Goal: Task Accomplishment & Management: Use online tool/utility

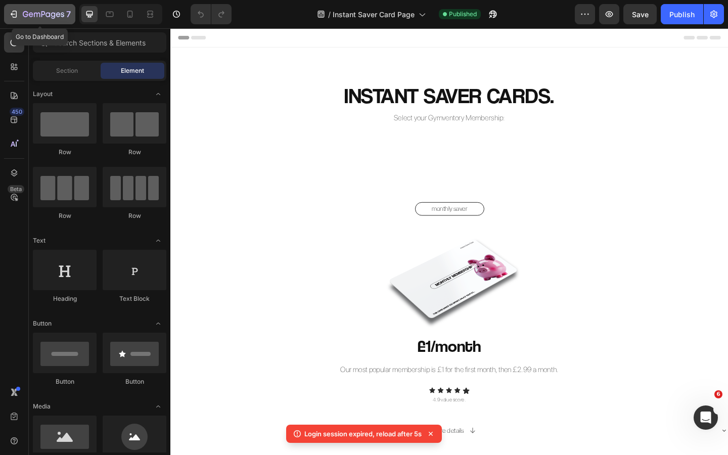
click at [58, 10] on div "7" at bounding box center [47, 14] width 48 height 12
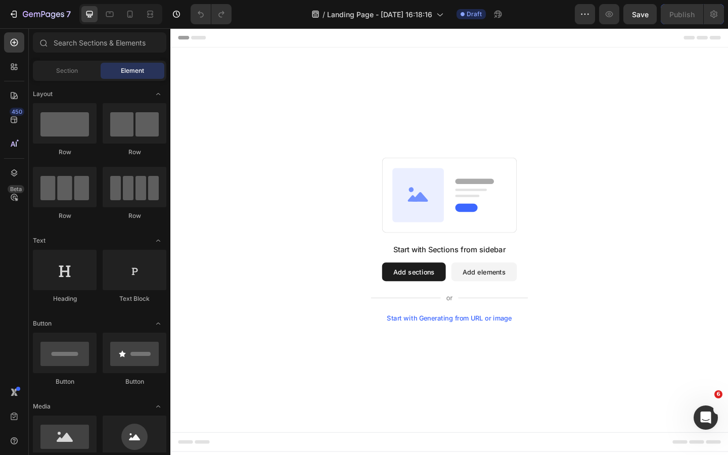
click at [426, 292] on button "Add sections" at bounding box center [434, 293] width 69 height 20
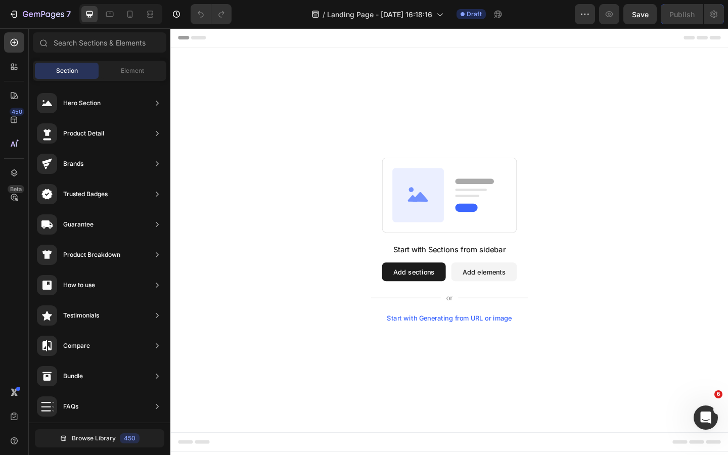
click at [500, 290] on button "Add elements" at bounding box center [511, 293] width 71 height 20
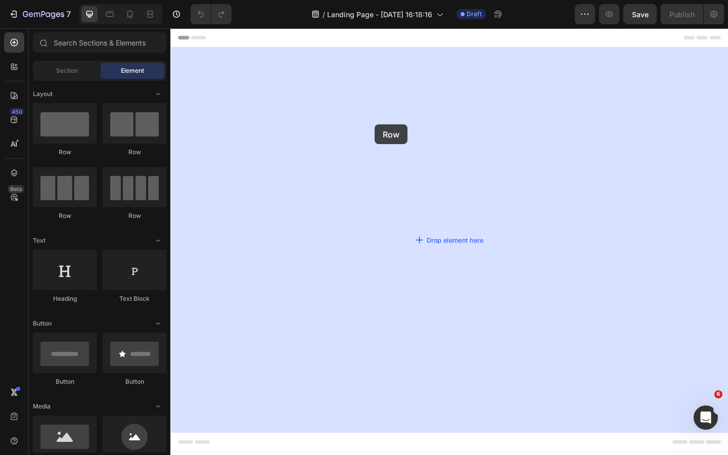
drag, startPoint x: 249, startPoint y: 154, endPoint x: 392, endPoint y: 133, distance: 144.6
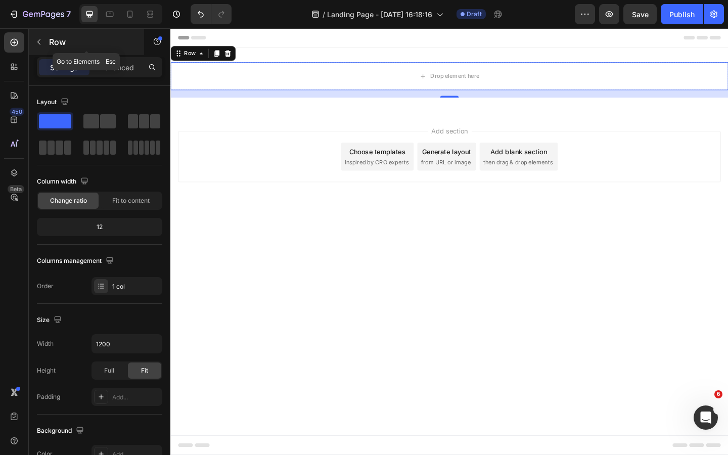
click at [41, 44] on icon "button" at bounding box center [39, 42] width 8 height 8
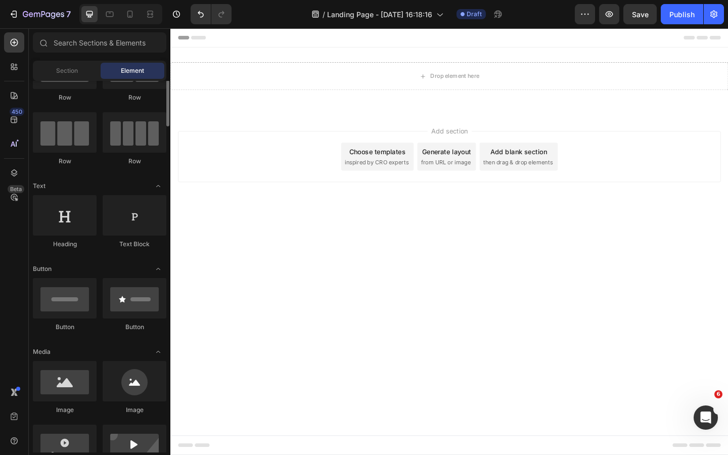
scroll to position [67, 0]
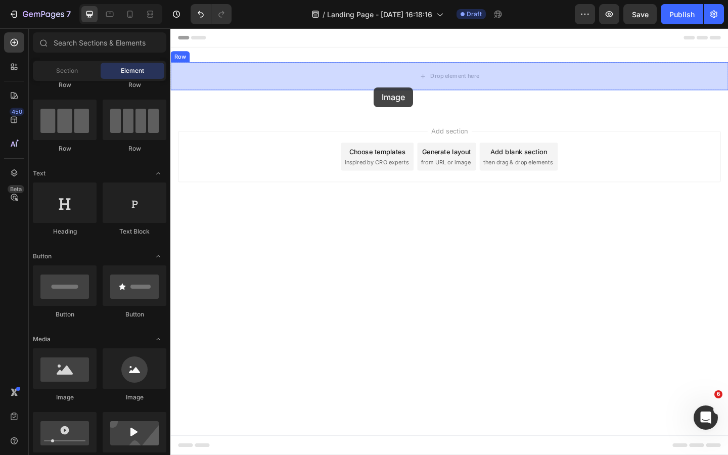
drag, startPoint x: 242, startPoint y: 395, endPoint x: 392, endPoint y: 95, distance: 336.0
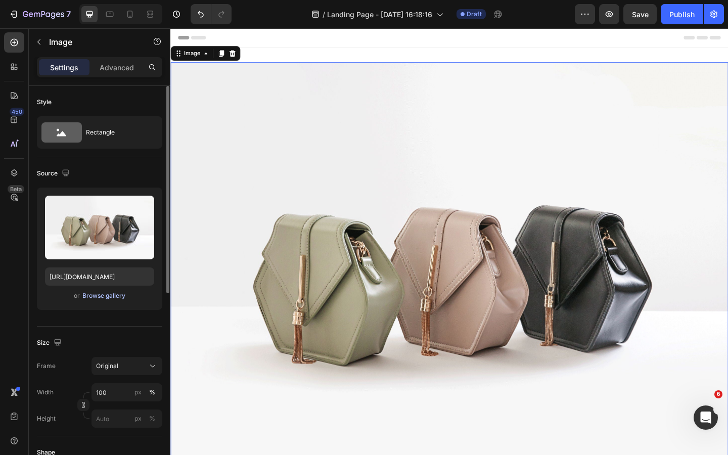
click at [104, 296] on div "Browse gallery" at bounding box center [103, 295] width 43 height 9
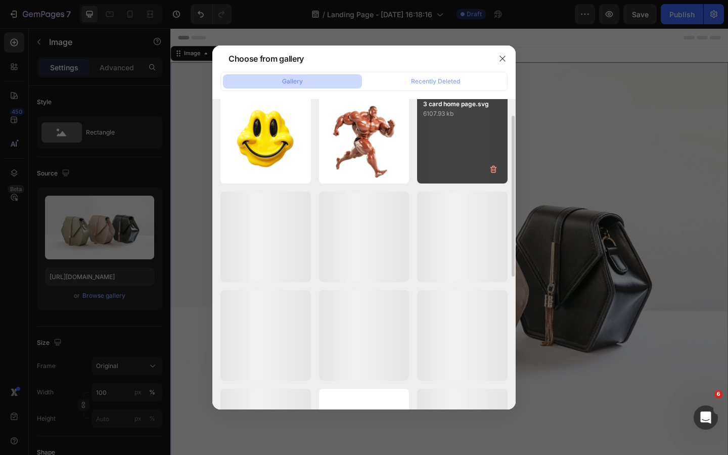
scroll to position [65, 0]
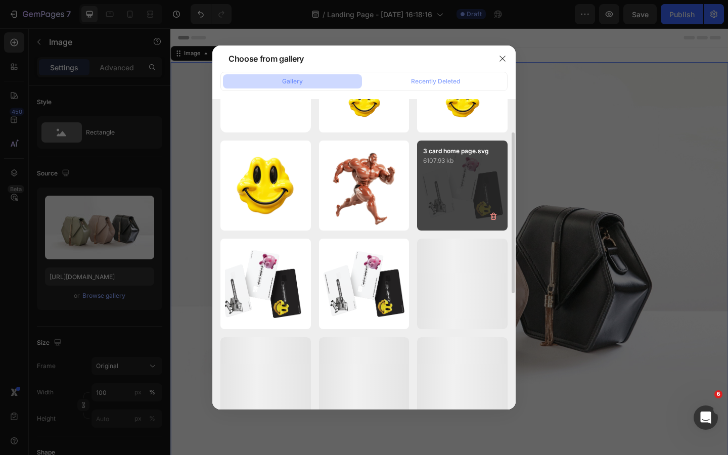
click at [448, 179] on div "3 card home page.svg 6107.93 kb" at bounding box center [462, 186] width 91 height 91
type input "https://cdn.shopify.com/s/files/1/0926/8946/5679/files/gempages_567331744202621…"
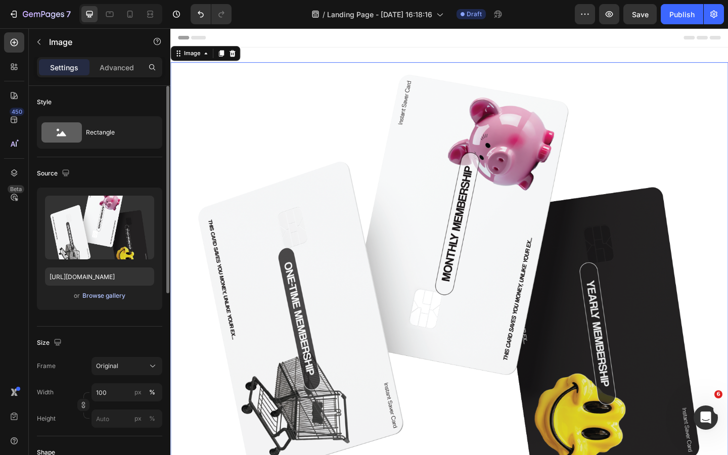
click at [104, 295] on div "Browse gallery" at bounding box center [103, 295] width 43 height 9
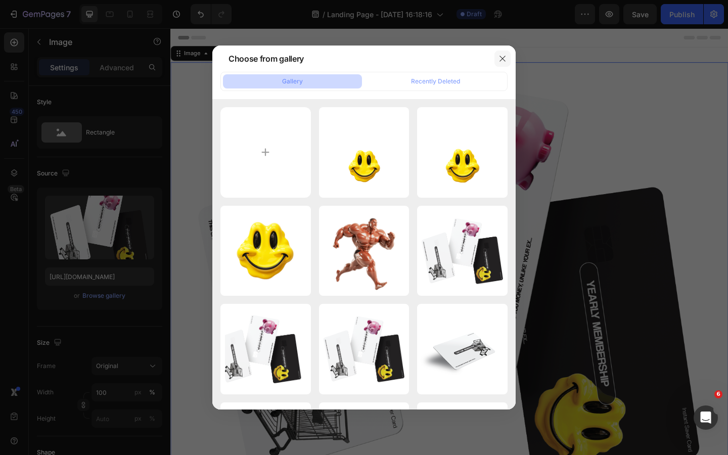
click at [504, 56] on icon "button" at bounding box center [503, 59] width 8 height 8
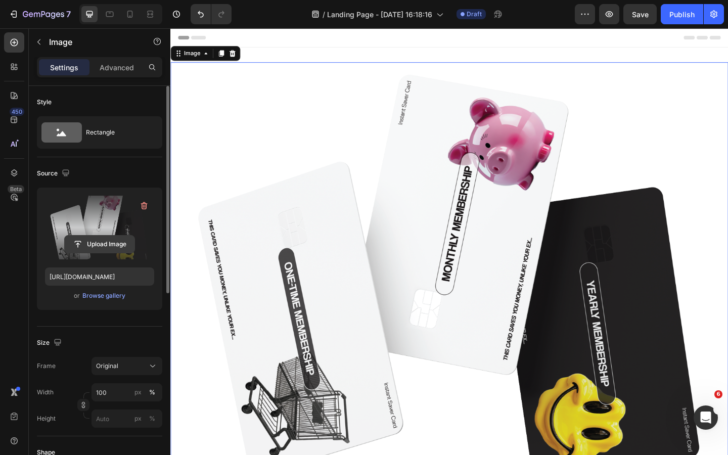
click at [84, 240] on input "file" at bounding box center [100, 244] width 70 height 17
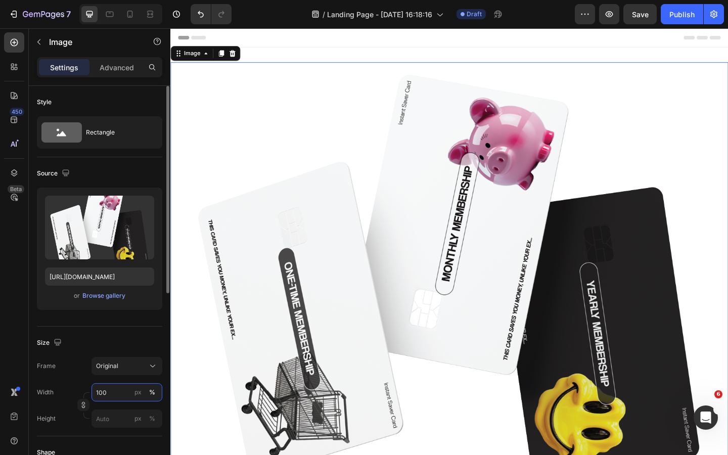
click at [105, 392] on input "100" at bounding box center [127, 392] width 71 height 18
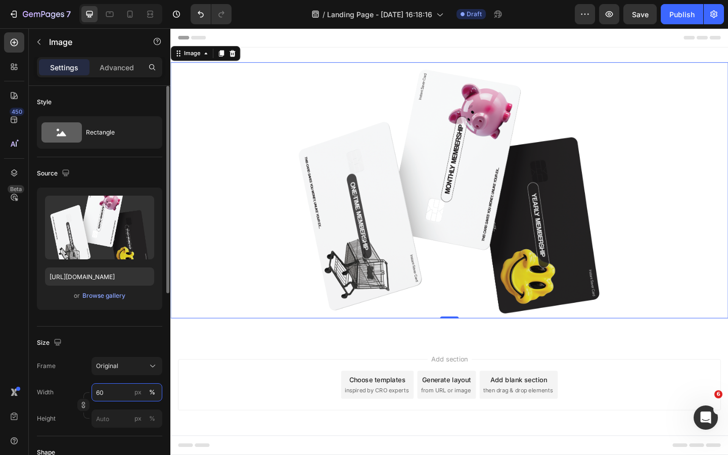
type input "6"
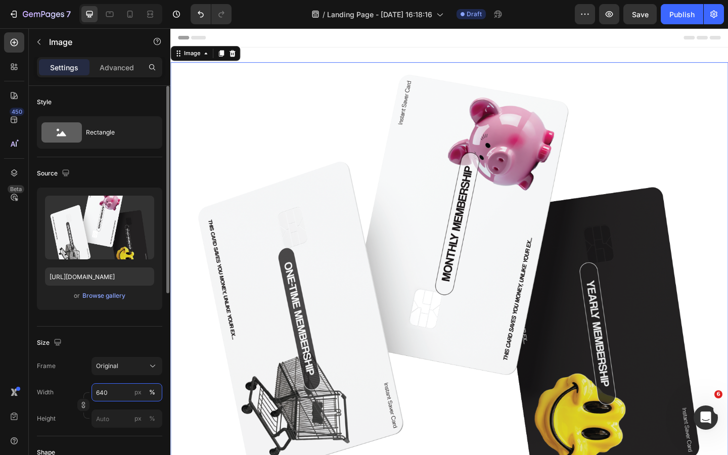
click at [102, 392] on input "640" at bounding box center [127, 392] width 71 height 18
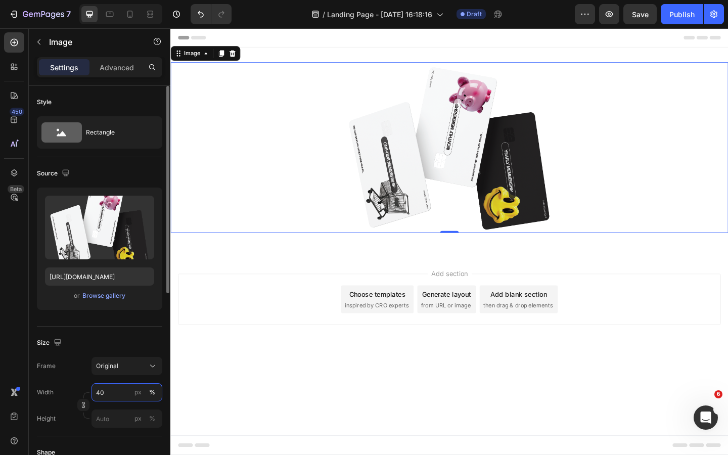
type input "40"
click at [117, 347] on div "Size" at bounding box center [99, 343] width 125 height 16
click at [327, 310] on div "Add section Choose templates inspired by CRO experts Generate layout from URL o…" at bounding box center [473, 323] width 591 height 56
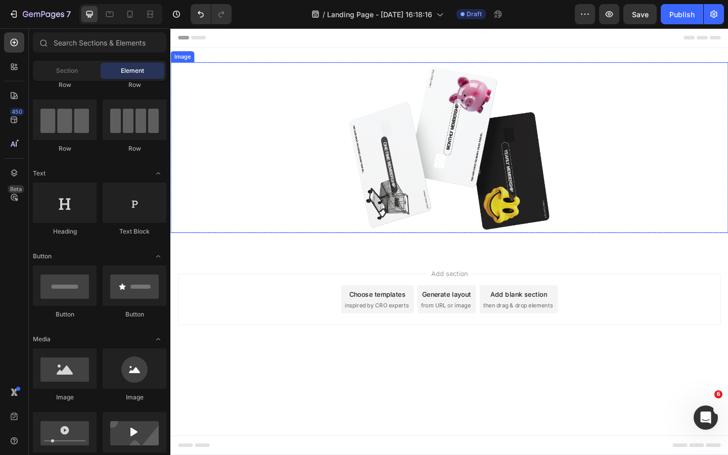
click at [453, 201] on img at bounding box center [473, 158] width 243 height 186
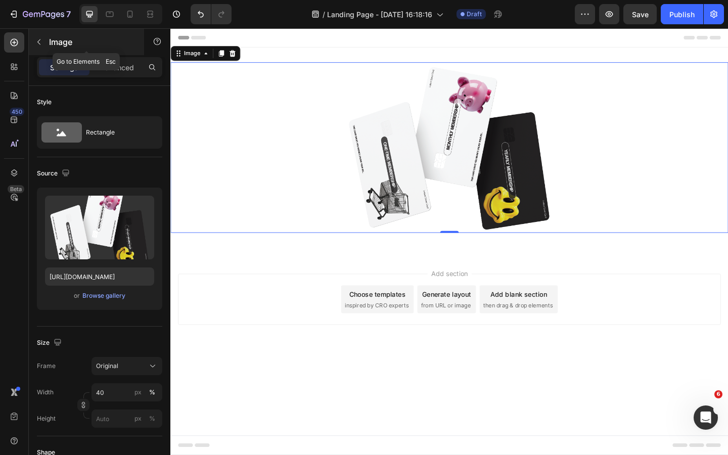
click at [43, 48] on button "button" at bounding box center [39, 42] width 16 height 16
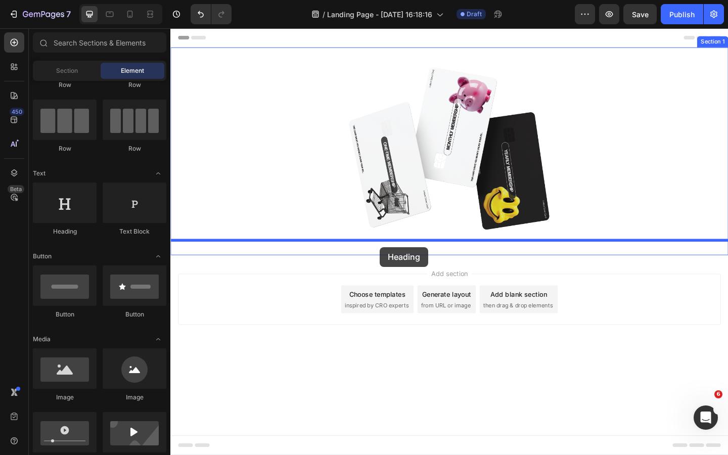
drag, startPoint x: 250, startPoint y: 231, endPoint x: 398, endPoint y: 266, distance: 151.8
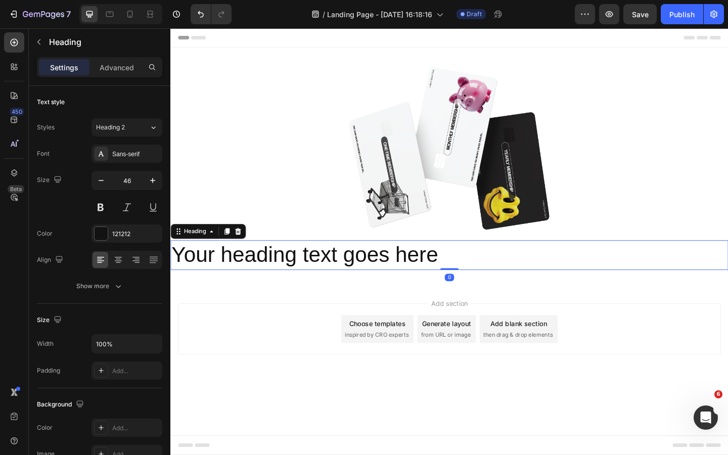
click at [369, 275] on h2 "Your heading text goes here" at bounding box center [473, 275] width 607 height 32
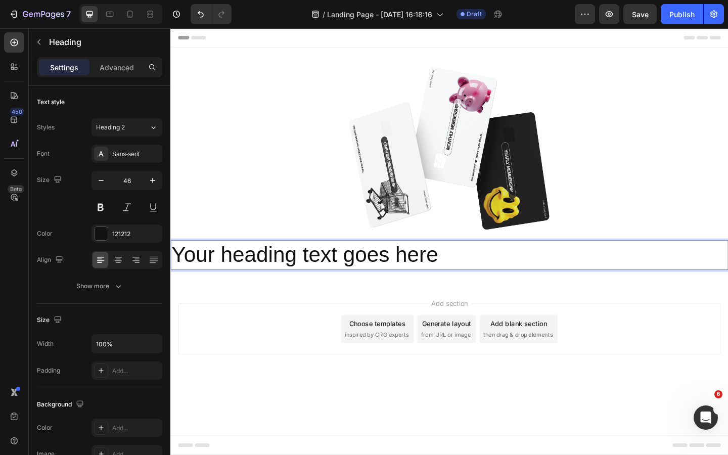
click at [369, 275] on p "Your heading text goes here" at bounding box center [473, 275] width 605 height 30
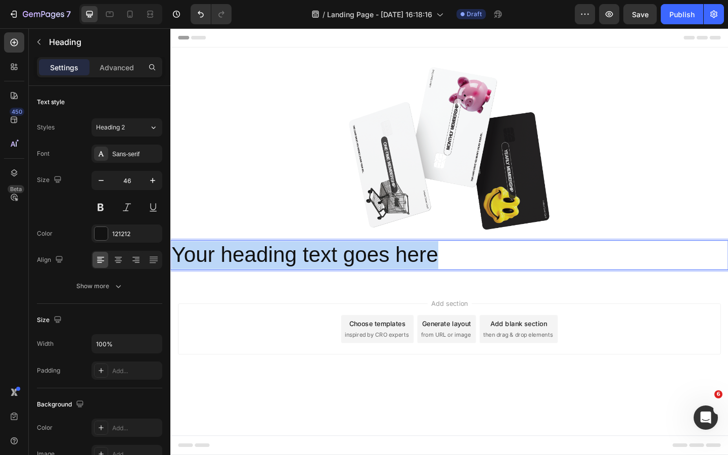
click at [369, 275] on p "Your heading text goes here" at bounding box center [473, 275] width 605 height 30
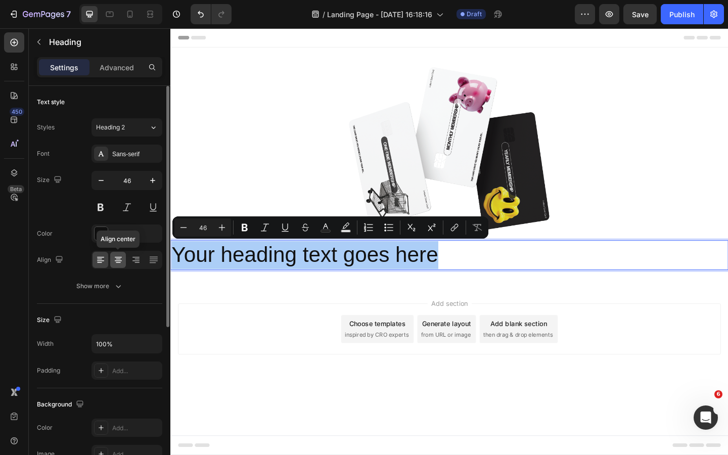
click at [113, 263] on icon at bounding box center [118, 260] width 10 height 10
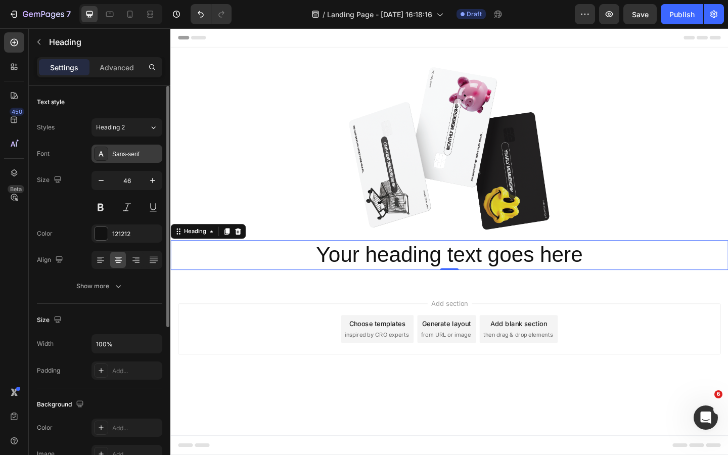
click at [131, 159] on div "Sans-serif" at bounding box center [127, 154] width 71 height 18
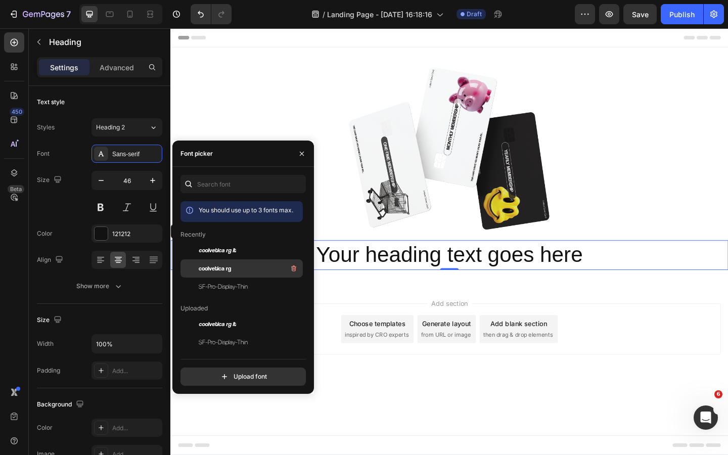
click at [231, 262] on div "coolvetica rg" at bounding box center [242, 268] width 122 height 18
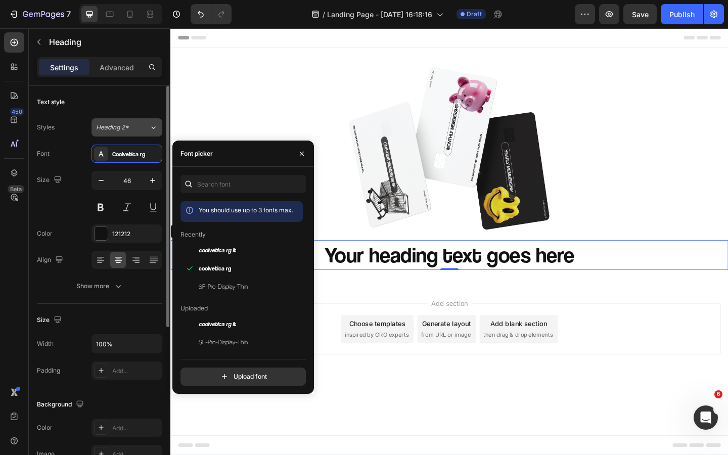
click at [132, 129] on div "Heading 2*" at bounding box center [116, 127] width 41 height 9
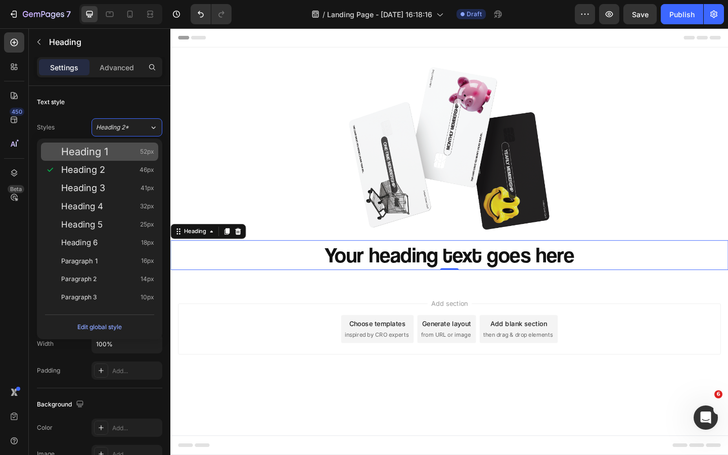
click at [117, 154] on div "Heading 1 52px" at bounding box center [107, 152] width 93 height 10
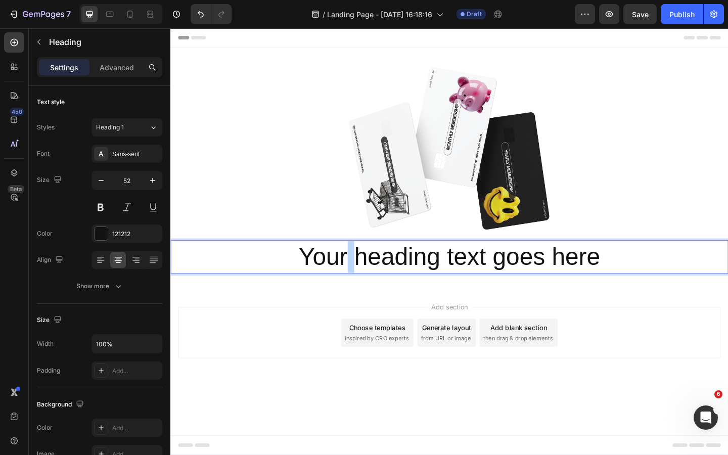
click at [364, 287] on p "Your heading text goes here" at bounding box center [473, 277] width 605 height 34
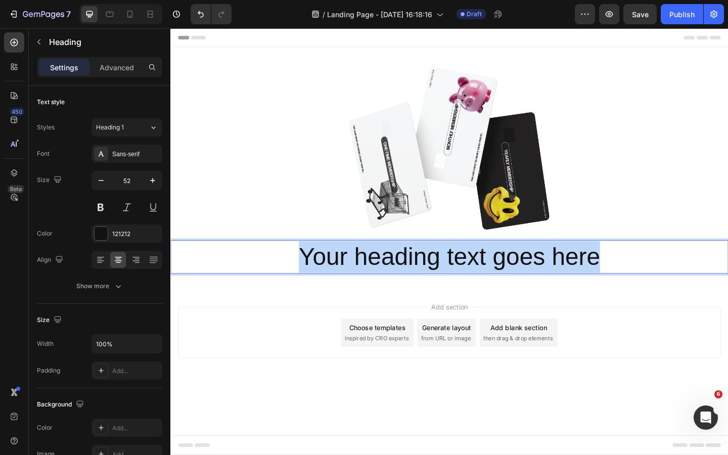
click at [364, 287] on p "Your heading text goes here" at bounding box center [473, 277] width 605 height 34
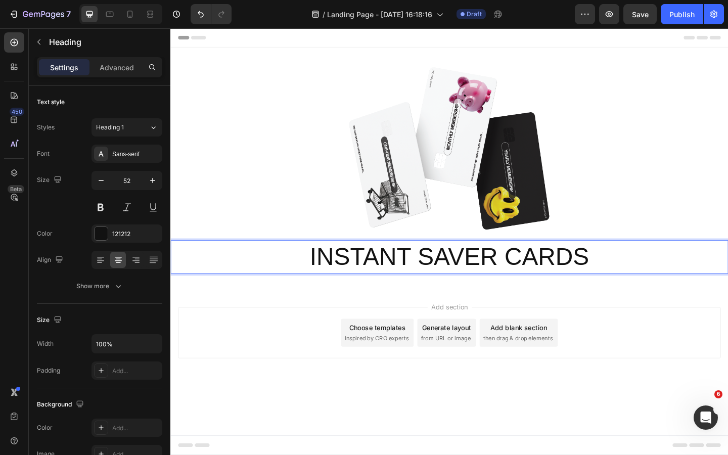
click at [387, 281] on p "INSTANT SAVER CARDS" at bounding box center [473, 277] width 605 height 34
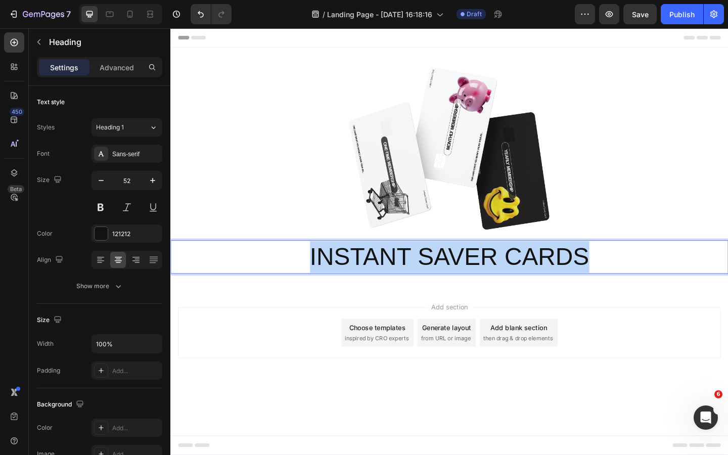
click at [387, 281] on p "INSTANT SAVER CARDS" at bounding box center [473, 277] width 605 height 34
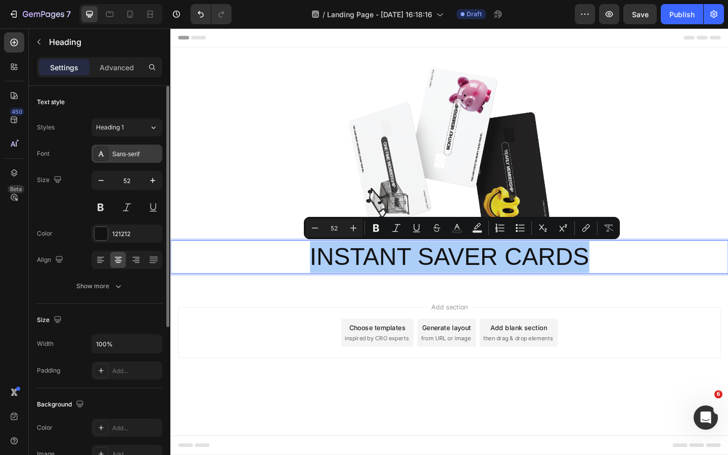
click at [122, 157] on div "Sans-serif" at bounding box center [136, 154] width 48 height 9
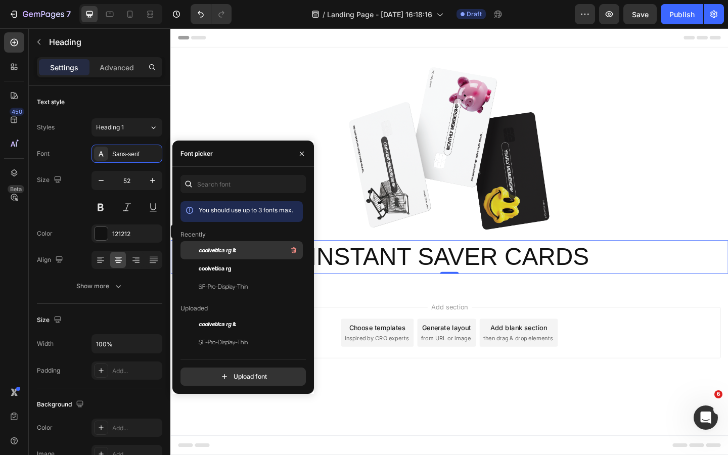
click at [229, 256] on div "coolvetica rg it" at bounding box center [250, 250] width 102 height 12
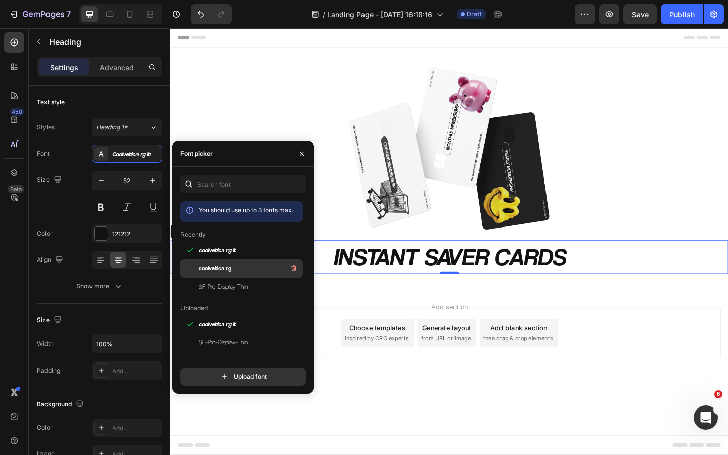
click at [228, 266] on span "coolvetica rg" at bounding box center [215, 268] width 32 height 9
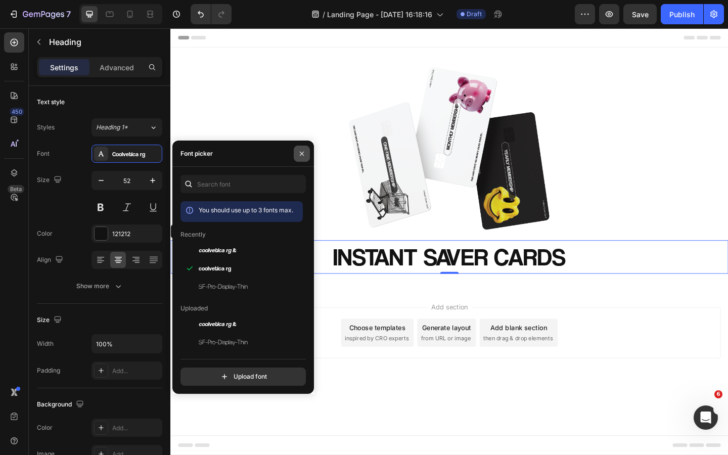
click at [300, 154] on icon "button" at bounding box center [302, 154] width 8 height 8
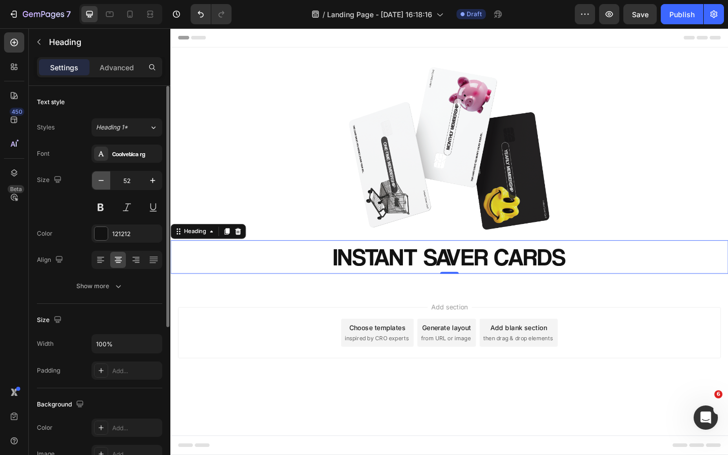
click at [106, 181] on button "button" at bounding box center [101, 180] width 18 height 18
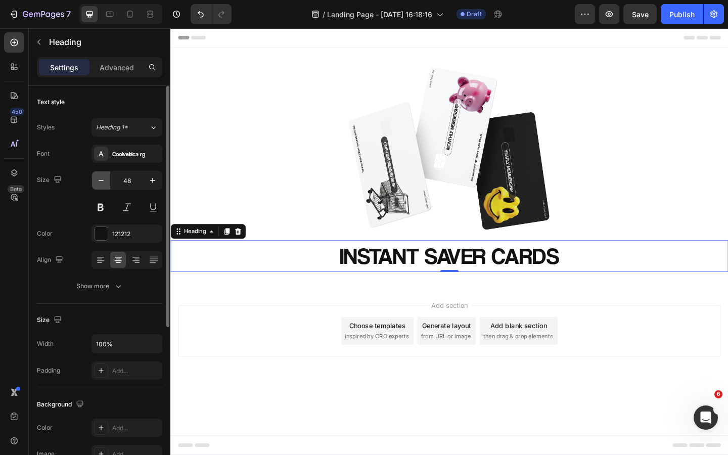
click at [106, 181] on button "button" at bounding box center [101, 180] width 18 height 18
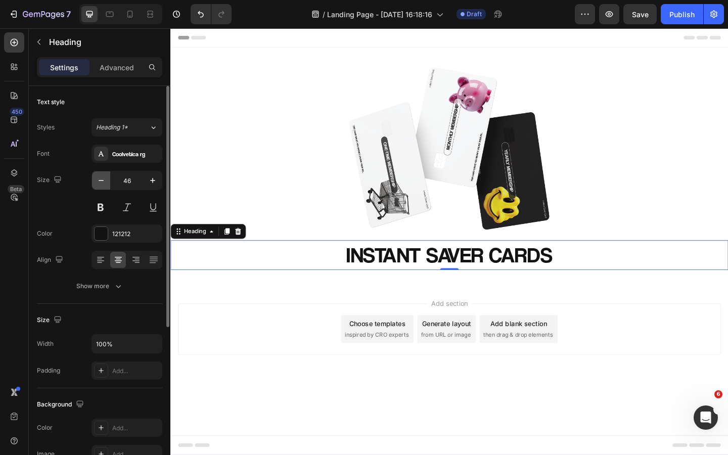
click at [106, 181] on button "button" at bounding box center [101, 180] width 18 height 18
type input "41"
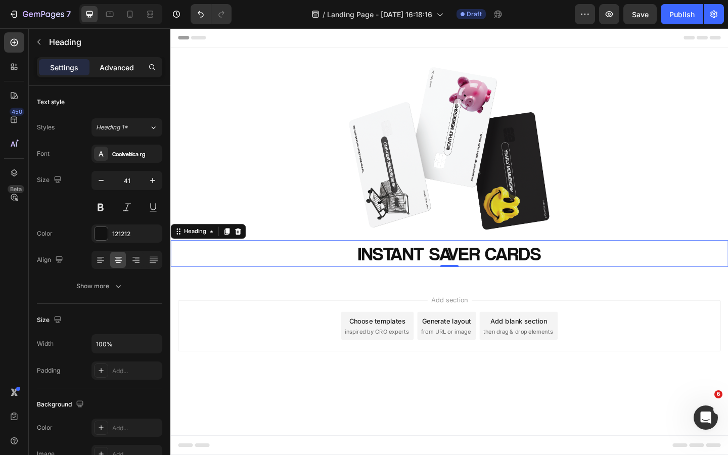
click at [122, 70] on p "Advanced" at bounding box center [117, 67] width 34 height 11
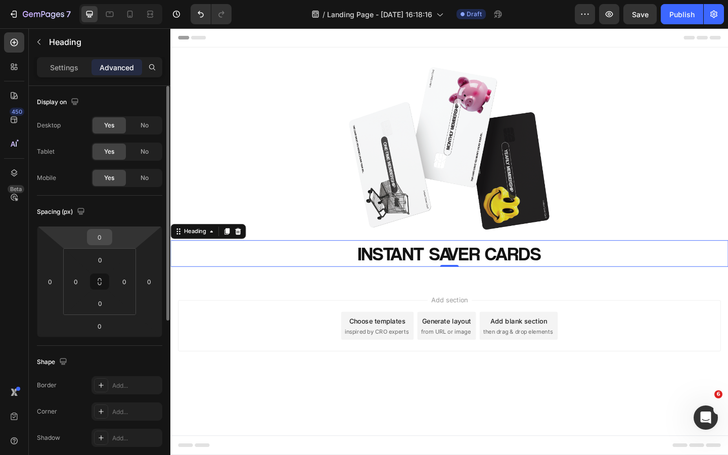
click at [102, 237] on input "0" at bounding box center [99, 237] width 20 height 15
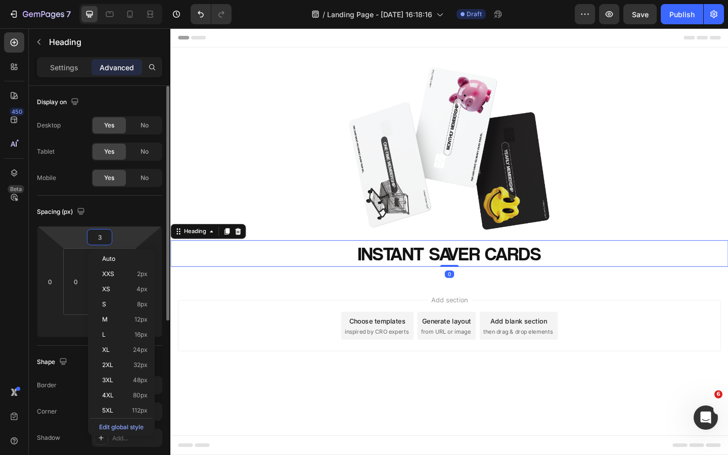
type input "30"
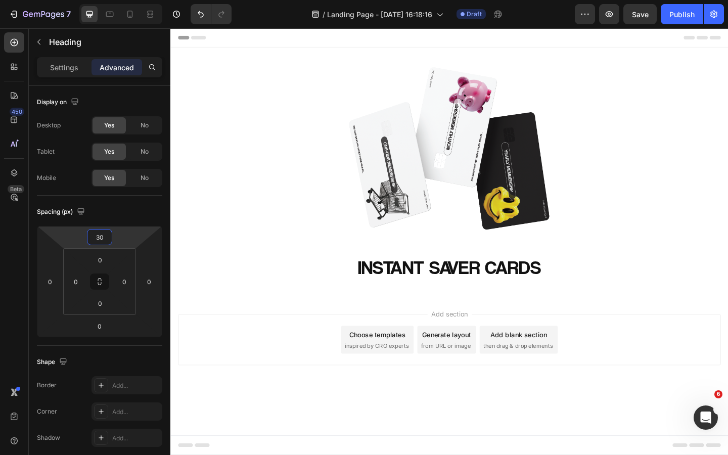
click at [334, 404] on div "Add section Choose templates inspired by CRO experts Generate layout from URL o…" at bounding box center [473, 381] width 607 height 124
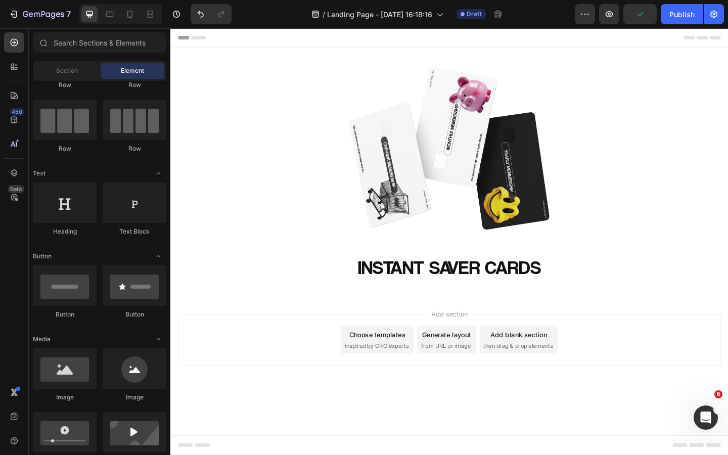
click at [84, 79] on div "Section Element" at bounding box center [99, 71] width 133 height 20
click at [75, 75] on div "Section" at bounding box center [67, 71] width 64 height 16
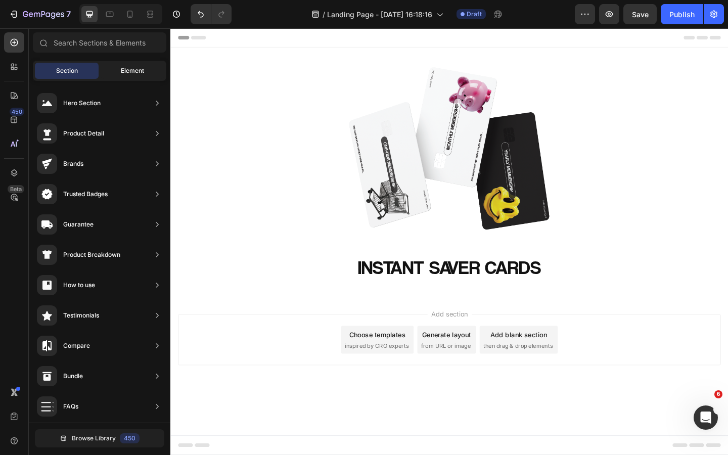
click at [127, 70] on span "Element" at bounding box center [132, 70] width 23 height 9
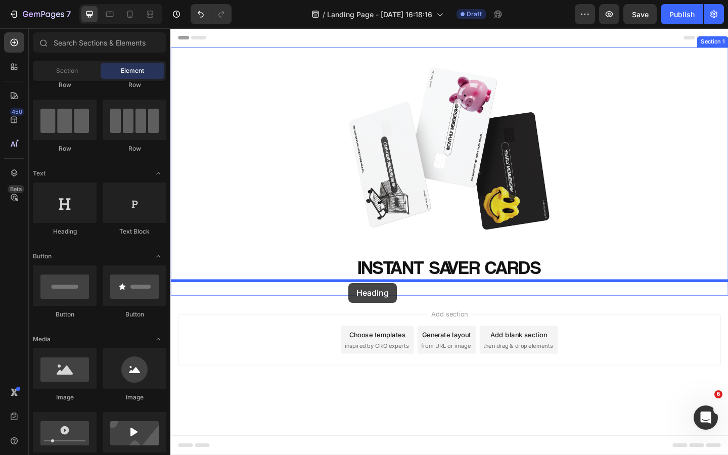
drag, startPoint x: 254, startPoint y: 239, endPoint x: 364, endPoint y: 305, distance: 128.6
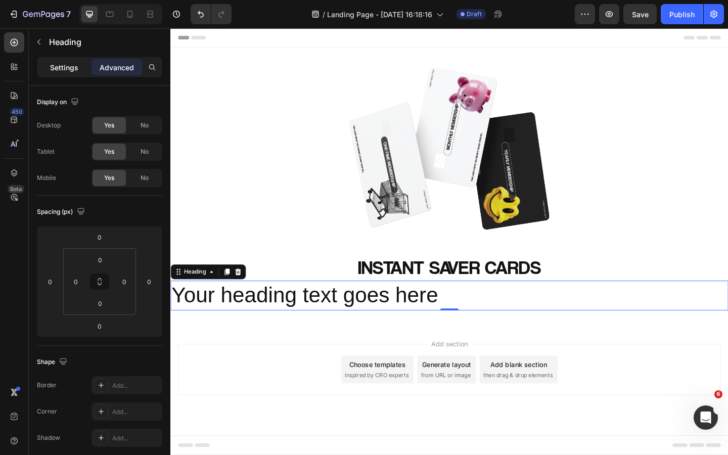
click at [70, 64] on p "Settings" at bounding box center [64, 67] width 28 height 11
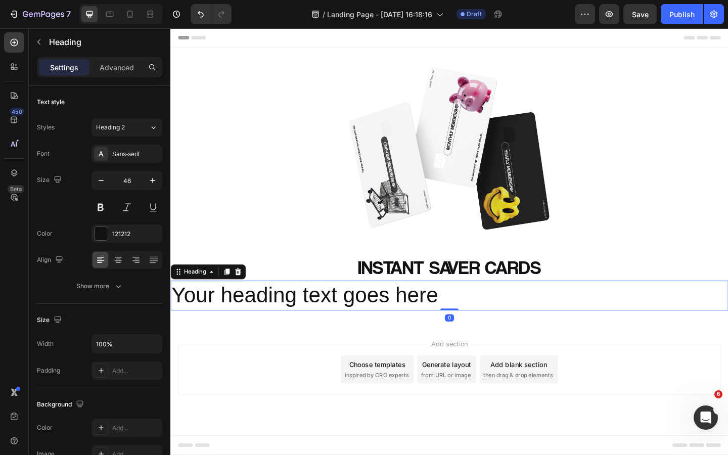
click at [285, 320] on h2 "Your heading text goes here" at bounding box center [473, 319] width 607 height 32
click at [285, 320] on p "Your heading text goes here" at bounding box center [473, 319] width 605 height 30
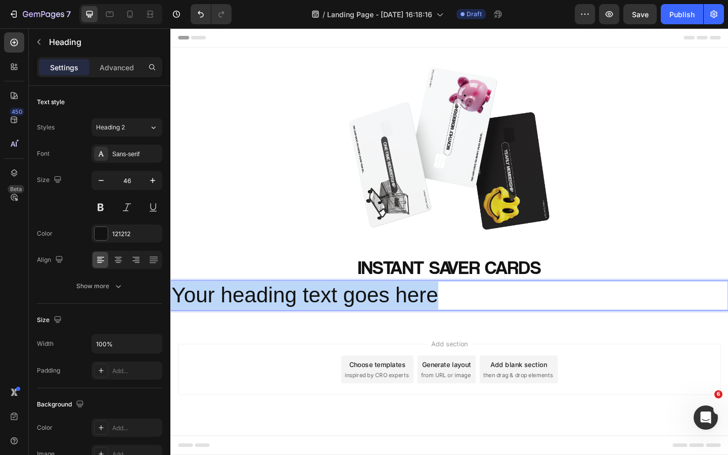
click at [285, 320] on p "Your heading text goes here" at bounding box center [473, 319] width 605 height 30
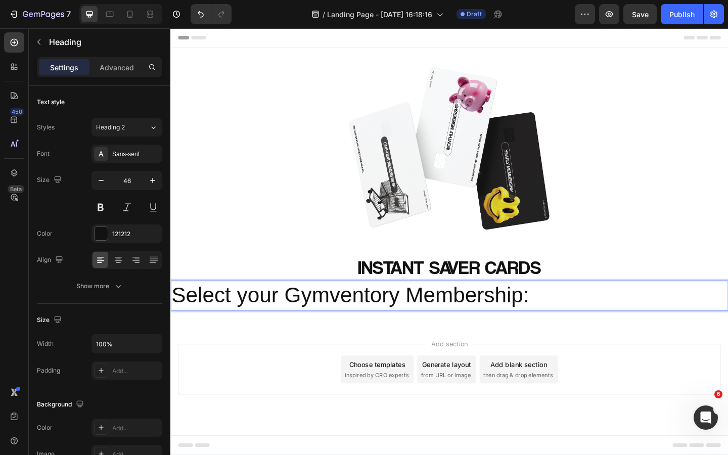
click at [524, 319] on p "Select your Gymventory Membership:" at bounding box center [473, 319] width 605 height 30
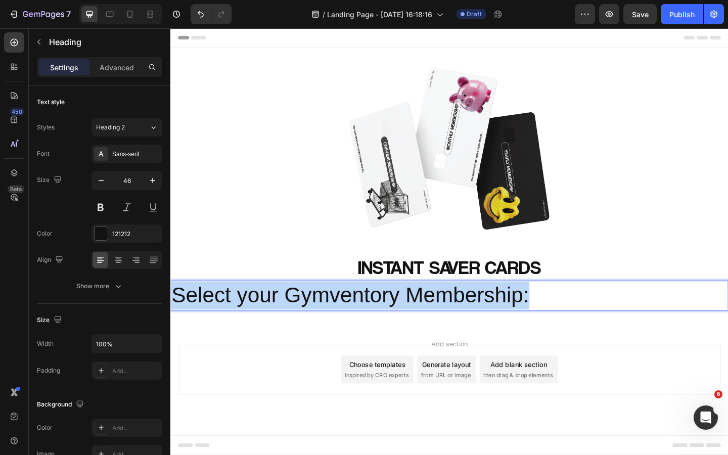
click at [524, 319] on p "Select your Gymventory Membership:" at bounding box center [473, 319] width 605 height 30
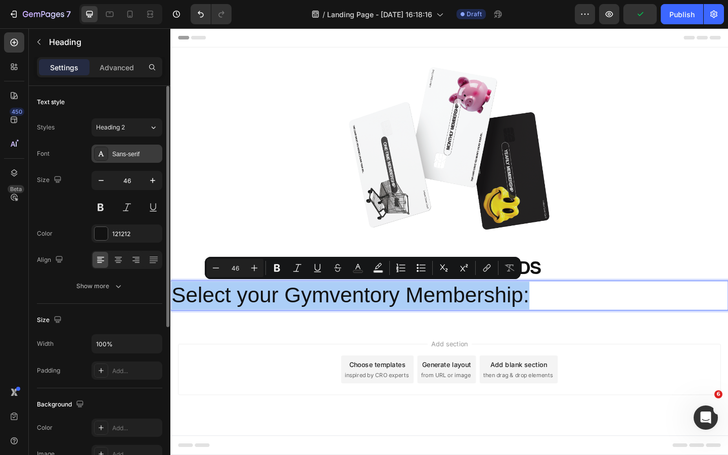
click at [129, 157] on div "Sans-serif" at bounding box center [136, 154] width 48 height 9
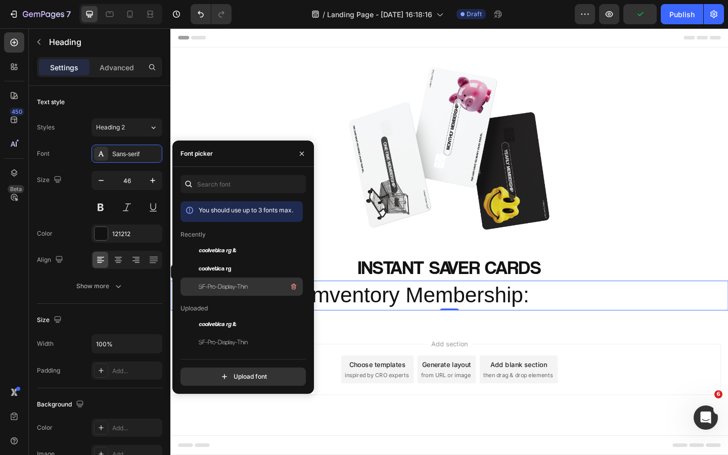
click at [232, 285] on span "SF-Pro-Display-Thin" at bounding box center [223, 286] width 49 height 9
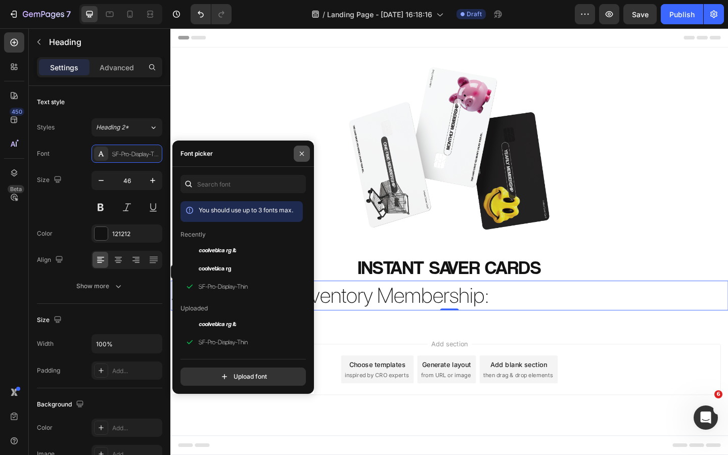
click at [300, 154] on icon "button" at bounding box center [302, 154] width 8 height 8
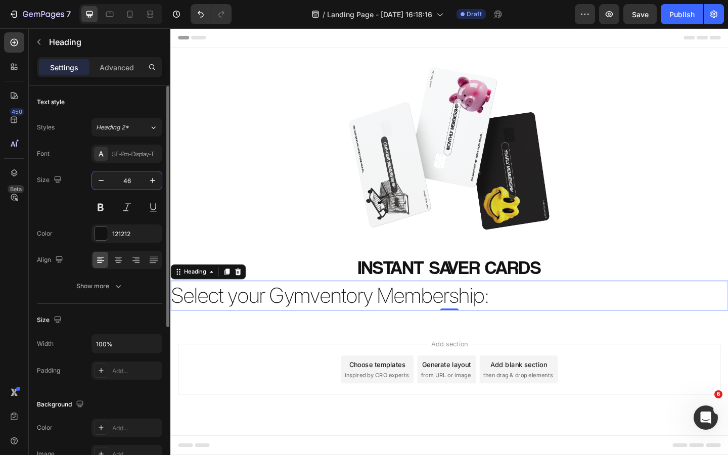
click at [131, 176] on input "46" at bounding box center [126, 180] width 33 height 18
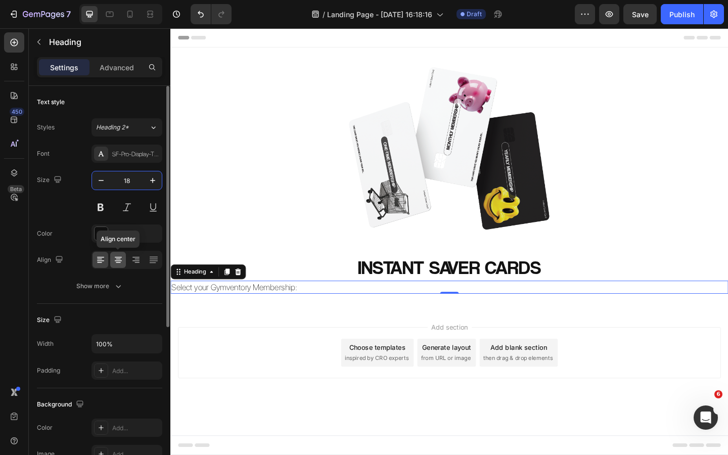
type input "18"
click at [121, 261] on icon at bounding box center [118, 260] width 10 height 10
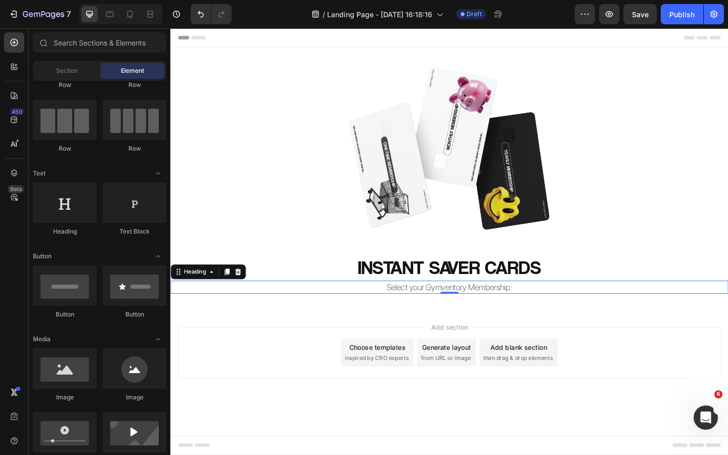
click at [340, 336] on div "Add section Choose templates inspired by CRO experts Generate layout from URL o…" at bounding box center [473, 395] width 607 height 124
click at [537, 312] on p "Select your Gymventory Membership:" at bounding box center [473, 310] width 605 height 12
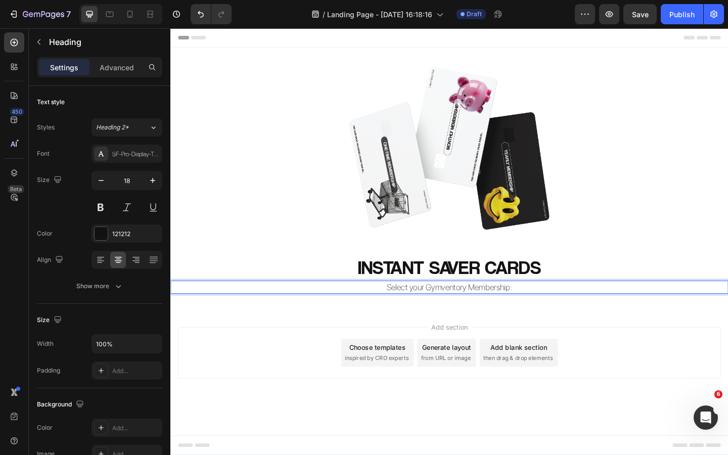
click at [538, 312] on p "Select your Gymventory Membership:" at bounding box center [473, 310] width 605 height 12
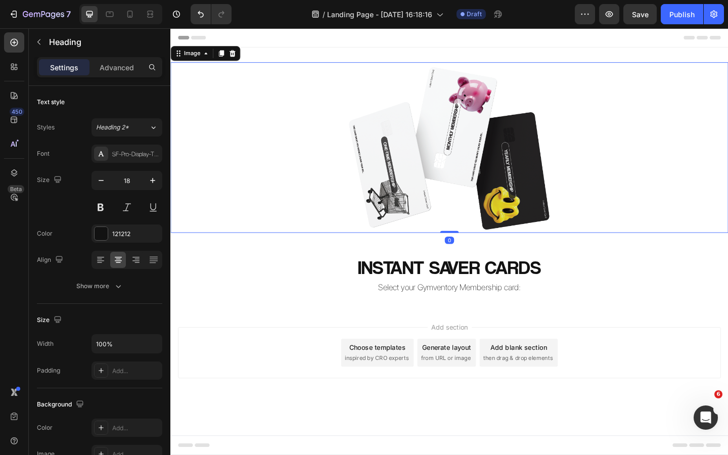
click at [288, 232] on div at bounding box center [473, 158] width 607 height 186
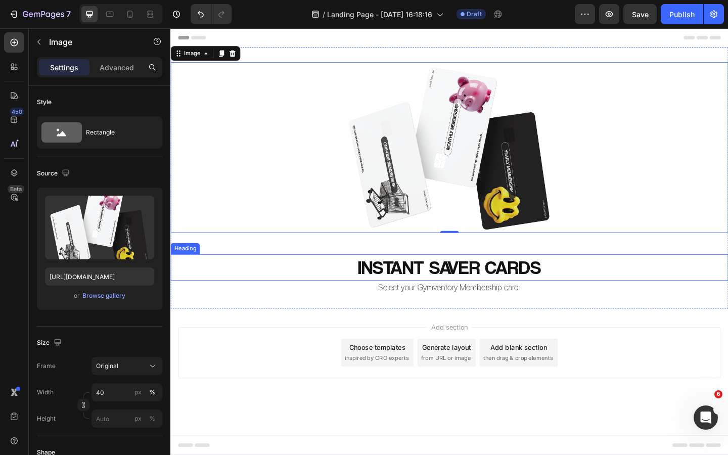
click at [471, 286] on p "INSTANT SAVER CARDS" at bounding box center [473, 288] width 605 height 27
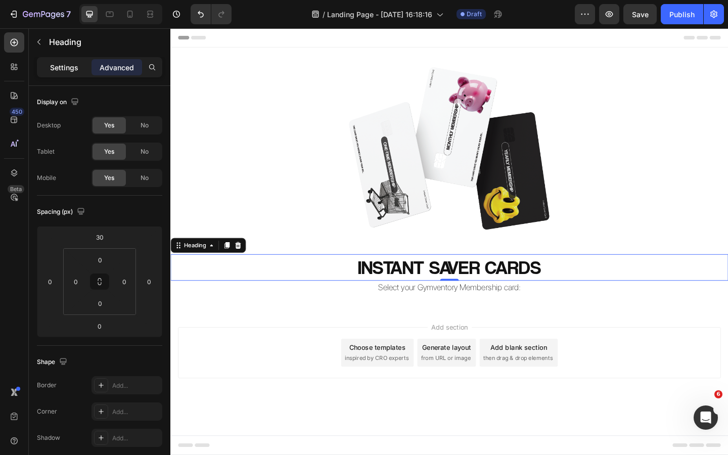
click at [77, 69] on p "Settings" at bounding box center [64, 67] width 28 height 11
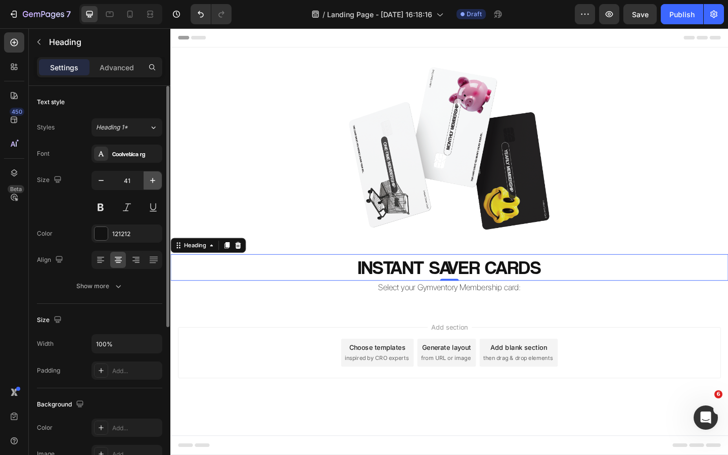
click at [153, 181] on icon "button" at bounding box center [152, 180] width 5 height 5
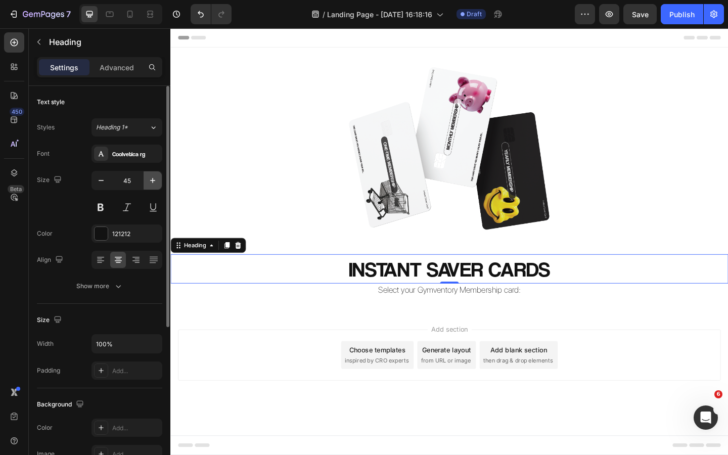
click at [153, 181] on icon "button" at bounding box center [152, 180] width 5 height 5
type input "46"
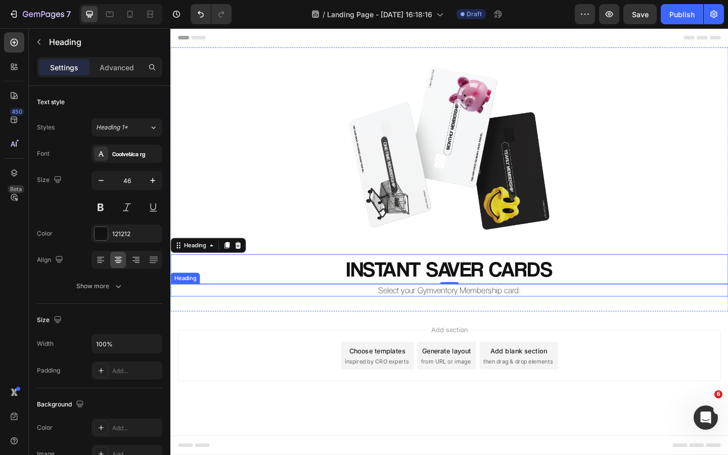
click at [445, 313] on p "Select your Gymventory Membership card:" at bounding box center [473, 313] width 605 height 12
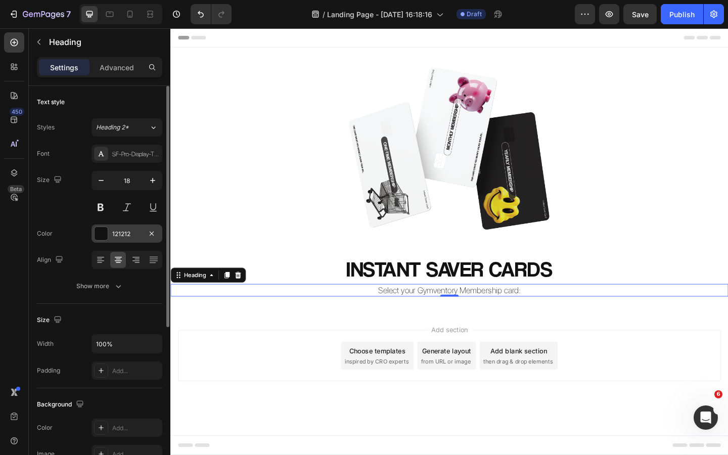
click at [112, 230] on div "121212" at bounding box center [126, 234] width 29 height 9
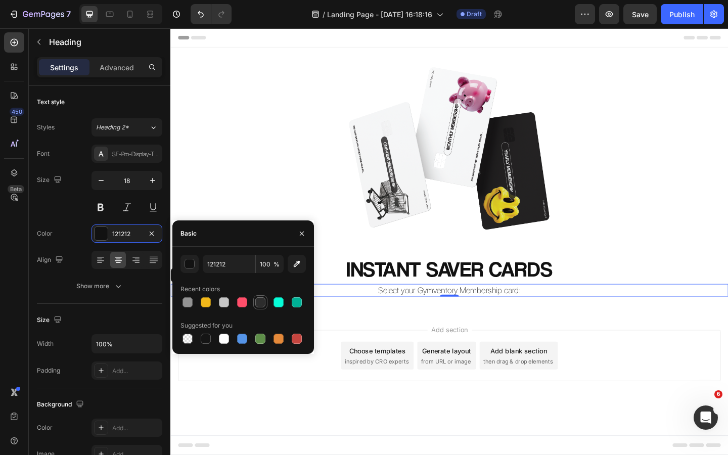
click at [259, 301] on div at bounding box center [260, 302] width 10 height 10
type input "2D2D2D"
click at [305, 235] on icon "button" at bounding box center [302, 234] width 8 height 8
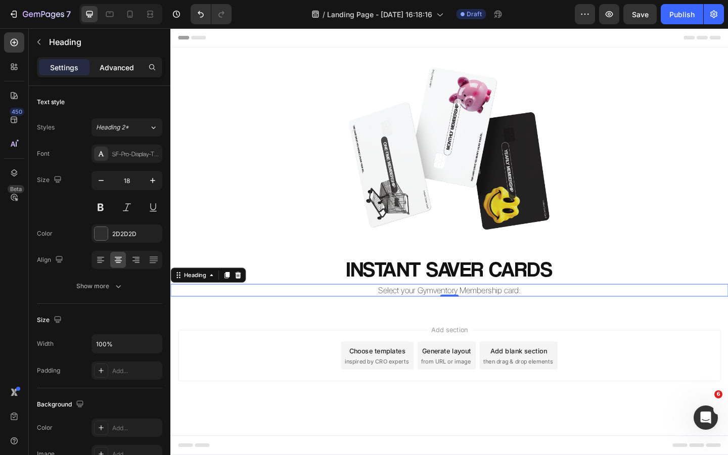
click at [108, 71] on p "Advanced" at bounding box center [117, 67] width 34 height 11
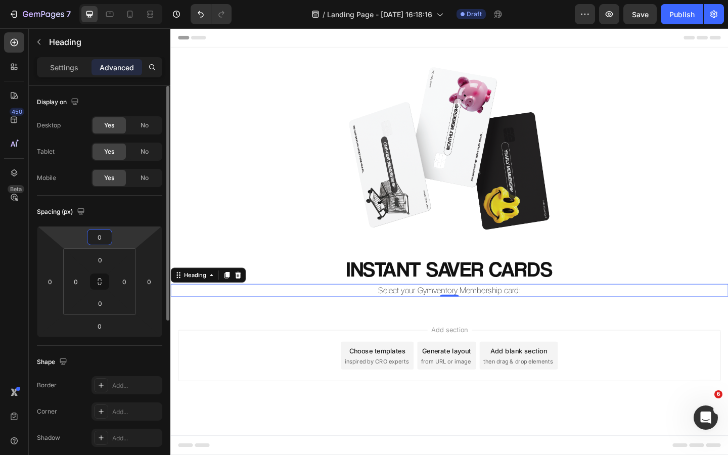
click at [106, 232] on input "0" at bounding box center [99, 237] width 20 height 15
type input "10"
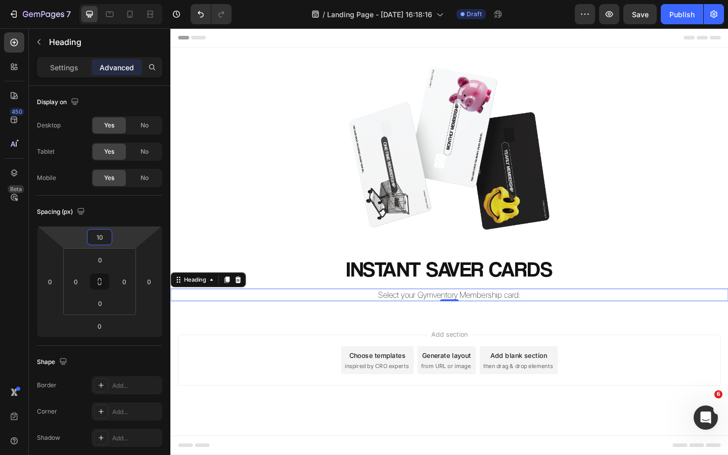
click at [310, 361] on div "Add section Choose templates inspired by CRO experts Generate layout from URL o…" at bounding box center [473, 403] width 607 height 124
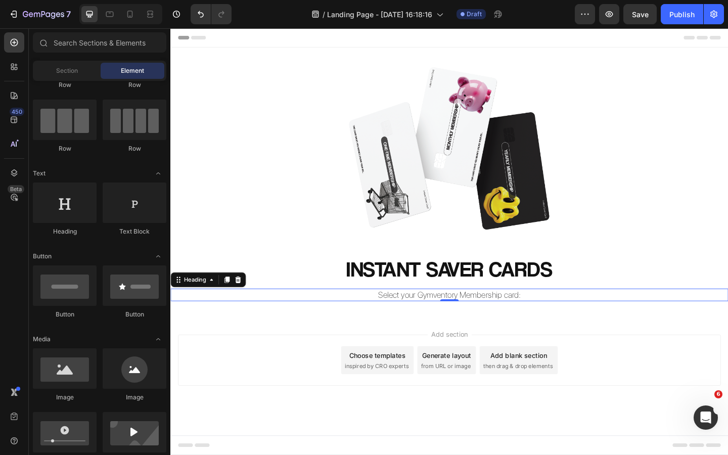
click at [541, 320] on p "Select your Gymventory Membership card:" at bounding box center [473, 318] width 605 height 12
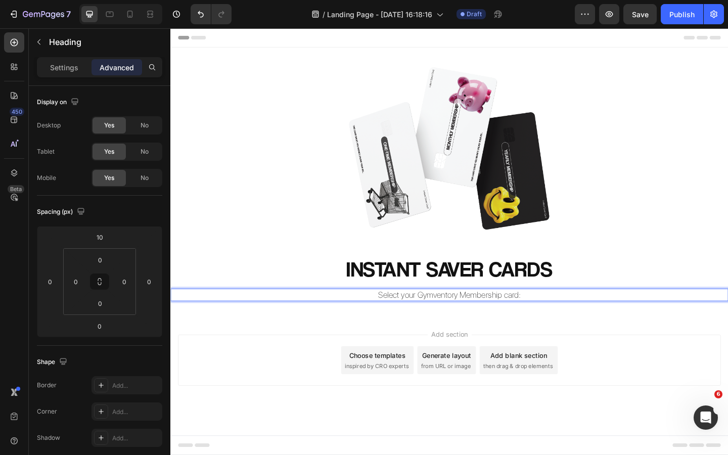
click at [545, 321] on p "Select your Gymventory Membership card:" at bounding box center [473, 318] width 605 height 12
click at [546, 321] on p "Select your Gymventory Membership card:" at bounding box center [473, 318] width 605 height 12
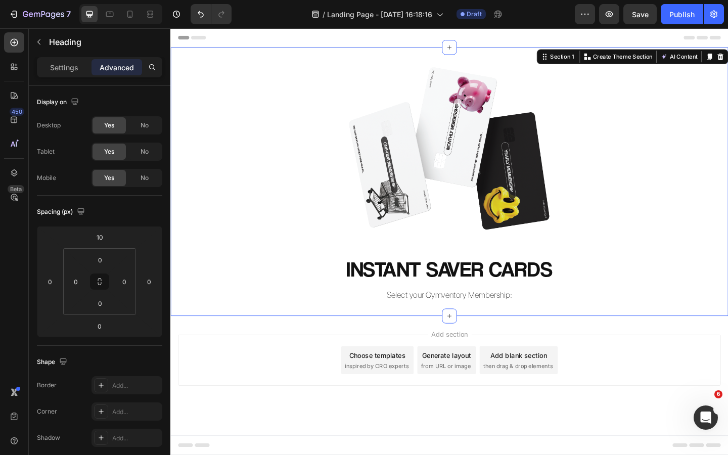
click at [271, 267] on div "Image Row INSTANT SAVER CARDS Heading Select your Gymventory Membership: Heading" at bounding box center [473, 195] width 607 height 260
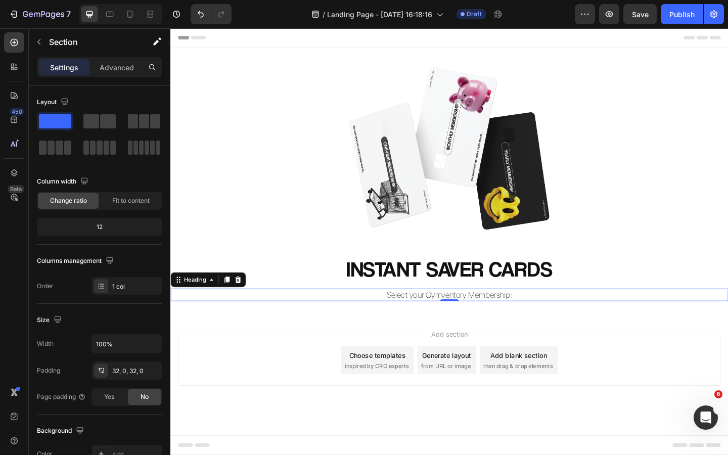
click at [429, 320] on p "Select your Gymventory Membership:" at bounding box center [473, 318] width 605 height 12
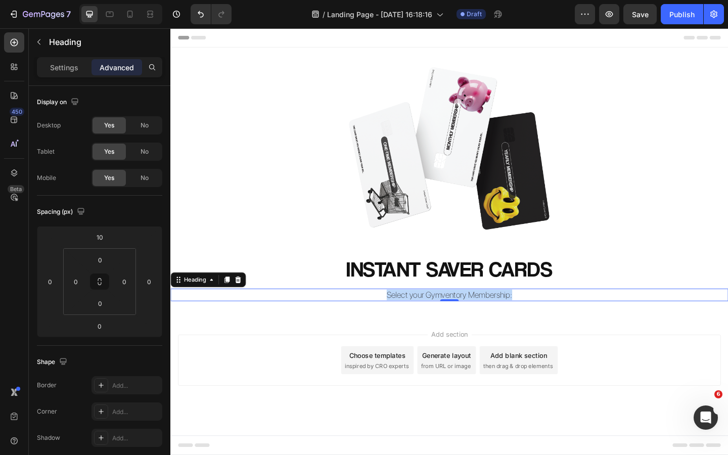
click at [429, 320] on p "Select your Gymventory Membership:" at bounding box center [473, 318] width 605 height 12
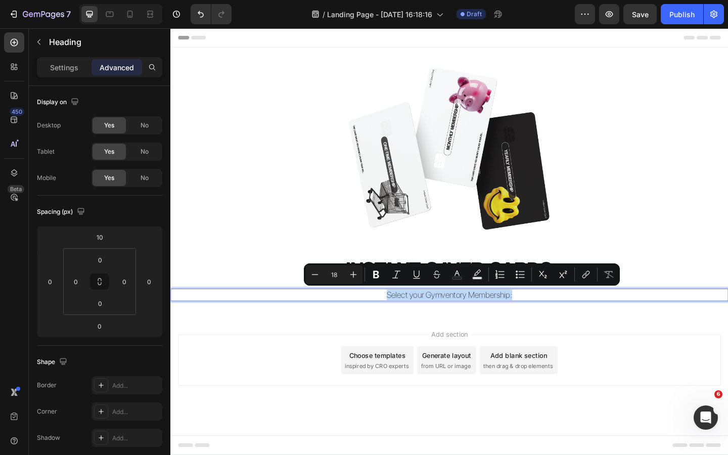
click at [429, 320] on p "Select your Gymventory Membership:" at bounding box center [473, 318] width 605 height 12
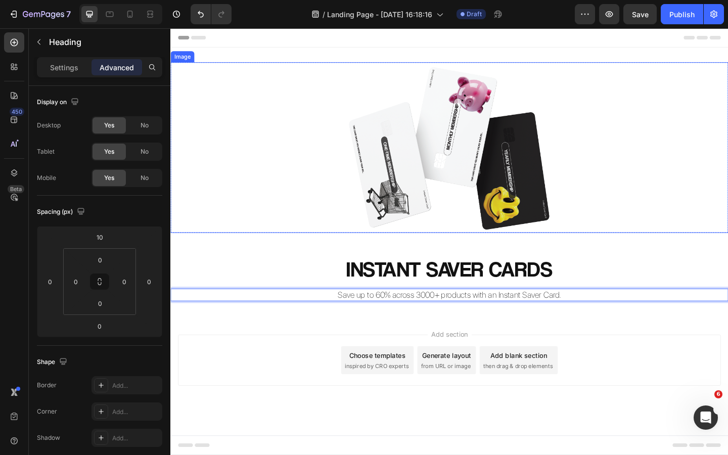
click at [255, 231] on div at bounding box center [473, 158] width 607 height 186
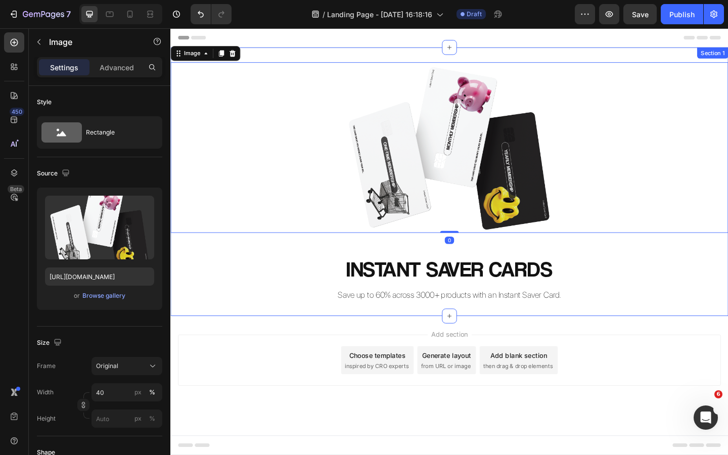
click at [267, 327] on div "Image 0 Row INSTANT SAVER CARDS Heading Save up to 60% across 3000+ products wi…" at bounding box center [473, 195] width 607 height 292
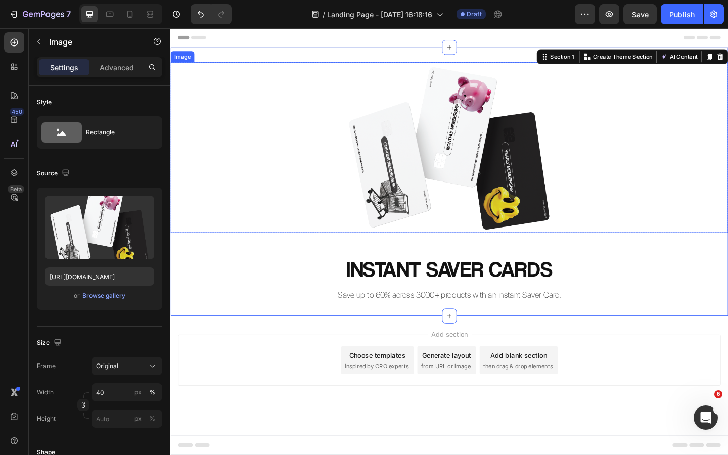
click at [267, 246] on div at bounding box center [473, 158] width 607 height 186
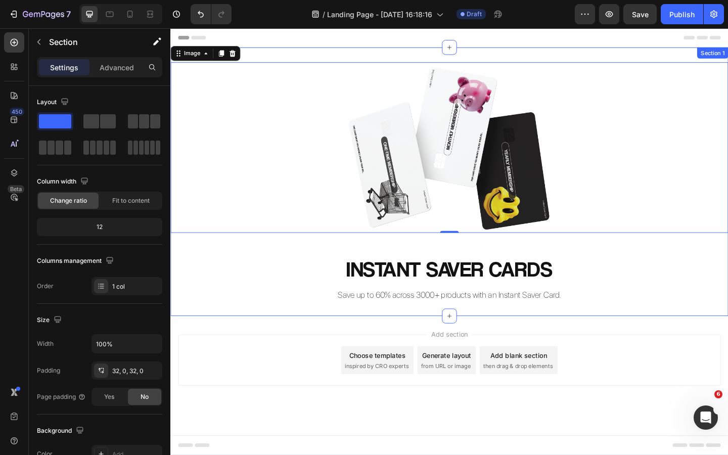
click at [336, 267] on div "Image 0 Row INSTANT SAVER CARDS Heading Save up to 60% across 3000+ products wi…" at bounding box center [473, 195] width 607 height 260
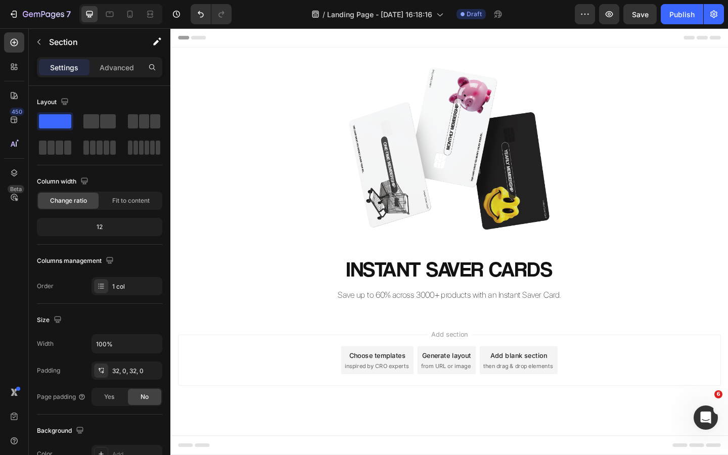
click at [324, 405] on div "Add section Choose templates inspired by CRO experts Generate layout from URL o…" at bounding box center [473, 390] width 591 height 56
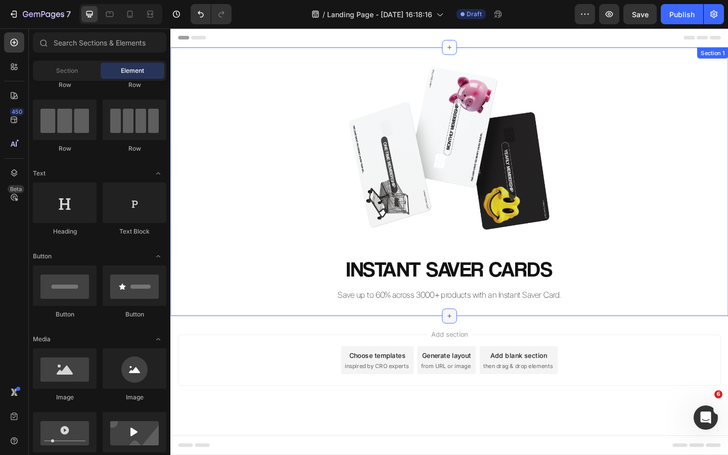
click at [474, 341] on icon at bounding box center [474, 341] width 5 height 5
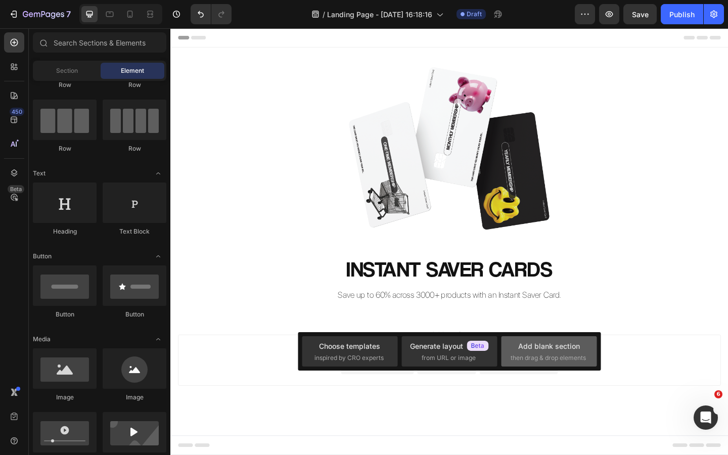
click at [536, 343] on div "Add blank section" at bounding box center [549, 346] width 62 height 11
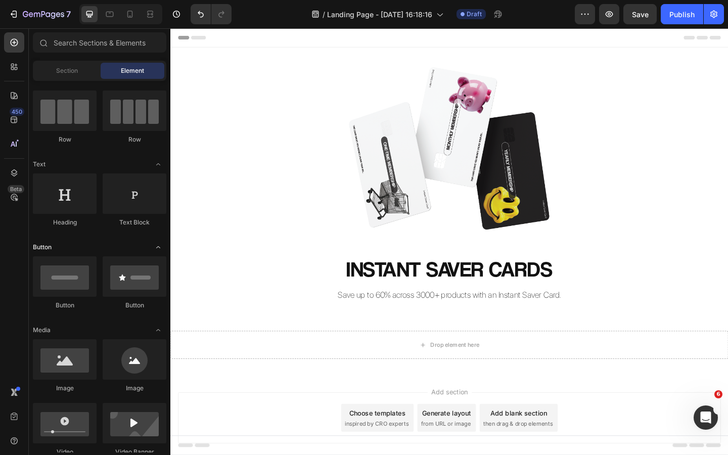
scroll to position [0, 0]
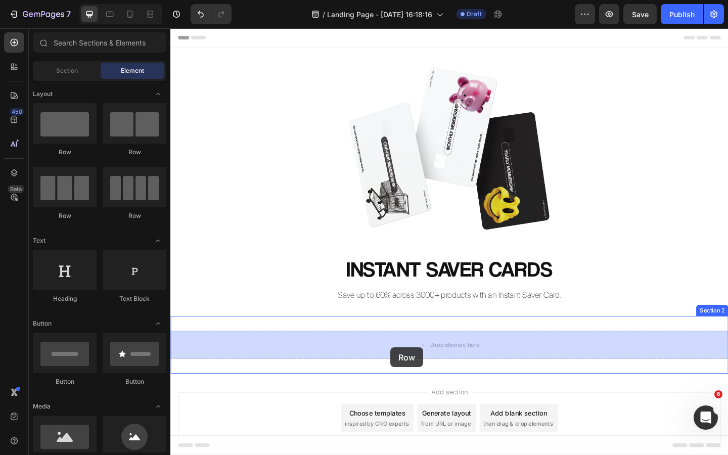
drag, startPoint x: 305, startPoint y: 164, endPoint x: 410, endPoint y: 376, distance: 235.8
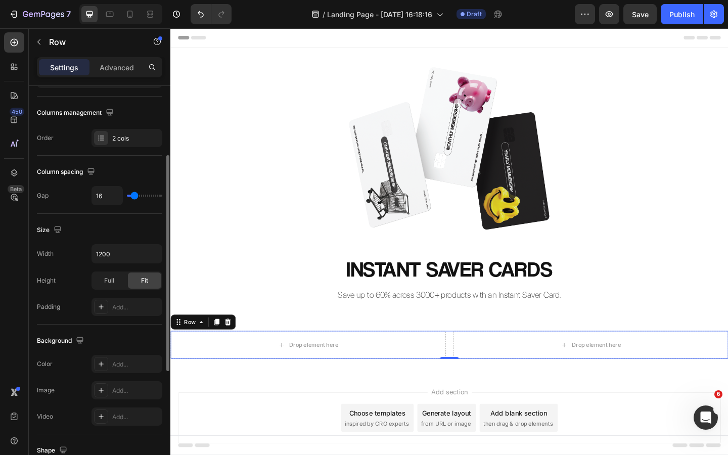
scroll to position [159, 0]
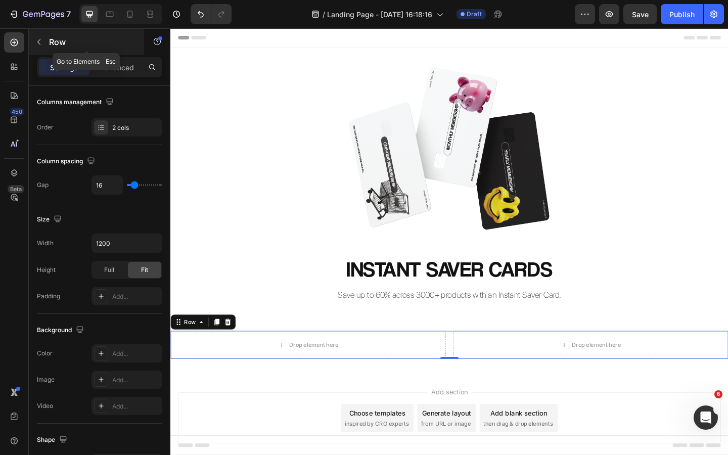
click at [38, 46] on button "button" at bounding box center [39, 42] width 16 height 16
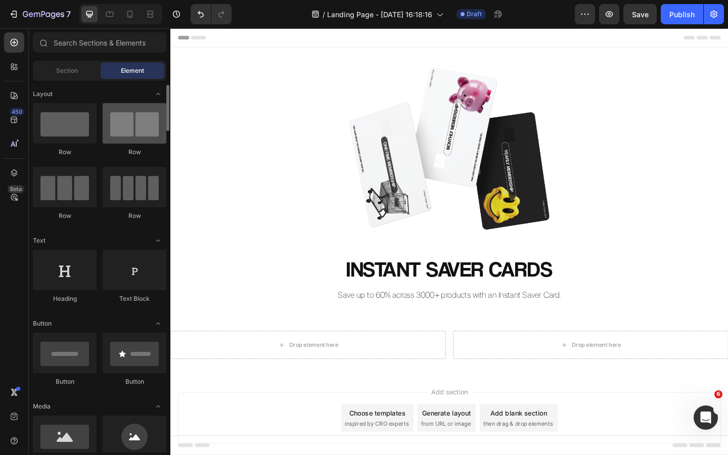
scroll to position [8, 0]
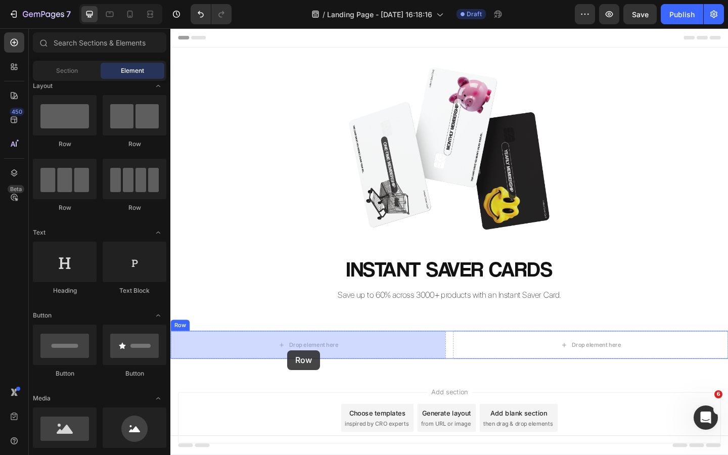
drag, startPoint x: 304, startPoint y: 150, endPoint x: 297, endPoint y: 379, distance: 228.6
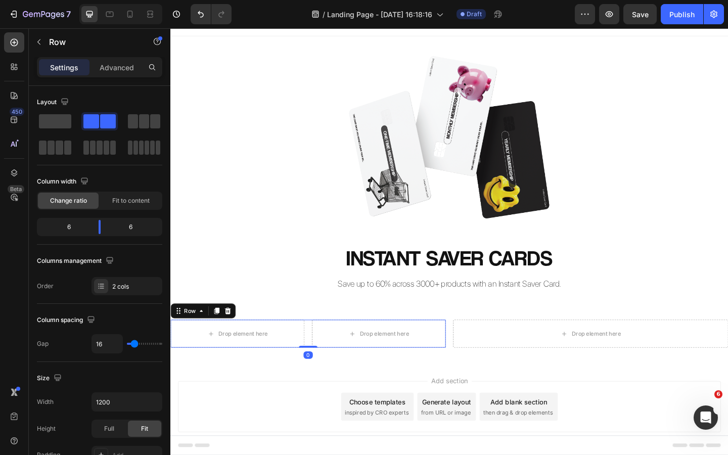
scroll to position [13, 0]
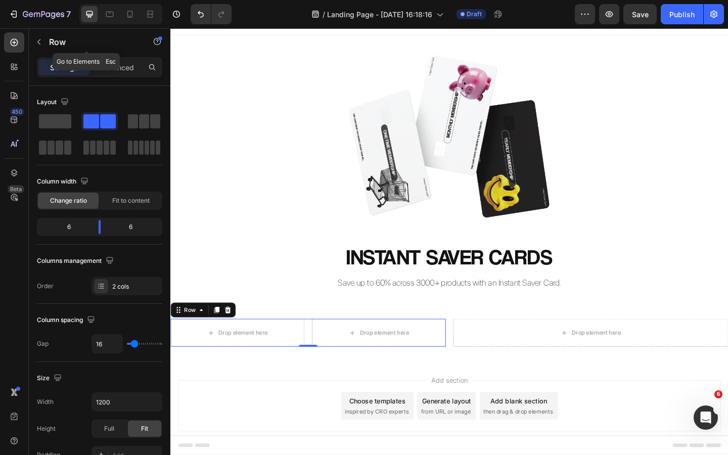
click at [38, 45] on icon "button" at bounding box center [39, 42] width 8 height 8
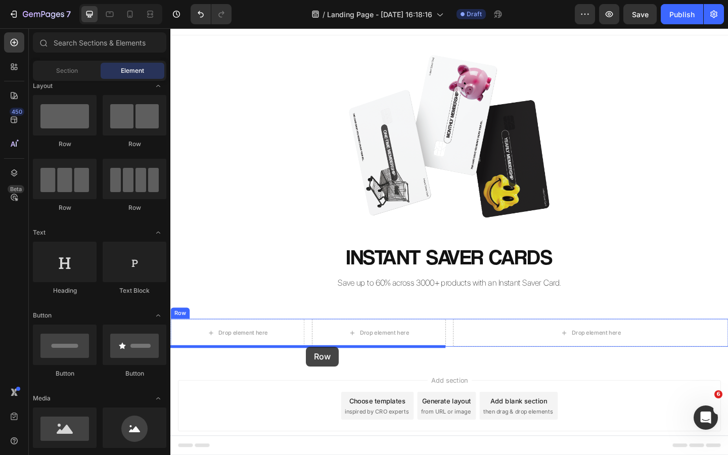
drag, startPoint x: 249, startPoint y: 140, endPoint x: 318, endPoint y: 375, distance: 245.0
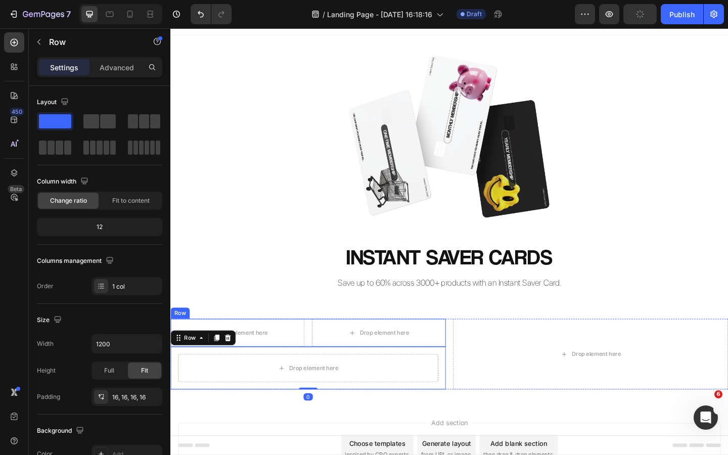
click at [299, 290] on p "INSTANT SAVER CARDS" at bounding box center [473, 277] width 605 height 30
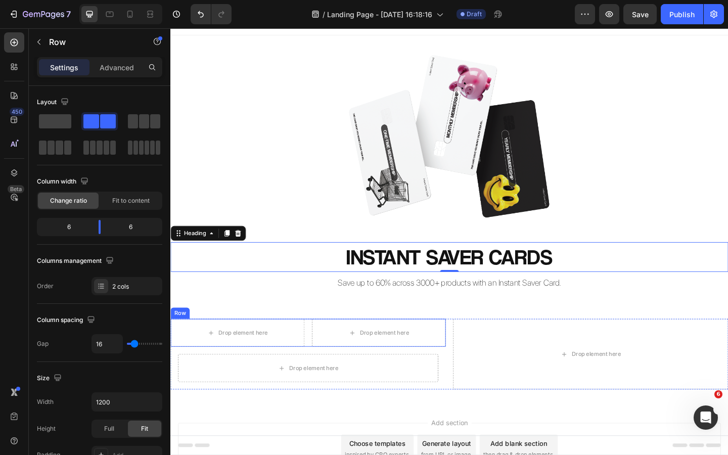
click at [322, 355] on div "Drop element here Drop element here Row" at bounding box center [319, 359] width 299 height 30
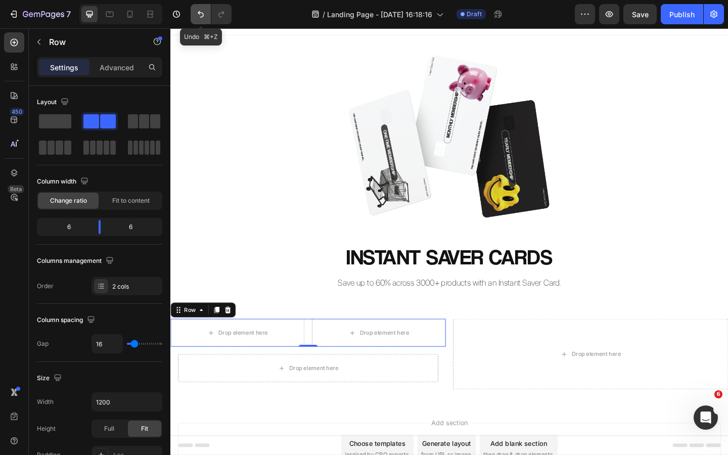
click at [199, 13] on icon "Undo/Redo" at bounding box center [201, 14] width 6 height 7
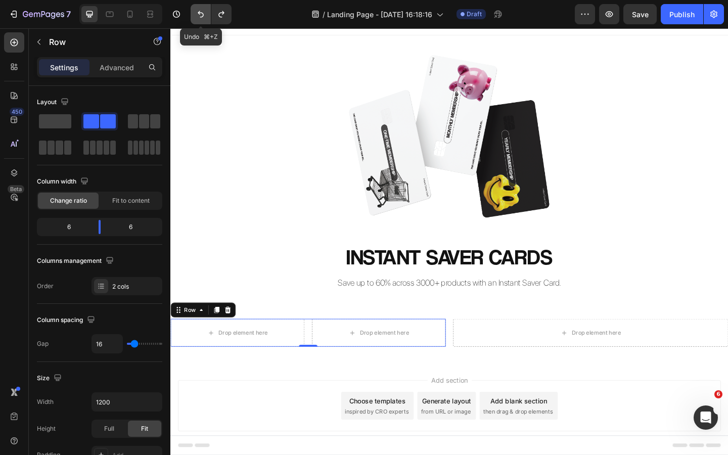
click at [199, 13] on icon "Undo/Redo" at bounding box center [201, 14] width 6 height 7
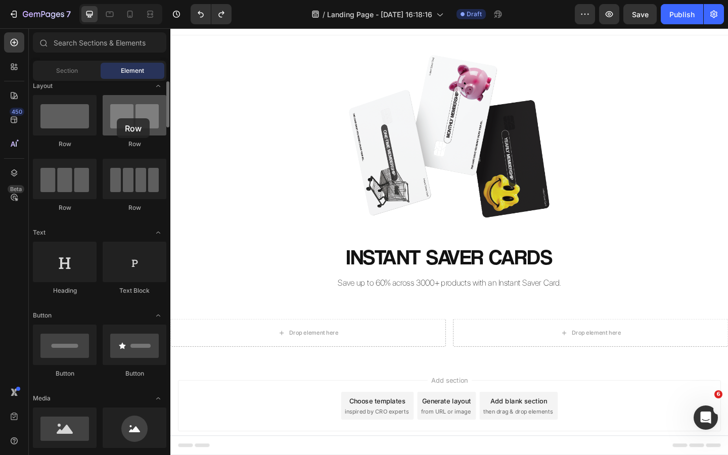
drag, startPoint x: 116, startPoint y: 126, endPoint x: 120, endPoint y: 117, distance: 10.4
click at [120, 117] on div at bounding box center [135, 115] width 64 height 40
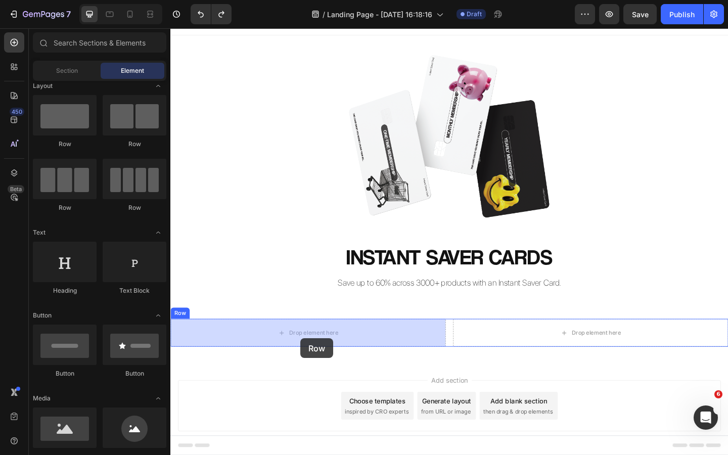
drag, startPoint x: 245, startPoint y: 145, endPoint x: 312, endPoint y: 366, distance: 230.3
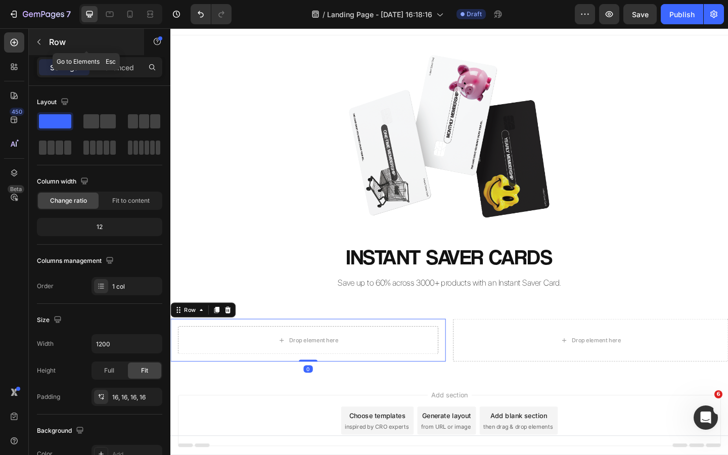
click at [42, 41] on icon "button" at bounding box center [39, 42] width 8 height 8
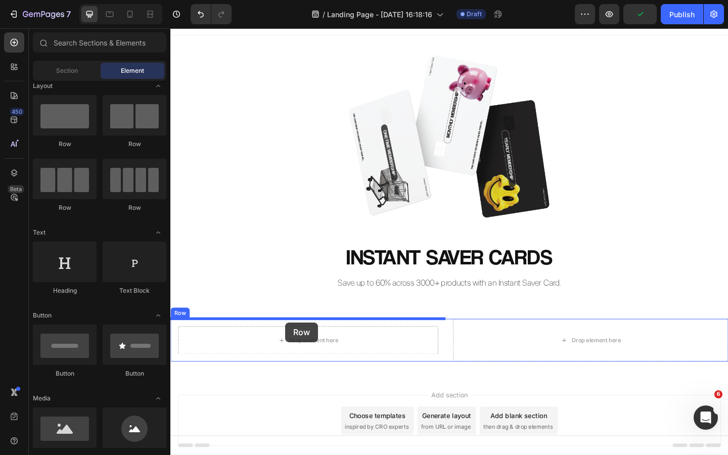
drag, startPoint x: 300, startPoint y: 154, endPoint x: 295, endPoint y: 348, distance: 194.2
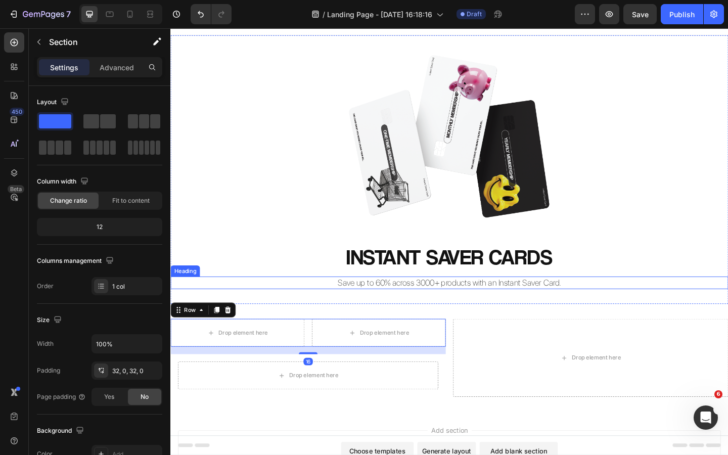
click at [282, 295] on div "Image Row INSTANT SAVER CARDS Heading Save up to 60% across 3000+ products with…" at bounding box center [473, 182] width 607 height 260
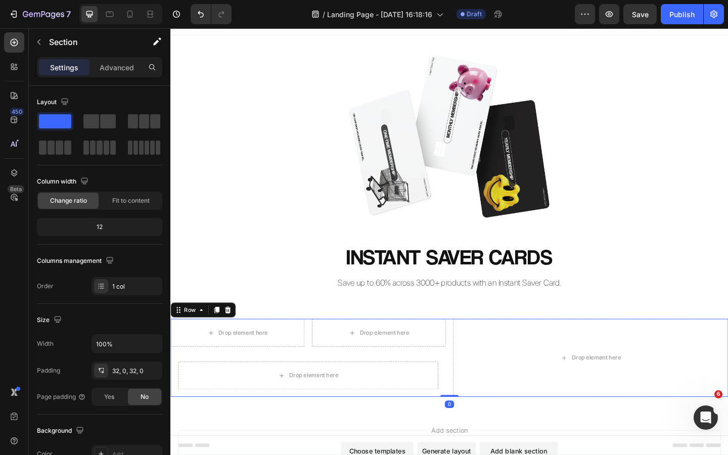
click at [475, 367] on div "Drop element here Drop element here Row Drop element here Row Drop element here…" at bounding box center [473, 386] width 607 height 85
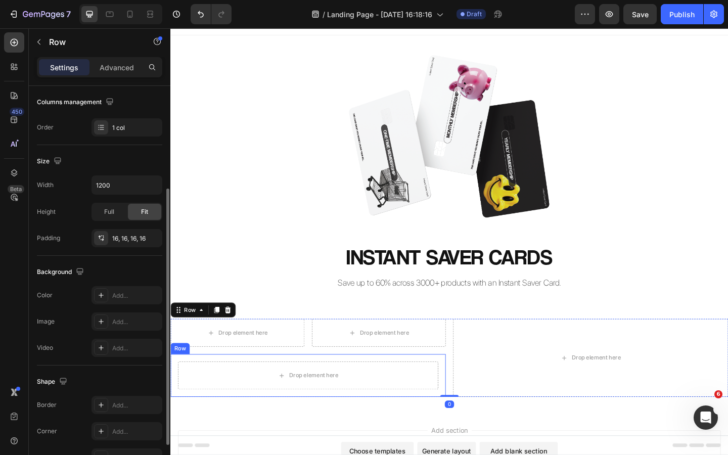
click at [445, 384] on div "Drop element here Row" at bounding box center [319, 406] width 299 height 47
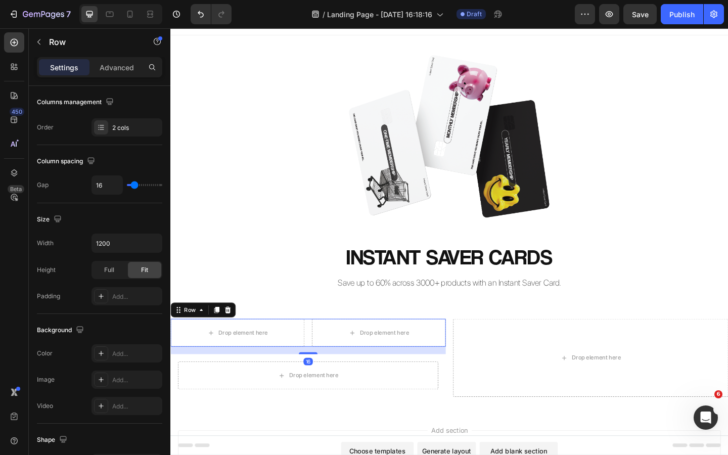
click at [322, 356] on div "Drop element here Drop element here Row 16" at bounding box center [319, 359] width 299 height 30
click at [200, 19] on icon "Undo/Redo" at bounding box center [201, 14] width 10 height 10
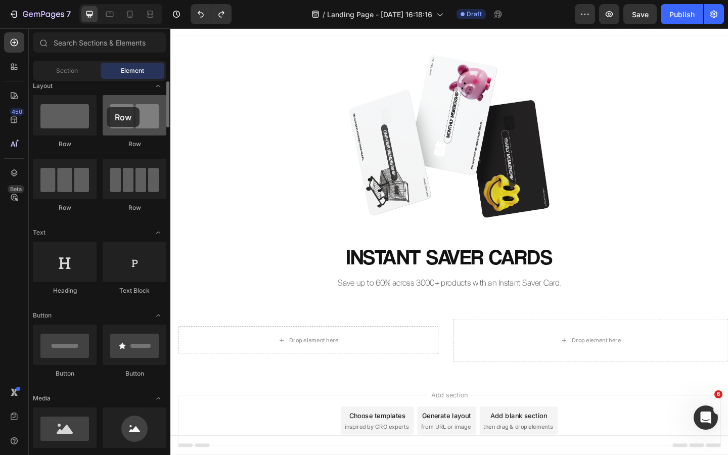
drag, startPoint x: 139, startPoint y: 114, endPoint x: 109, endPoint y: 111, distance: 29.9
click at [109, 111] on div at bounding box center [135, 115] width 64 height 40
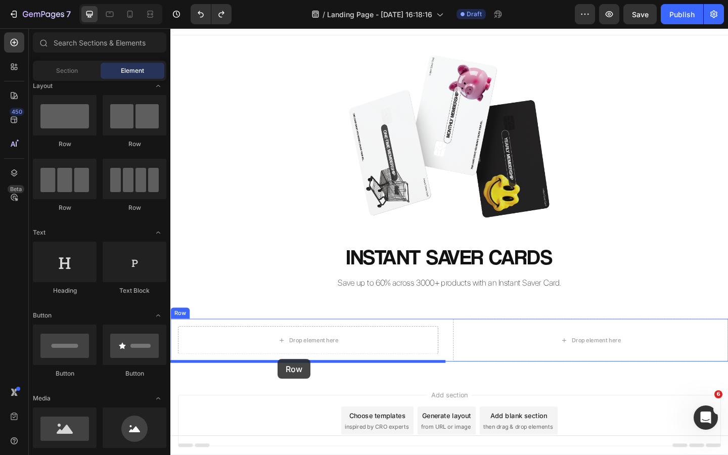
drag, startPoint x: 241, startPoint y: 148, endPoint x: 287, endPoint y: 388, distance: 244.5
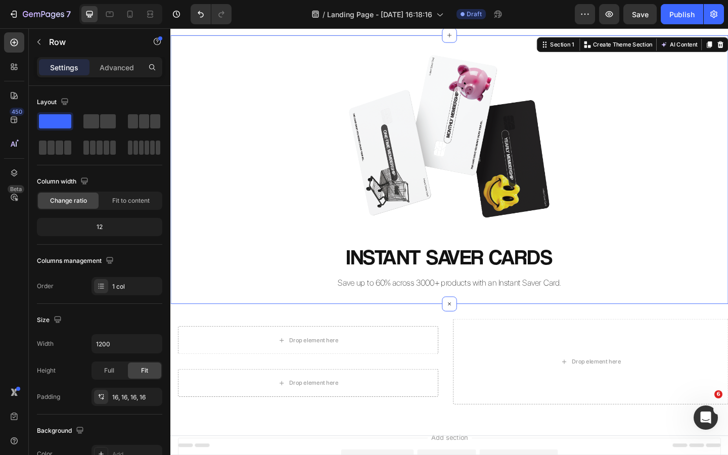
click at [259, 259] on div "Image Row INSTANT SAVER CARDS Heading Save up to 60% across 3000+ products with…" at bounding box center [473, 182] width 607 height 260
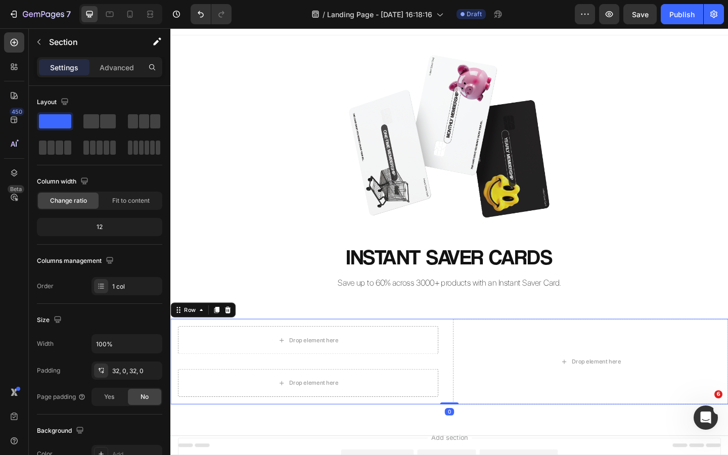
click at [475, 358] on div "Drop element here Row Drop element here Row Drop element here Row 0" at bounding box center [473, 390] width 607 height 93
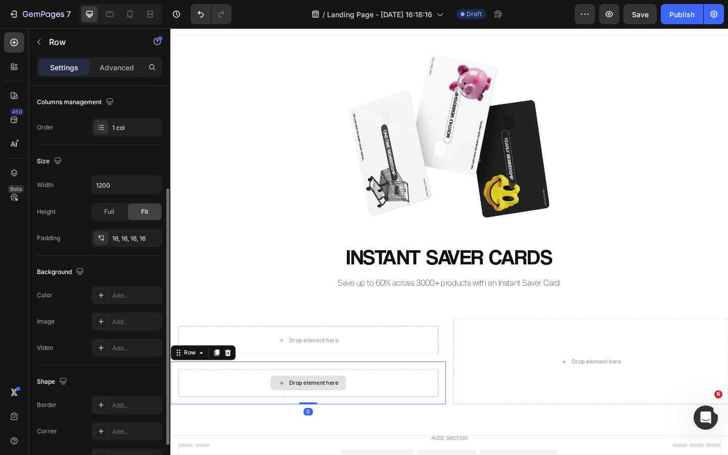
click at [370, 406] on div "Drop element here" at bounding box center [319, 414] width 283 height 30
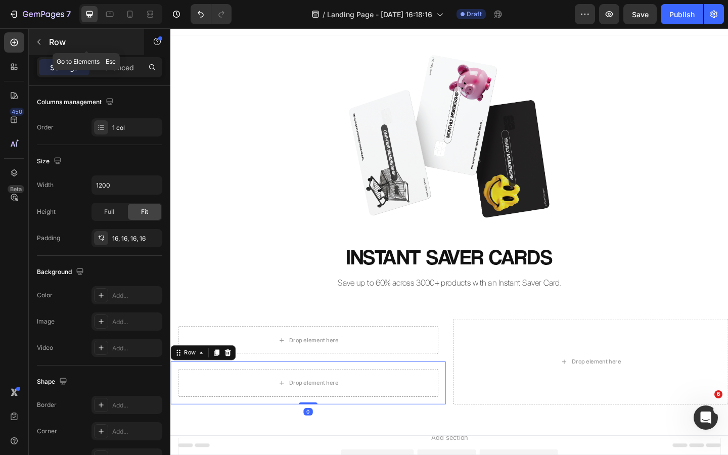
click at [43, 47] on button "button" at bounding box center [39, 42] width 16 height 16
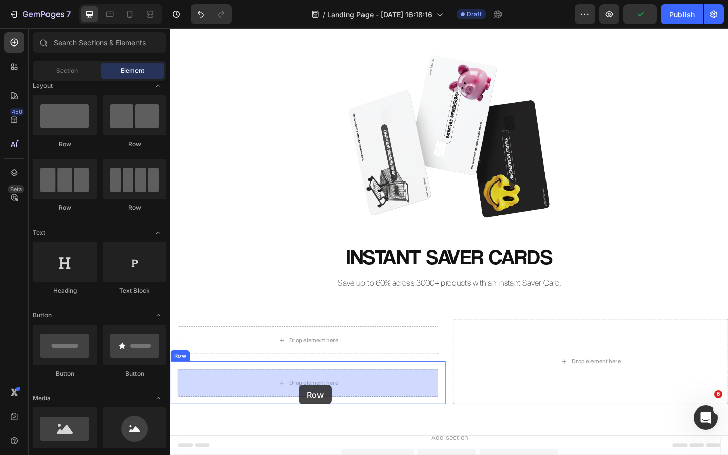
scroll to position [21, 0]
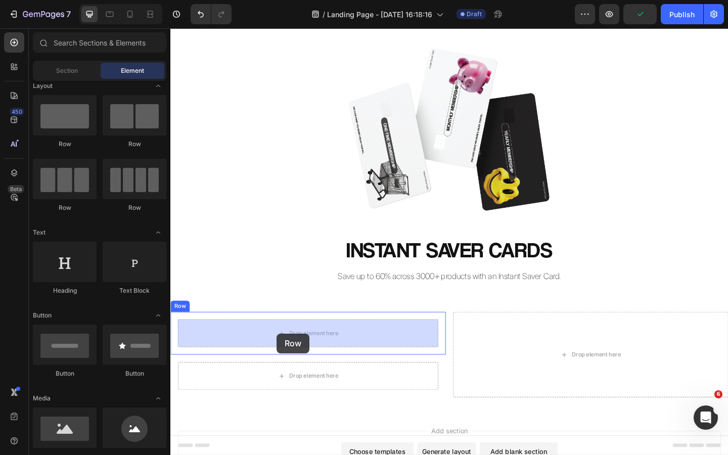
drag, startPoint x: 299, startPoint y: 149, endPoint x: 286, endPoint y: 361, distance: 212.3
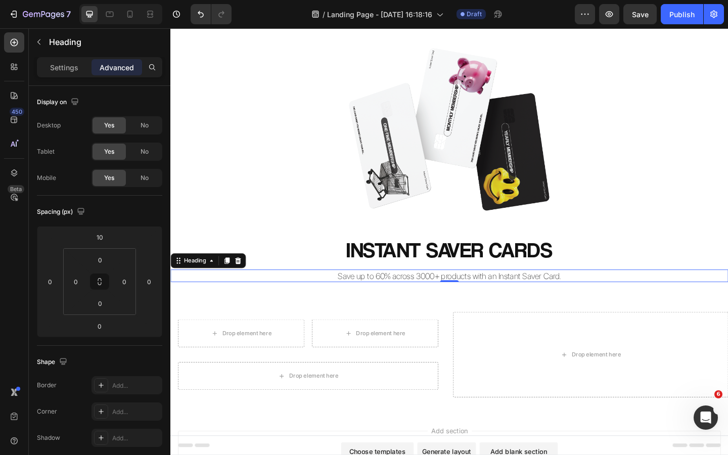
click at [297, 300] on p "Save up to 60% across 3000+ products with an Instant Saver Card." at bounding box center [473, 298] width 605 height 12
click at [40, 44] on icon "button" at bounding box center [39, 42] width 8 height 8
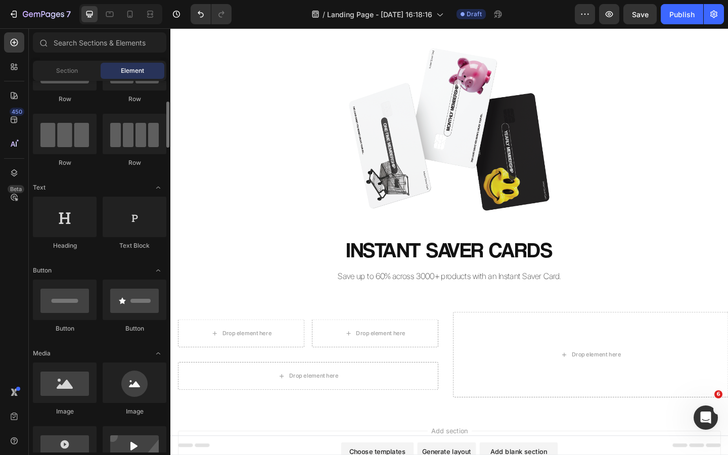
scroll to position [68, 0]
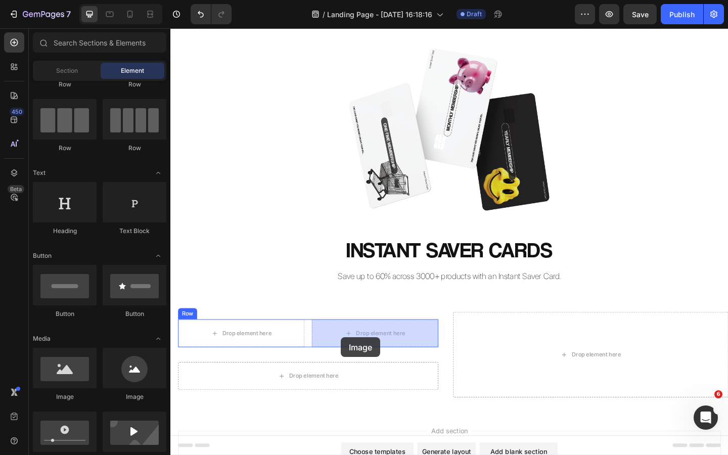
drag, startPoint x: 241, startPoint y: 404, endPoint x: 356, endPoint y: 365, distance: 121.4
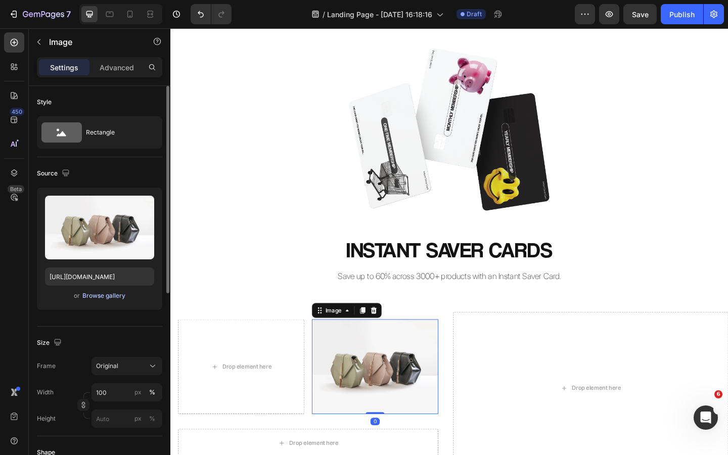
click at [104, 294] on div "Browse gallery" at bounding box center [103, 295] width 43 height 9
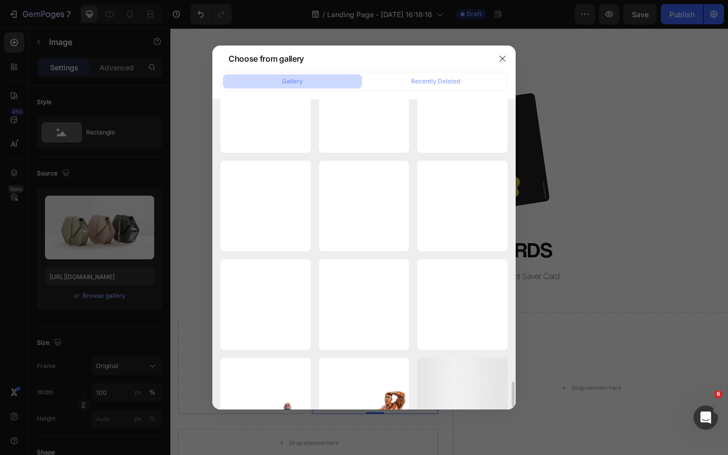
scroll to position [3211, 0]
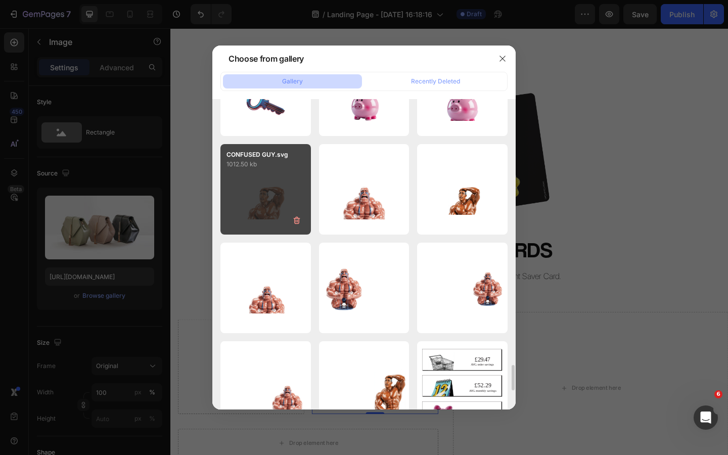
click at [279, 200] on div "CONFUSED GUY.svg 1012.50 kb" at bounding box center [265, 189] width 91 height 91
type input "https://cdn.shopify.com/s/files/1/0926/8946/5679/files/gempages_567331744202621…"
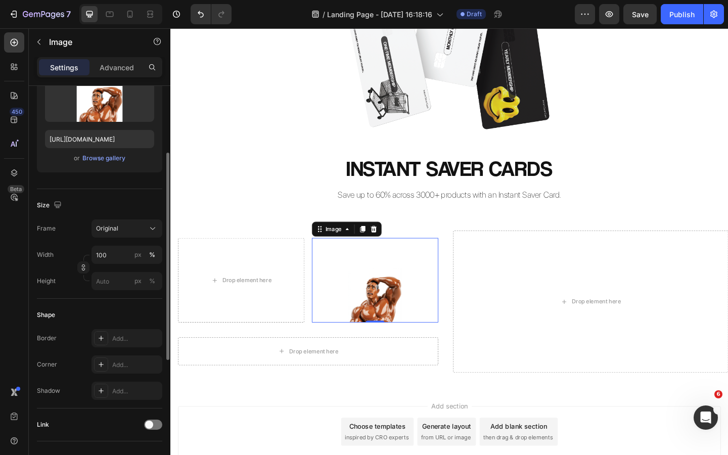
scroll to position [134, 0]
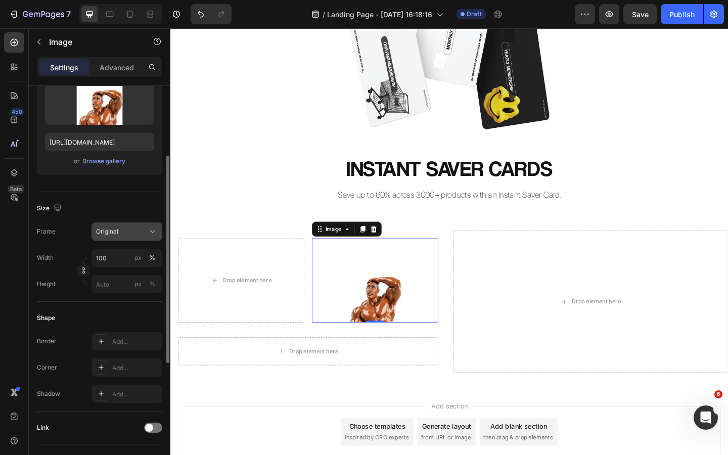
click at [132, 236] on div "Original" at bounding box center [121, 231] width 50 height 9
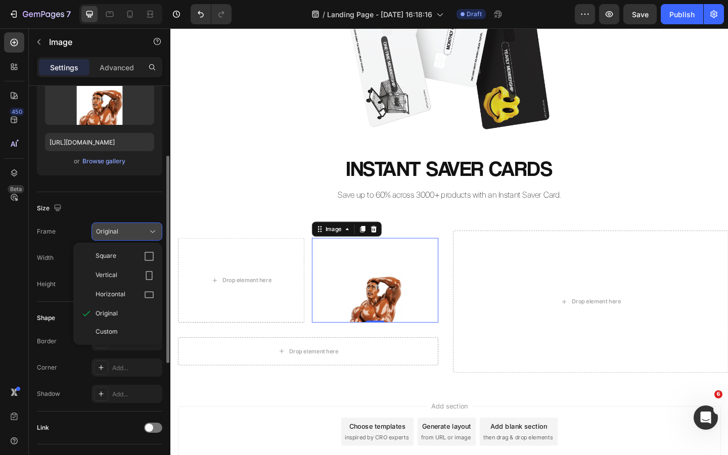
click at [132, 236] on div "Original" at bounding box center [121, 231] width 50 height 9
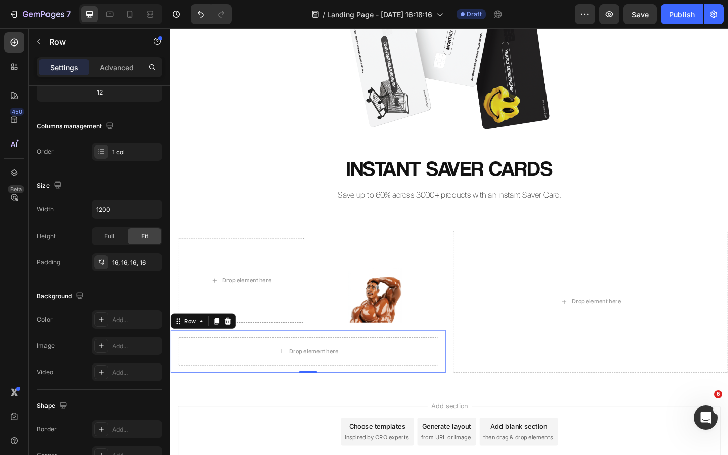
click at [346, 358] on div "Drop element here Row 0" at bounding box center [319, 379] width 299 height 47
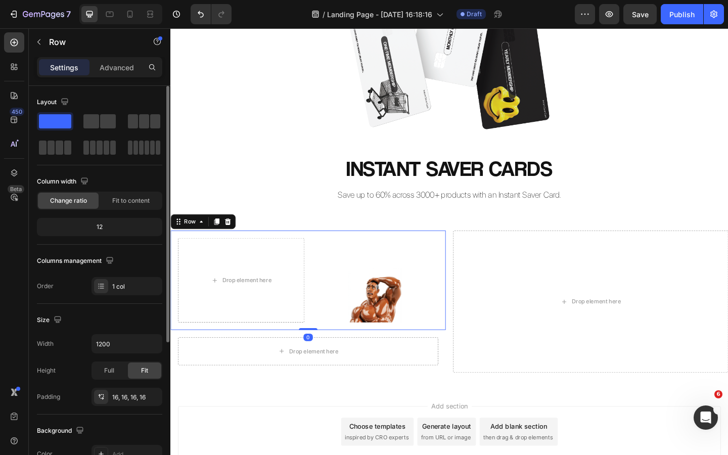
click at [335, 350] on div "Drop element here Image Row Row 0" at bounding box center [319, 302] width 299 height 108
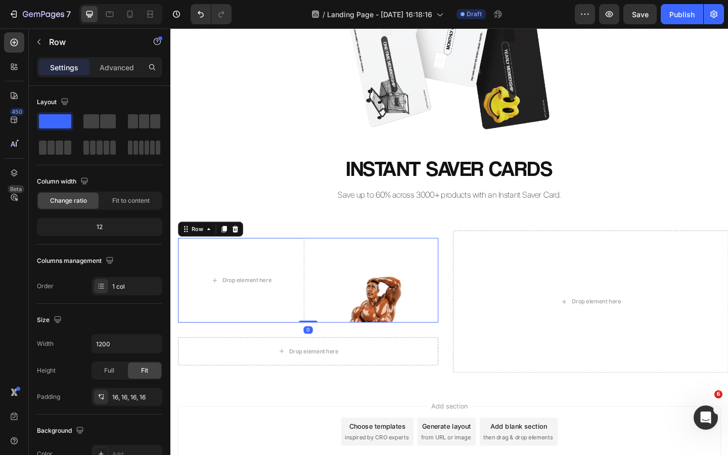
click at [322, 332] on div "Drop element here Image Row 0" at bounding box center [319, 302] width 283 height 92
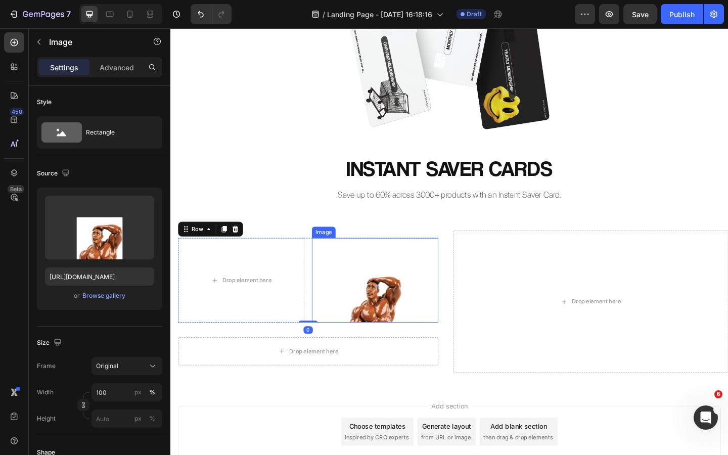
click at [351, 328] on img at bounding box center [393, 302] width 138 height 92
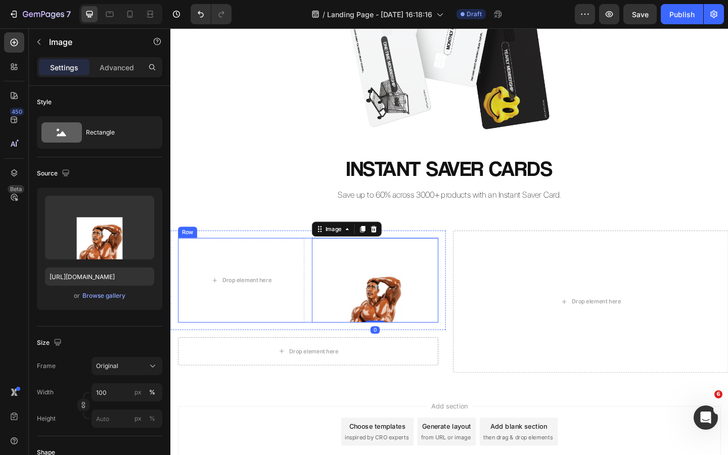
click at [320, 312] on div "Drop element here Image 0 Row" at bounding box center [319, 302] width 283 height 92
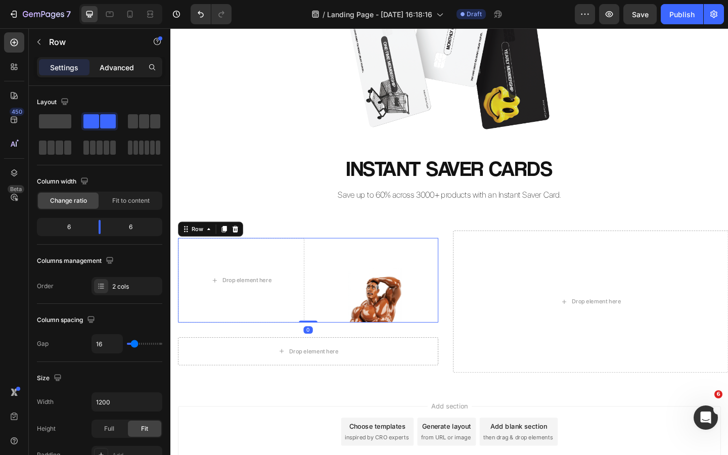
click at [104, 71] on p "Advanced" at bounding box center [117, 67] width 34 height 11
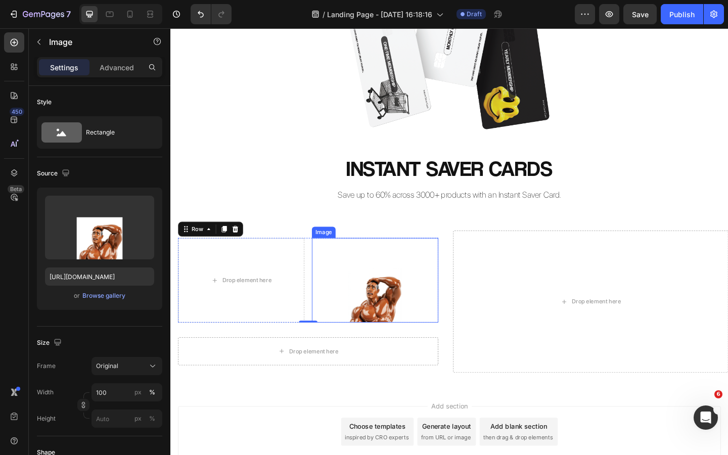
click at [339, 314] on img at bounding box center [393, 302] width 138 height 92
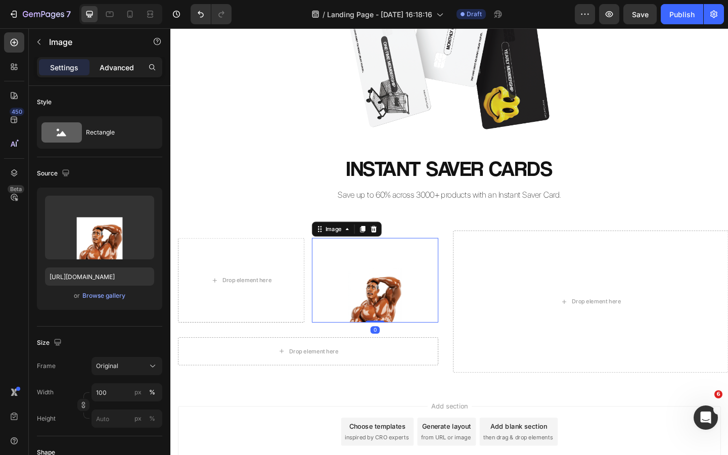
click at [108, 67] on p "Advanced" at bounding box center [117, 67] width 34 height 11
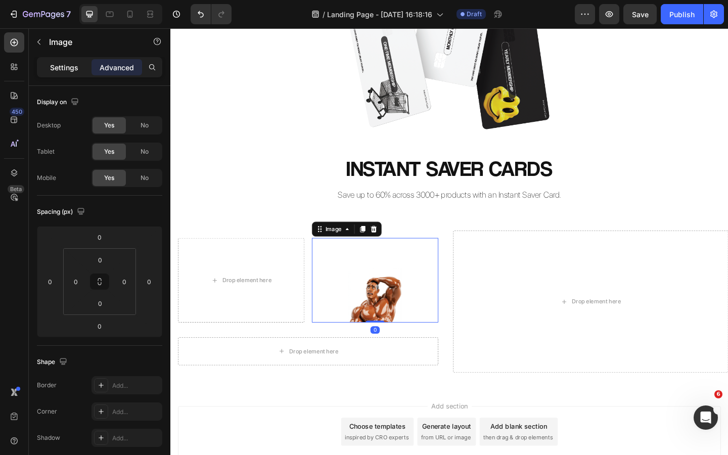
click at [71, 68] on p "Settings" at bounding box center [64, 67] width 28 height 11
click at [319, 281] on div "Drop element here Image 0 Row" at bounding box center [319, 302] width 283 height 92
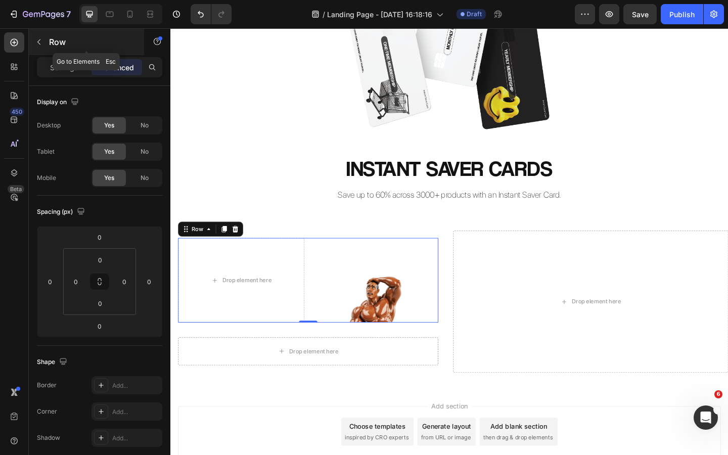
click at [46, 47] on button "button" at bounding box center [39, 42] width 16 height 16
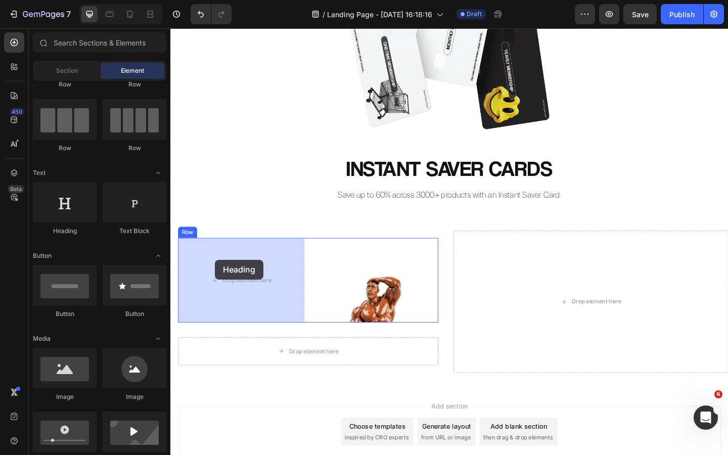
drag, startPoint x: 250, startPoint y: 241, endPoint x: 219, endPoint y: 280, distance: 50.1
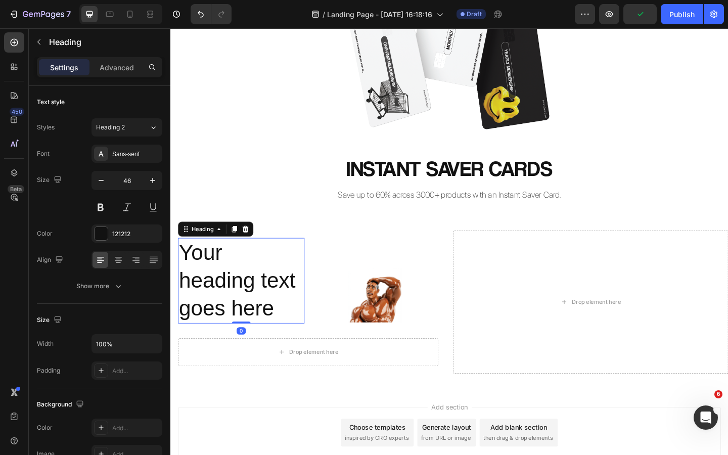
click at [252, 325] on h2 "Your heading text goes here" at bounding box center [247, 302] width 138 height 93
click at [252, 325] on p "Your heading text goes here" at bounding box center [247, 302] width 136 height 91
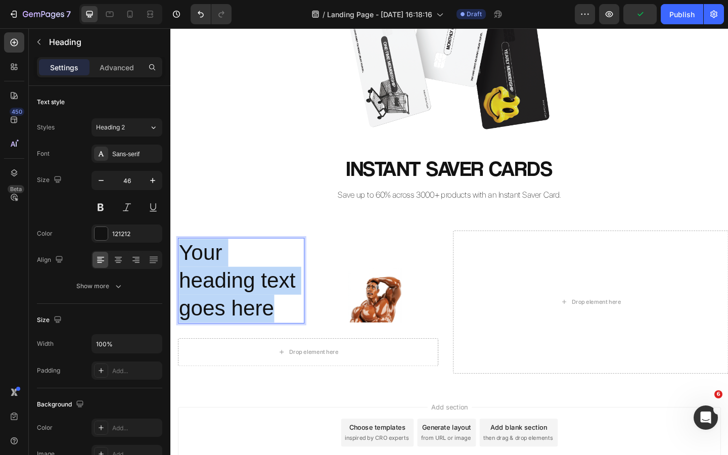
click at [252, 325] on p "Your heading text goes here" at bounding box center [247, 302] width 136 height 91
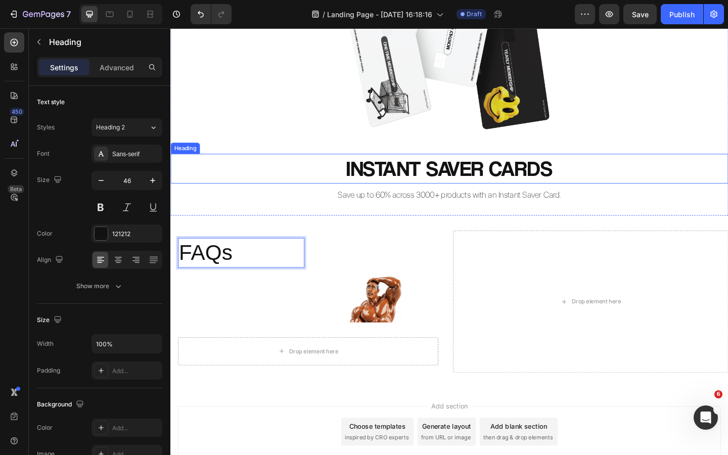
click at [258, 185] on p "INSTANT SAVER CARDS" at bounding box center [473, 181] width 605 height 30
click at [215, 269] on p "FAQs" at bounding box center [247, 272] width 136 height 30
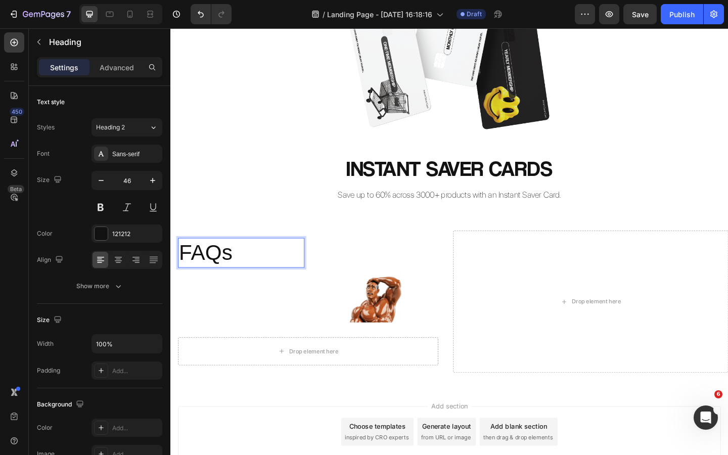
click at [215, 269] on p "FAQs" at bounding box center [247, 272] width 136 height 30
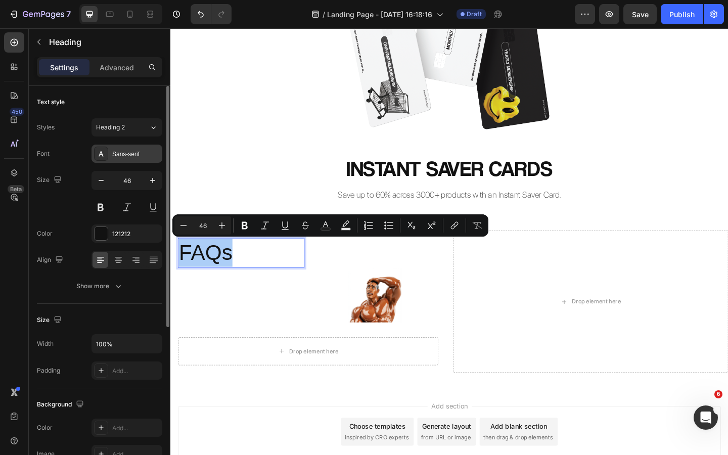
click at [125, 154] on div "Sans-serif" at bounding box center [136, 154] width 48 height 9
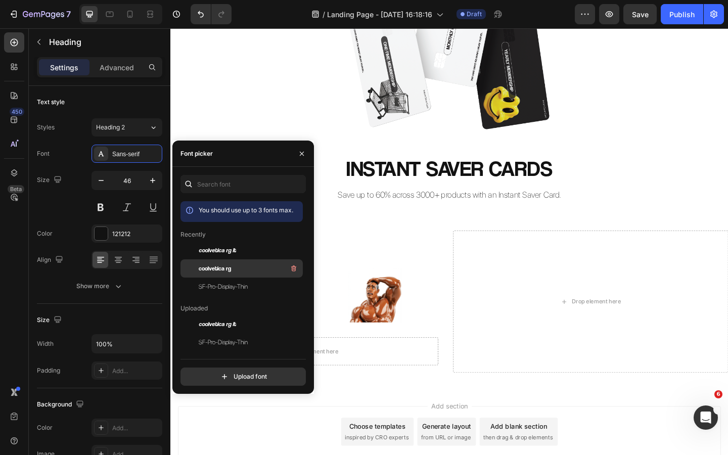
click at [232, 265] on div "coolvetica rg" at bounding box center [250, 268] width 102 height 12
click at [299, 150] on icon "button" at bounding box center [302, 154] width 8 height 8
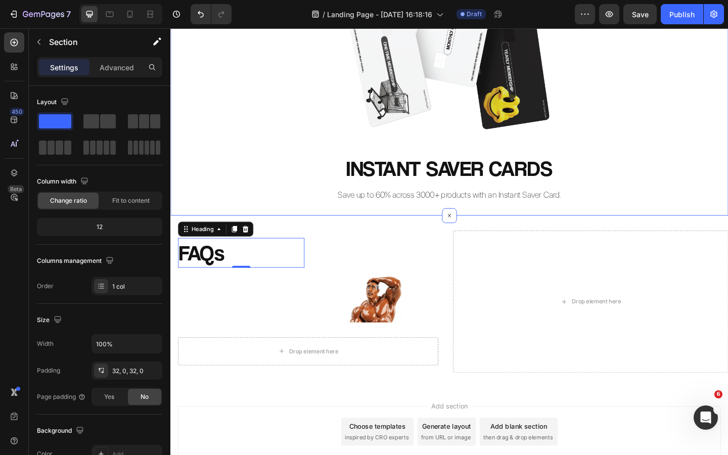
click at [268, 216] on div "Image Row INSTANT SAVER CARDS Heading Save up to 60% across 3000+ products with…" at bounding box center [473, 86] width 607 height 292
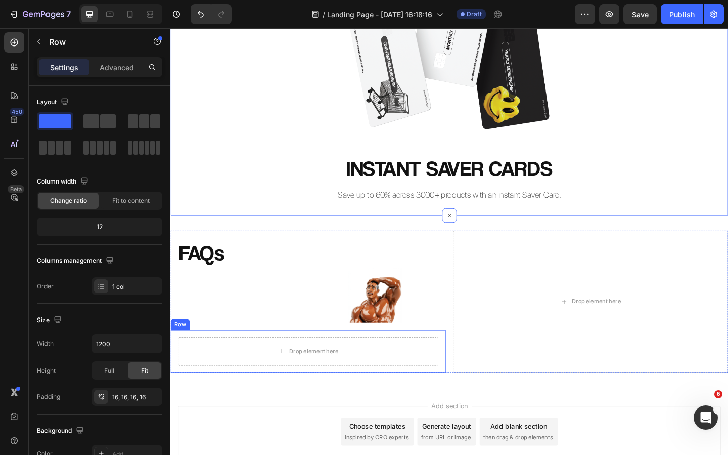
click at [397, 358] on div "Drop element here Row" at bounding box center [319, 379] width 299 height 47
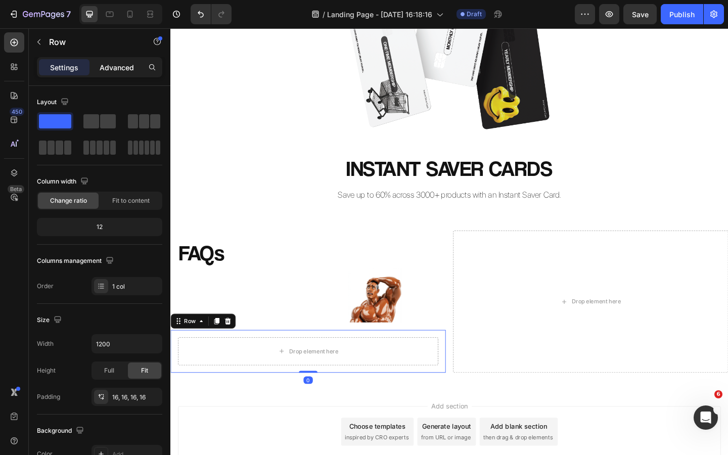
click at [124, 71] on p "Advanced" at bounding box center [117, 67] width 34 height 11
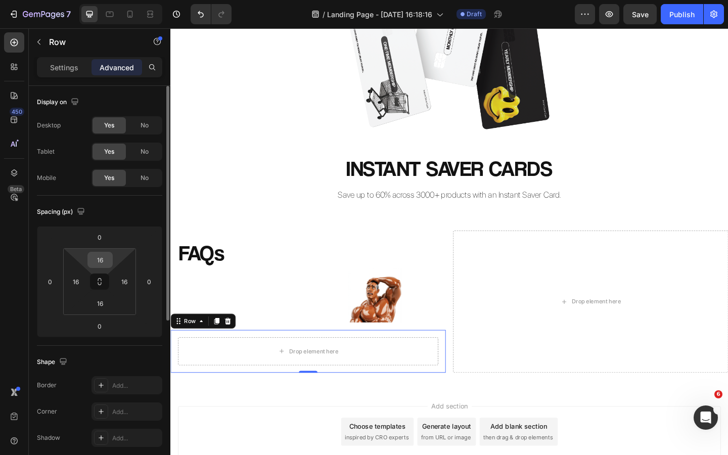
click at [108, 260] on input "16" at bounding box center [100, 259] width 20 height 15
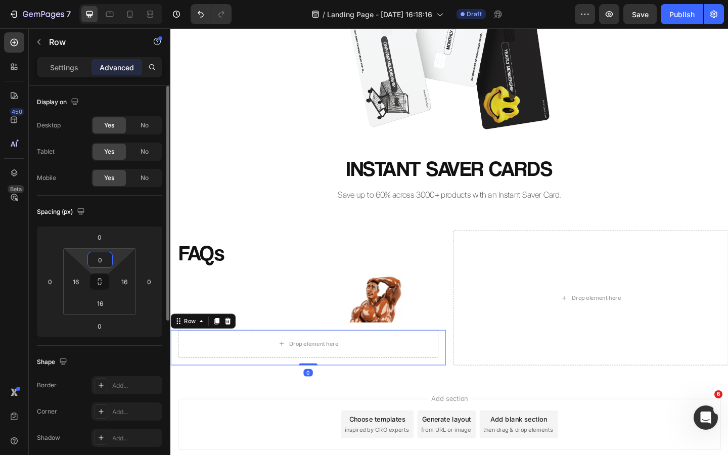
type input "0"
click at [421, 349] on div "FAQs Heading Image Row Row" at bounding box center [319, 302] width 299 height 108
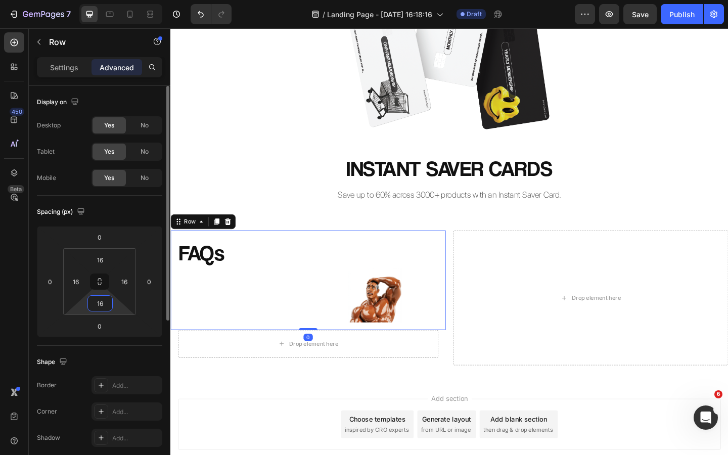
click at [106, 306] on input "16" at bounding box center [100, 303] width 20 height 15
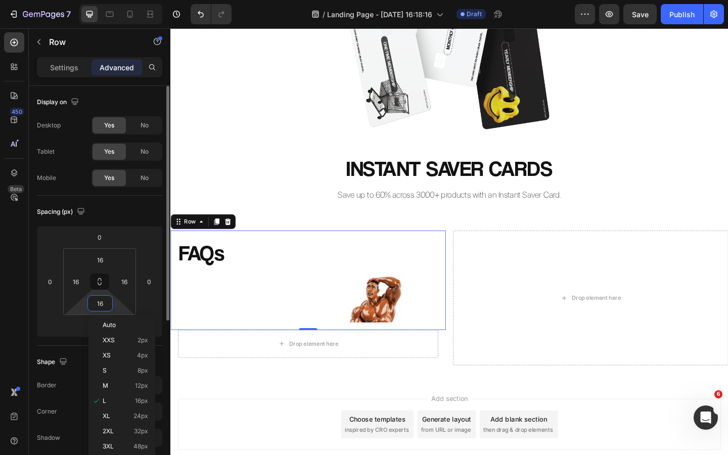
type input "0"
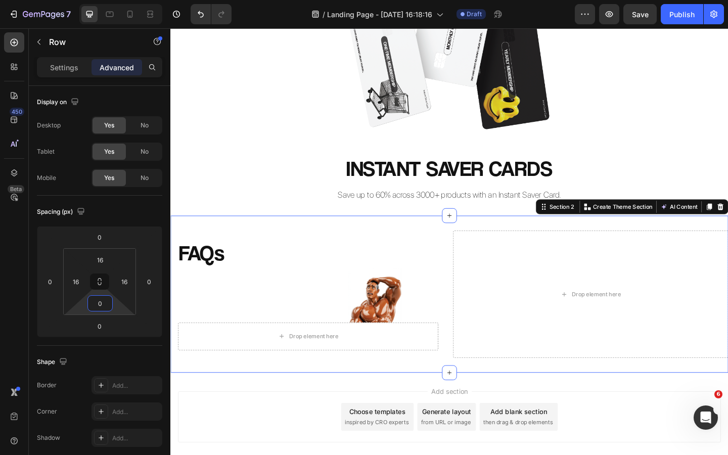
click at [319, 401] on div "FAQs Heading Image Row Row Drop element here Row Drop element here Row Section …" at bounding box center [473, 317] width 607 height 171
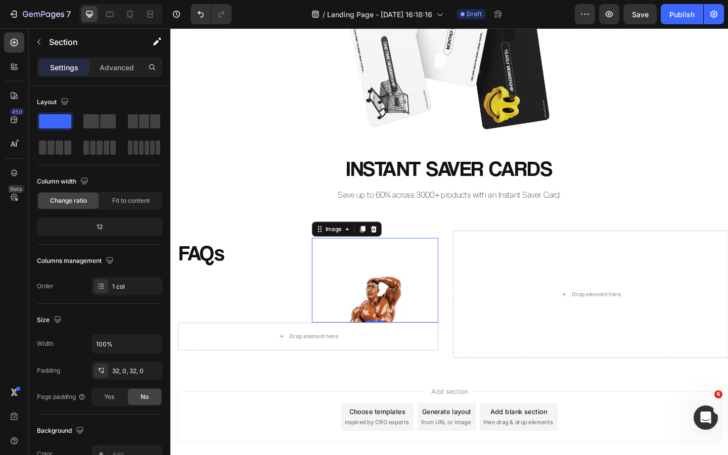
click at [399, 330] on img at bounding box center [393, 302] width 138 height 92
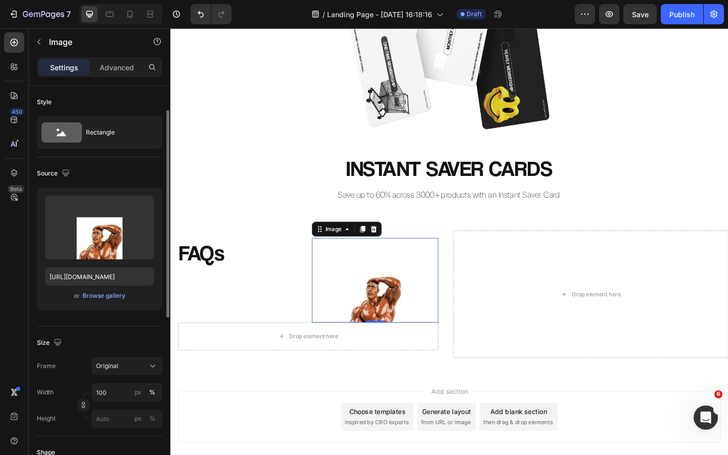
scroll to position [41, 0]
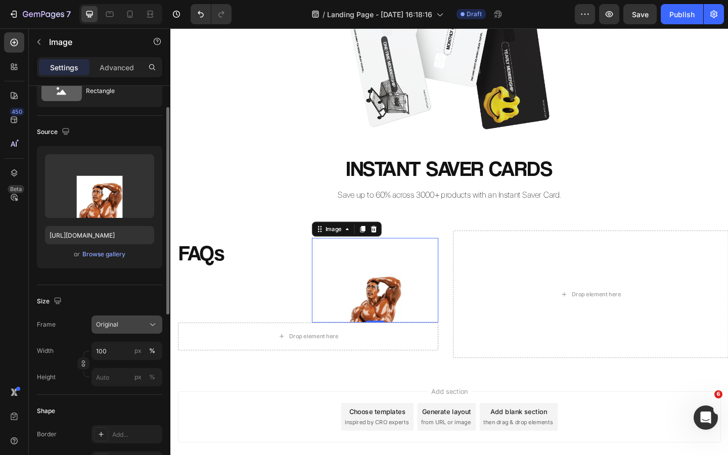
click at [121, 326] on div "Original" at bounding box center [121, 324] width 50 height 9
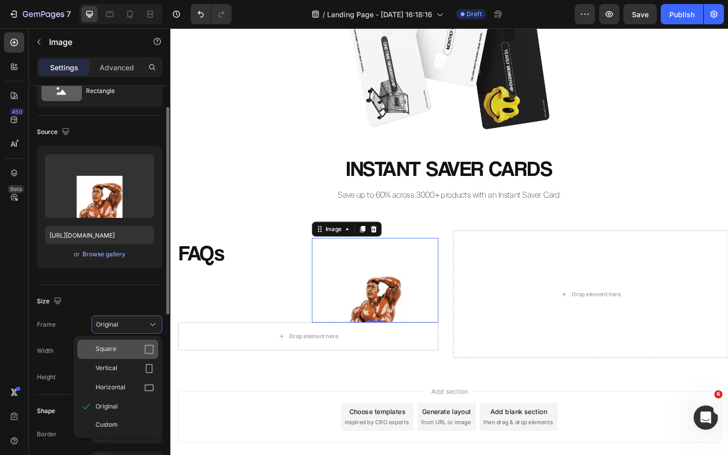
click at [118, 354] on div "Square" at bounding box center [125, 349] width 59 height 10
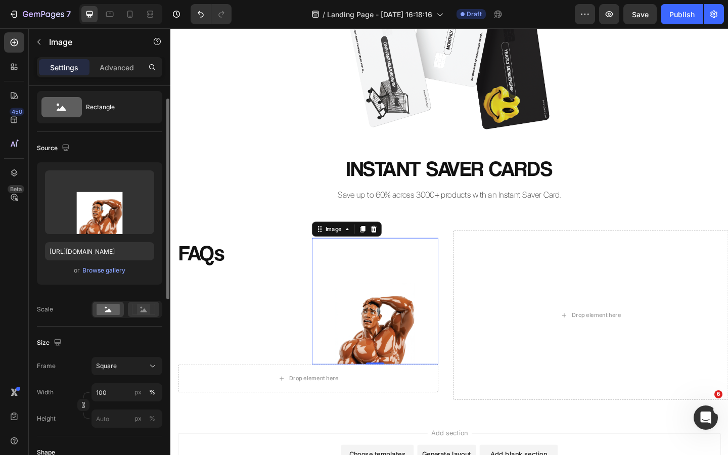
scroll to position [26, 0]
click at [141, 307] on circle at bounding box center [142, 307] width 2 height 2
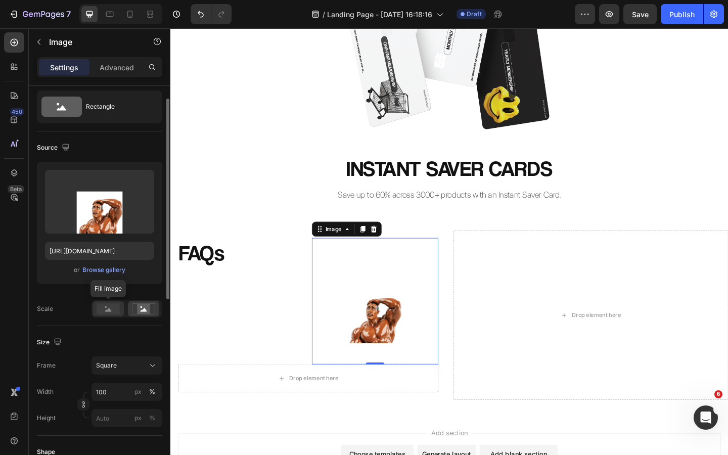
click at [105, 313] on rect at bounding box center [108, 308] width 23 height 11
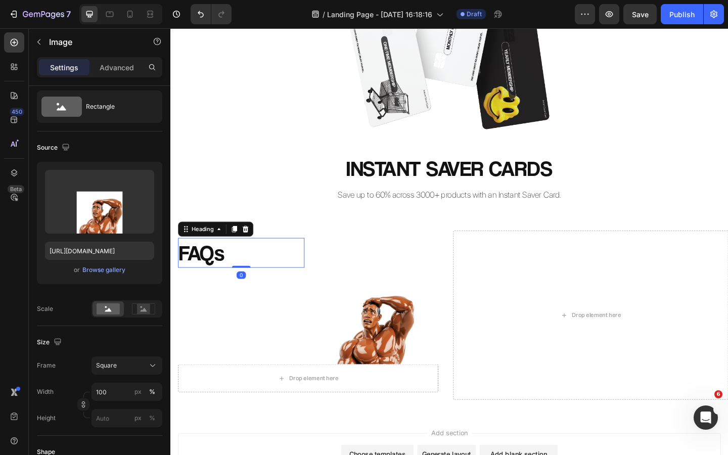
click at [244, 278] on p "FAQs" at bounding box center [247, 272] width 136 height 30
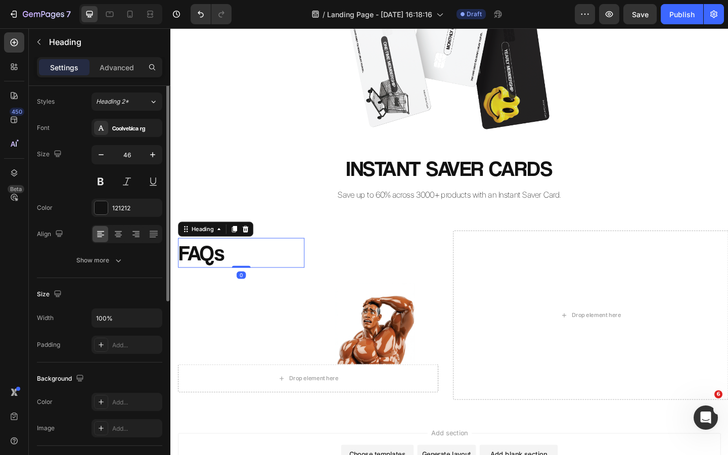
scroll to position [0, 0]
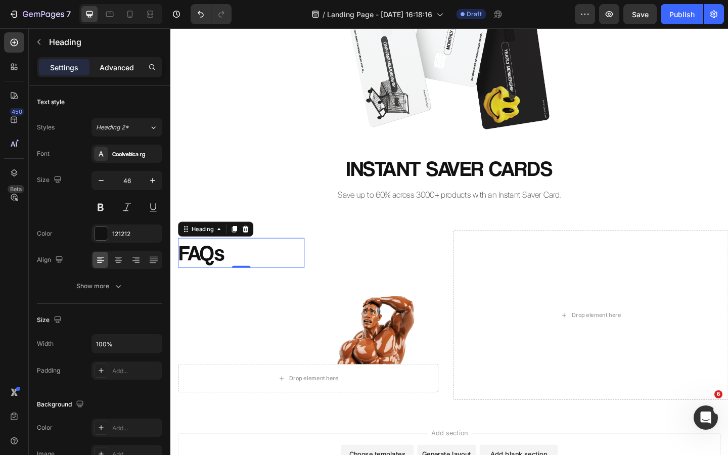
click at [120, 71] on p "Advanced" at bounding box center [117, 67] width 34 height 11
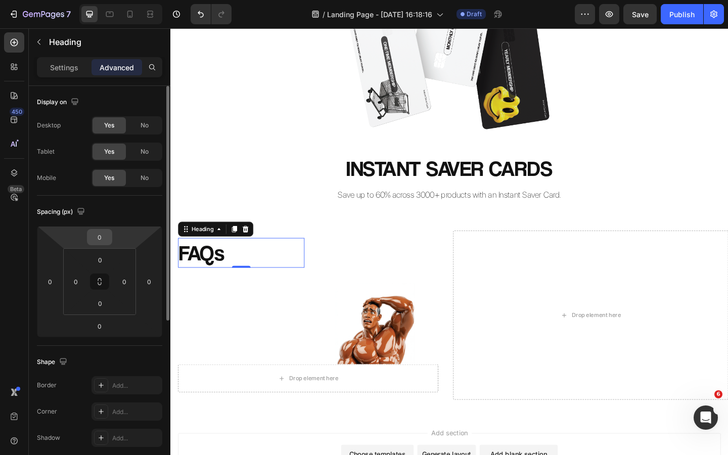
click at [100, 239] on input "0" at bounding box center [99, 237] width 20 height 15
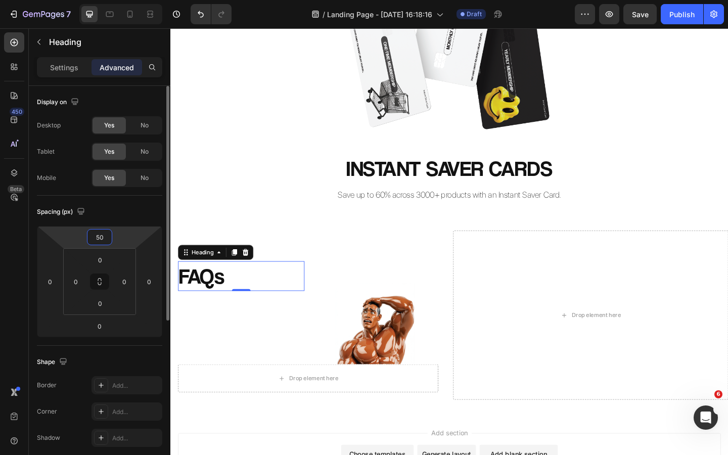
type input "5"
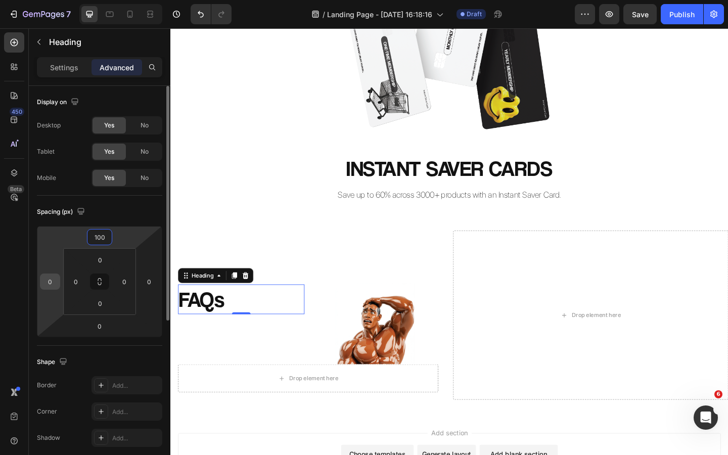
type input "100"
click at [53, 286] on input "0" at bounding box center [49, 281] width 15 height 15
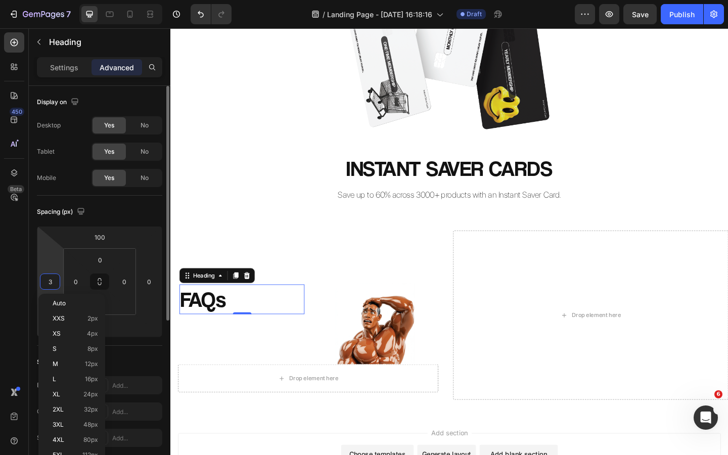
type input "30"
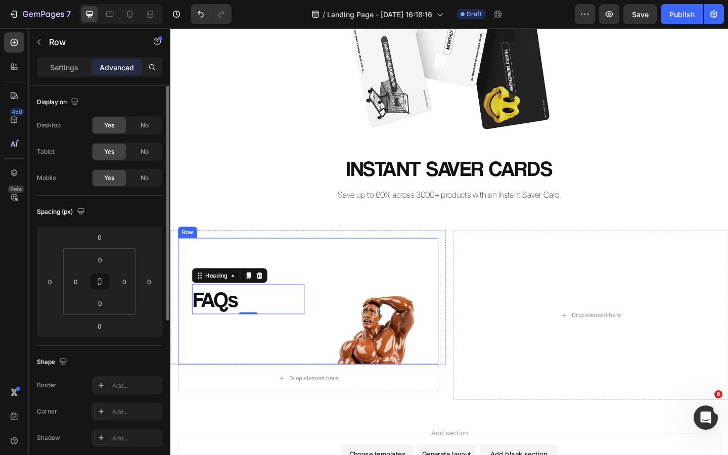
click at [322, 315] on div "FAQs Heading 0 Image Row" at bounding box center [319, 325] width 283 height 138
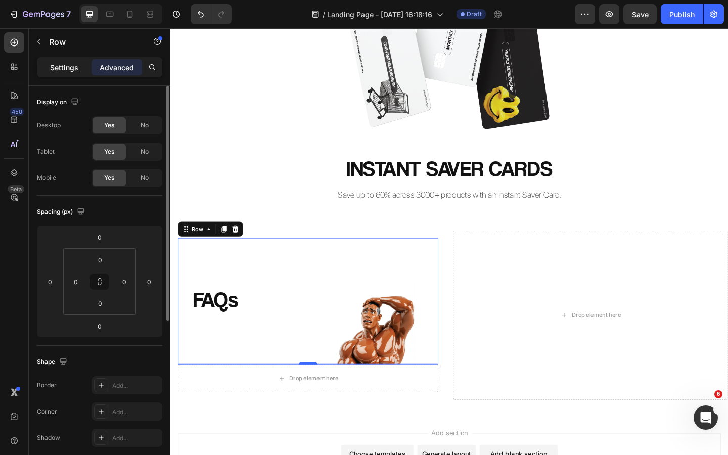
click at [77, 72] on div "Settings" at bounding box center [64, 67] width 51 height 16
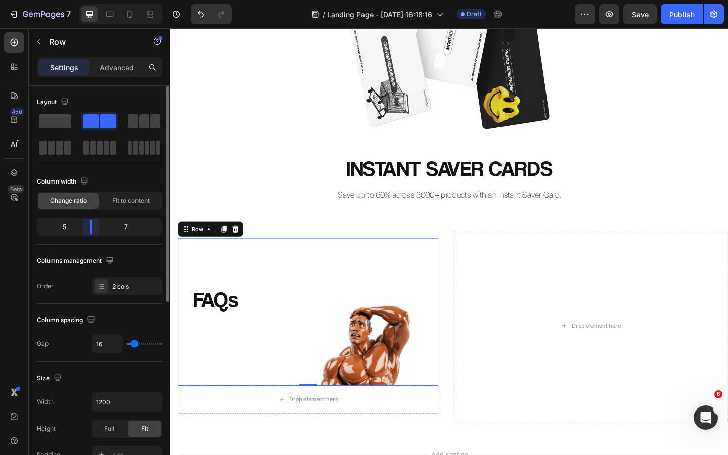
drag, startPoint x: 99, startPoint y: 228, endPoint x: 87, endPoint y: 229, distance: 12.2
click at [87, 0] on body "7 Version history / Landing Page - Sep 27, 16:18:16 Draft Preview Save Publish …" at bounding box center [364, 0] width 728 height 0
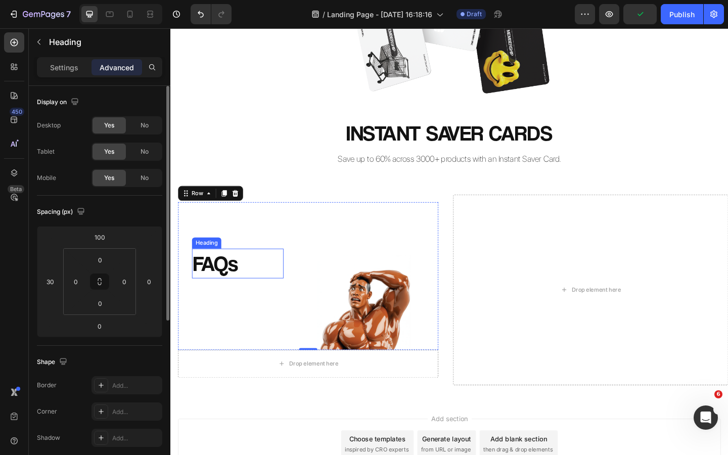
click at [249, 287] on p "FAQs" at bounding box center [244, 284] width 98 height 30
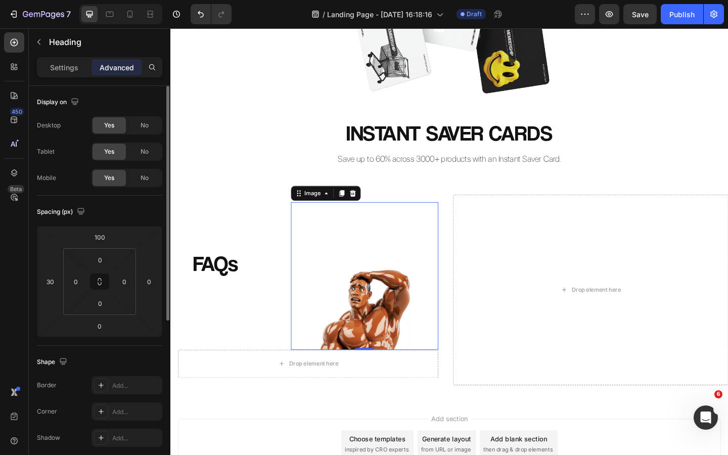
click at [346, 285] on img at bounding box center [381, 297] width 160 height 160
click at [231, 286] on p "FAQs" at bounding box center [244, 284] width 98 height 30
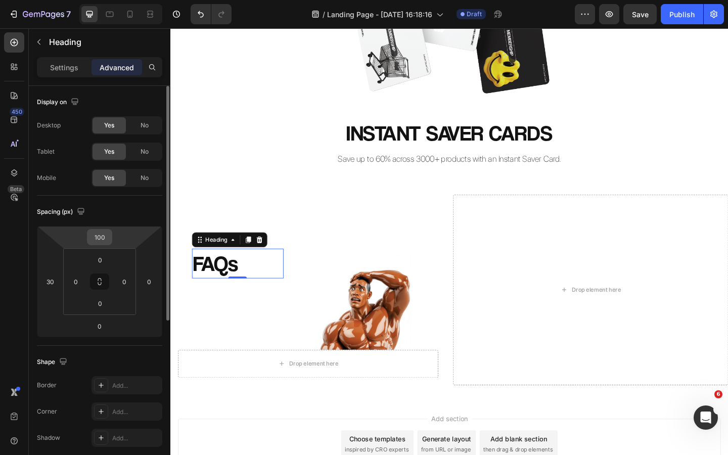
click at [103, 242] on input "100" at bounding box center [99, 237] width 20 height 15
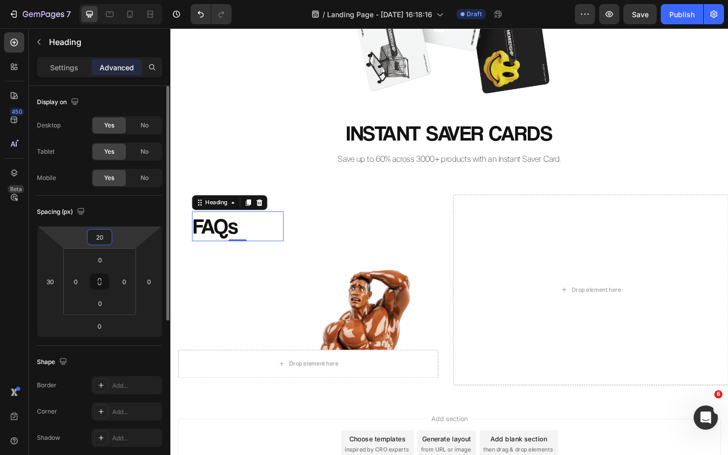
type input "2"
type input "150"
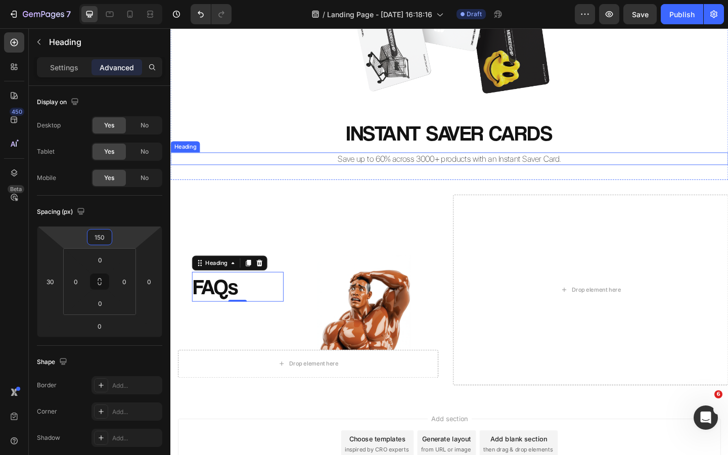
click at [270, 171] on p "Save up to 60% across 3000+ products with an Instant Saver Card." at bounding box center [473, 170] width 605 height 12
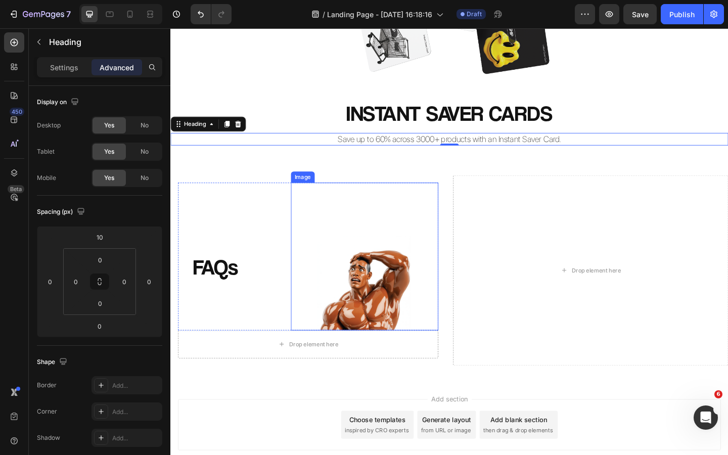
scroll to position [173, 0]
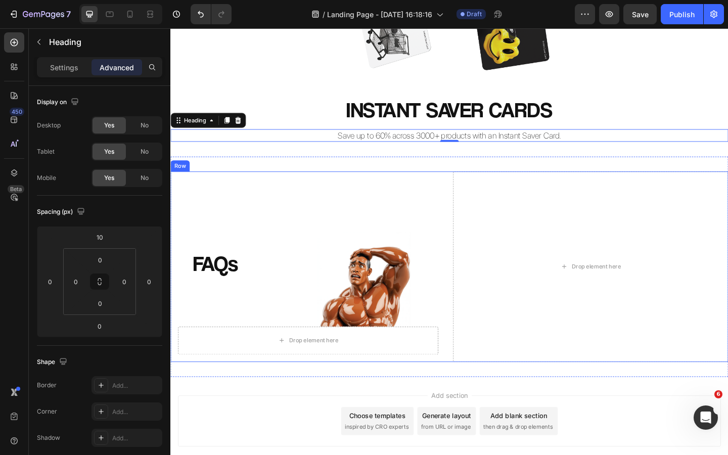
click at [475, 369] on div "FAQs Heading Image Row Row Drop element here Row Drop element here Row" at bounding box center [473, 287] width 607 height 207
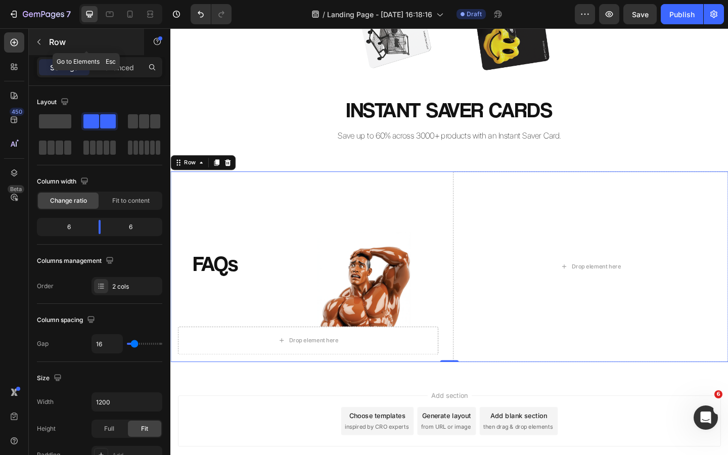
click at [40, 44] on icon "button" at bounding box center [39, 42] width 8 height 8
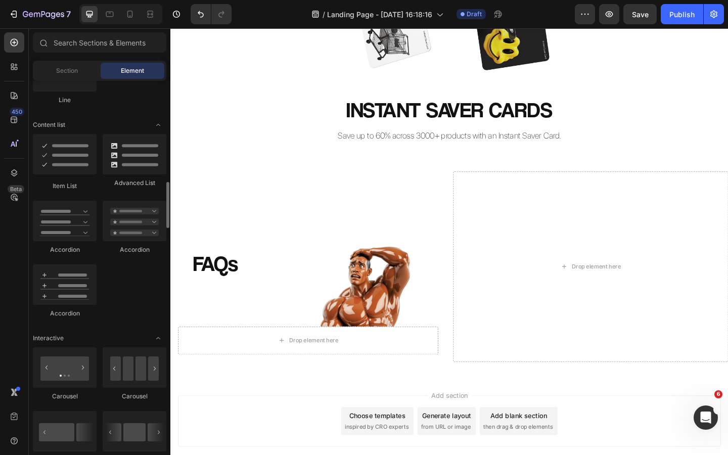
scroll to position [772, 0]
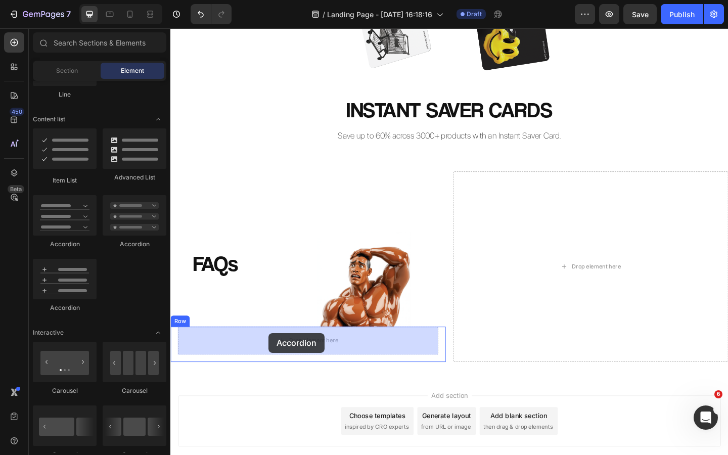
drag, startPoint x: 228, startPoint y: 243, endPoint x: 277, endPoint y: 361, distance: 127.1
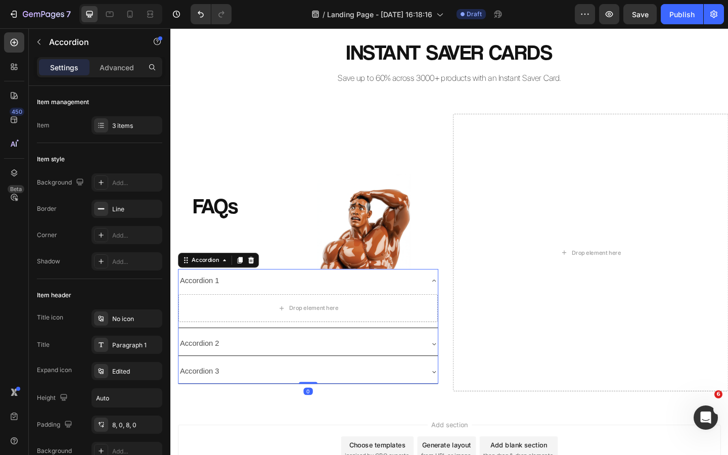
scroll to position [238, 0]
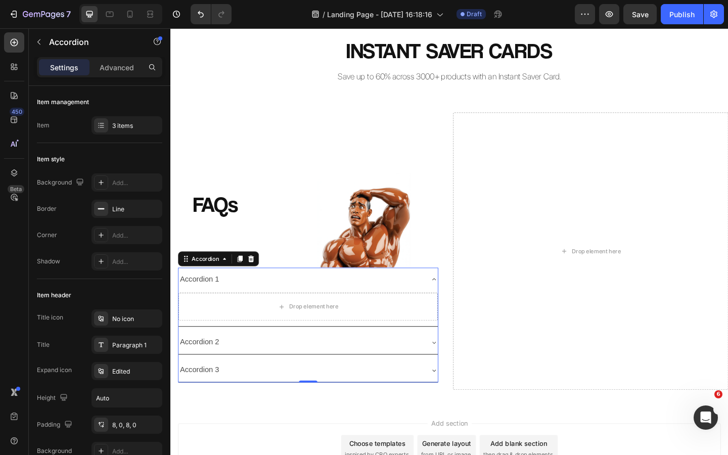
click at [214, 301] on div "Accordion 1" at bounding box center [202, 302] width 46 height 18
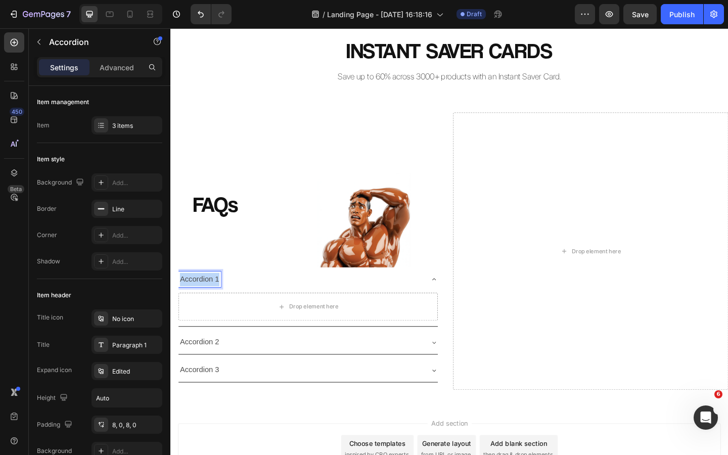
click at [214, 301] on p "Accordion 1" at bounding box center [202, 301] width 43 height 15
click at [245, 300] on p "WHAT IS AN INSTANT SAVER CARD?" at bounding box center [251, 301] width 141 height 15
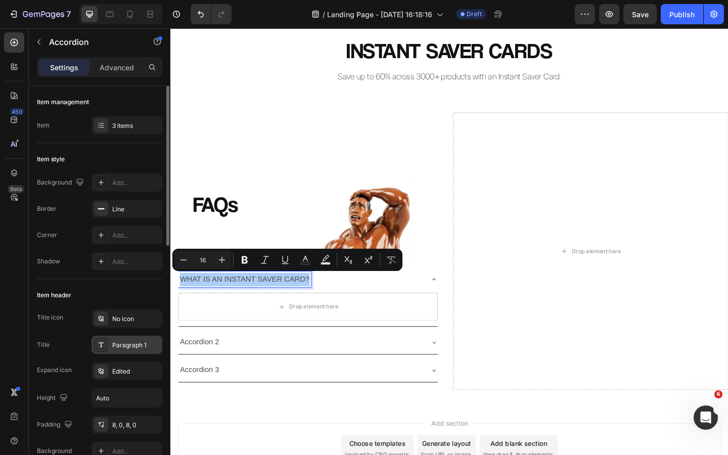
click at [128, 348] on div "Paragraph 1" at bounding box center [136, 345] width 48 height 9
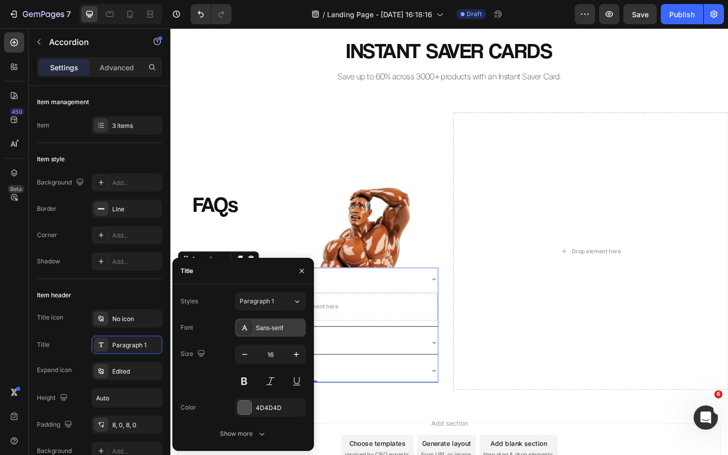
click at [269, 330] on div "Sans-serif" at bounding box center [280, 328] width 48 height 9
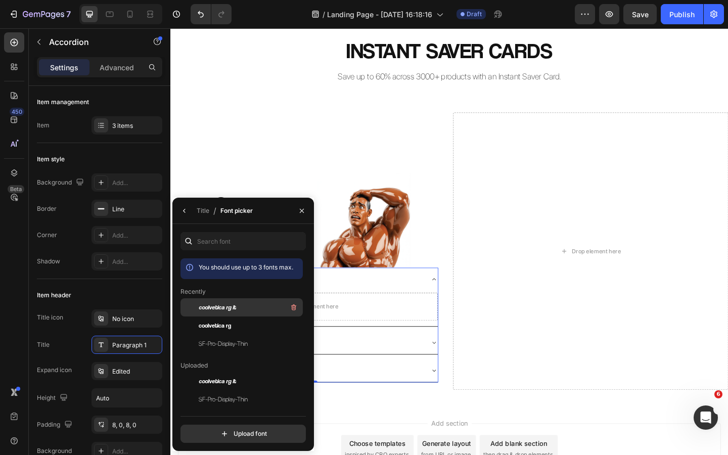
click at [234, 308] on span "coolvetica rg it" at bounding box center [217, 307] width 37 height 9
click at [302, 210] on icon "button" at bounding box center [302, 211] width 8 height 8
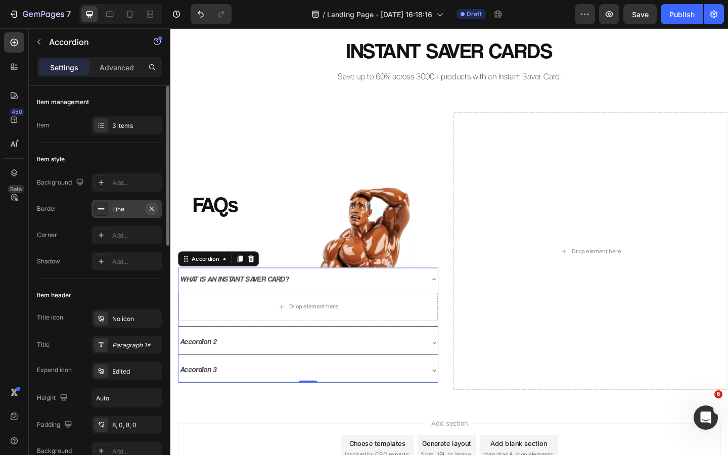
click at [153, 207] on icon "button" at bounding box center [152, 209] width 8 height 8
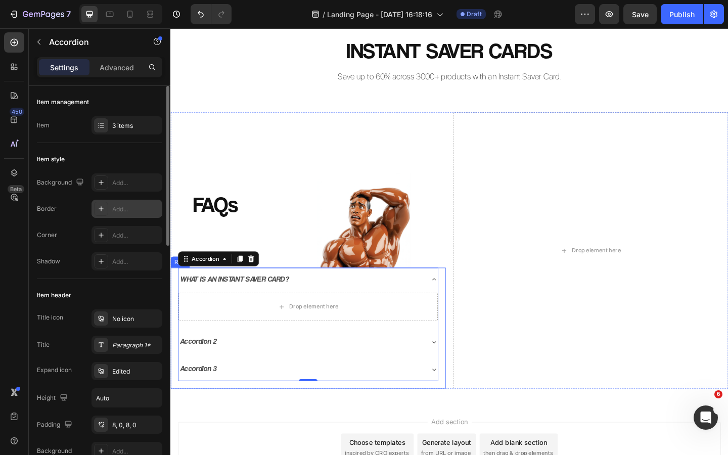
click at [310, 432] on div "FAQs Heading Image Row Row WHAT IS AN INSTANT SAVER CARD? Drop element here Acc…" at bounding box center [473, 270] width 607 height 333
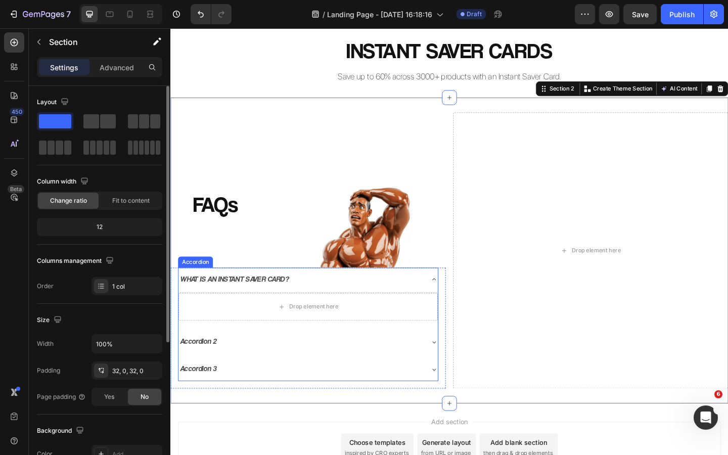
click at [328, 296] on div "WHAT IS AN INSTANT SAVER CARD?" at bounding box center [312, 302] width 266 height 18
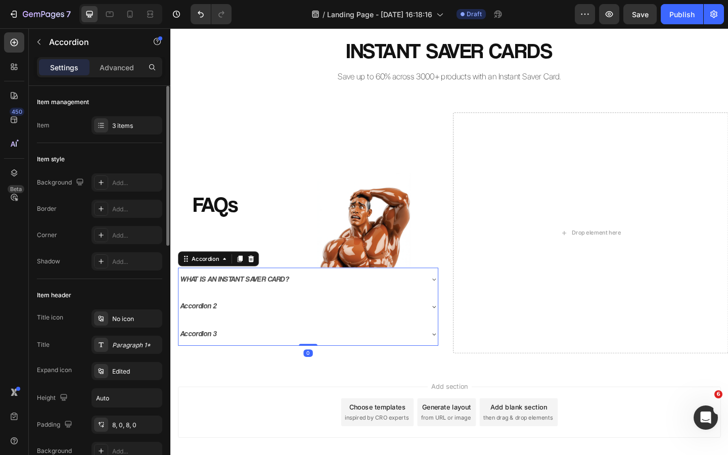
click at [328, 296] on div "WHAT IS AN INSTANT SAVER CARD?" at bounding box center [312, 302] width 266 height 18
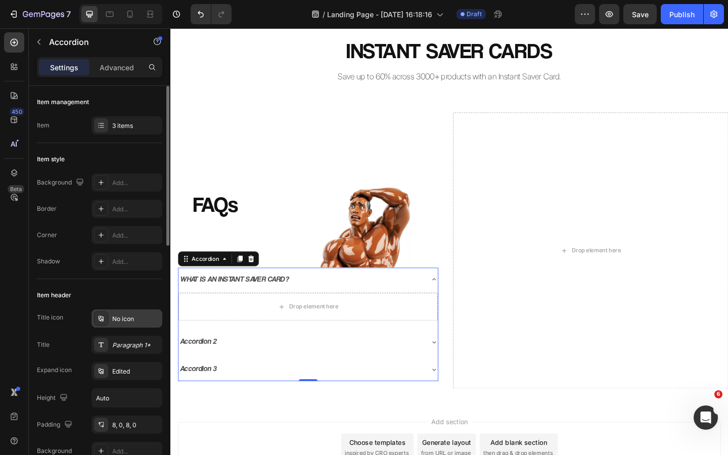
click at [117, 318] on div "No icon" at bounding box center [136, 318] width 48 height 9
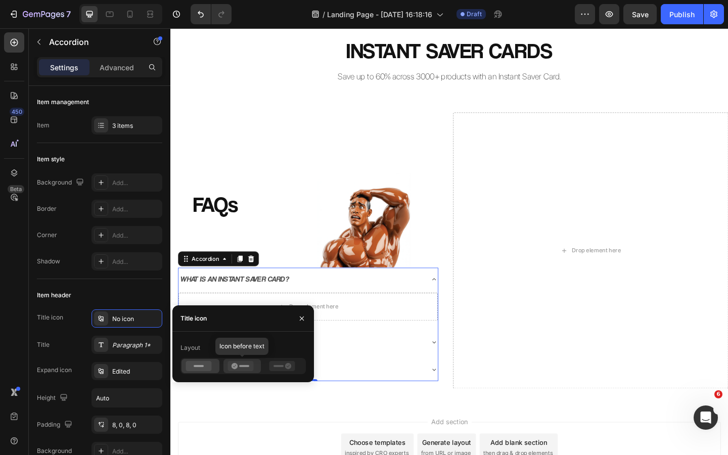
click at [243, 366] on rect at bounding box center [244, 366] width 10 height 2
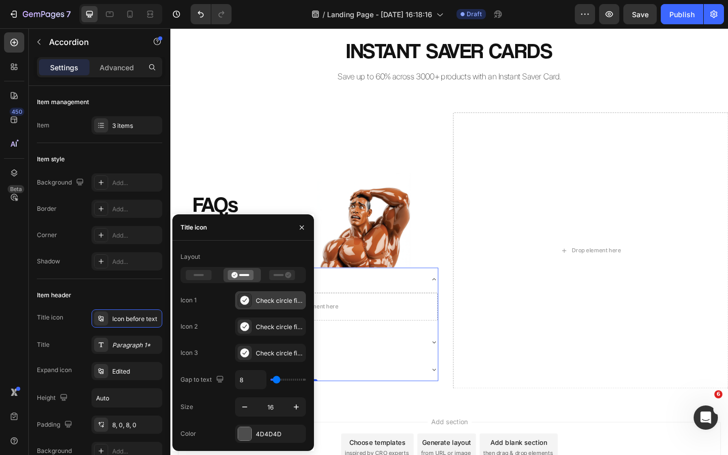
click at [263, 305] on div "Check circle filled" at bounding box center [280, 300] width 48 height 9
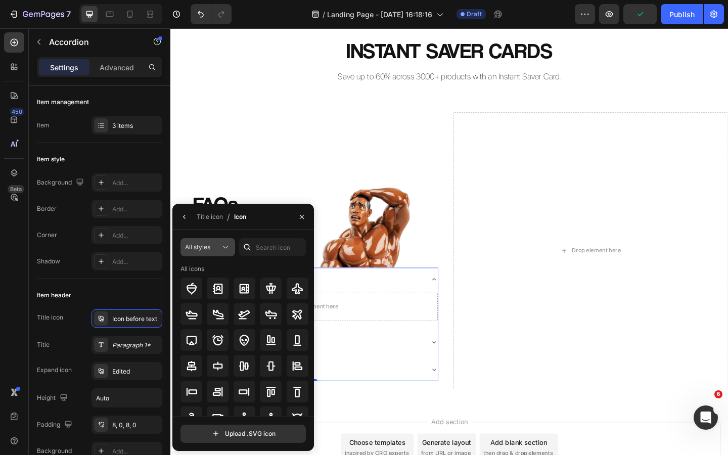
click at [208, 255] on button "All styles" at bounding box center [208, 247] width 55 height 18
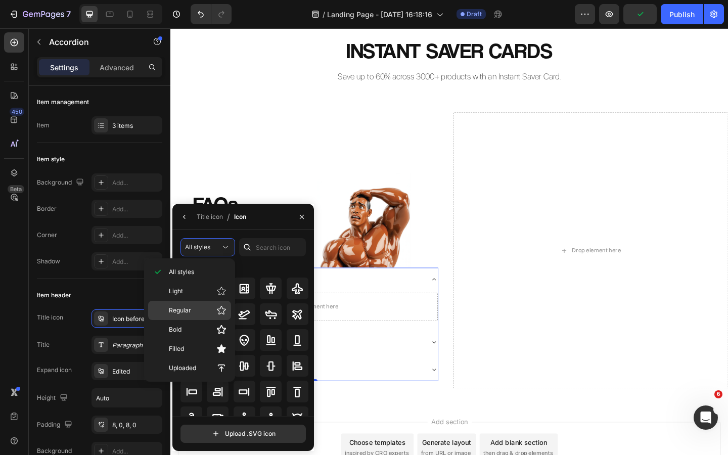
click at [201, 312] on p "Regular" at bounding box center [198, 310] width 58 height 10
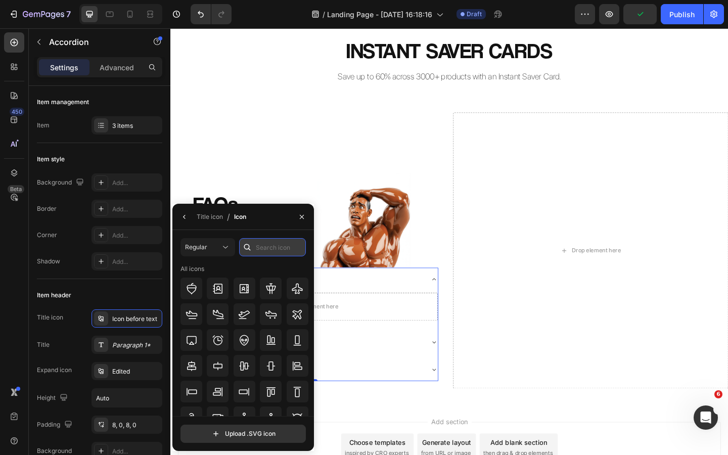
click at [278, 252] on input "text" at bounding box center [272, 247] width 67 height 18
type input "DOWN"
click at [194, 316] on icon at bounding box center [192, 314] width 12 height 12
click at [300, 217] on icon "button" at bounding box center [302, 217] width 8 height 8
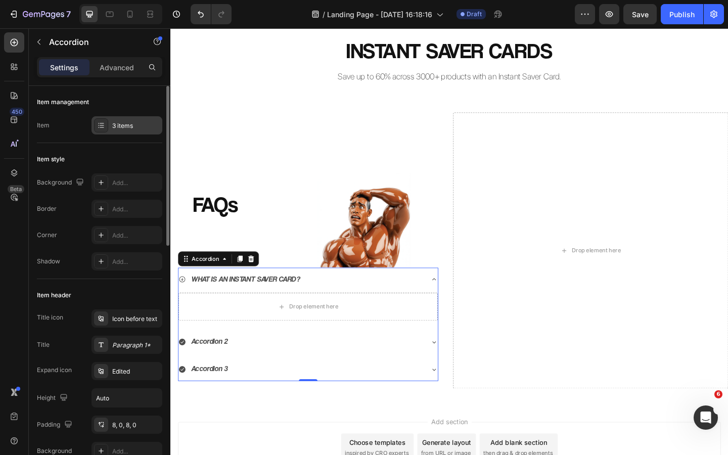
click at [119, 129] on div "3 items" at bounding box center [136, 125] width 48 height 9
click at [142, 161] on div "Item style" at bounding box center [99, 159] width 125 height 16
click at [129, 321] on div "Icon before text" at bounding box center [136, 318] width 48 height 9
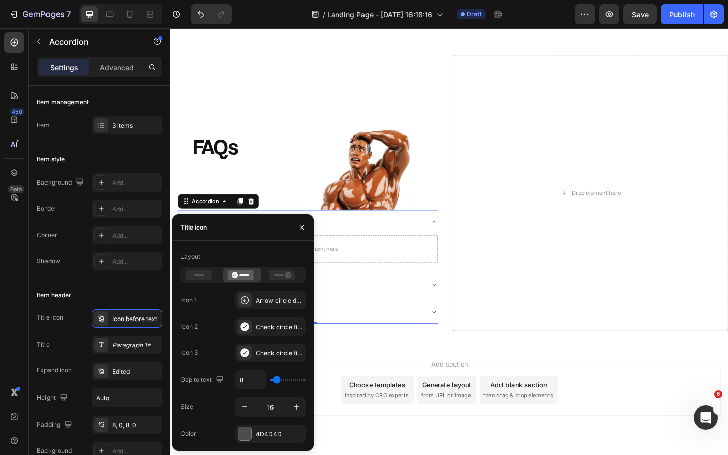
scroll to position [327, 0]
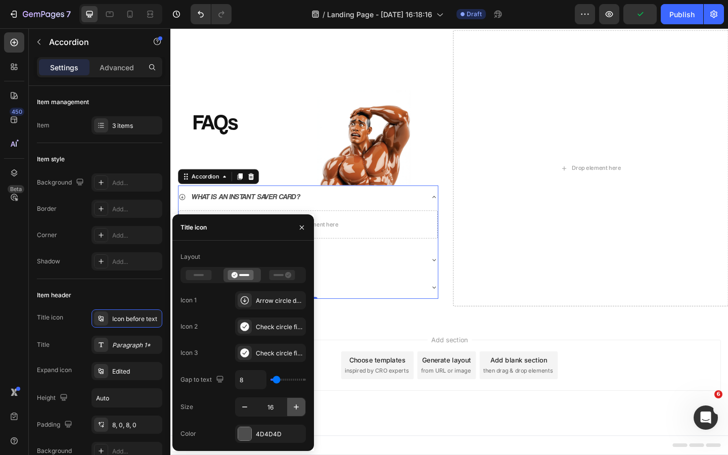
click at [293, 403] on icon "button" at bounding box center [296, 407] width 10 height 10
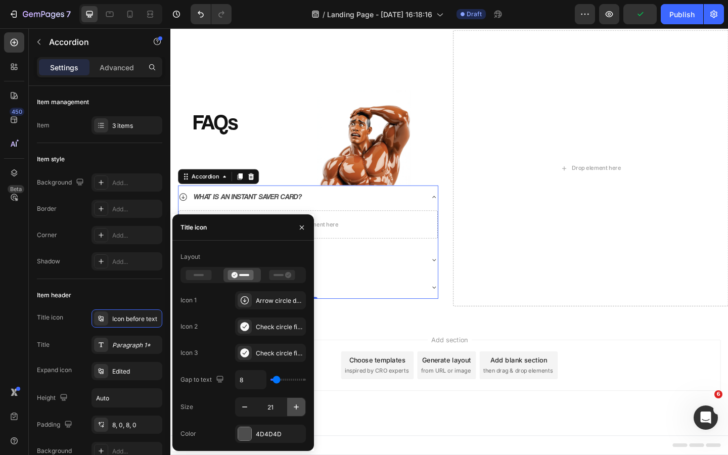
click at [293, 403] on icon "button" at bounding box center [296, 407] width 10 height 10
type input "23"
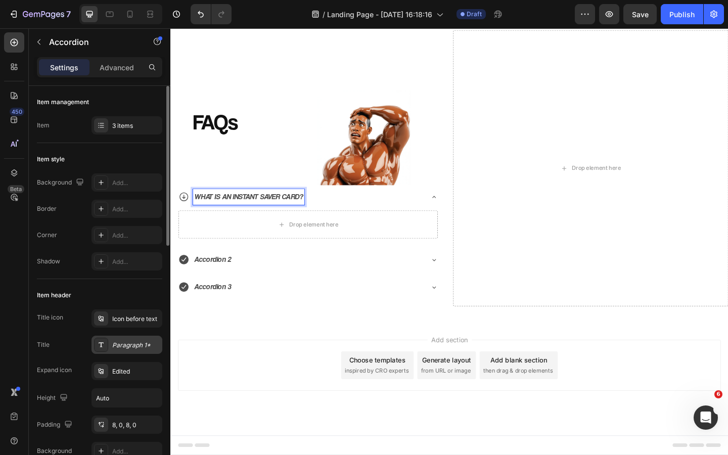
click at [125, 344] on div "Paragraph 1*" at bounding box center [136, 345] width 48 height 9
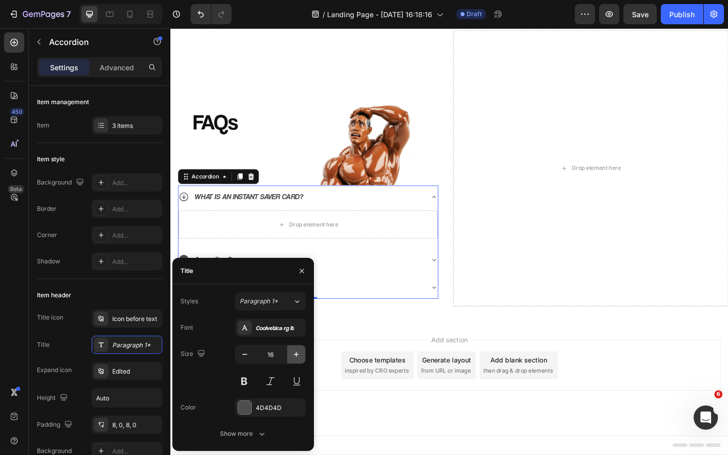
click at [292, 352] on icon "button" at bounding box center [296, 354] width 10 height 10
type input "19"
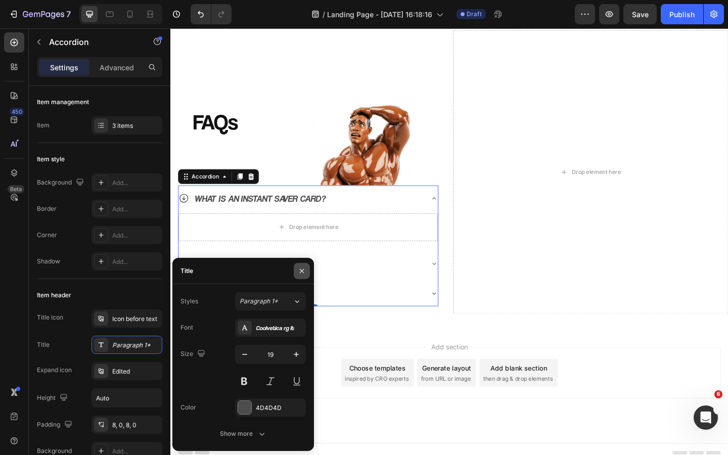
click at [299, 269] on icon "button" at bounding box center [302, 271] width 8 height 8
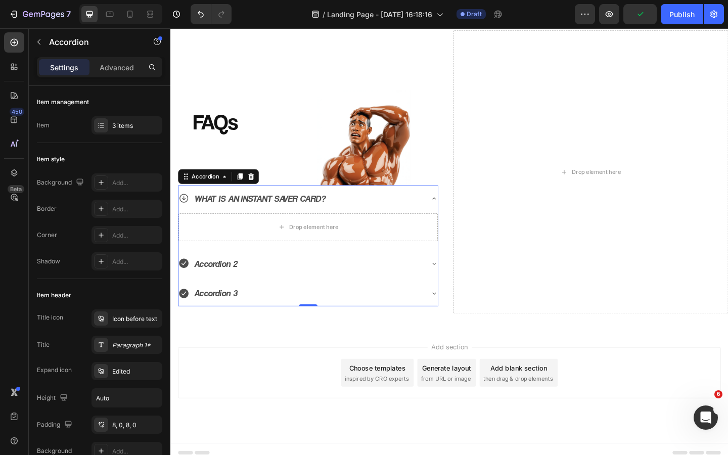
click at [350, 211] on div "WHAT IS AN INSTANT SAVER CARD?" at bounding box center [312, 213] width 266 height 20
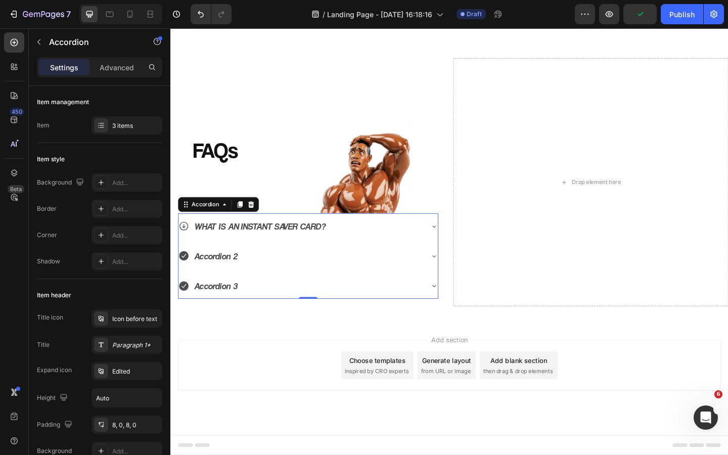
scroll to position [297, 0]
click at [116, 69] on p "Advanced" at bounding box center [117, 67] width 34 height 11
type input "100%"
type input "100"
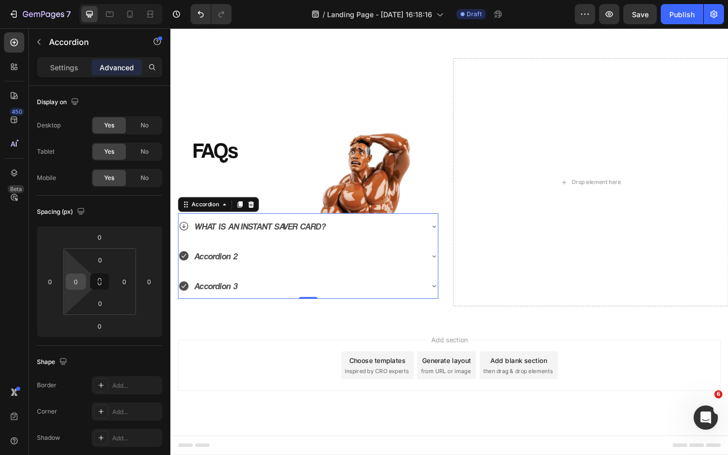
click at [69, 280] on input "0" at bounding box center [75, 281] width 15 height 15
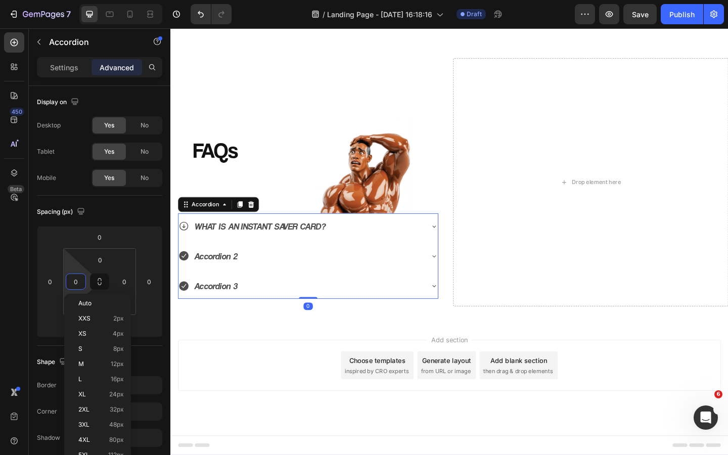
type input "5"
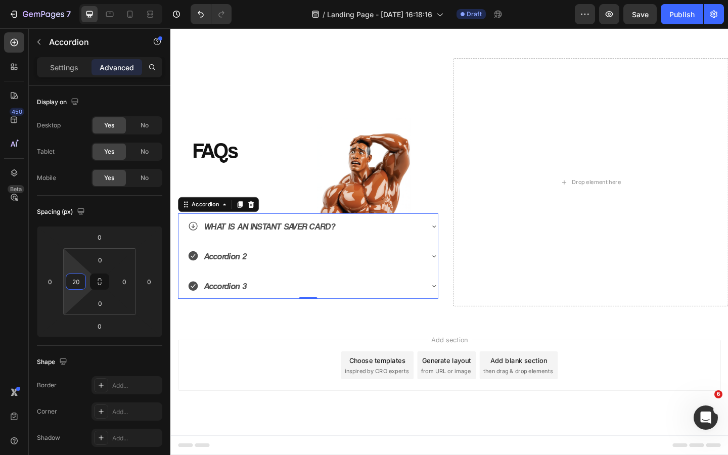
type input "2"
type input "50"
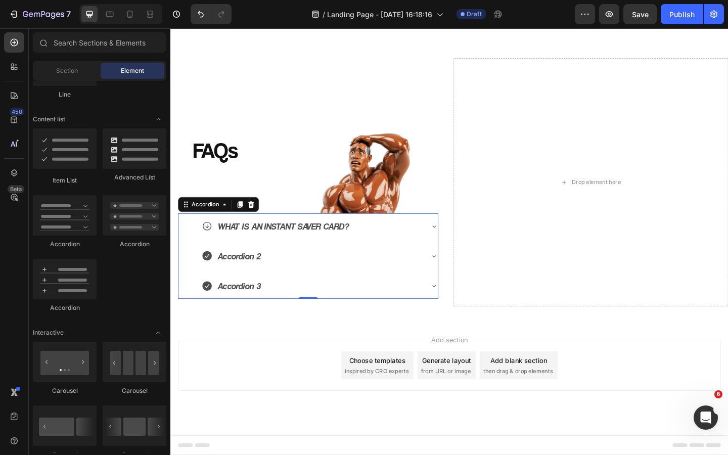
click at [287, 363] on div "Add section Choose templates inspired by CRO experts Generate layout from URL o…" at bounding box center [473, 409] width 607 height 124
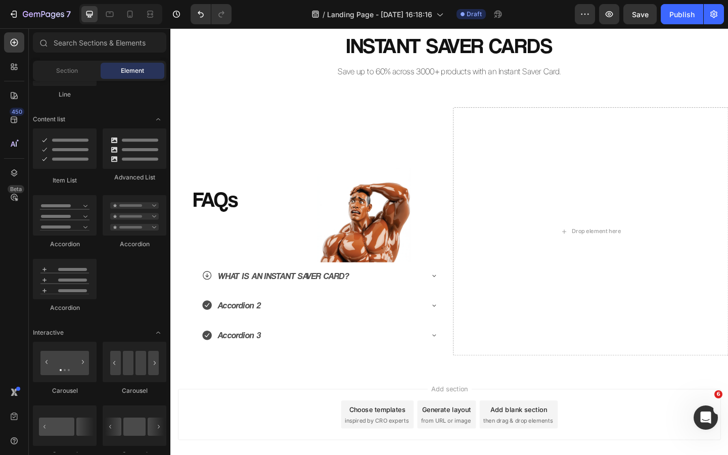
scroll to position [243, 0]
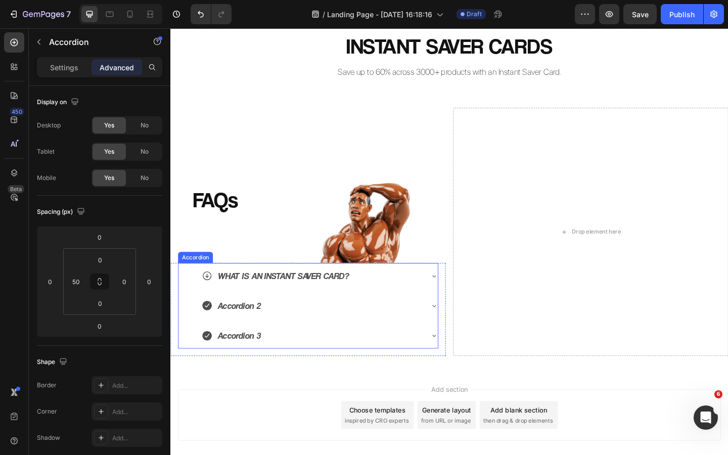
click at [304, 331] on div "Accordion 2" at bounding box center [324, 330] width 241 height 20
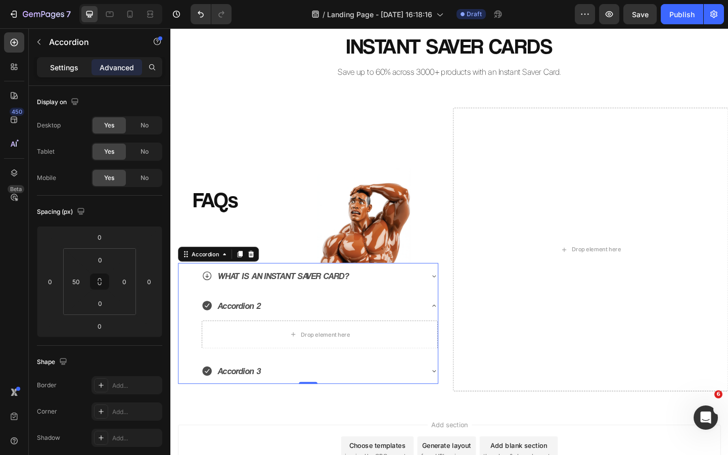
click at [69, 67] on p "Settings" at bounding box center [64, 67] width 28 height 11
type input "8"
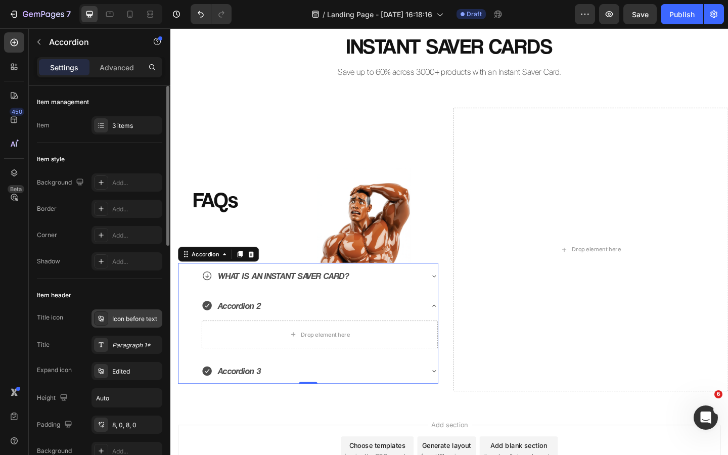
click at [134, 318] on div "Icon before text" at bounding box center [136, 318] width 48 height 9
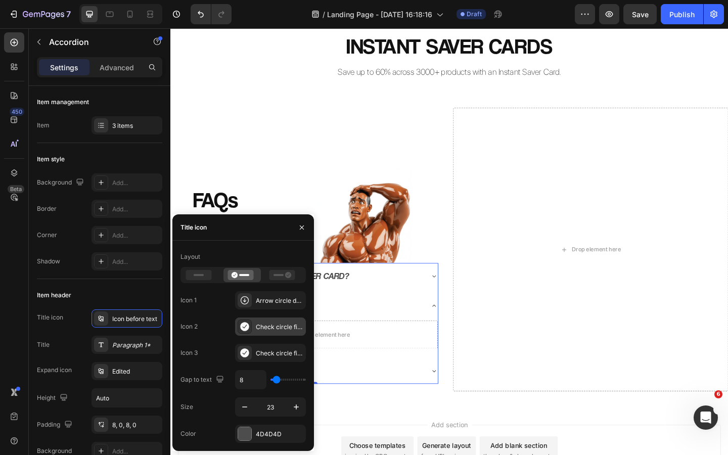
click at [267, 332] on div "Check circle filled" at bounding box center [270, 327] width 71 height 18
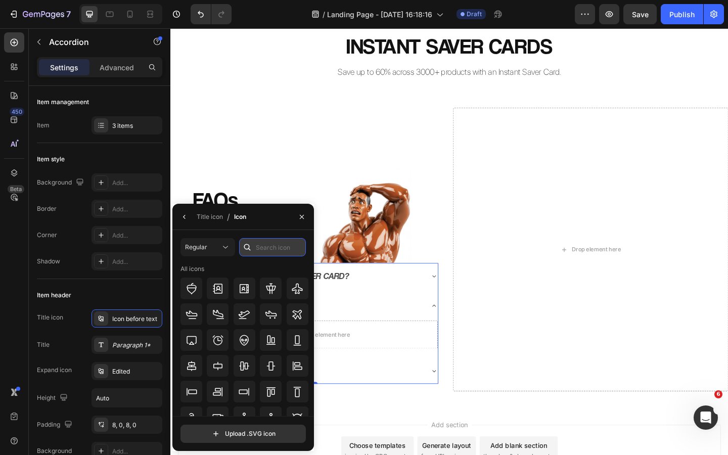
click at [273, 242] on input "text" at bounding box center [272, 247] width 67 height 18
type input "DOWN"
click at [191, 312] on icon at bounding box center [192, 314] width 10 height 10
click at [403, 397] on div "Accordion 3" at bounding box center [324, 401] width 241 height 20
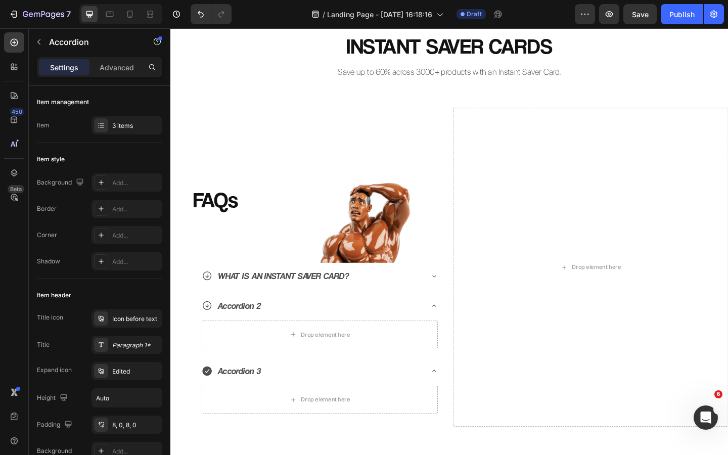
click at [276, 399] on div "Accordion 3" at bounding box center [324, 401] width 241 height 20
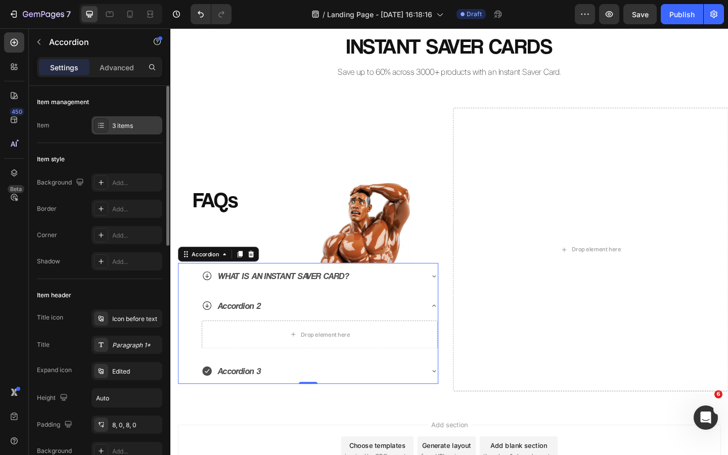
click at [123, 130] on div "3 items" at bounding box center [127, 125] width 71 height 18
click at [128, 325] on div "Icon before text" at bounding box center [127, 318] width 71 height 18
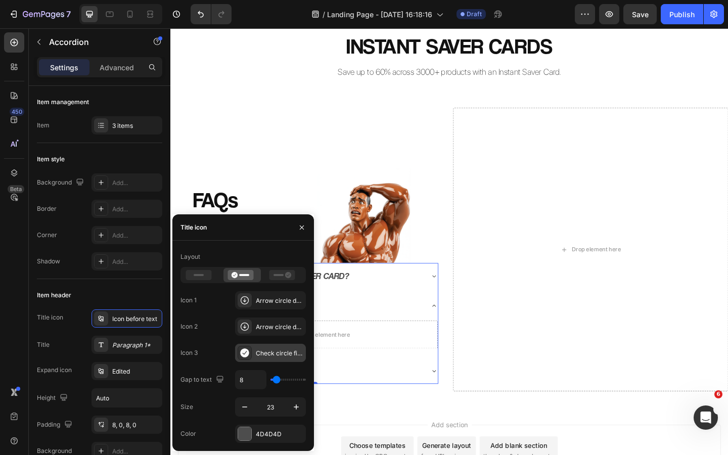
click at [268, 354] on div "Check circle filled" at bounding box center [280, 353] width 48 height 9
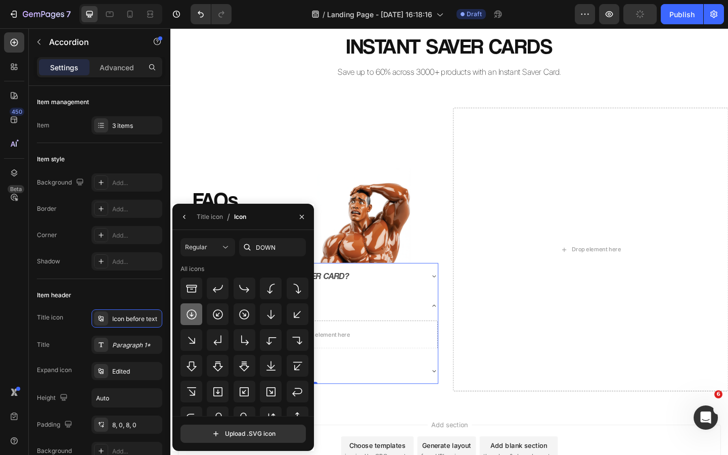
click at [196, 313] on icon at bounding box center [192, 314] width 10 height 10
click at [305, 214] on icon "button" at bounding box center [302, 217] width 8 height 8
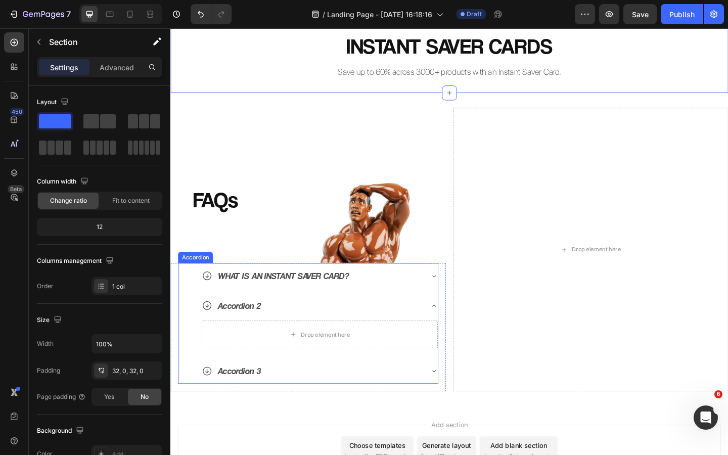
click at [253, 327] on p "Accordion 2" at bounding box center [244, 330] width 47 height 17
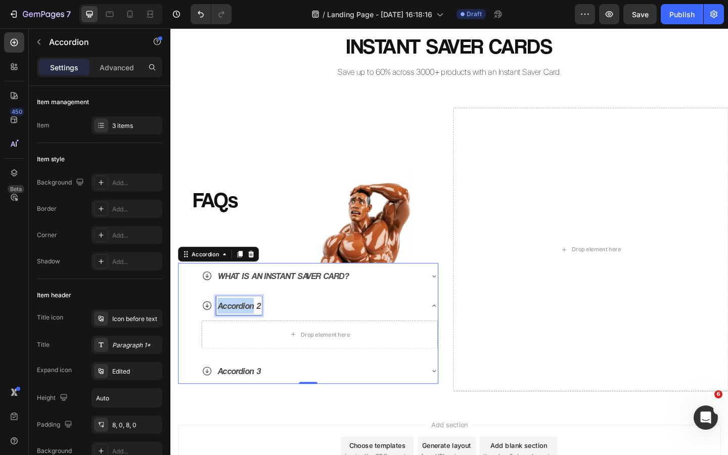
click at [247, 332] on p "Accordion 2" at bounding box center [244, 330] width 47 height 17
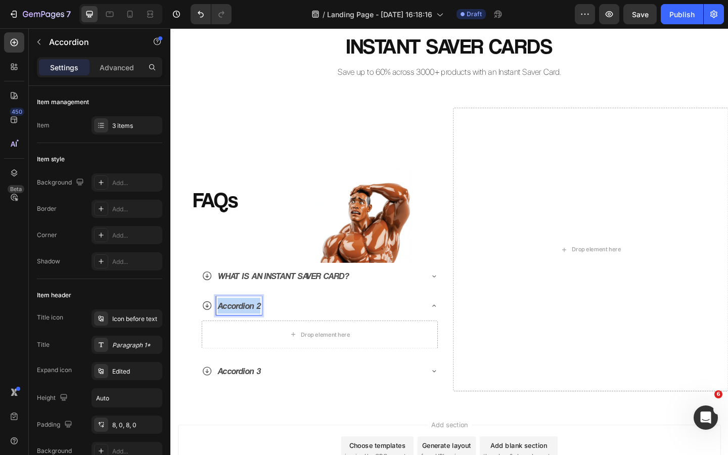
click at [247, 332] on p "Accordion 2" at bounding box center [244, 330] width 47 height 17
click at [253, 403] on p "Accordion 3" at bounding box center [244, 400] width 47 height 17
click at [248, 403] on p "Accordion 3" at bounding box center [244, 400] width 47 height 17
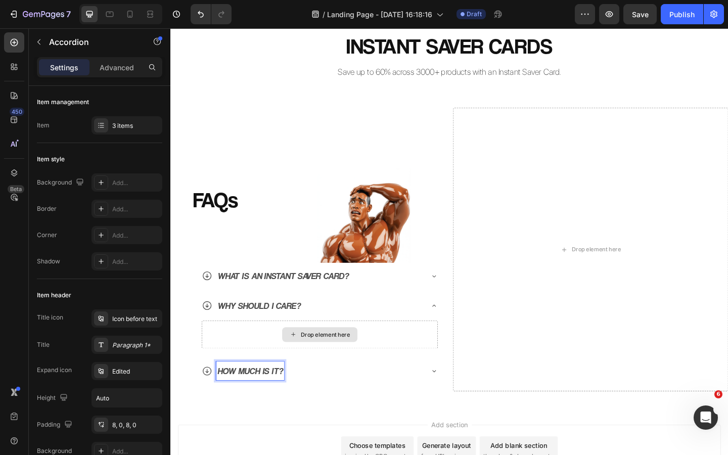
click at [221, 247] on div "FAQs Heading" at bounding box center [235, 203] width 115 height 160
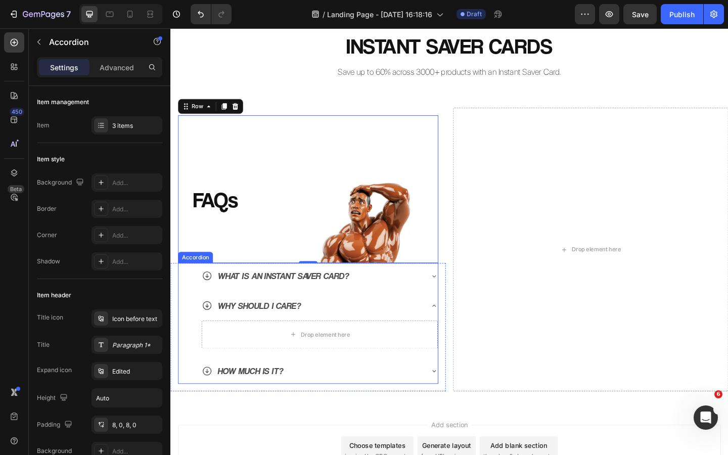
click at [327, 319] on div "WHY SHOULD I CARE?" at bounding box center [332, 330] width 257 height 28
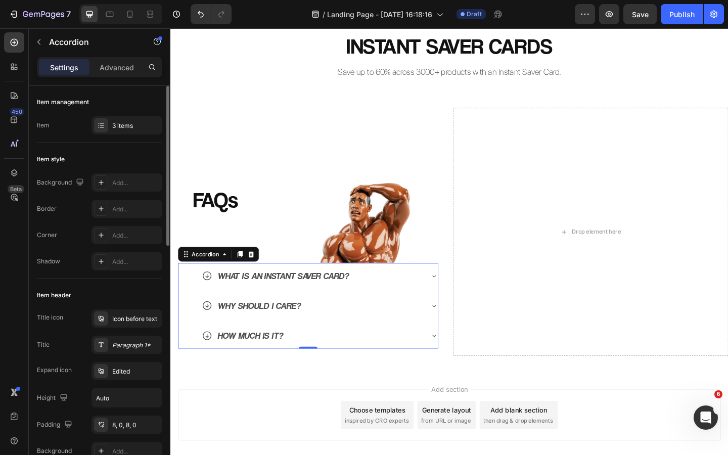
click at [117, 114] on div "Item management Item 3 items" at bounding box center [99, 114] width 125 height 57
click at [118, 126] on div "3 items" at bounding box center [136, 125] width 48 height 9
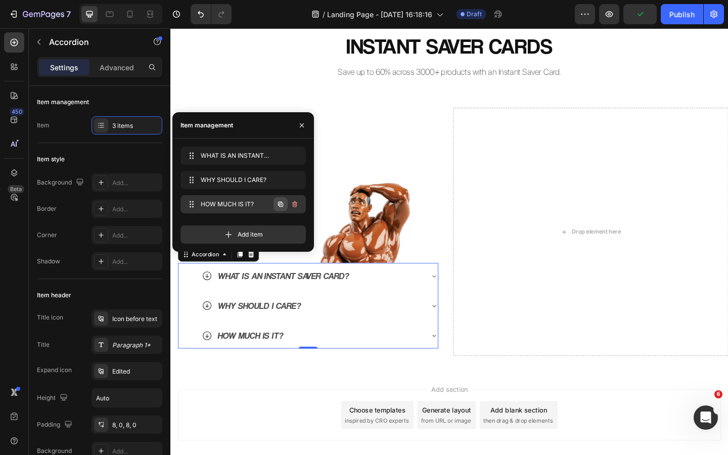
click at [282, 207] on icon "button" at bounding box center [280, 204] width 5 height 5
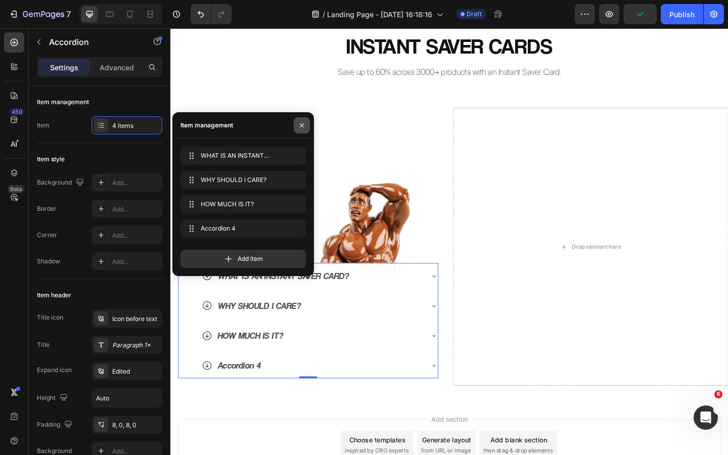
click at [303, 124] on icon "button" at bounding box center [302, 125] width 4 height 4
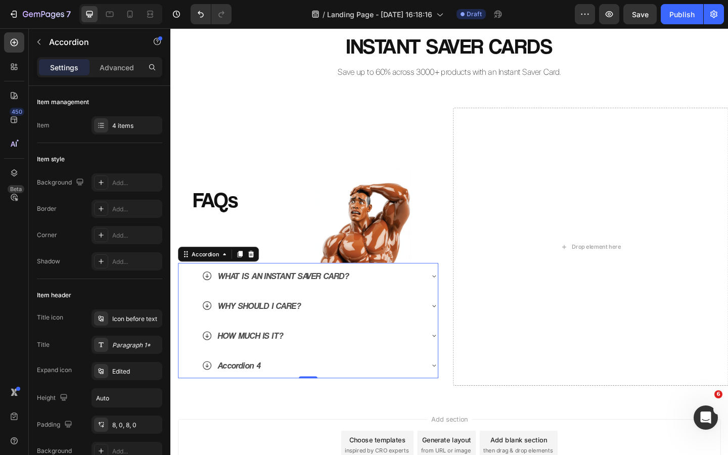
click at [248, 396] on div "Accordion 4" at bounding box center [245, 395] width 50 height 20
click at [248, 396] on p "Accordion 4" at bounding box center [244, 394] width 47 height 17
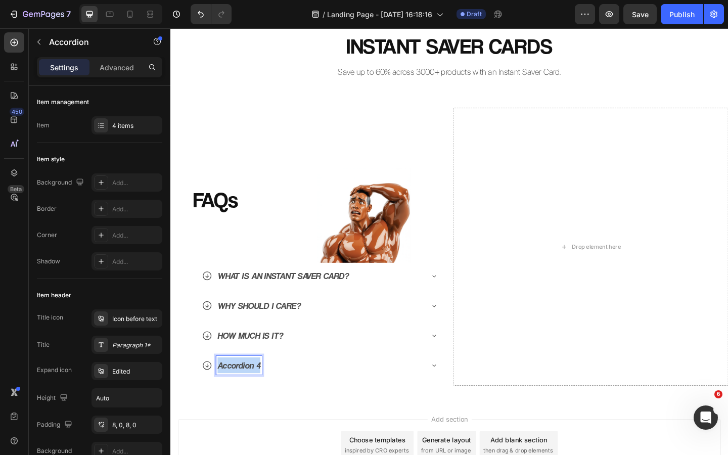
click at [248, 396] on p "Accordion 4" at bounding box center [244, 394] width 47 height 17
click at [267, 132] on div "FAQs Heading" at bounding box center [235, 203] width 115 height 160
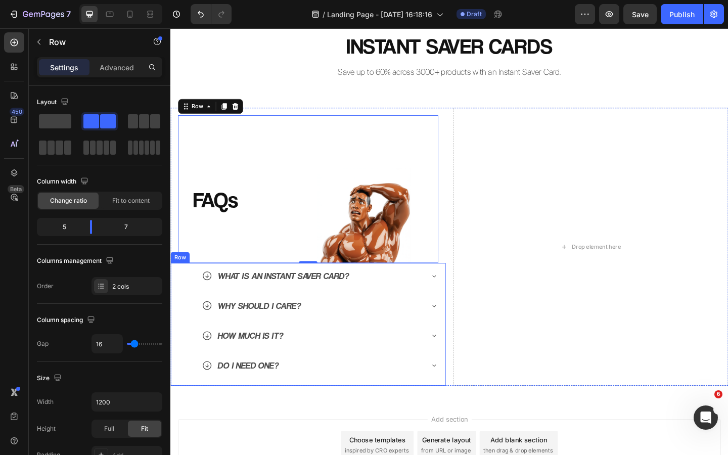
click at [298, 417] on div "WHAT IS AN INSTANT SAVER CARD? WHY SHOULD I CARE? HOW MUCH IS IT? DO I NEED ONE…" at bounding box center [319, 351] width 299 height 134
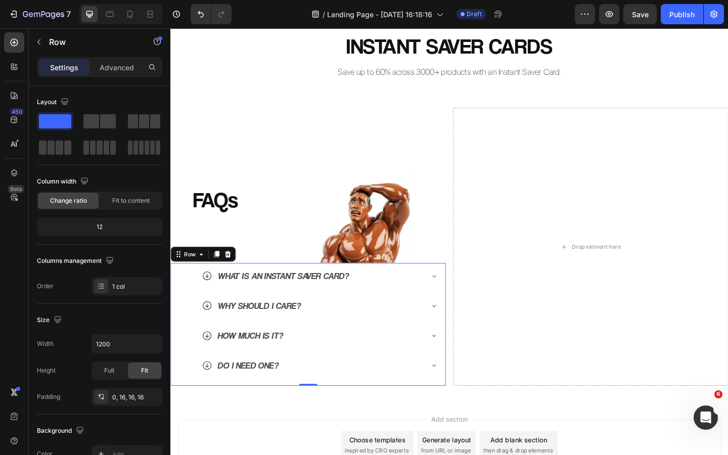
click at [298, 432] on div "FAQs Heading Image Row Row WHAT IS AN INSTANT SAVER CARD? WHY SHOULD I CARE? HO…" at bounding box center [473, 266] width 607 height 335
click at [465, 287] on div "WHAT IS AN INSTANT SAVER CARD? WHY SHOULD I CARE? HOW MUCH IS IT? DO I NEED ONE…" at bounding box center [319, 351] width 299 height 134
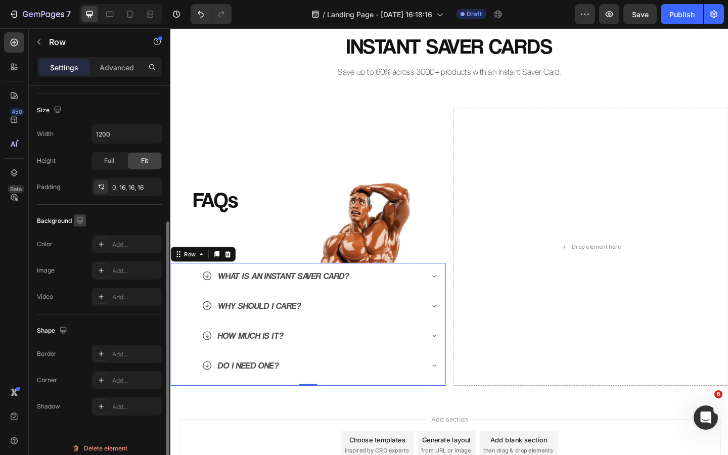
scroll to position [207, 0]
click at [123, 247] on div "Add..." at bounding box center [136, 247] width 48 height 9
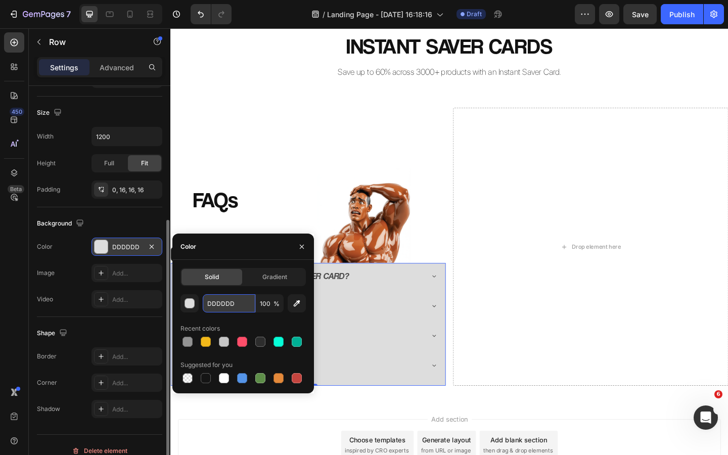
click at [223, 305] on input "DDDDDD" at bounding box center [229, 303] width 53 height 18
click at [221, 303] on input "DDDDDD" at bounding box center [229, 303] width 53 height 18
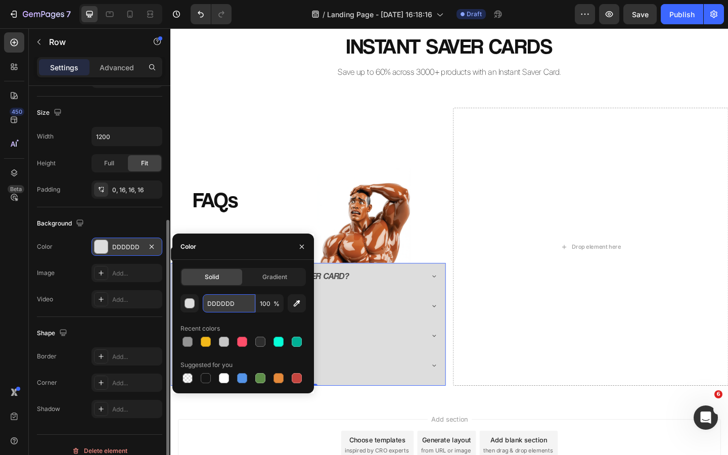
paste input "58595B"
type input "58595B"
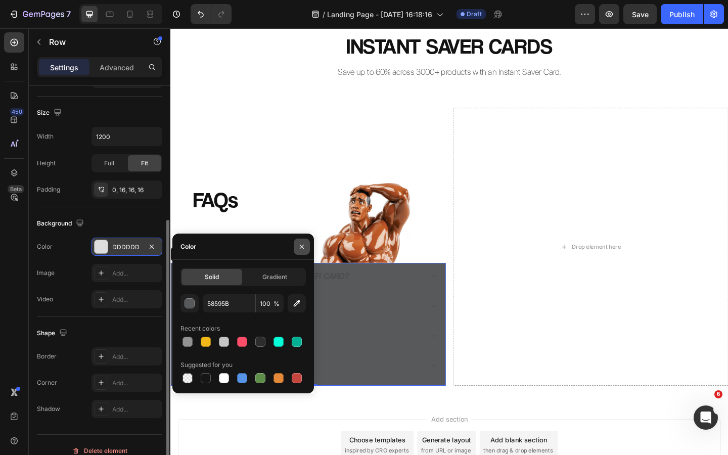
click at [302, 241] on button "button" at bounding box center [302, 247] width 16 height 16
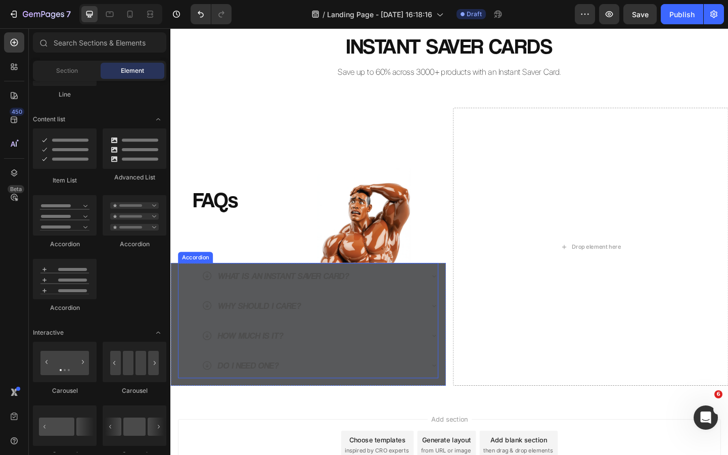
click at [344, 299] on p "WHAT IS AN INSTANT SAVER CARD?" at bounding box center [292, 297] width 143 height 17
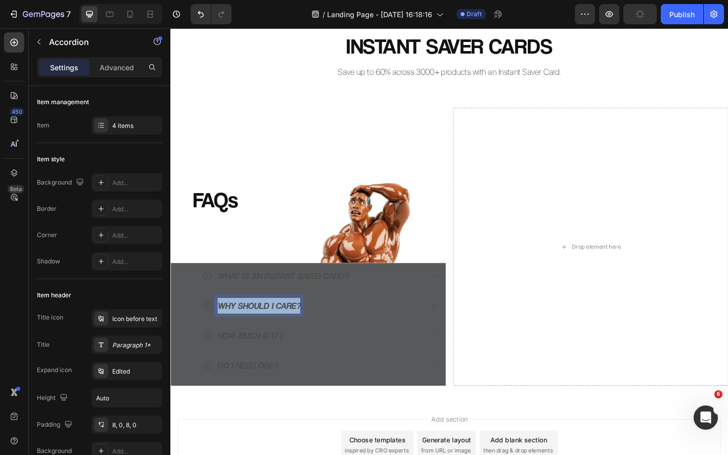
click at [253, 359] on p "HOW MUCH IS IT?" at bounding box center [256, 362] width 71 height 17
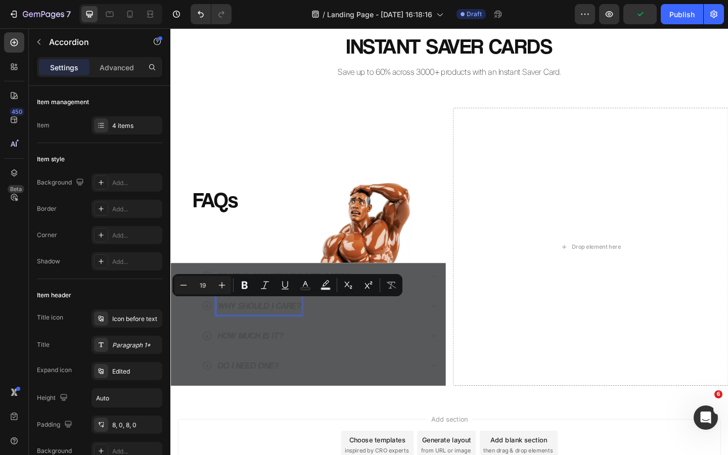
click at [271, 393] on p "DO I NEED ONE?" at bounding box center [254, 394] width 66 height 17
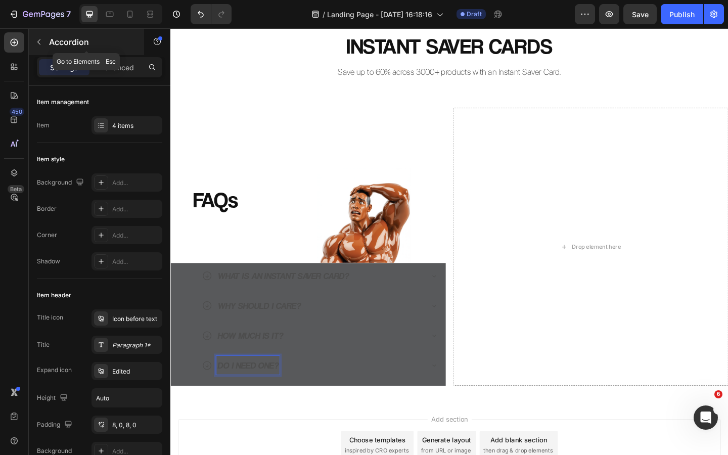
click at [43, 41] on button "button" at bounding box center [39, 42] width 16 height 16
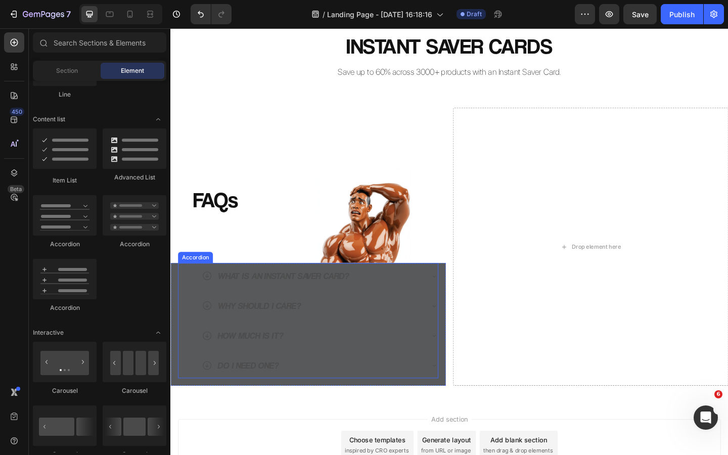
click at [263, 297] on p "WHAT IS AN INSTANT SAVER CARD?" at bounding box center [292, 297] width 143 height 17
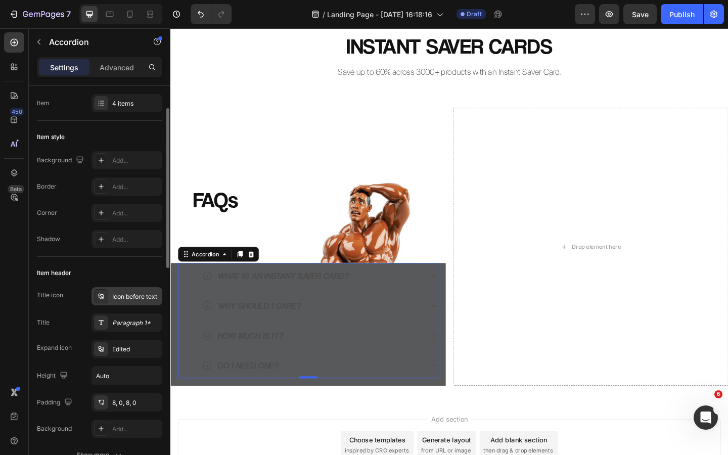
scroll to position [32, 0]
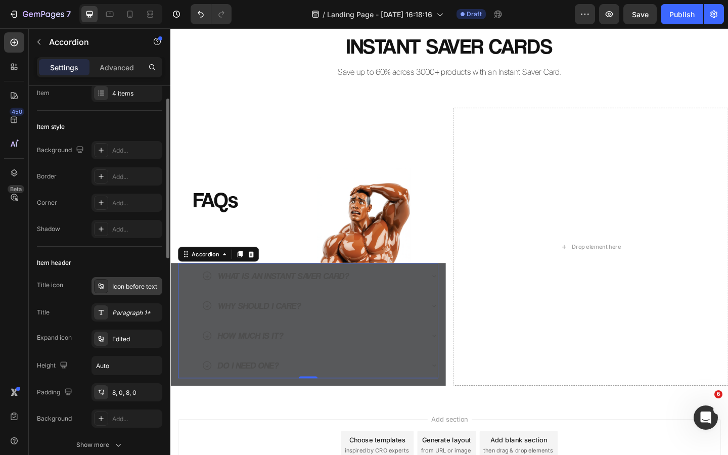
click at [123, 285] on div "Icon before text" at bounding box center [136, 286] width 48 height 9
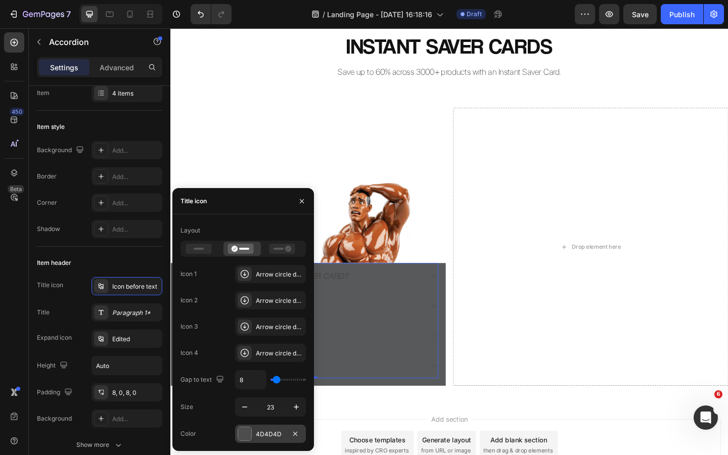
click at [266, 437] on div "4D4D4D" at bounding box center [270, 434] width 29 height 9
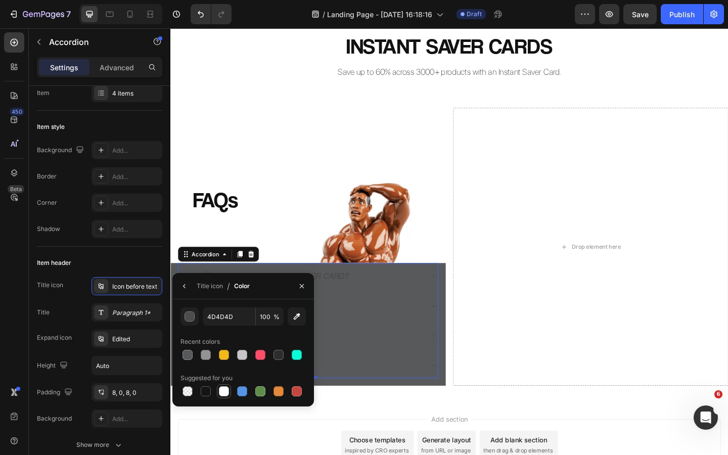
click at [224, 392] on div at bounding box center [224, 391] width 10 height 10
type input "FFFFFF"
click at [301, 288] on icon "button" at bounding box center [302, 286] width 8 height 8
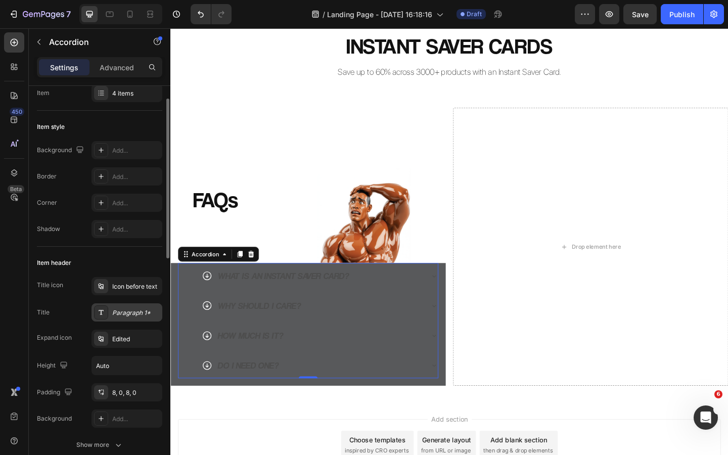
click at [133, 312] on div "Paragraph 1*" at bounding box center [136, 312] width 48 height 9
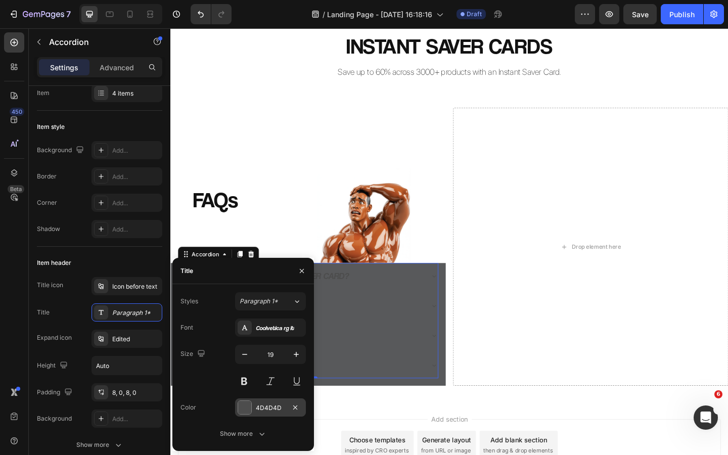
click at [274, 409] on div "4D4D4D" at bounding box center [270, 407] width 29 height 9
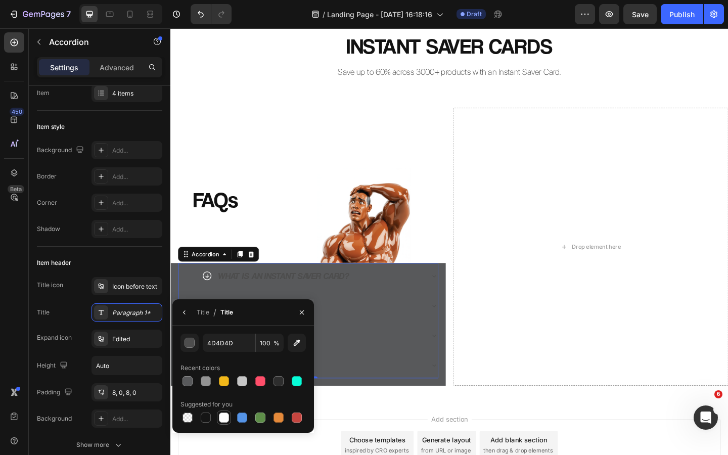
click at [225, 418] on div at bounding box center [224, 418] width 10 height 10
type input "FFFFFF"
click at [303, 305] on button "button" at bounding box center [302, 312] width 16 height 16
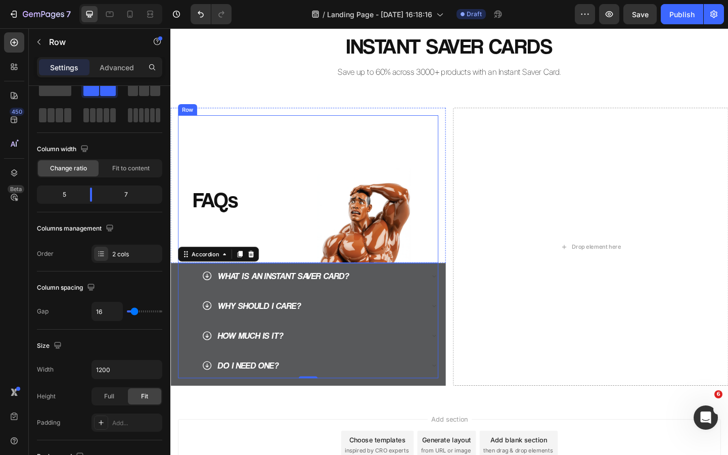
click at [221, 156] on div "FAQs Heading" at bounding box center [235, 203] width 115 height 160
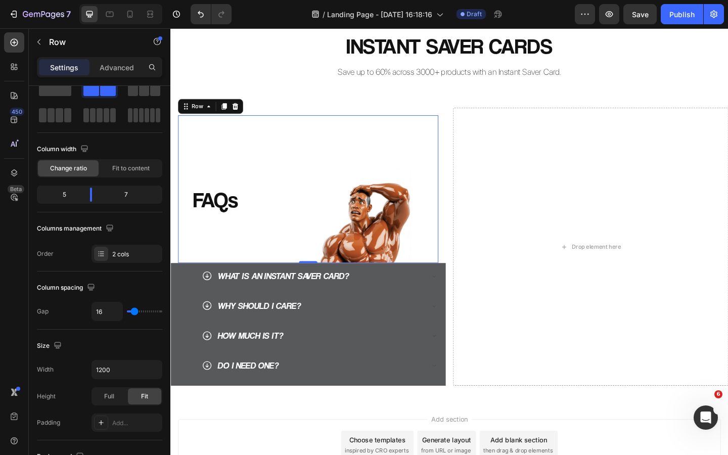
scroll to position [0, 0]
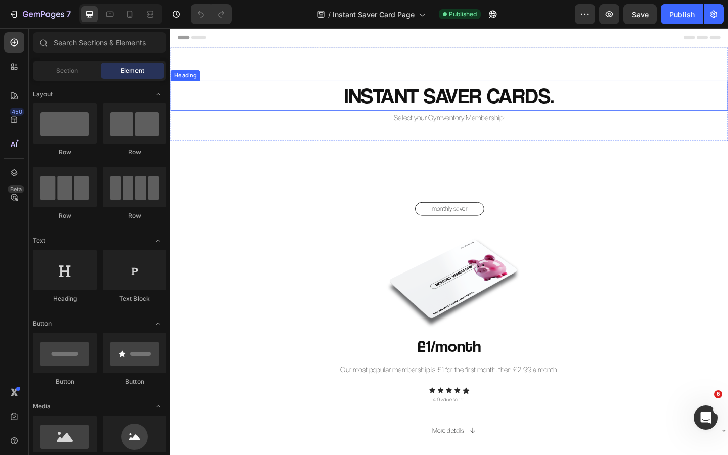
click at [480, 94] on h2 "INSTANT SAVER CARDS." at bounding box center [473, 101] width 607 height 32
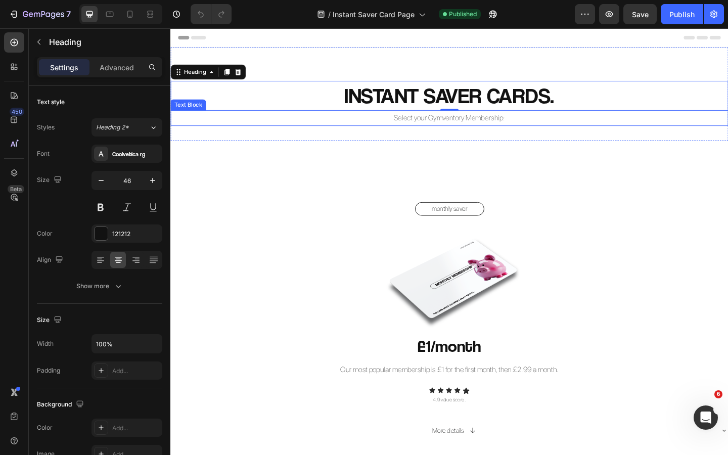
click at [464, 126] on p "Select your Gymventory Membership:" at bounding box center [473, 126] width 605 height 15
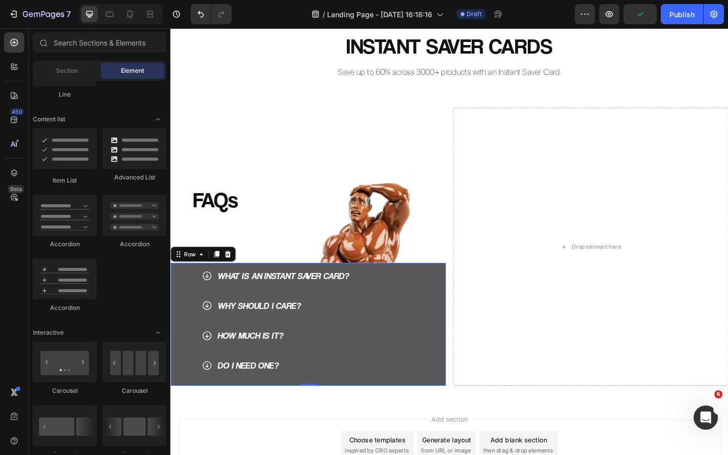
click at [464, 305] on div "WHAT IS AN INSTANT SAVER CARD? WHY SHOULD I CARE? HOW MUCH IS IT? DO I NEED ONE…" at bounding box center [319, 351] width 299 height 134
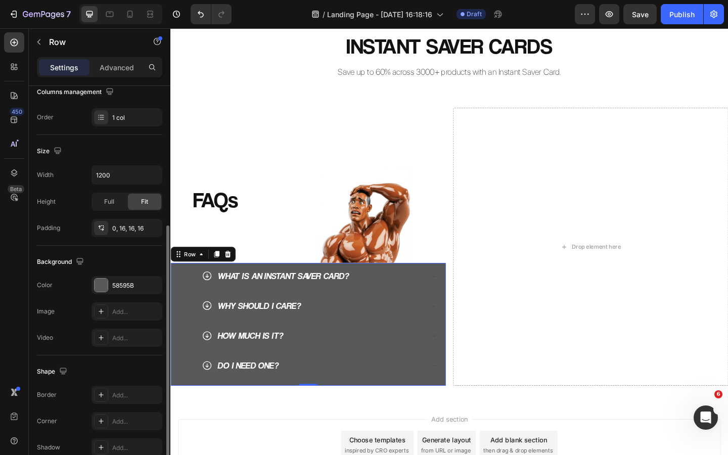
scroll to position [219, 0]
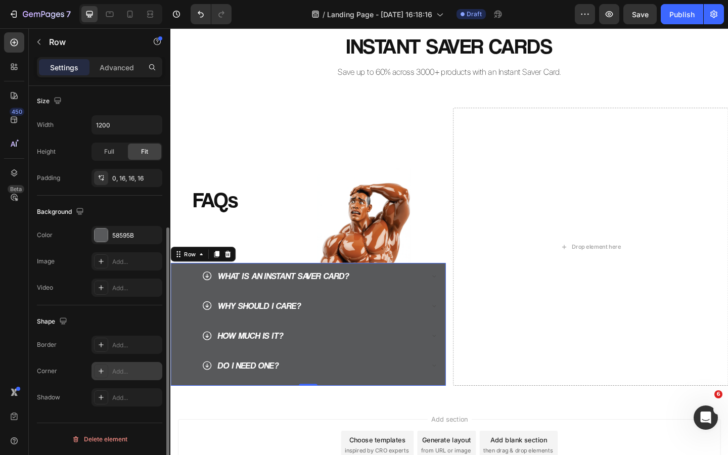
click at [121, 373] on div "Add..." at bounding box center [136, 371] width 48 height 9
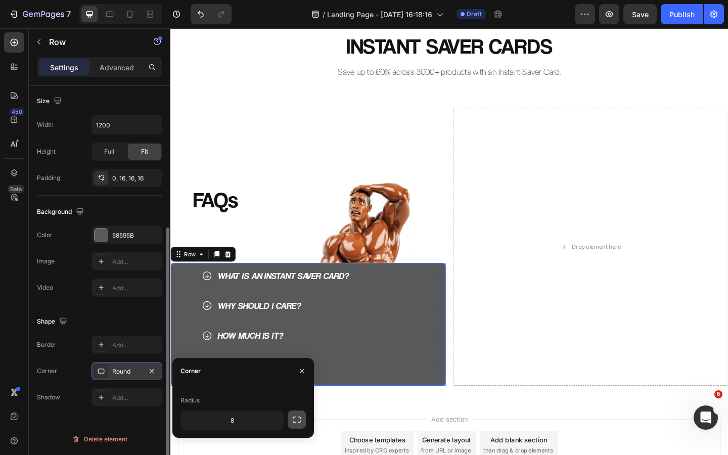
click at [292, 419] on icon "button" at bounding box center [297, 420] width 10 height 10
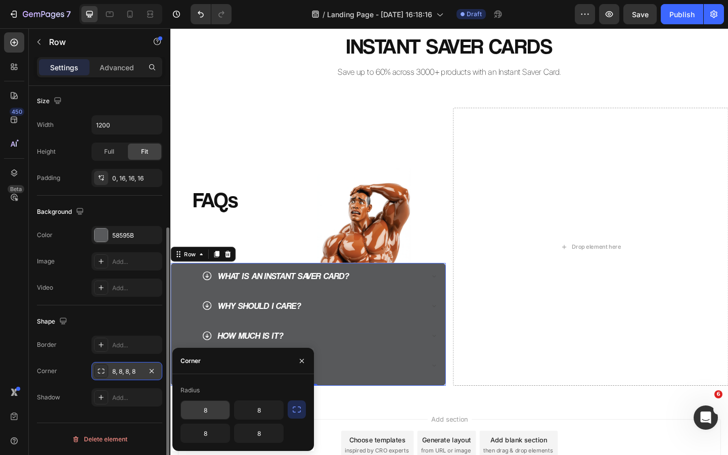
click at [215, 412] on input "8" at bounding box center [205, 410] width 49 height 18
type input "0"
click at [260, 407] on input "8" at bounding box center [259, 410] width 49 height 18
type input "0"
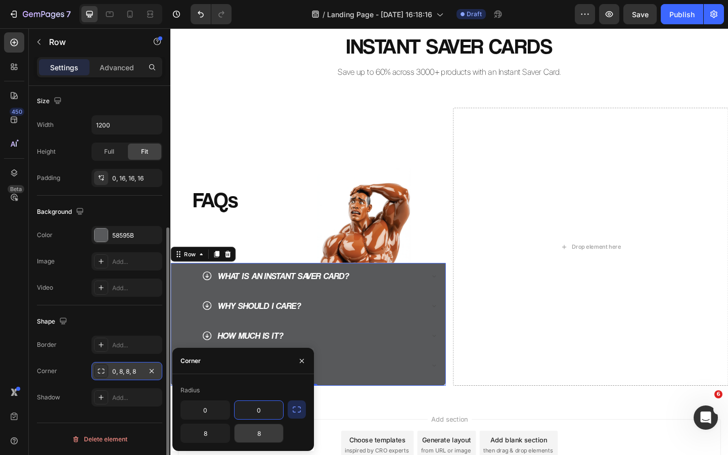
click at [269, 434] on input "8" at bounding box center [259, 433] width 49 height 18
type input "2"
type input "12"
click at [209, 438] on input "8" at bounding box center [205, 433] width 49 height 18
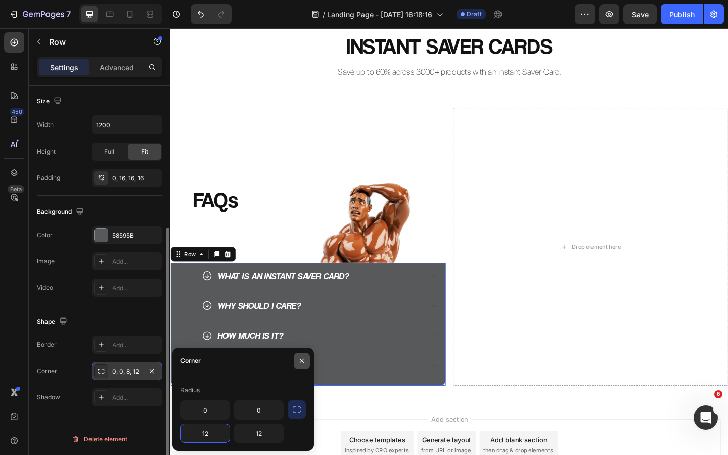
type input "12"
click at [301, 359] on icon "button" at bounding box center [302, 361] width 8 height 8
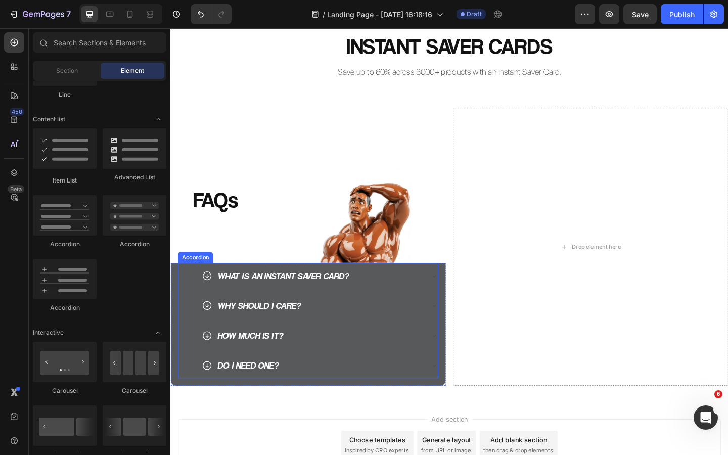
click at [381, 296] on div "WHAT IS AN INSTANT SAVER CARD?" at bounding box center [324, 298] width 241 height 20
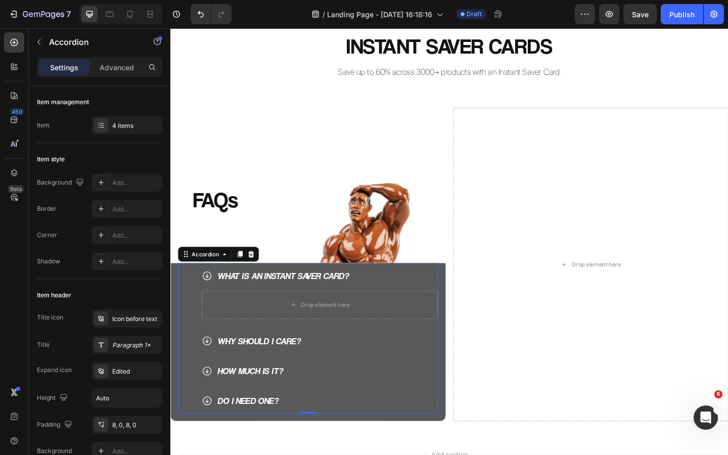
click at [374, 297] on div "WHAT IS AN INSTANT SAVER CARD?" at bounding box center [324, 298] width 241 height 20
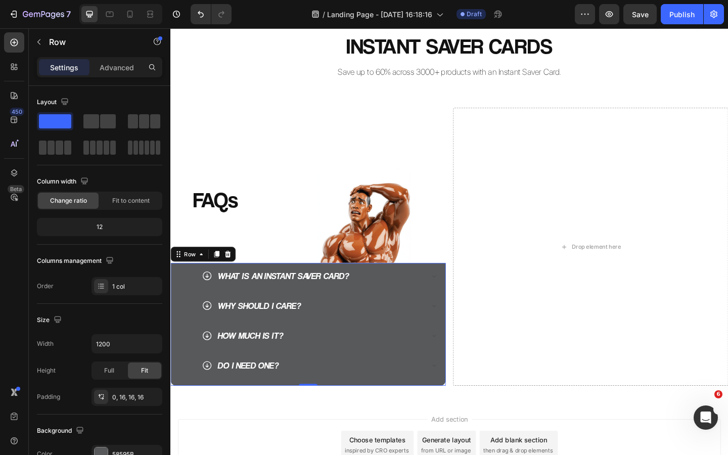
click at [466, 302] on div "WHAT IS AN INSTANT SAVER CARD? WHY SHOULD I CARE? HOW MUCH IS IT? DO I NEED ONE…" at bounding box center [319, 351] width 299 height 134
click at [119, 72] on p "Advanced" at bounding box center [117, 67] width 34 height 11
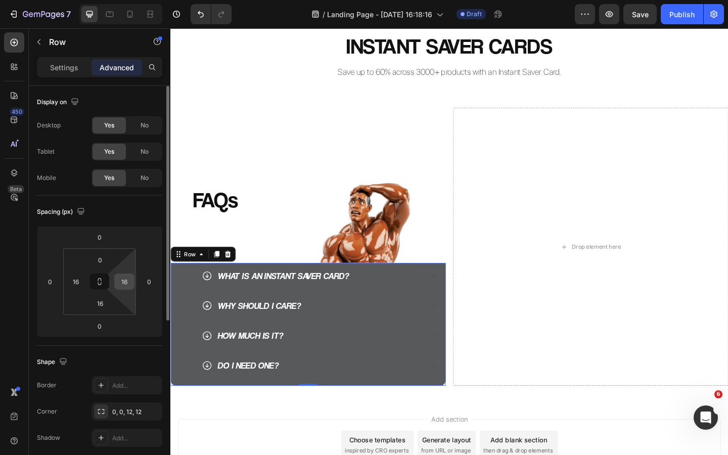
click at [126, 281] on input "16" at bounding box center [124, 281] width 15 height 15
type input "5"
type input "16"
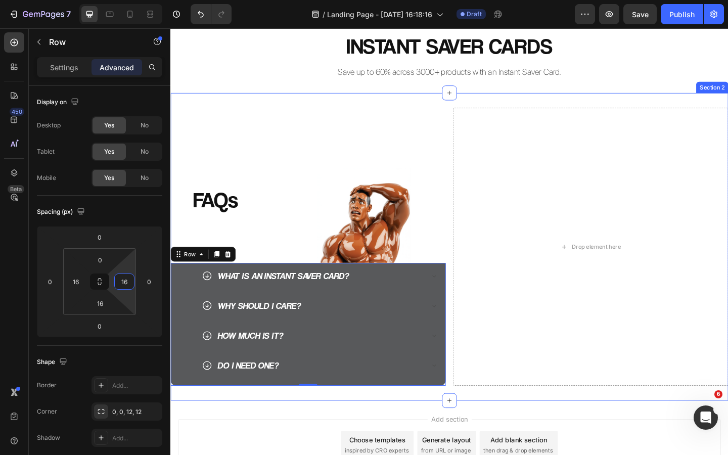
click at [320, 426] on div "FAQs Heading Image Row Row WHAT IS AN INSTANT SAVER CARD? WHY SHOULD I CARE? HO…" at bounding box center [473, 266] width 607 height 335
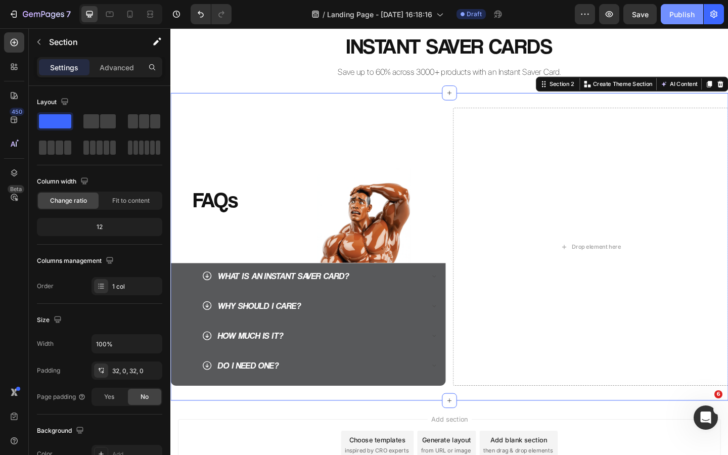
click at [681, 19] on button "Publish" at bounding box center [682, 14] width 42 height 20
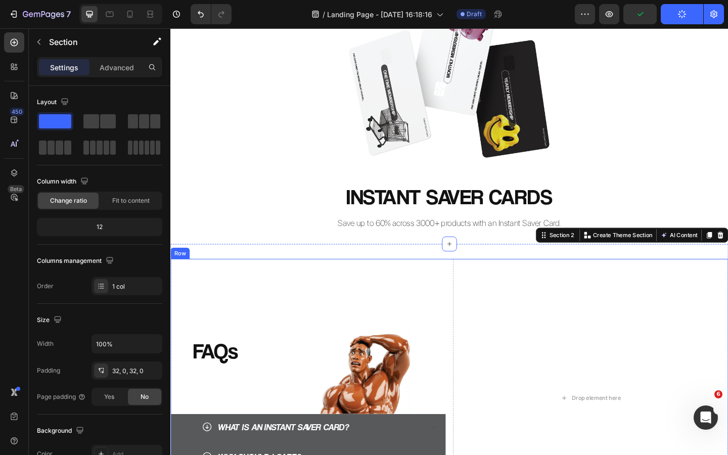
scroll to position [91, 0]
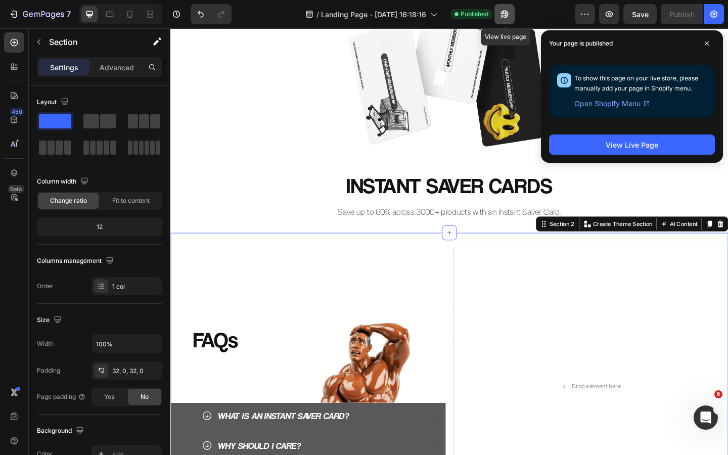
click at [502, 14] on icon "button" at bounding box center [505, 15] width 8 height 8
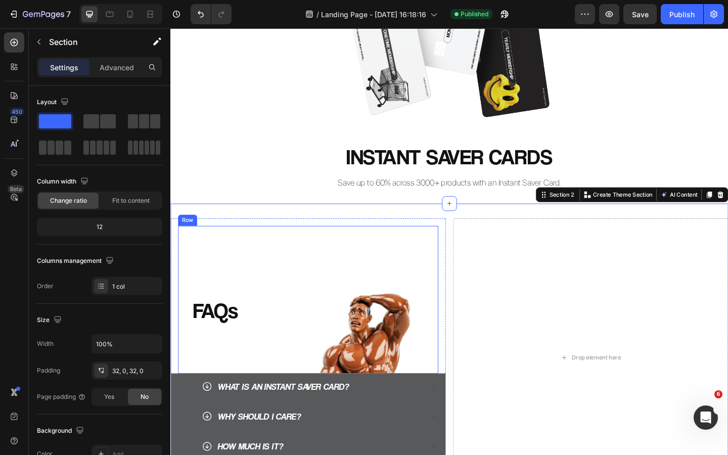
scroll to position [194, 0]
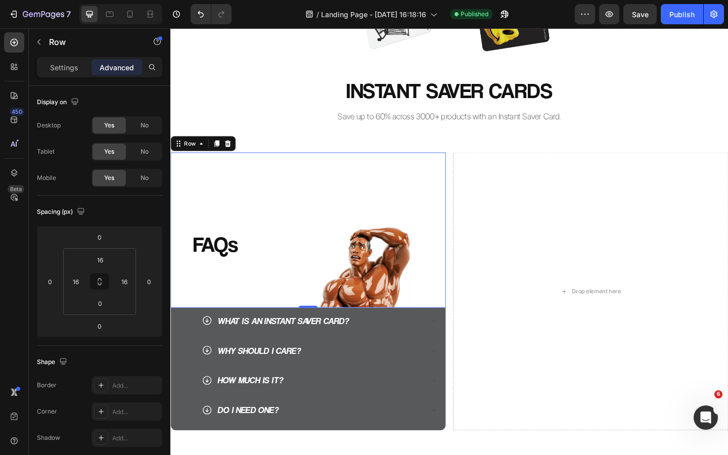
click at [466, 323] on div "FAQs Heading Image Row Row 0" at bounding box center [319, 247] width 299 height 168
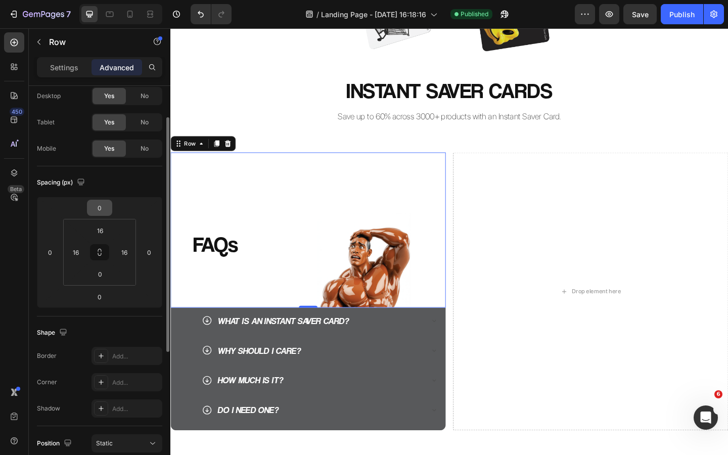
scroll to position [39, 0]
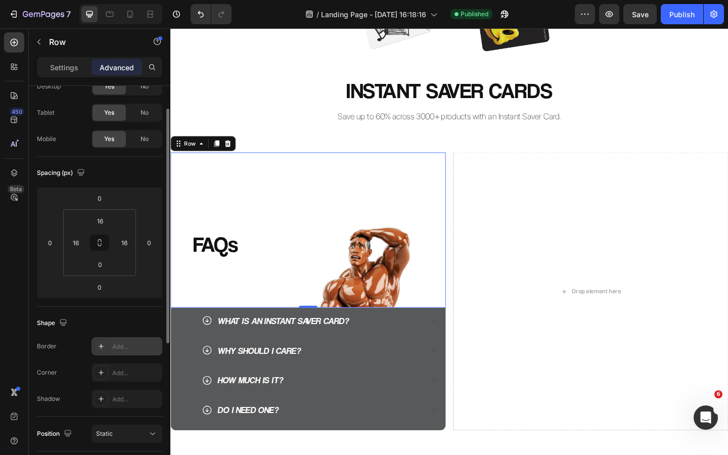
click at [119, 344] on div "Add..." at bounding box center [136, 346] width 48 height 9
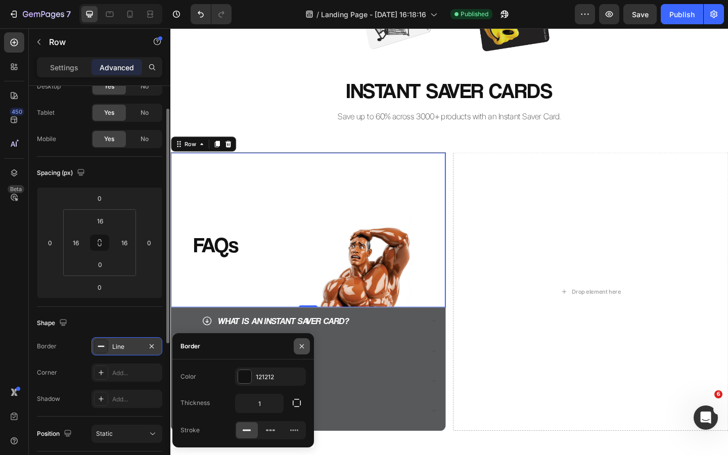
click at [303, 346] on icon "button" at bounding box center [302, 346] width 8 height 8
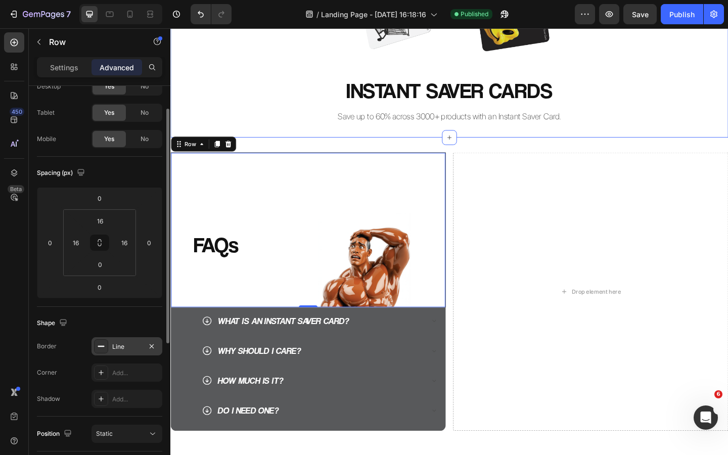
click at [292, 103] on h2 "INSTANT SAVER CARDS" at bounding box center [473, 96] width 607 height 32
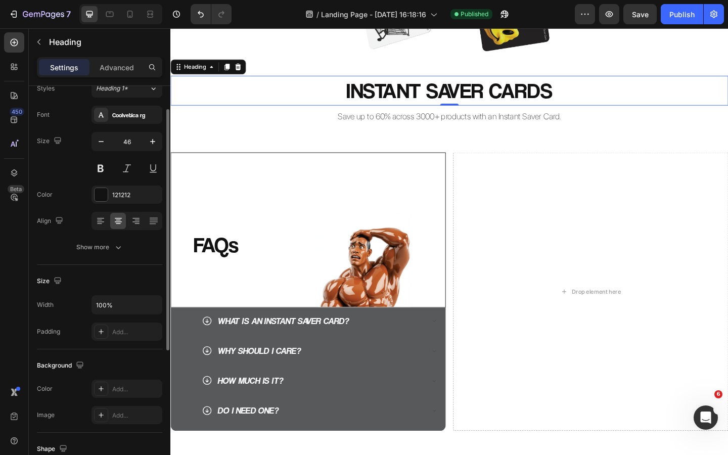
scroll to position [0, 0]
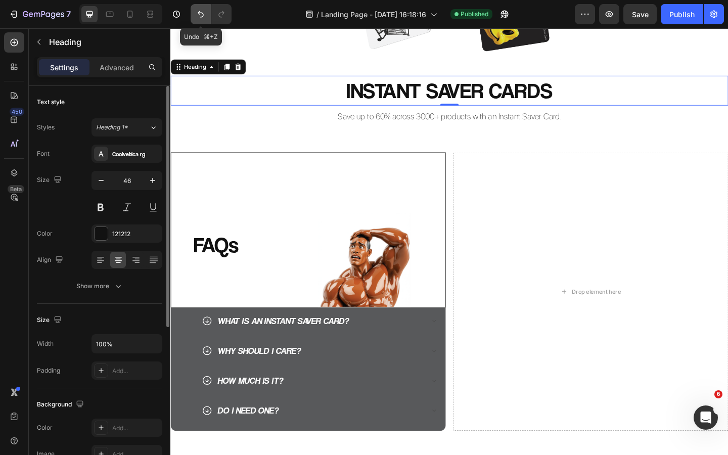
click at [201, 14] on icon "Undo/Redo" at bounding box center [201, 14] width 10 height 10
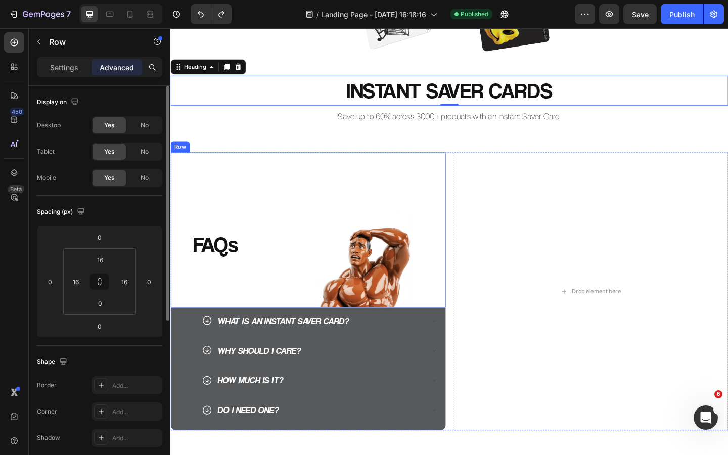
click at [443, 165] on div "FAQs Heading Image Row Row" at bounding box center [319, 247] width 299 height 168
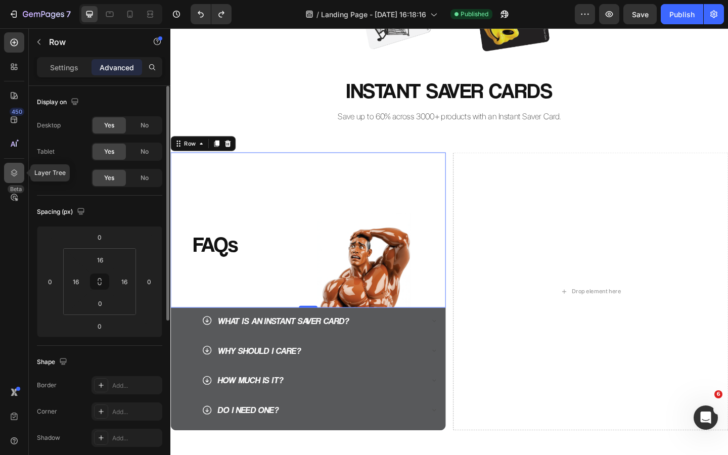
click at [13, 168] on icon at bounding box center [14, 173] width 10 height 10
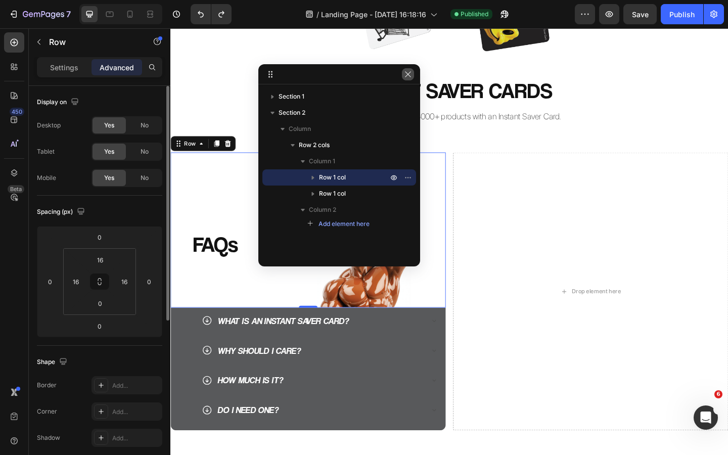
click at [407, 77] on icon "button" at bounding box center [408, 74] width 8 height 8
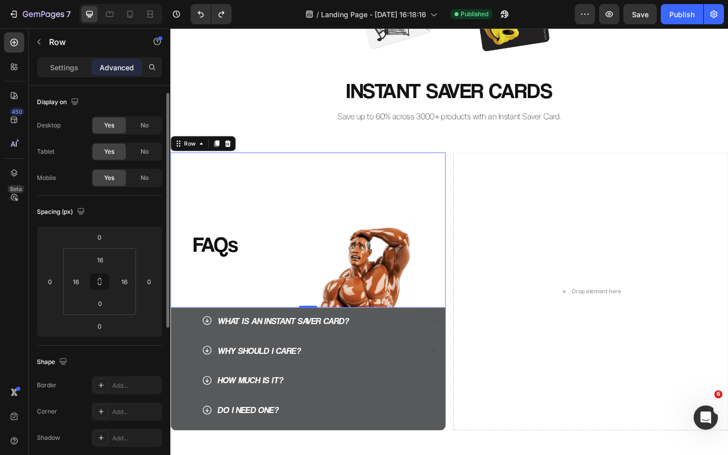
scroll to position [9, 0]
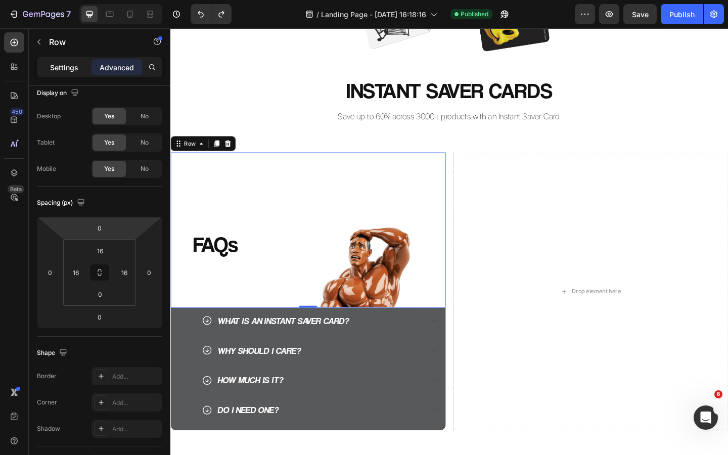
click at [66, 65] on p "Settings" at bounding box center [64, 67] width 28 height 11
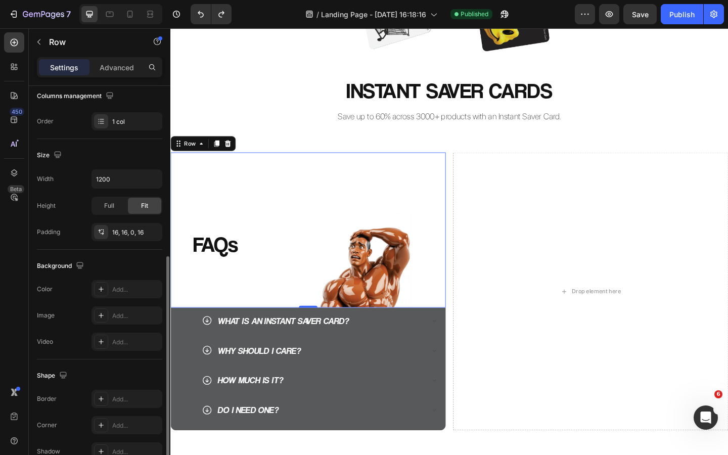
scroll to position [219, 0]
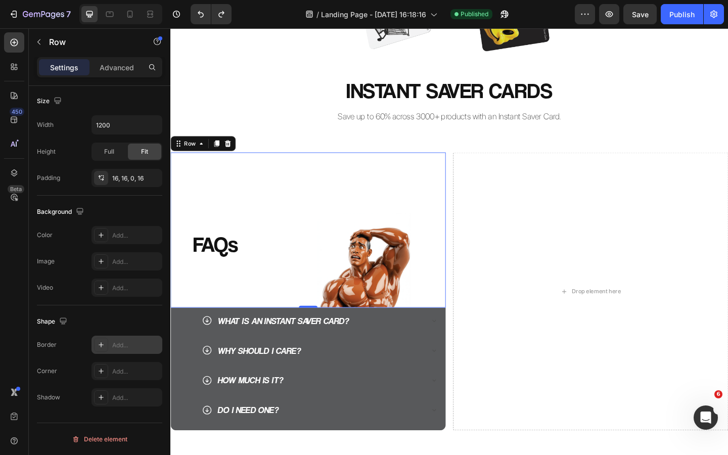
click at [118, 345] on div "Add..." at bounding box center [136, 345] width 48 height 9
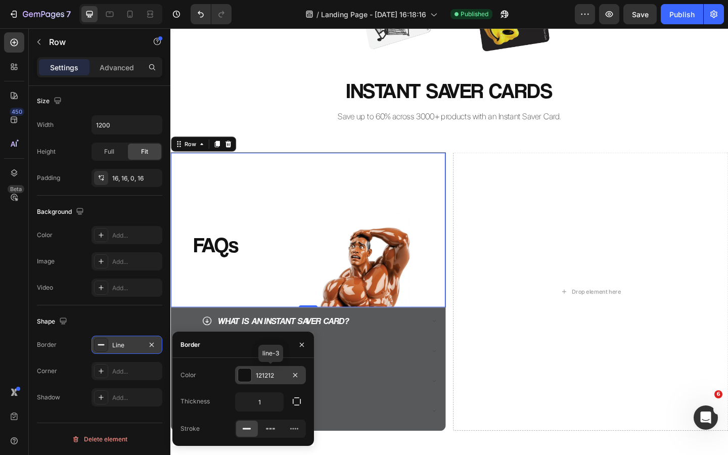
click at [280, 373] on div "121212" at bounding box center [270, 375] width 29 height 9
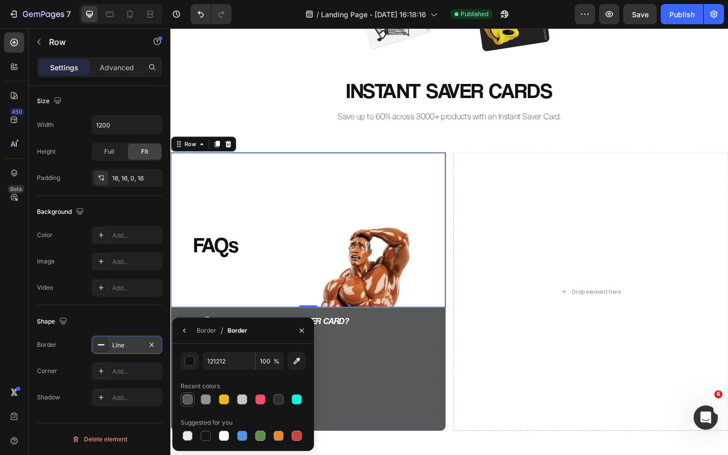
click at [187, 402] on div at bounding box center [188, 399] width 10 height 10
type input "58595B"
click at [300, 328] on icon "button" at bounding box center [302, 331] width 8 height 8
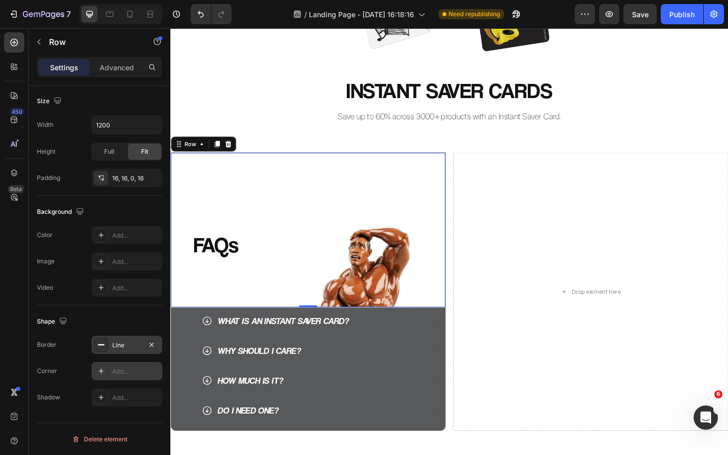
click at [122, 370] on div "Add..." at bounding box center [136, 371] width 48 height 9
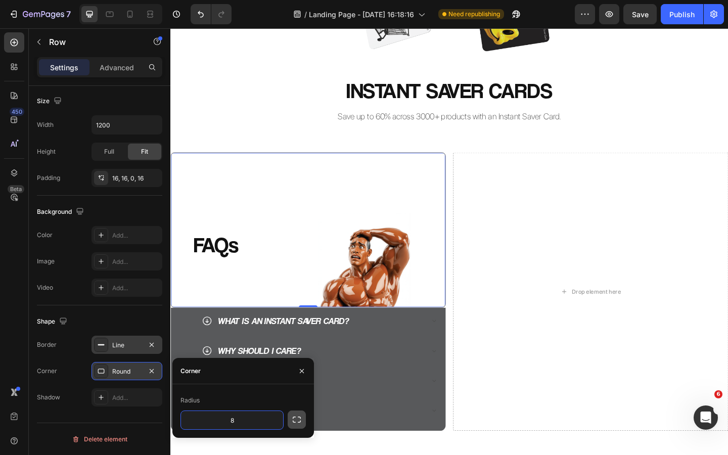
click at [293, 418] on icon "button" at bounding box center [297, 420] width 8 height 6
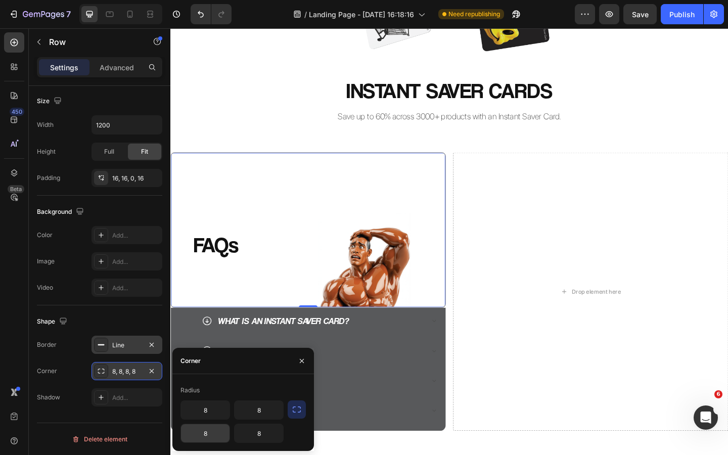
click at [211, 433] on input "8" at bounding box center [205, 433] width 49 height 18
type input "0"
click at [259, 432] on input "8" at bounding box center [259, 433] width 49 height 18
type input "0"
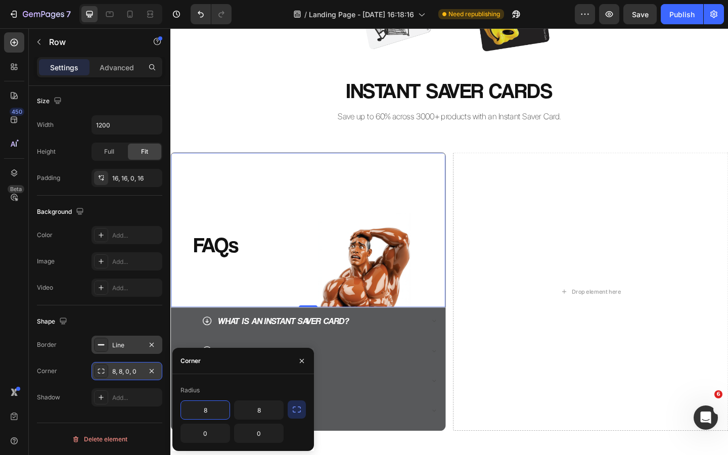
click at [211, 410] on input "8" at bounding box center [205, 410] width 49 height 18
type input "12"
click at [259, 409] on input "8" at bounding box center [259, 410] width 49 height 18
type input "12"
click at [302, 359] on icon "button" at bounding box center [302, 361] width 8 height 8
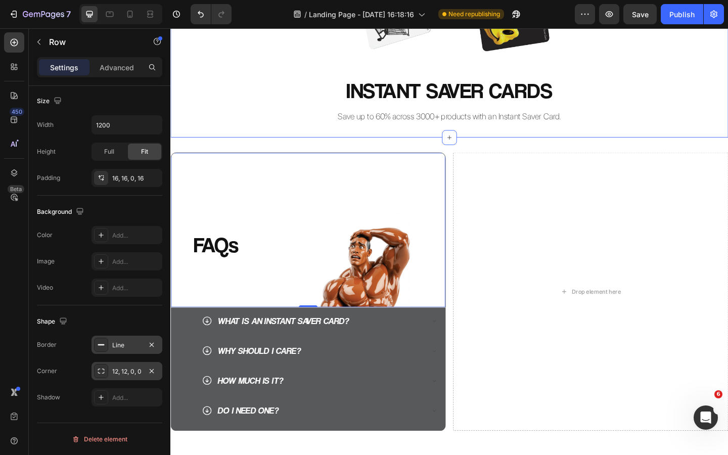
click at [296, 101] on h2 "INSTANT SAVER CARDS" at bounding box center [473, 96] width 607 height 32
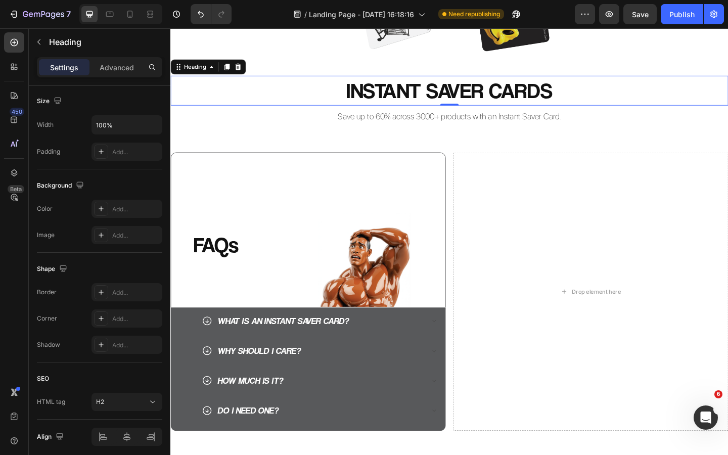
scroll to position [0, 0]
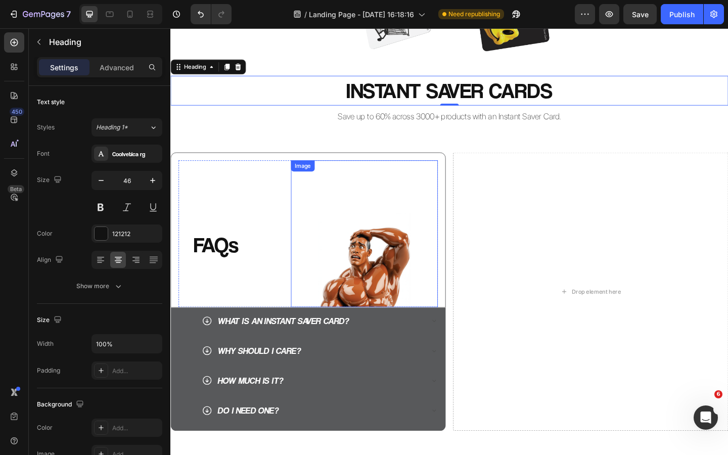
click at [405, 214] on img at bounding box center [381, 252] width 160 height 160
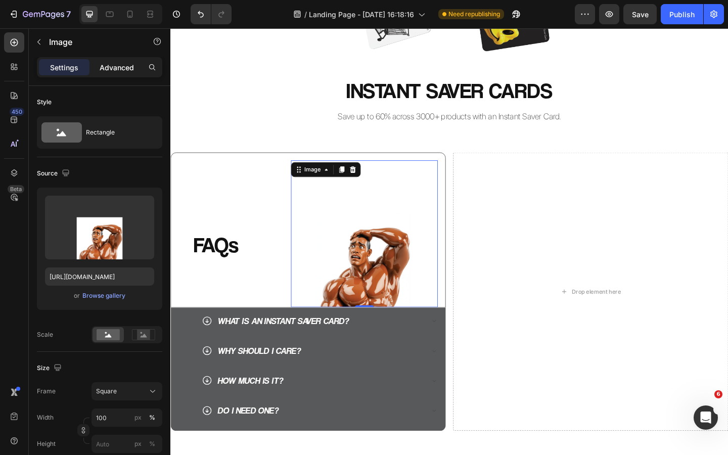
click at [122, 66] on p "Advanced" at bounding box center [117, 67] width 34 height 11
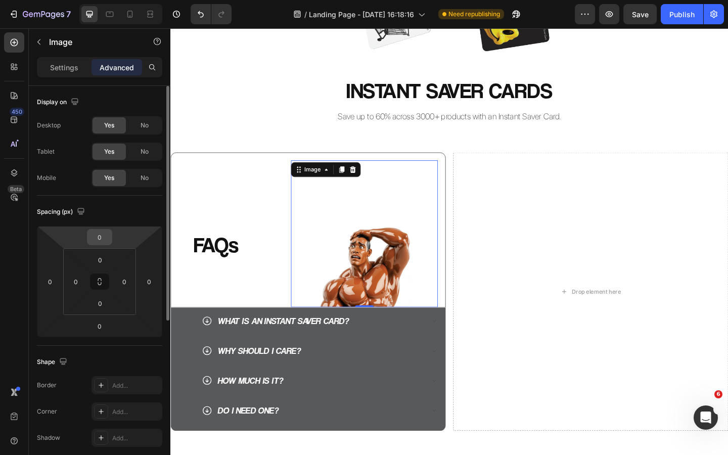
click at [104, 238] on input "0" at bounding box center [99, 237] width 20 height 15
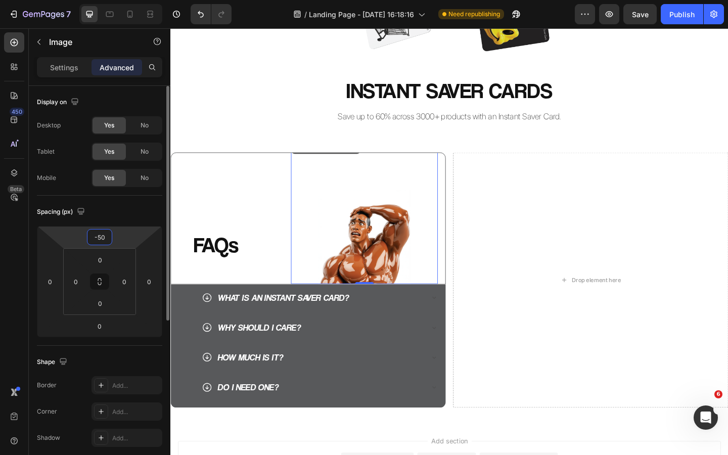
type input "-5"
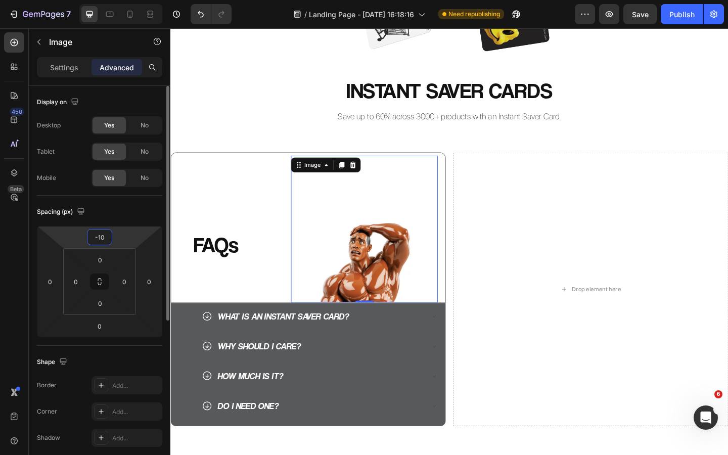
type input "-100"
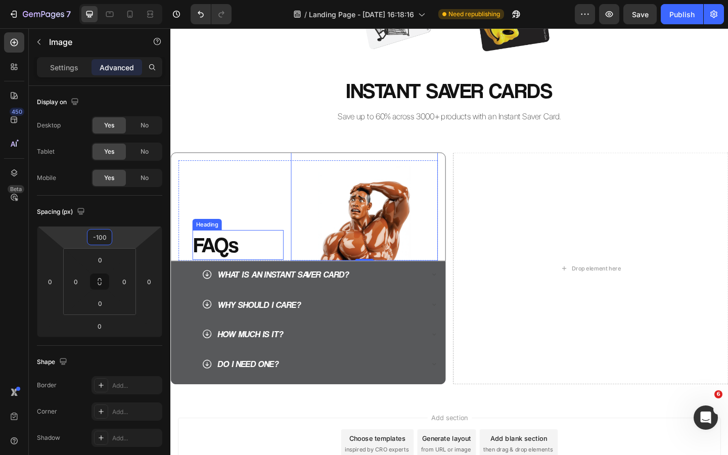
click at [238, 258] on p "FAQs" at bounding box center [243, 264] width 97 height 30
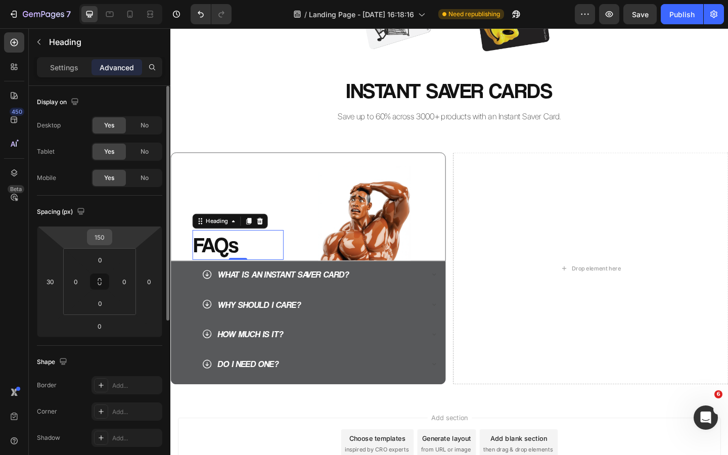
click at [107, 234] on input "150" at bounding box center [99, 237] width 20 height 15
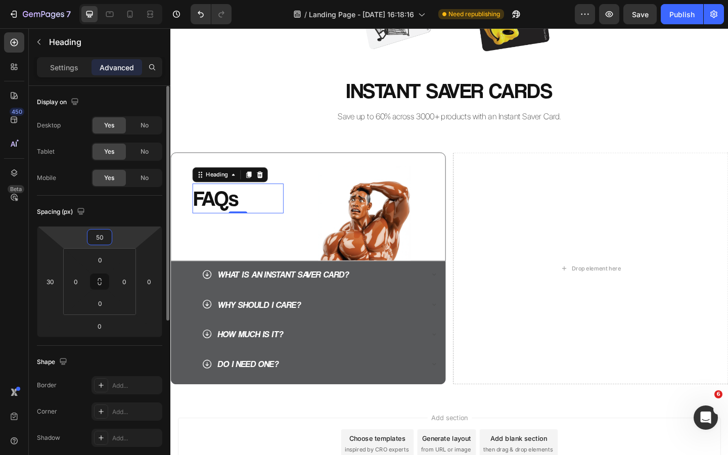
type input "5"
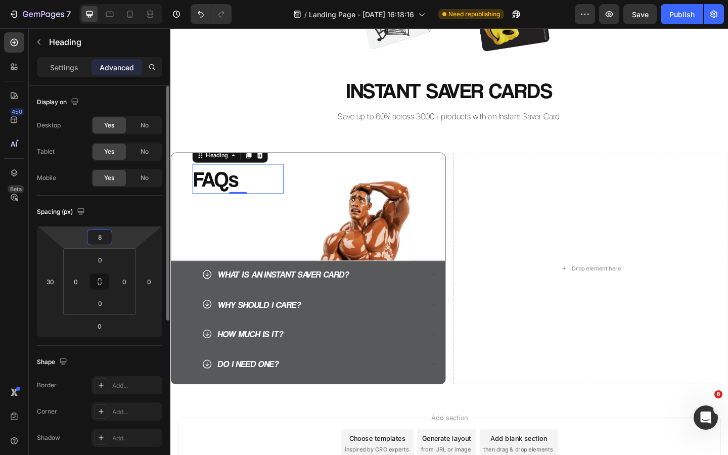
type input "80"
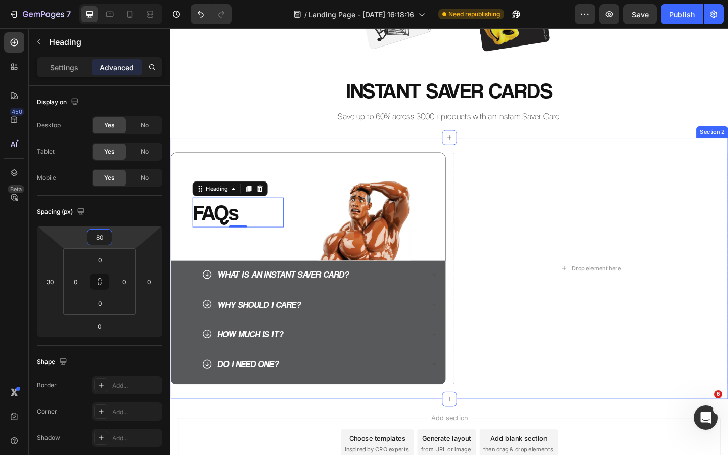
click at [263, 128] on h2 "Save up to 60% across 3000+ products with an Instant Saver Card." at bounding box center [473, 124] width 607 height 14
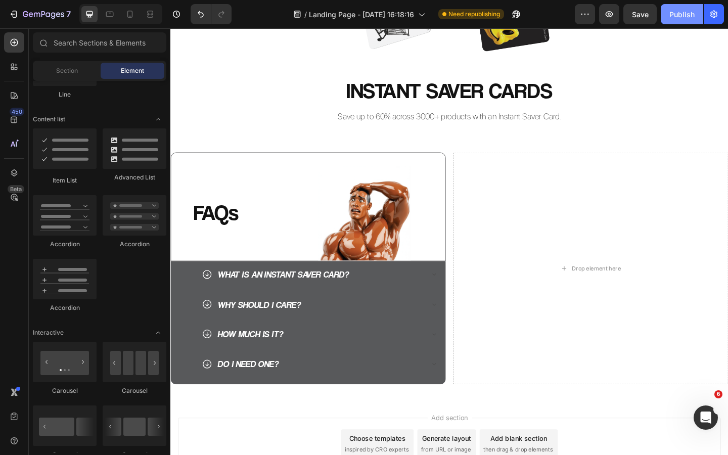
click at [679, 18] on div "Publish" at bounding box center [681, 14] width 25 height 11
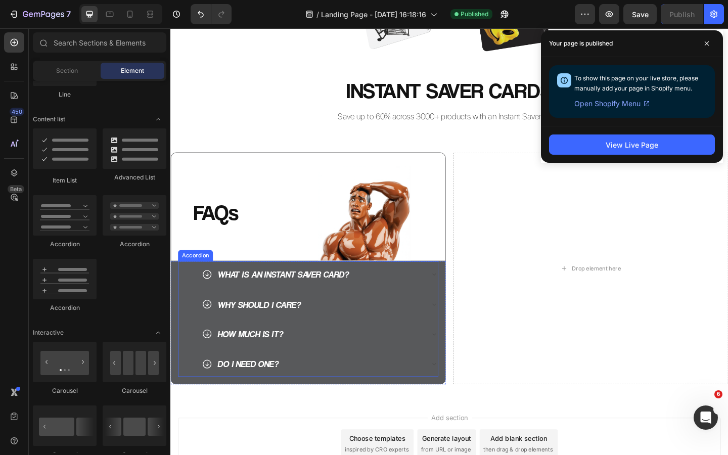
click at [201, 295] on div "WHAT IS AN INSTANT SAVER CARD? WHY SHOULD I CARE? HOW MUCH IS IT? DO I NEED ONE…" at bounding box center [319, 345] width 283 height 126
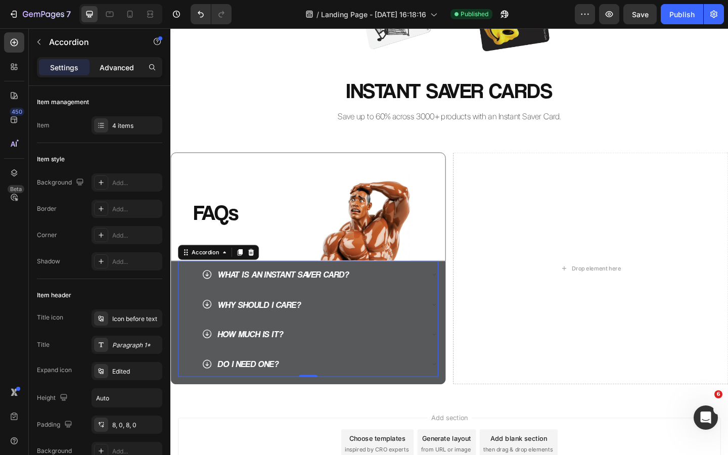
click at [117, 67] on p "Advanced" at bounding box center [117, 67] width 34 height 11
type input "100%"
type input "100"
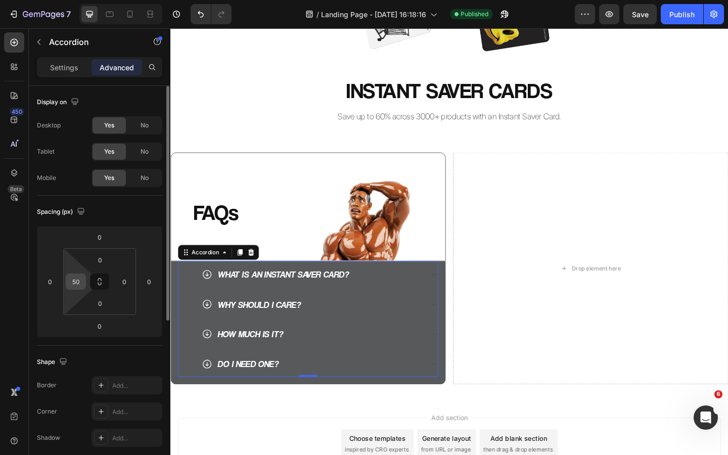
click at [82, 285] on input "50" at bounding box center [75, 281] width 15 height 15
type input "0"
click at [220, 429] on div "FAQs Heading Image Row Row WHAT IS AN INSTANT SAVER CARD? WHY SHOULD I CARE? HO…" at bounding box center [473, 289] width 607 height 285
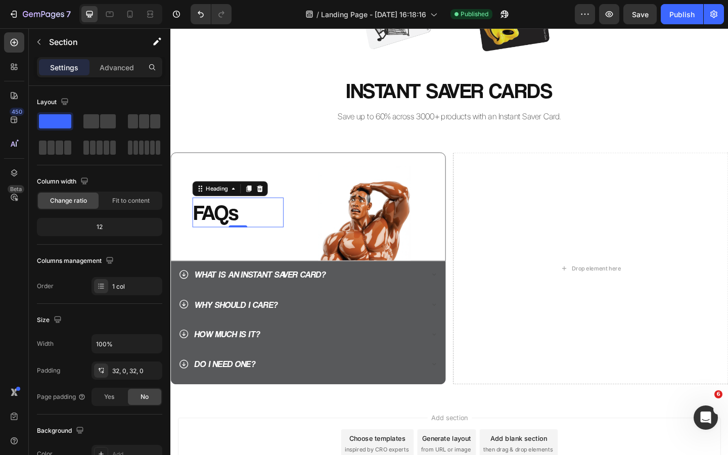
click at [225, 229] on p "FAQs" at bounding box center [243, 228] width 97 height 30
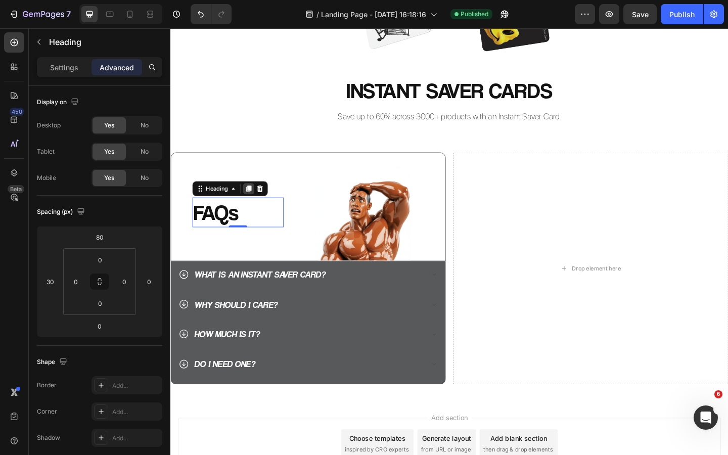
click at [256, 200] on icon at bounding box center [256, 202] width 6 height 7
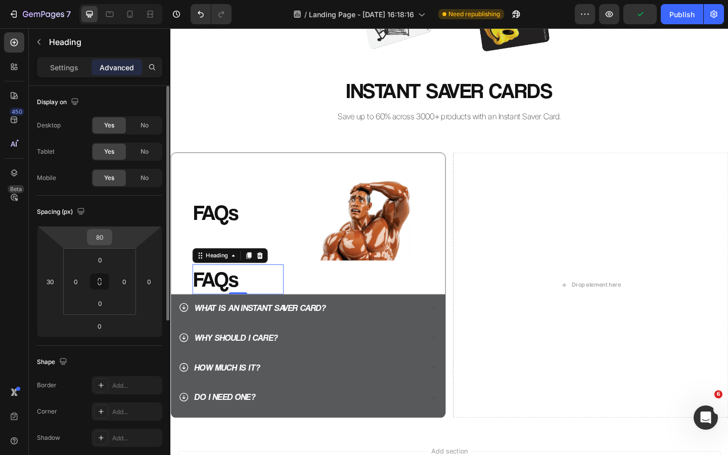
click at [105, 237] on input "80" at bounding box center [99, 237] width 20 height 15
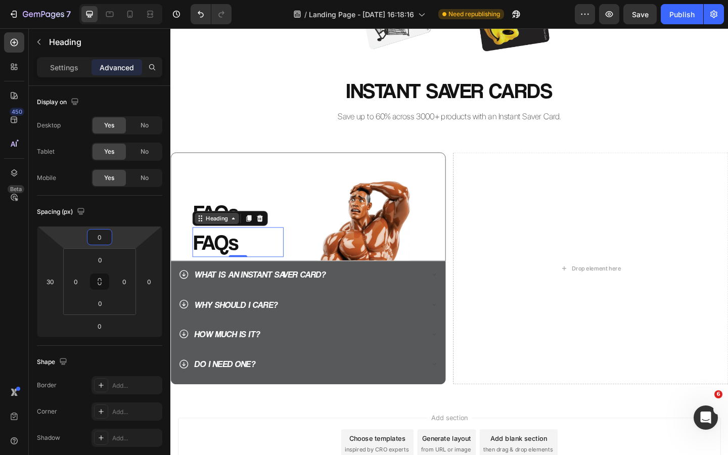
type input "0"
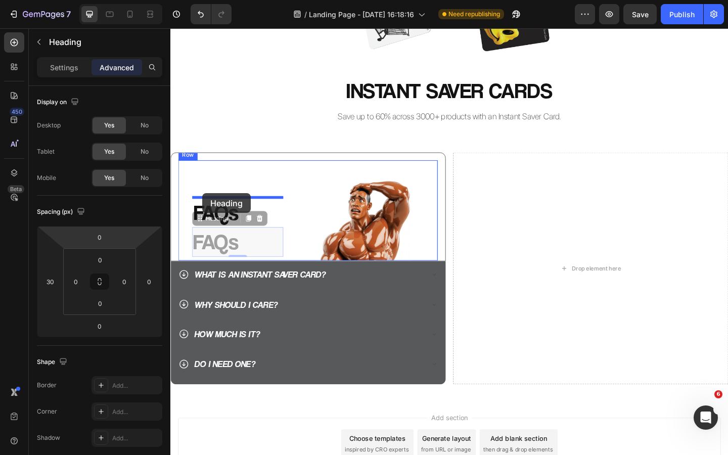
drag, startPoint x: 205, startPoint y: 234, endPoint x: 205, endPoint y: 208, distance: 25.8
click at [205, 208] on div "Header Image Row INSTANT SAVER CARDS Heading Save up to 60% across 3000+ produc…" at bounding box center [473, 205] width 607 height 743
type input "16"
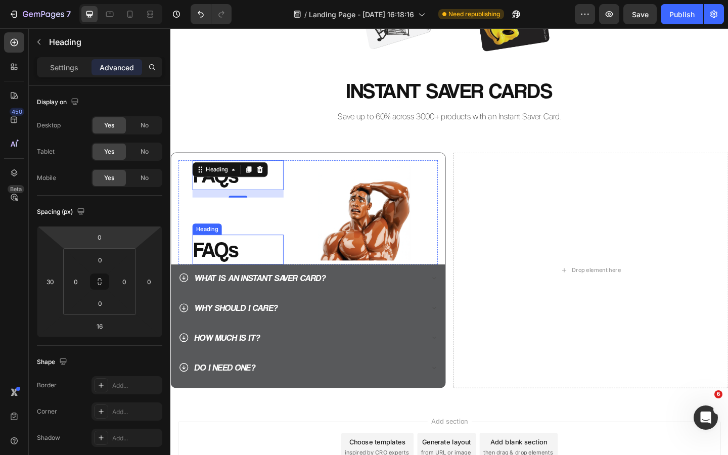
click at [224, 262] on p "FAQs" at bounding box center [243, 269] width 97 height 30
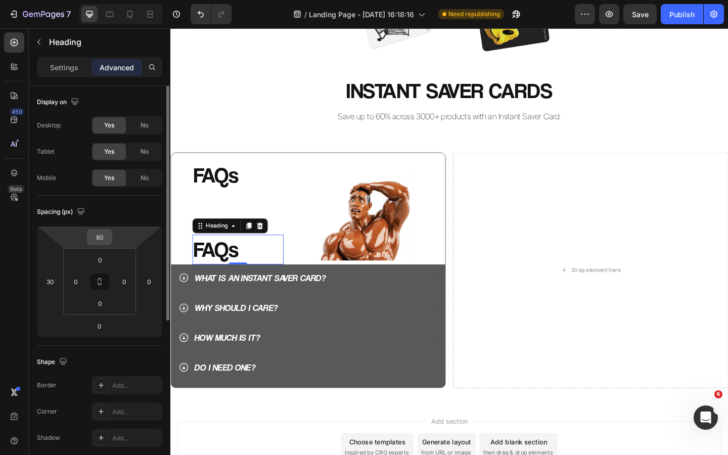
click at [105, 240] on input "80" at bounding box center [99, 237] width 20 height 15
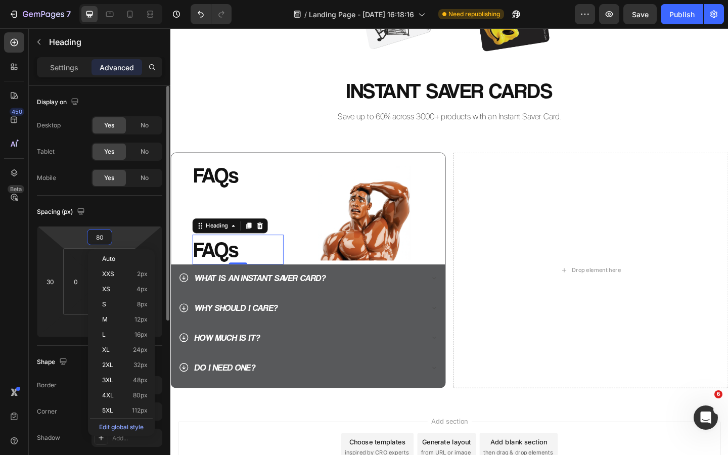
type input "0"
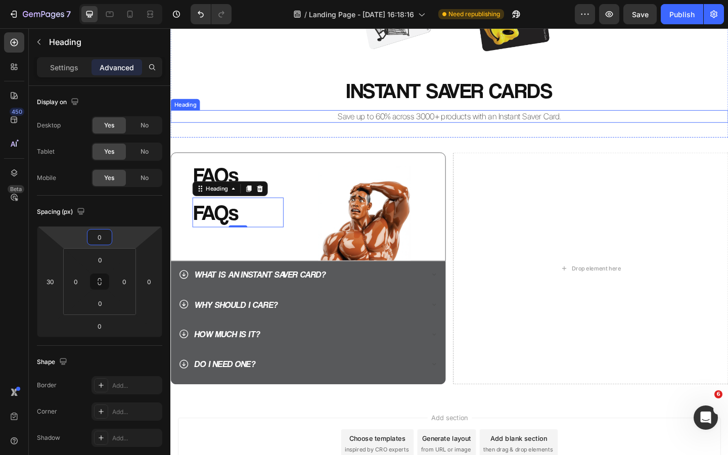
click at [268, 117] on h2 "Save up to 60% across 3000+ products with an Instant Saver Card." at bounding box center [473, 124] width 607 height 14
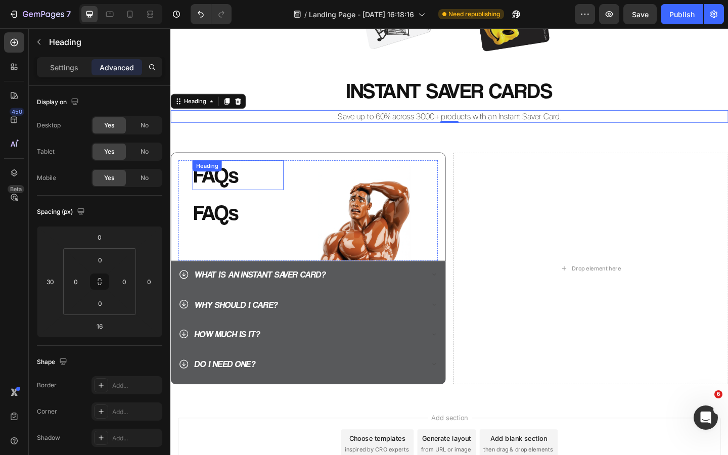
click at [223, 188] on div "FAQs Heading" at bounding box center [243, 188] width 99 height 32
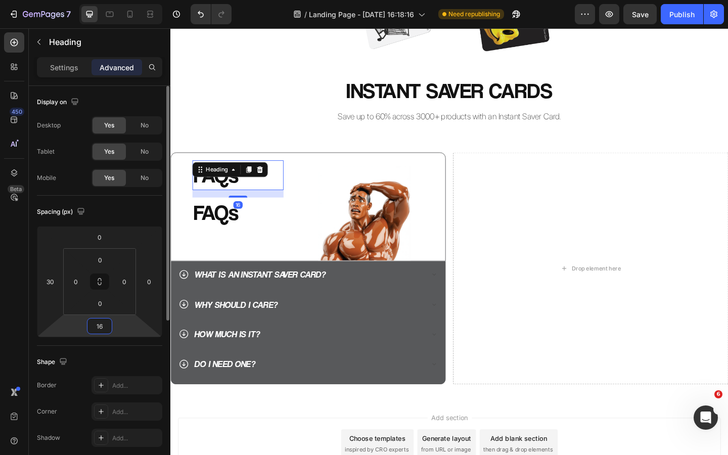
click at [107, 326] on input "16" at bounding box center [99, 326] width 20 height 15
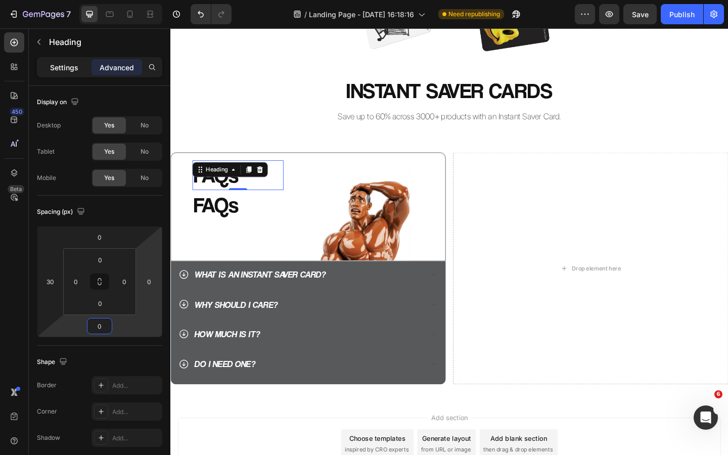
type input "0"
click at [69, 71] on p "Settings" at bounding box center [64, 67] width 28 height 11
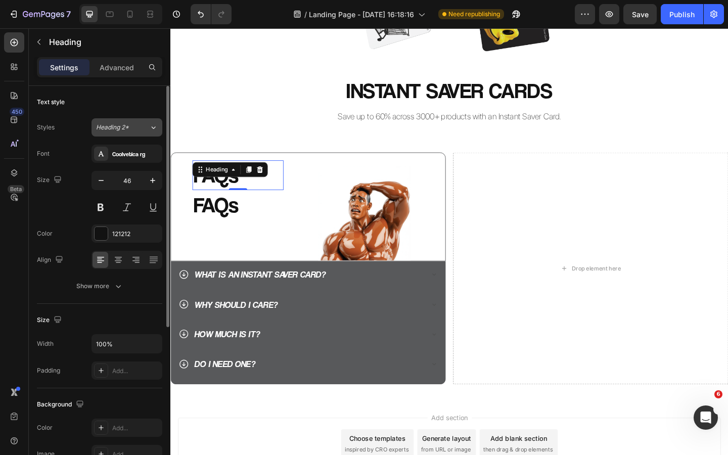
click at [127, 127] on span "Heading 2*" at bounding box center [112, 127] width 33 height 9
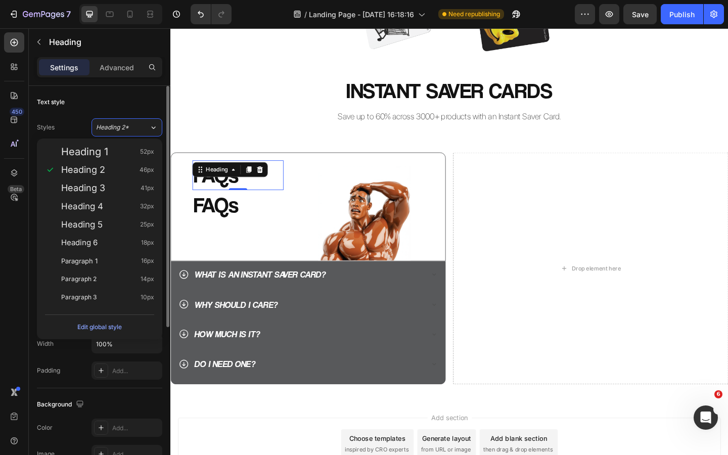
click at [128, 97] on div "Text style" at bounding box center [99, 102] width 125 height 16
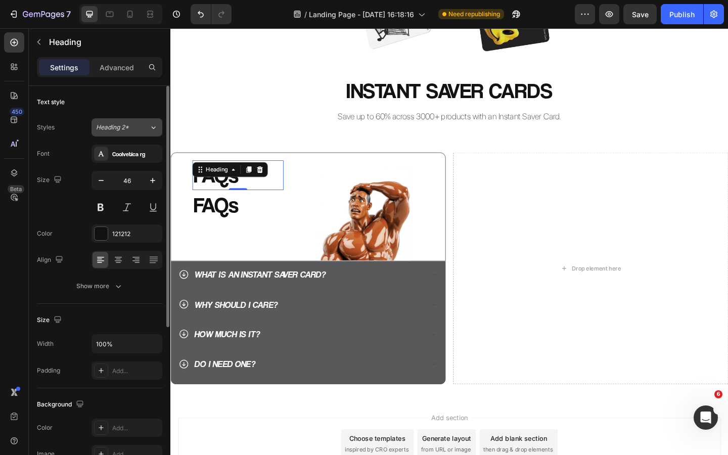
click at [122, 128] on span "Heading 2*" at bounding box center [112, 127] width 33 height 9
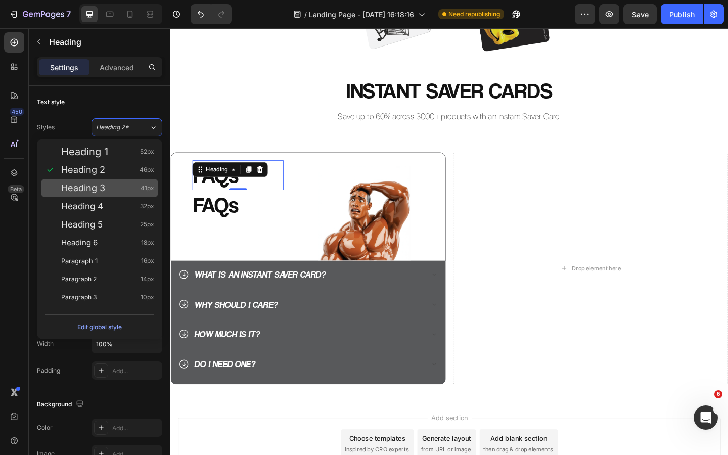
click at [98, 187] on span "Heading 3" at bounding box center [83, 188] width 44 height 10
type input "41"
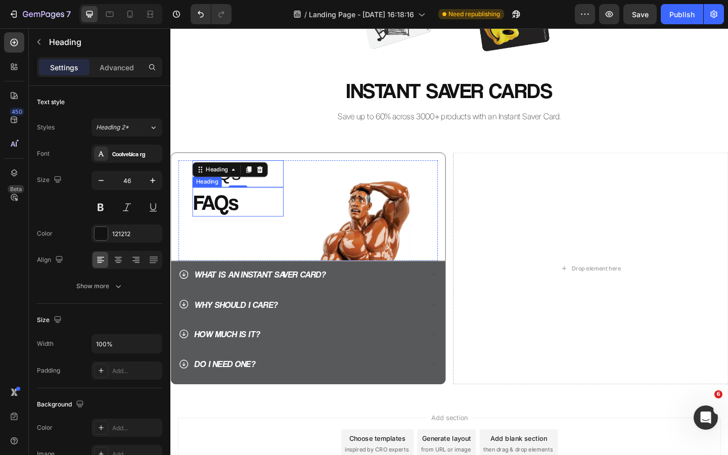
click at [229, 220] on p "FAQs" at bounding box center [243, 217] width 97 height 30
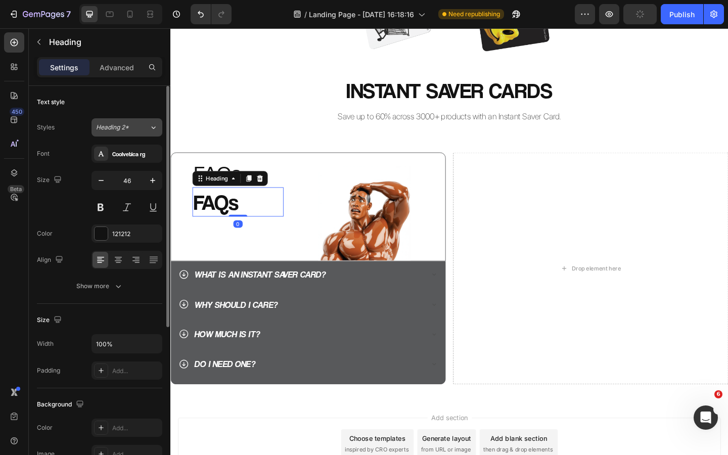
click at [128, 130] on span "Heading 2*" at bounding box center [112, 127] width 33 height 9
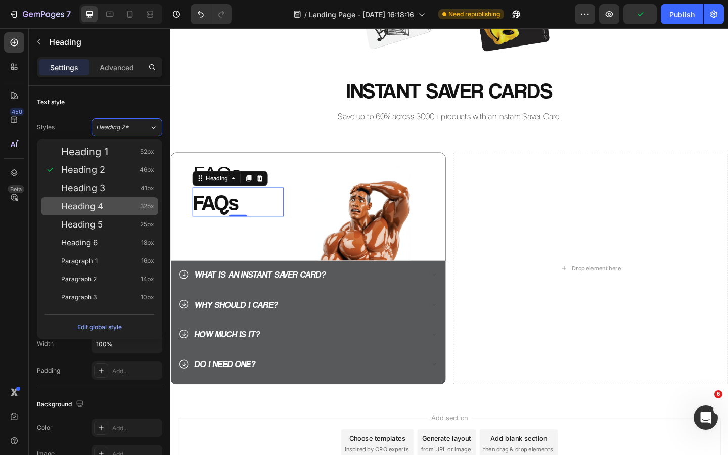
click at [102, 204] on span "Heading 4" at bounding box center [82, 206] width 42 height 10
type input "32"
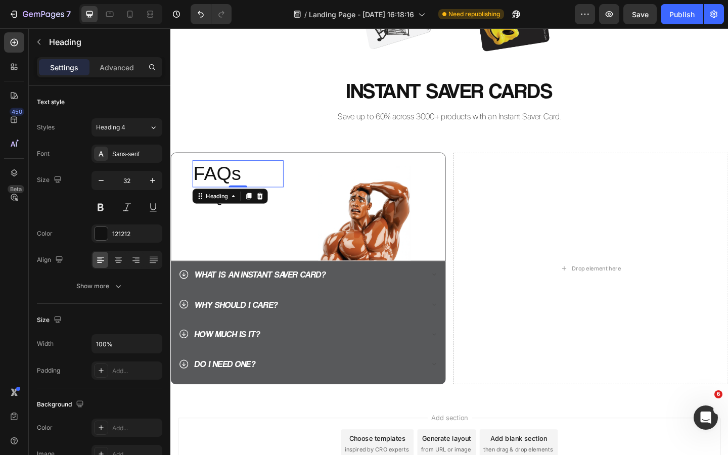
click at [234, 177] on h2 "FAQs" at bounding box center [243, 186] width 99 height 29
click at [136, 157] on div "Sans-serif" at bounding box center [136, 154] width 48 height 9
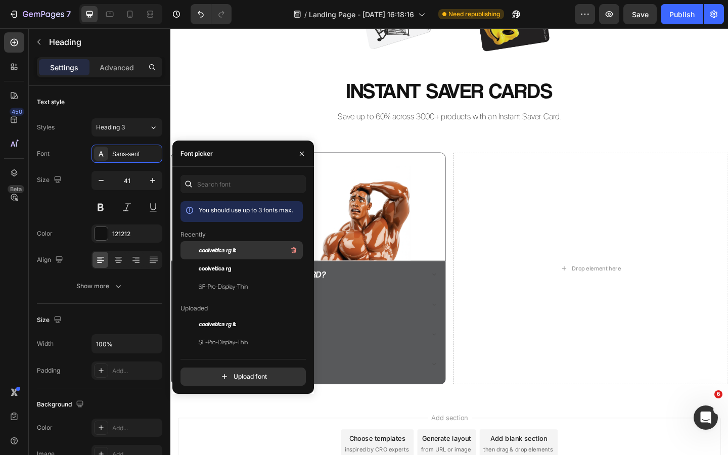
click at [235, 249] on span "coolvetica rg it" at bounding box center [217, 250] width 37 height 9
click at [301, 159] on button "button" at bounding box center [302, 154] width 16 height 16
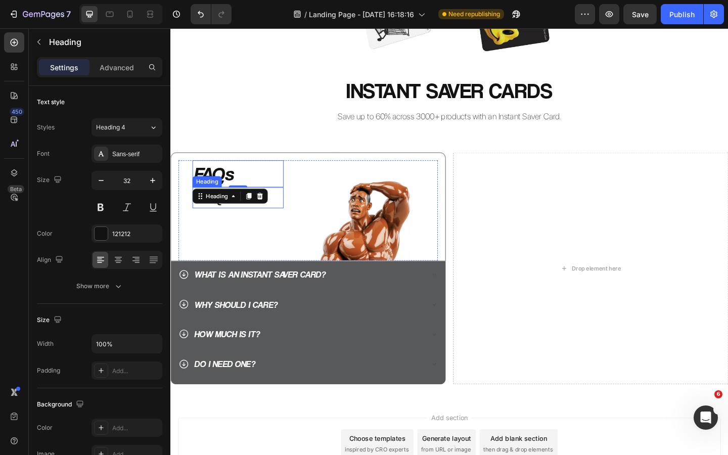
click at [222, 223] on h2 "FAQs" at bounding box center [243, 212] width 99 height 23
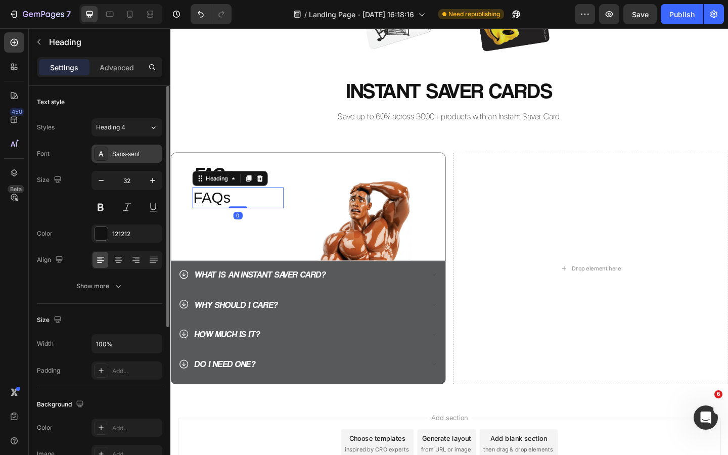
click at [130, 152] on div "Sans-serif" at bounding box center [136, 154] width 48 height 9
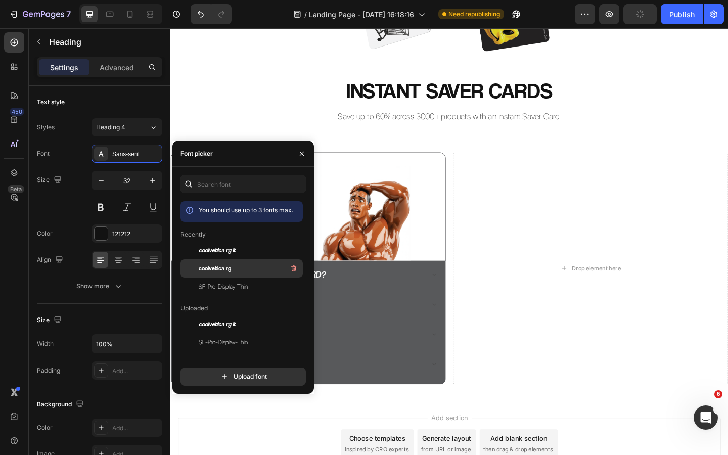
click at [236, 263] on div "coolvetica rg" at bounding box center [250, 268] width 102 height 12
click at [305, 152] on icon "button" at bounding box center [302, 154] width 8 height 8
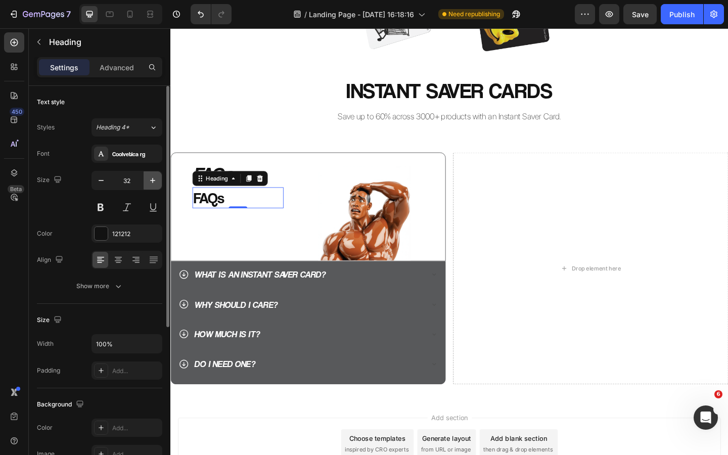
click at [151, 179] on icon "button" at bounding box center [153, 180] width 10 height 10
click at [149, 179] on icon "button" at bounding box center [153, 180] width 10 height 10
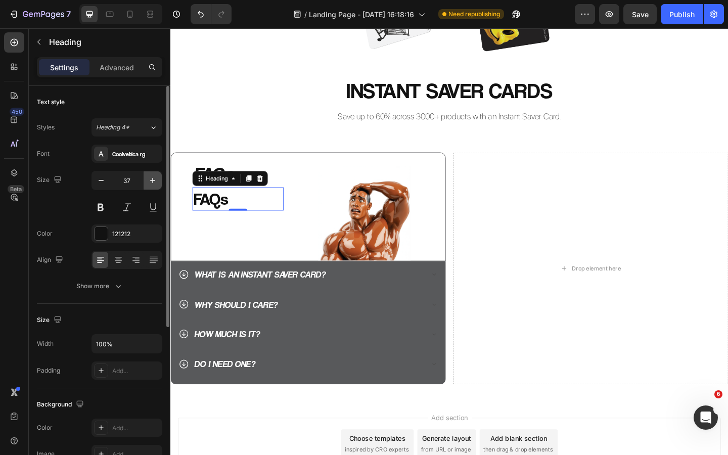
click at [149, 179] on icon "button" at bounding box center [153, 180] width 10 height 10
type input "38"
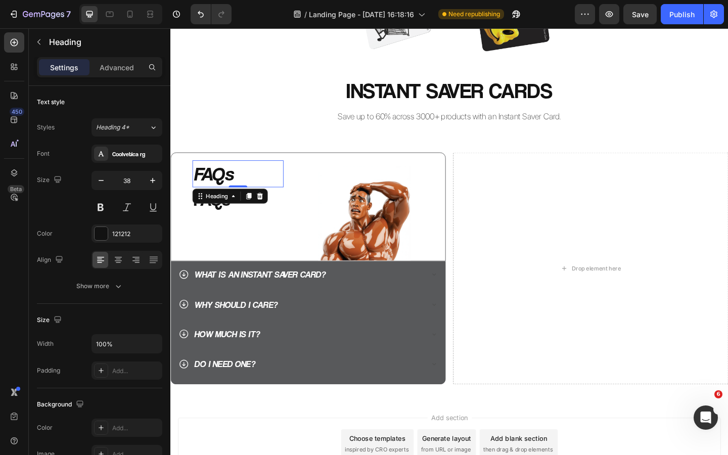
click at [226, 179] on h2 "FAQs" at bounding box center [243, 186] width 99 height 29
click at [104, 181] on icon "button" at bounding box center [101, 180] width 10 height 10
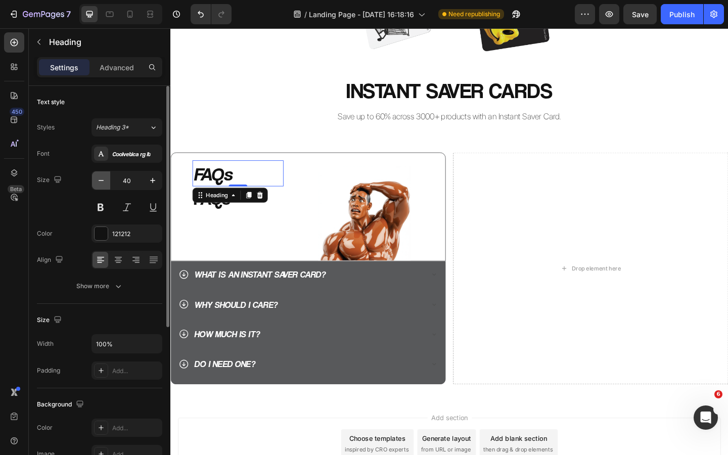
click at [104, 181] on icon "button" at bounding box center [101, 180] width 10 height 10
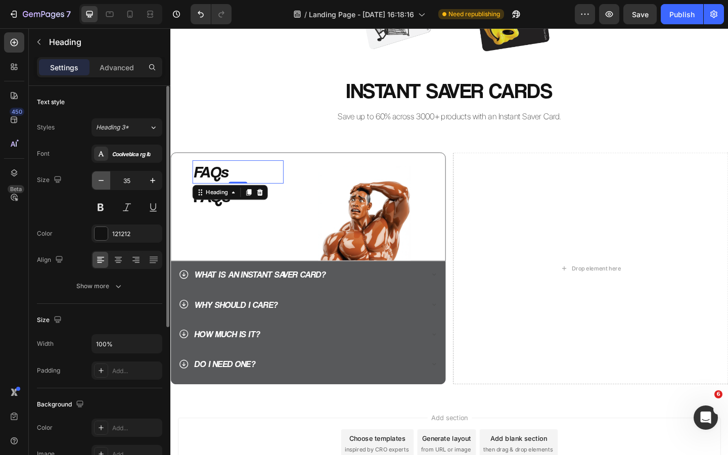
click at [104, 181] on icon "button" at bounding box center [101, 180] width 10 height 10
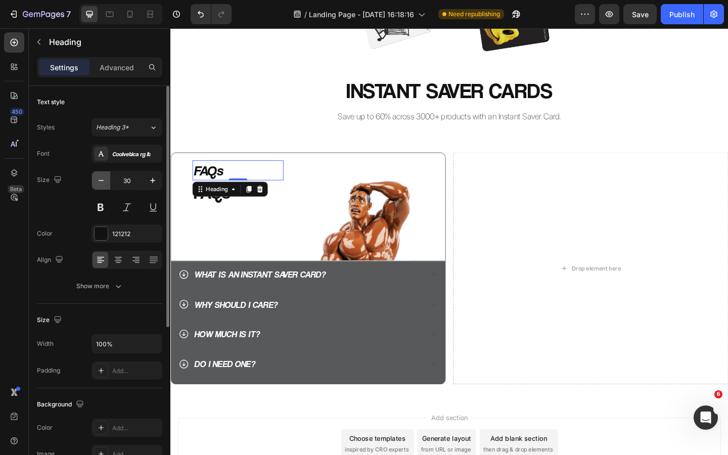
click at [104, 181] on icon "button" at bounding box center [101, 180] width 10 height 10
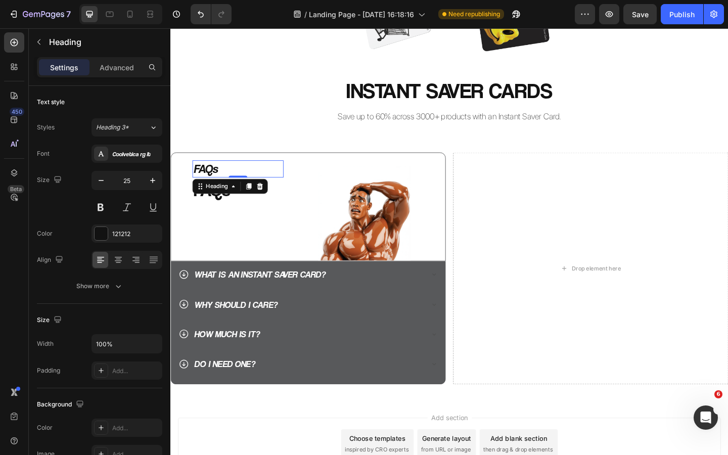
click at [210, 182] on h2 "FAQs" at bounding box center [243, 181] width 99 height 19
click at [210, 182] on p "FAQs" at bounding box center [243, 181] width 97 height 17
click at [101, 182] on icon "button" at bounding box center [101, 180] width 10 height 10
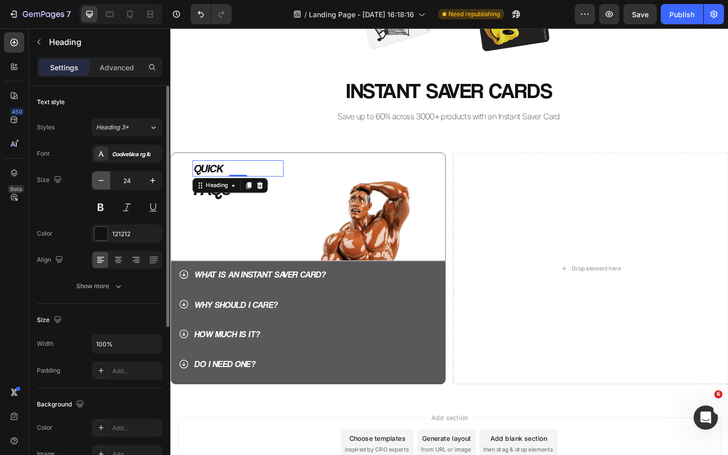
click at [101, 182] on icon "button" at bounding box center [101, 180] width 10 height 10
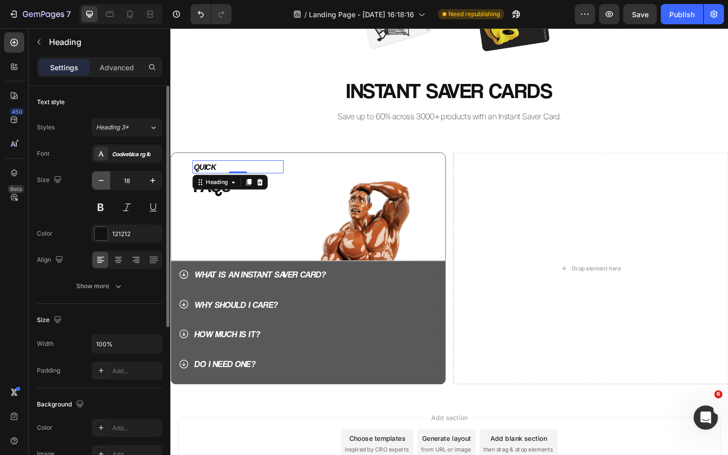
click at [101, 182] on icon "button" at bounding box center [101, 180] width 10 height 10
type input "17"
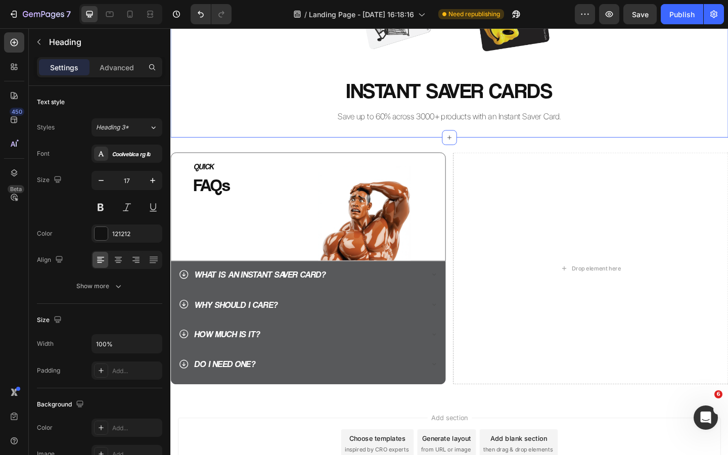
click at [219, 136] on div "Image Row INSTANT SAVER CARDS Heading Save up to 60% across 3000+ products with…" at bounding box center [473, 1] width 607 height 292
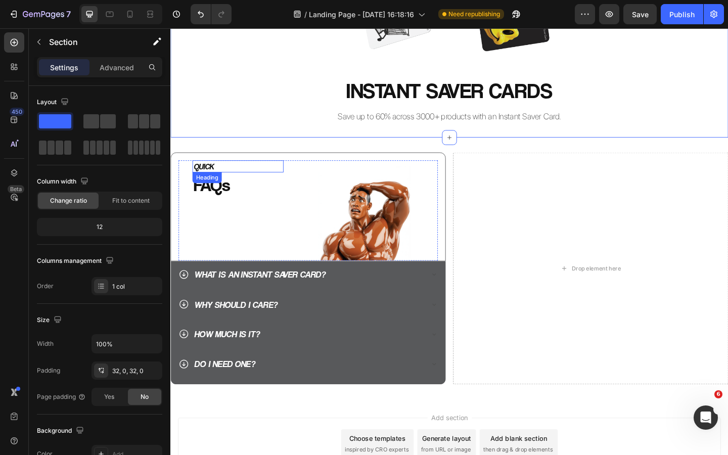
click at [213, 179] on p "QUICK" at bounding box center [243, 178] width 97 height 11
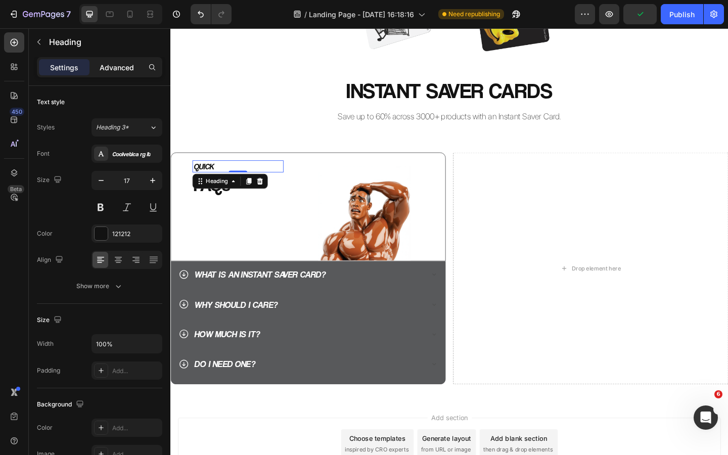
click at [115, 66] on p "Advanced" at bounding box center [117, 67] width 34 height 11
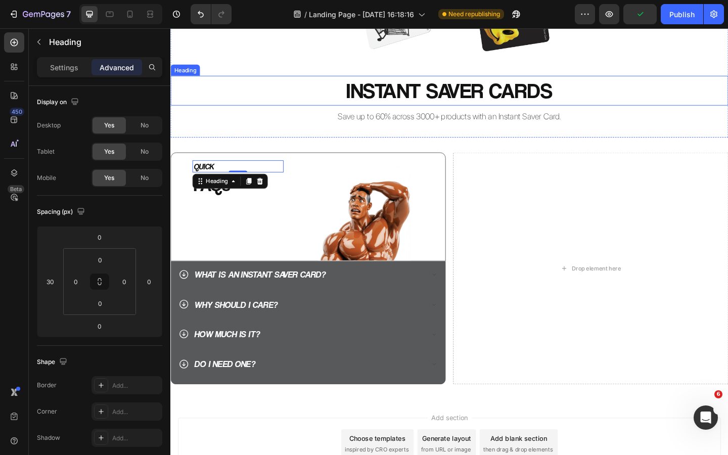
click at [209, 104] on h2 "INSTANT SAVER CARDS" at bounding box center [473, 96] width 607 height 32
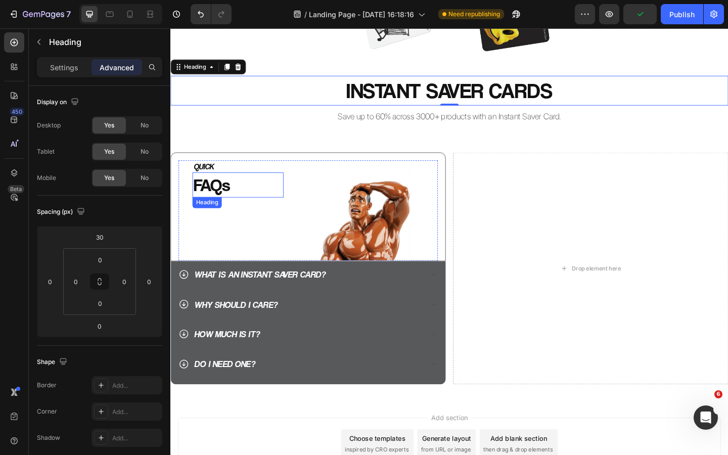
click at [220, 201] on p "FAQs" at bounding box center [243, 198] width 97 height 25
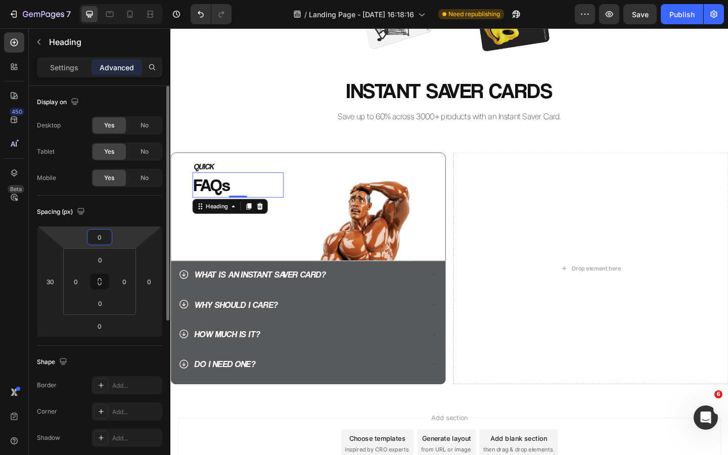
click at [101, 240] on input "0" at bounding box center [99, 237] width 20 height 15
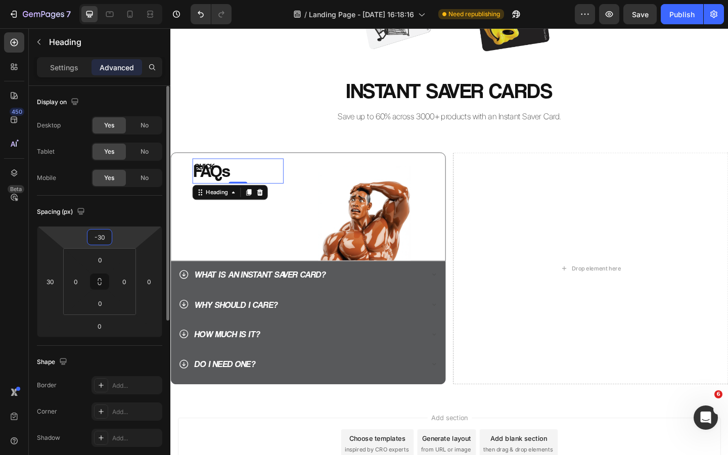
type input "-3"
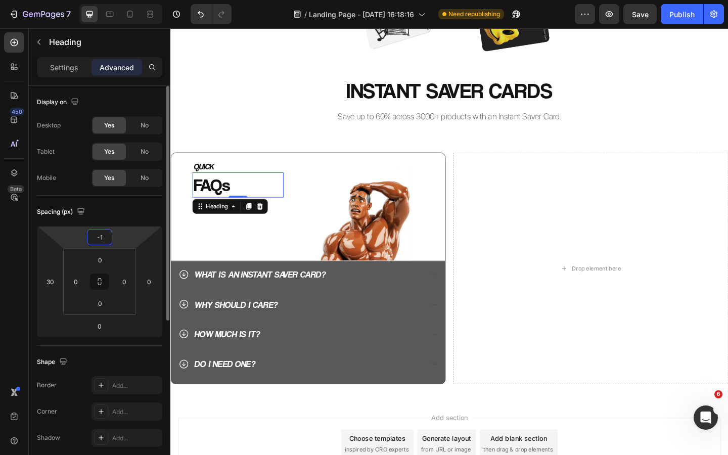
type input "-10"
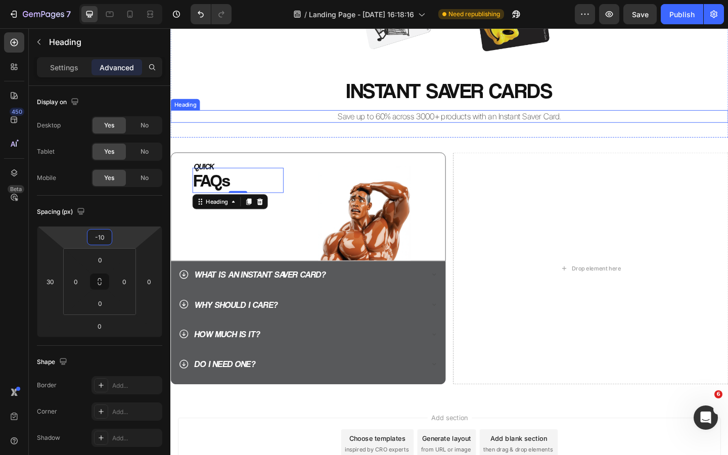
click at [235, 116] on div "Image Row INSTANT SAVER CARDS Heading Save up to 60% across 3000+ products with…" at bounding box center [473, 1] width 607 height 260
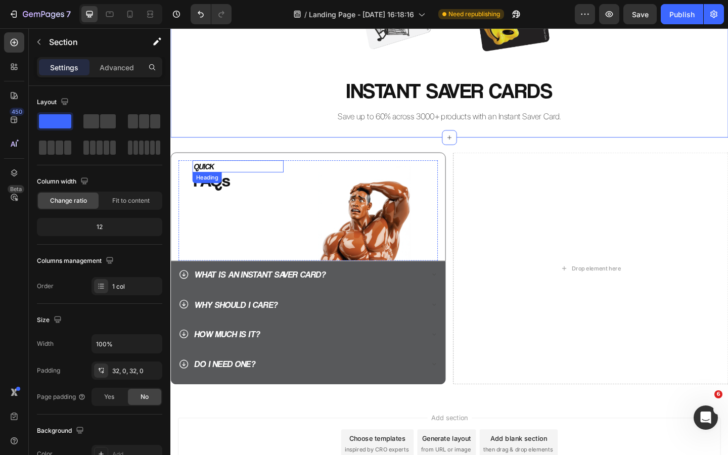
click at [211, 181] on h2 "FAQs" at bounding box center [243, 193] width 99 height 27
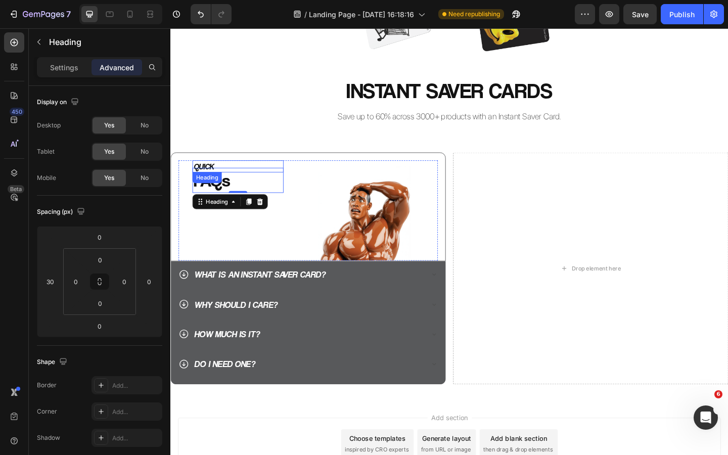
click at [212, 176] on p "QUICK" at bounding box center [243, 178] width 97 height 11
click at [66, 64] on p "Settings" at bounding box center [64, 67] width 28 height 11
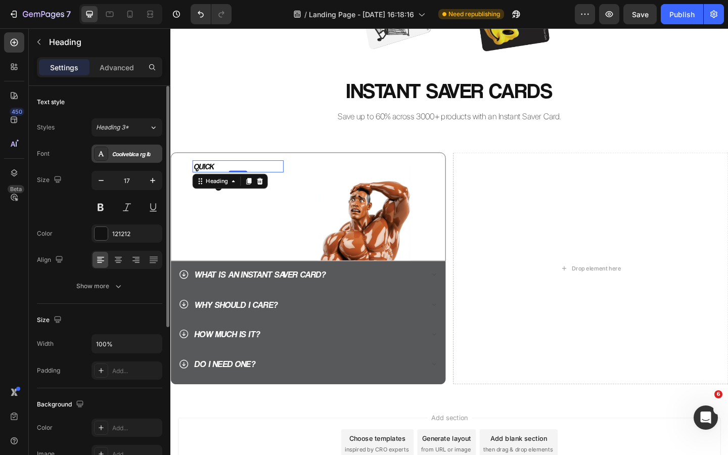
click at [133, 159] on div "Coolvetica rg it" at bounding box center [127, 154] width 71 height 18
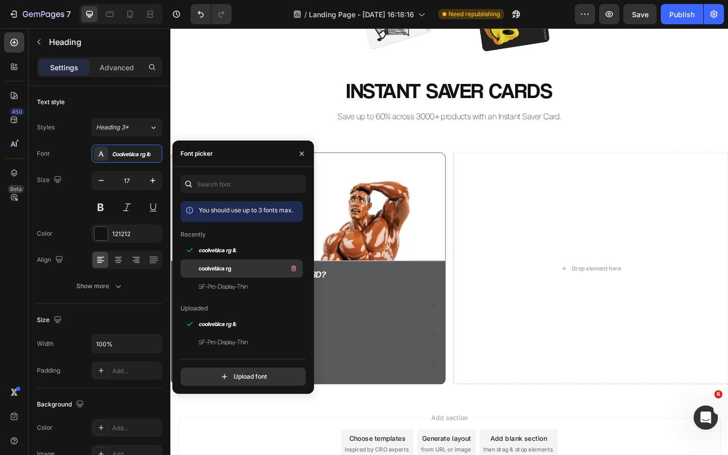
click at [236, 267] on div "coolvetica rg" at bounding box center [250, 268] width 102 height 12
click at [300, 149] on button "button" at bounding box center [302, 154] width 16 height 16
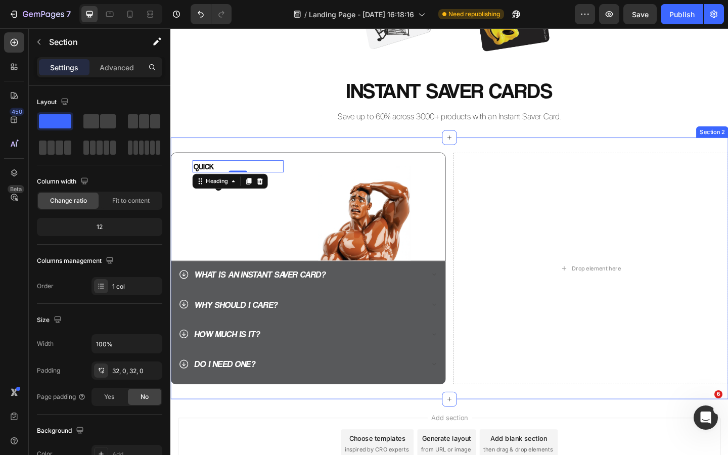
click at [261, 112] on div "Image Row INSTANT SAVER CARDS Heading Save up to 60% across 3000+ products with…" at bounding box center [473, 1] width 607 height 260
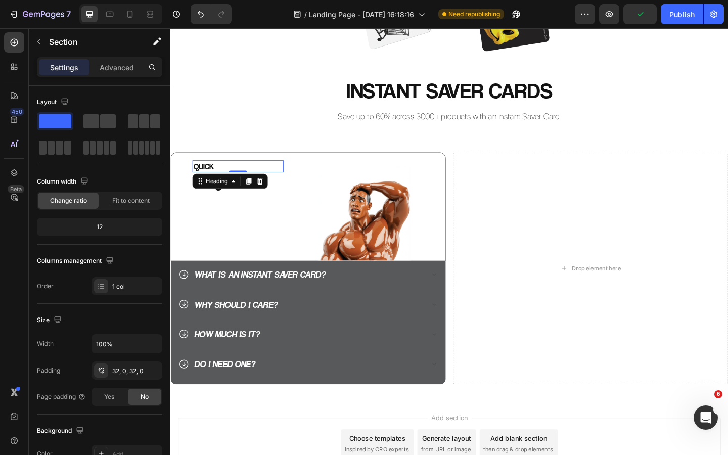
click at [212, 177] on p "QUICK" at bounding box center [243, 178] width 97 height 11
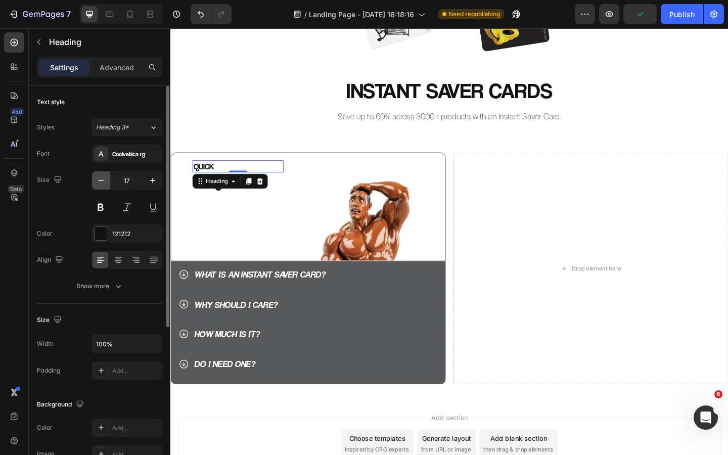
click at [105, 179] on icon "button" at bounding box center [101, 180] width 10 height 10
type input "15"
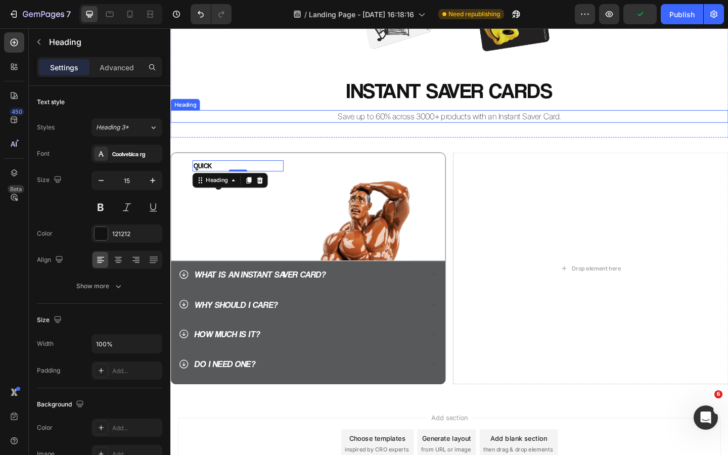
click at [221, 125] on h2 "Save up to 60% across 3000+ products with an Instant Saver Card." at bounding box center [473, 124] width 607 height 14
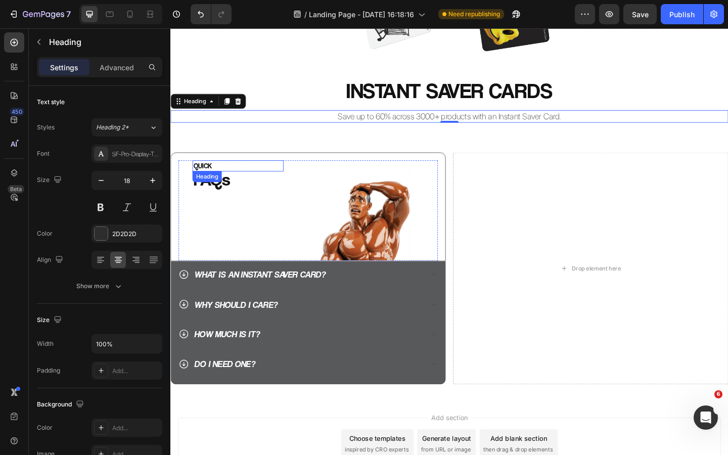
click at [224, 191] on p "FAQs" at bounding box center [243, 192] width 97 height 25
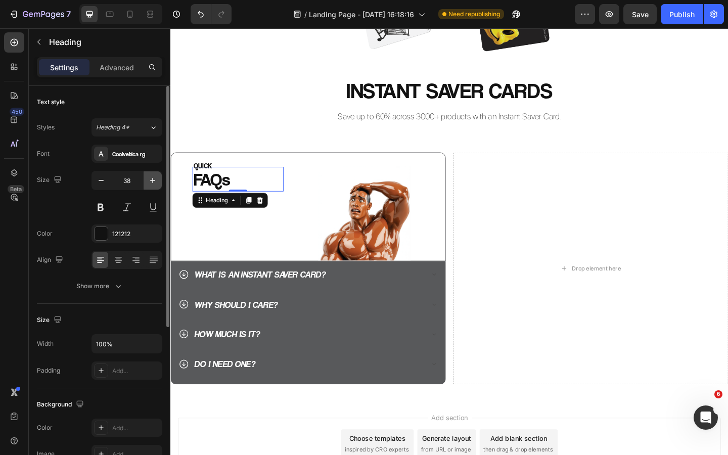
click at [149, 180] on icon "button" at bounding box center [153, 180] width 10 height 10
click at [150, 180] on icon "button" at bounding box center [153, 180] width 10 height 10
type input "40"
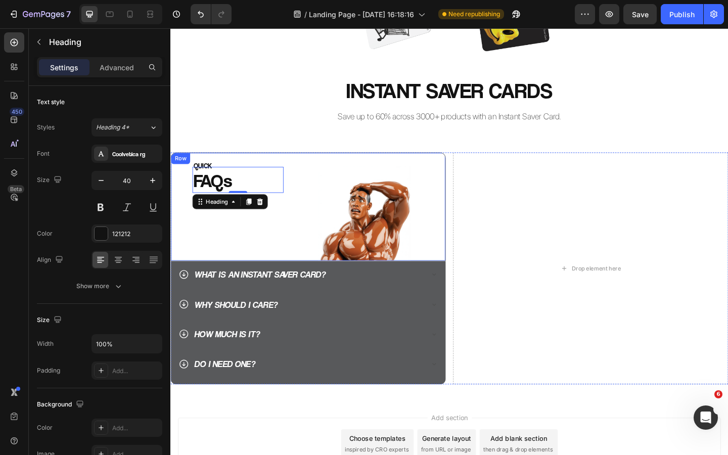
click at [240, 125] on h2 "Save up to 60% across 3000+ products with an Instant Saver Card." at bounding box center [473, 124] width 607 height 14
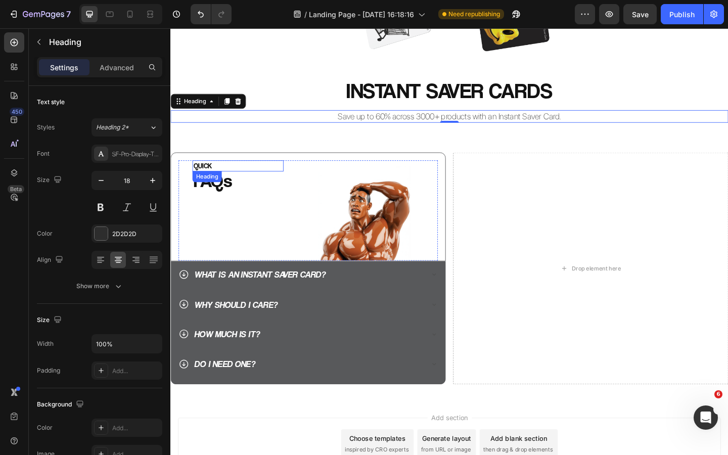
click at [211, 176] on p "QUICK" at bounding box center [243, 178] width 97 height 10
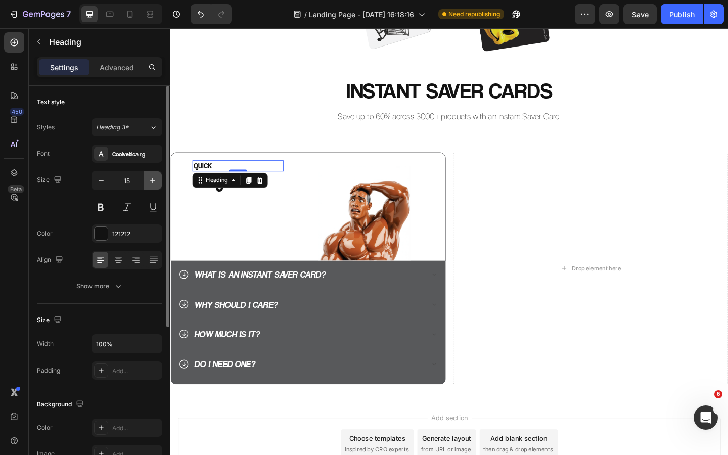
click at [153, 176] on icon "button" at bounding box center [153, 180] width 10 height 10
type input "16"
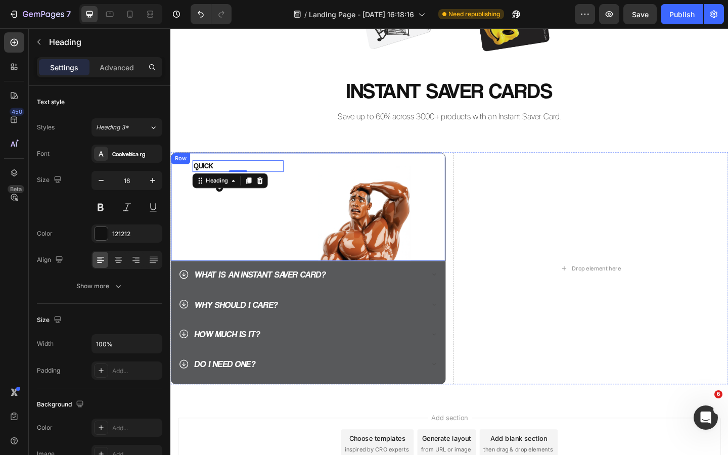
click at [244, 125] on h2 "Save up to 60% across 3000+ products with an Instant Saver Card." at bounding box center [473, 124] width 607 height 14
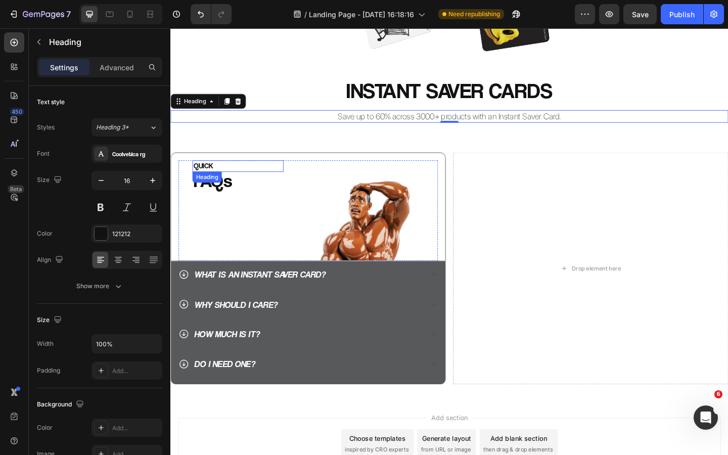
click at [212, 177] on p "QUICK" at bounding box center [243, 178] width 97 height 11
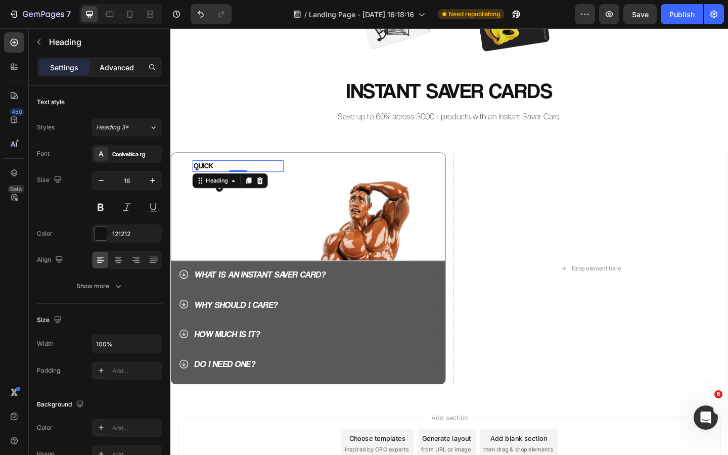
click at [130, 69] on p "Advanced" at bounding box center [117, 67] width 34 height 11
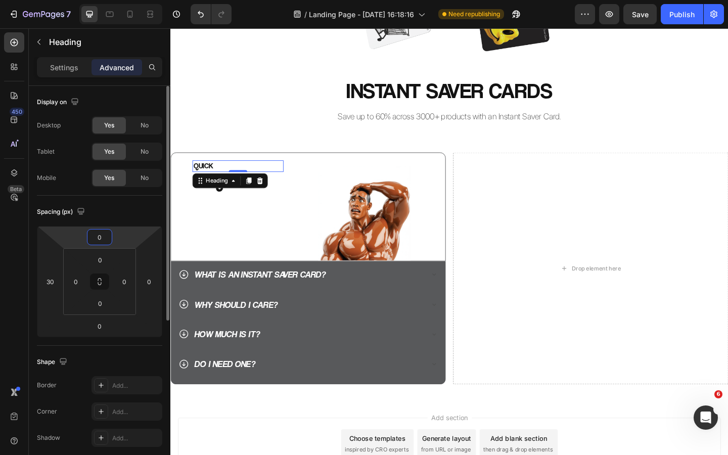
click at [99, 232] on input "0" at bounding box center [99, 237] width 20 height 15
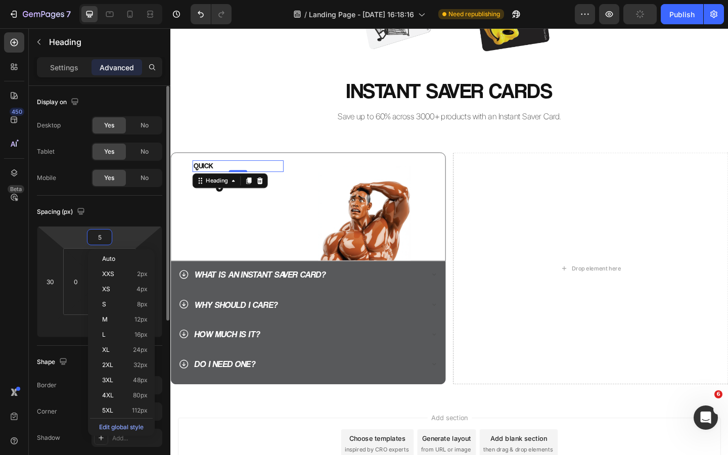
type input "50"
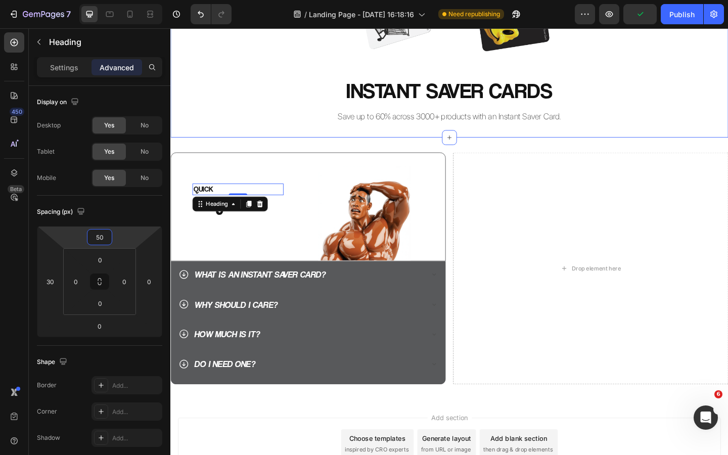
click at [261, 83] on h2 "INSTANT SAVER CARDS" at bounding box center [473, 96] width 607 height 32
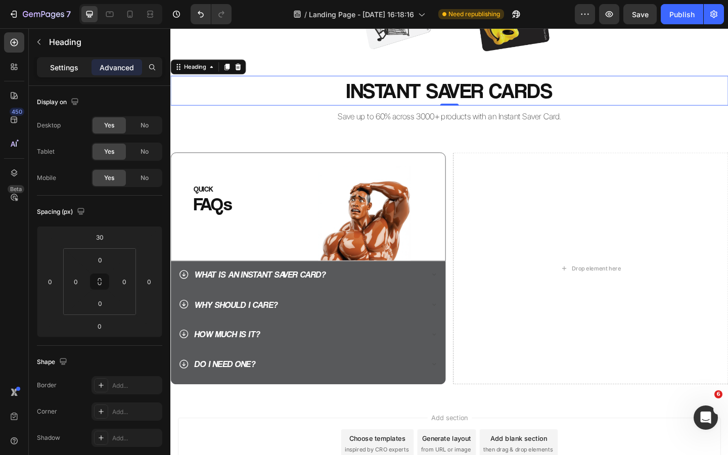
click at [73, 63] on p "Settings" at bounding box center [64, 67] width 28 height 11
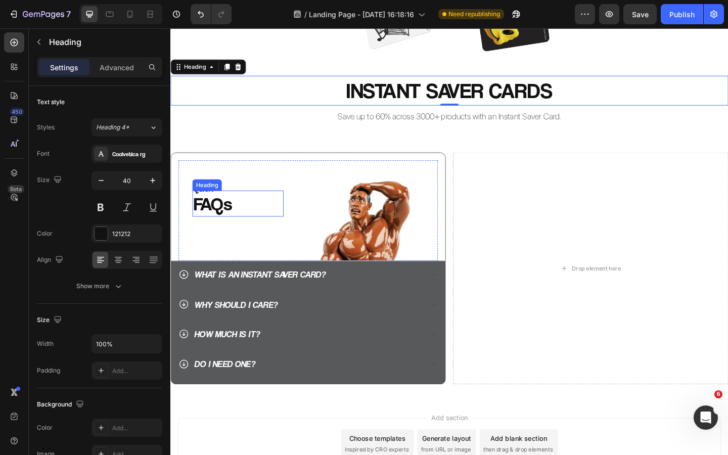
click at [212, 217] on p "FAQs" at bounding box center [243, 219] width 97 height 26
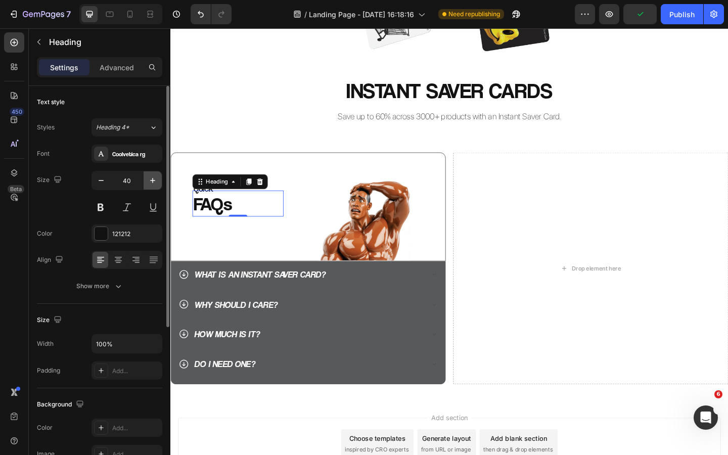
click at [153, 183] on icon "button" at bounding box center [153, 180] width 10 height 10
click at [153, 183] on icon "button" at bounding box center [152, 180] width 5 height 5
type input "42"
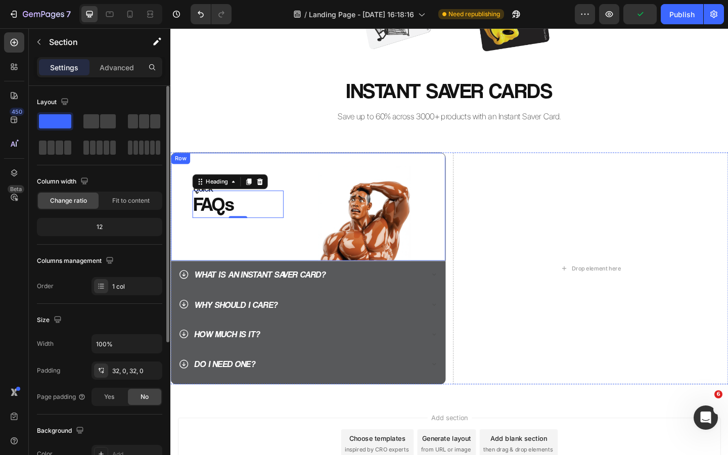
click at [241, 113] on div "Image Row INSTANT SAVER CARDS Heading Save up to 60% across 3000+ products with…" at bounding box center [473, 1] width 607 height 260
click at [221, 221] on p "FAQs" at bounding box center [243, 220] width 97 height 28
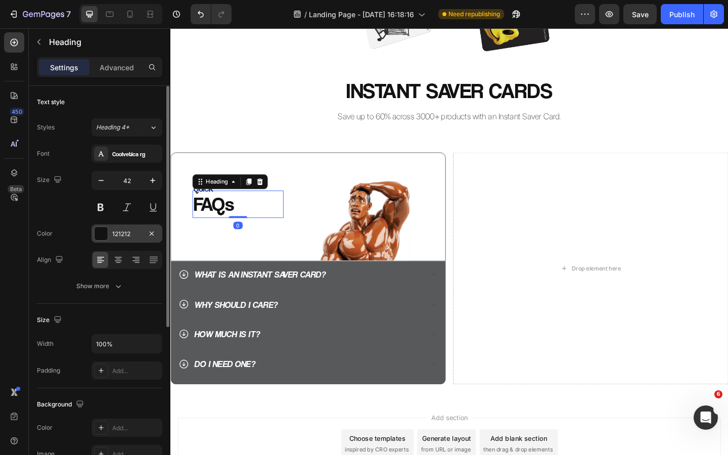
click at [124, 235] on div "121212" at bounding box center [126, 234] width 29 height 9
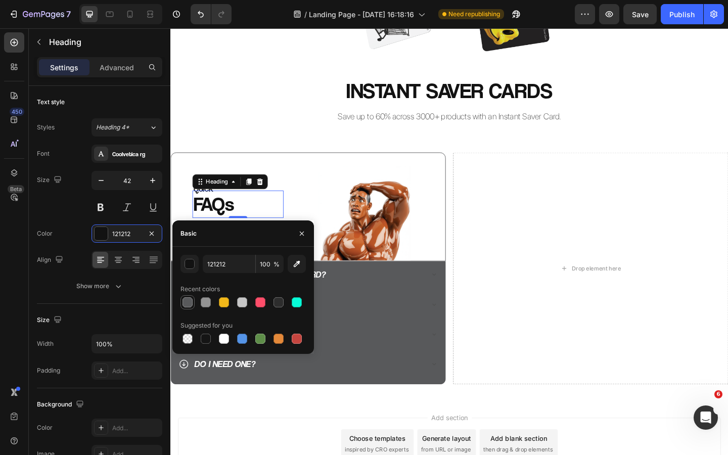
click at [188, 300] on div at bounding box center [188, 302] width 10 height 10
click at [223, 263] on input "58595B" at bounding box center [229, 264] width 53 height 18
click at [223, 264] on input "58595B" at bounding box center [229, 264] width 53 height 18
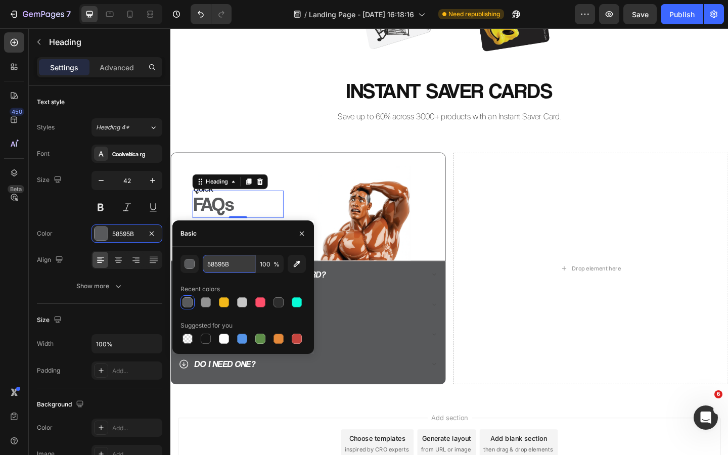
click at [223, 264] on input "58595B" at bounding box center [229, 264] width 53 height 18
paste input "414042"
type input "414042"
click at [303, 230] on icon "button" at bounding box center [302, 234] width 8 height 8
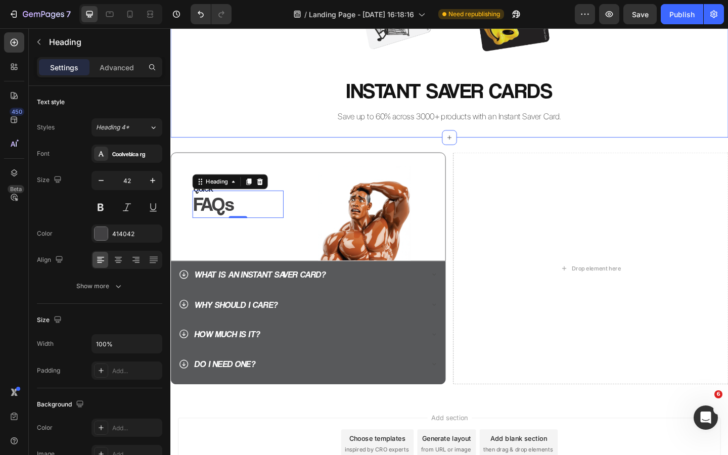
click at [257, 112] on div "Image Row INSTANT SAVER CARDS Heading Save up to 60% across 3000+ products with…" at bounding box center [473, 1] width 607 height 260
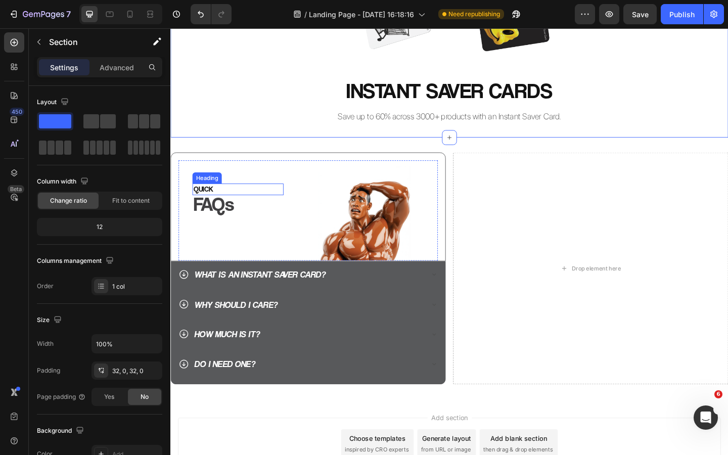
click at [209, 203] on p "QUICK" at bounding box center [243, 203] width 97 height 11
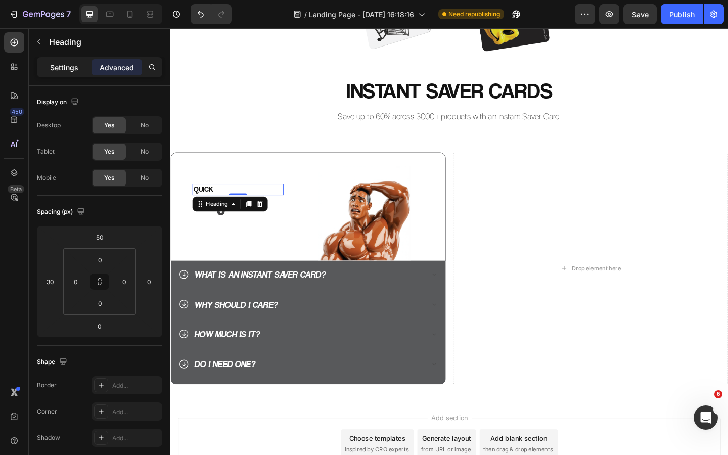
click at [74, 67] on p "Settings" at bounding box center [64, 67] width 28 height 11
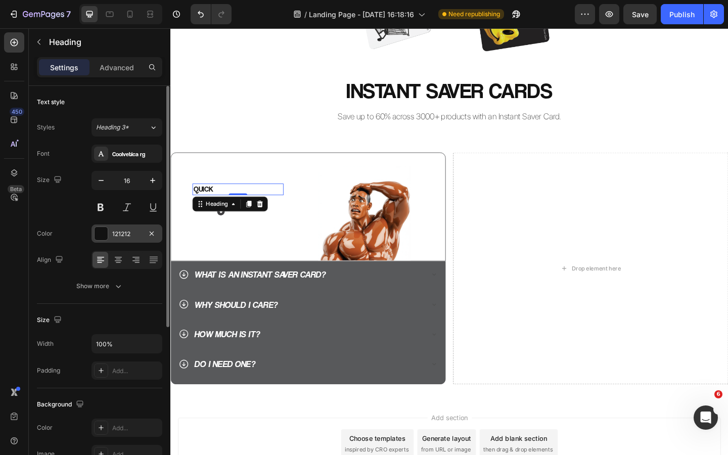
click at [116, 235] on div "121212" at bounding box center [126, 234] width 29 height 9
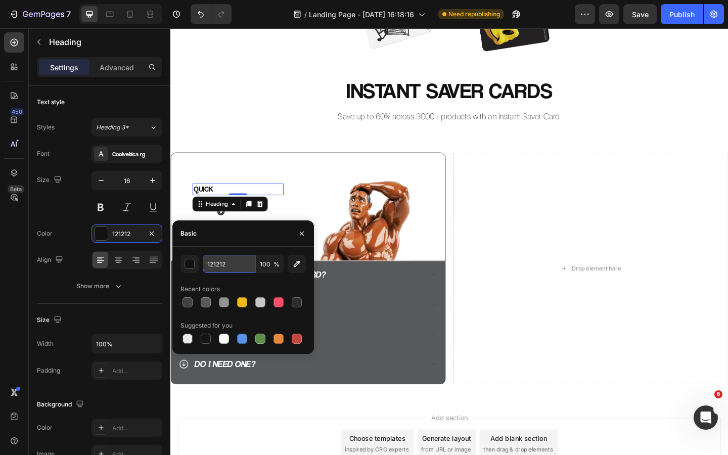
click at [222, 266] on input "121212" at bounding box center [229, 264] width 53 height 18
paste input "41404"
type input "414042"
click at [305, 228] on button "button" at bounding box center [302, 234] width 16 height 16
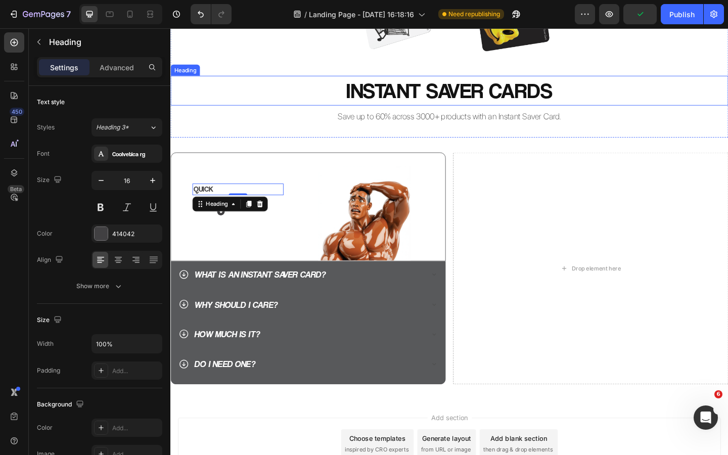
click at [237, 92] on h2 "INSTANT SAVER CARDS" at bounding box center [473, 96] width 607 height 32
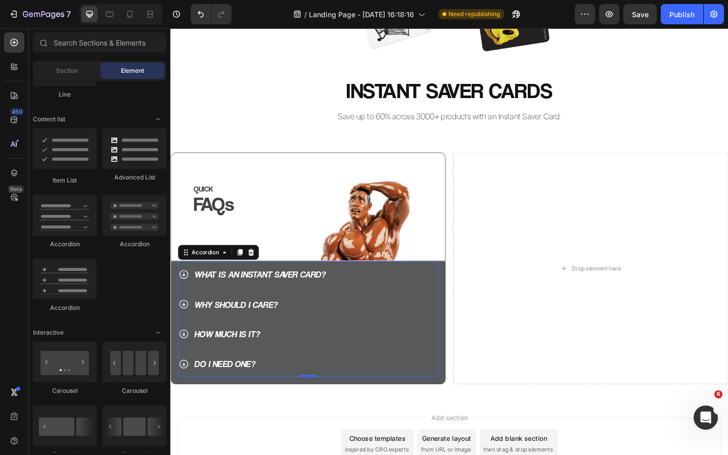
click at [353, 294] on div "WHAT IS AN INSTANT SAVER CARD?" at bounding box center [312, 296] width 266 height 20
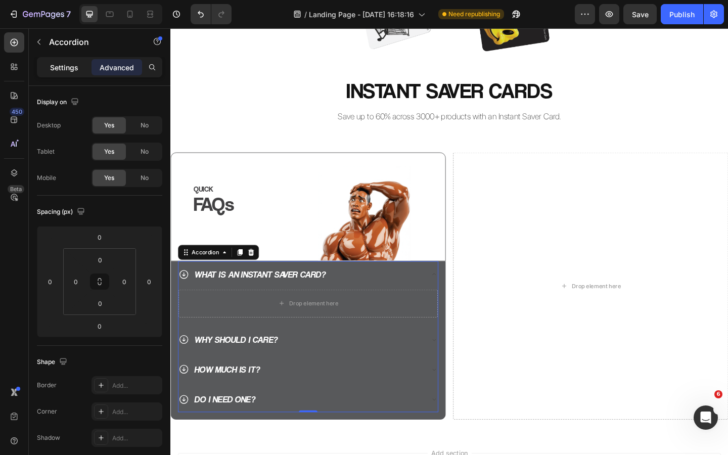
click at [75, 70] on p "Settings" at bounding box center [64, 67] width 28 height 11
type input "8"
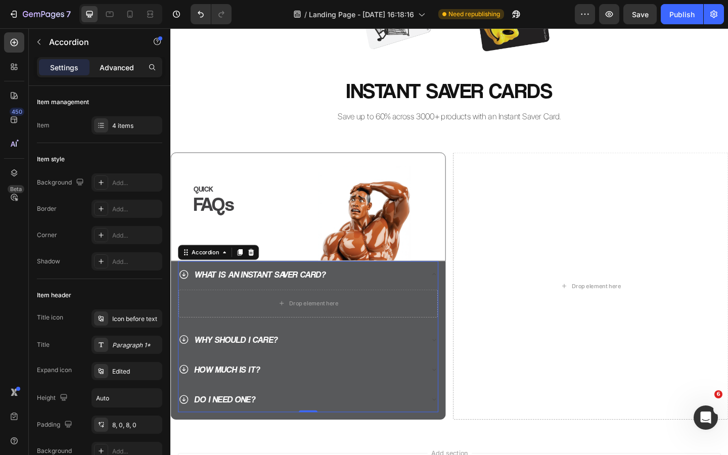
click at [116, 70] on p "Advanced" at bounding box center [117, 67] width 34 height 11
type input "100%"
type input "100"
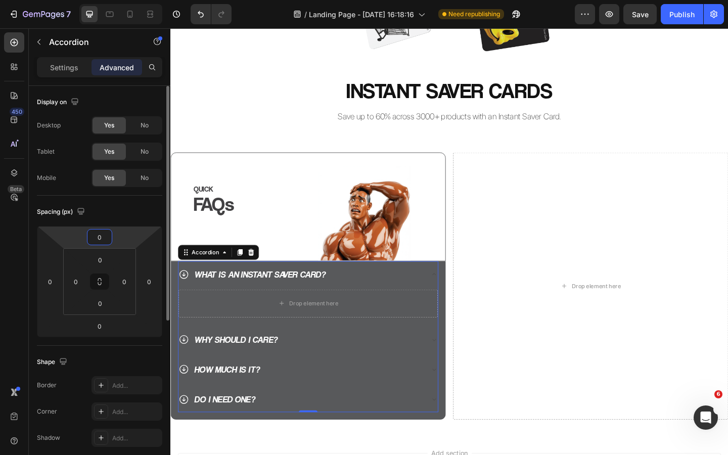
click at [104, 236] on input "0" at bounding box center [99, 237] width 20 height 15
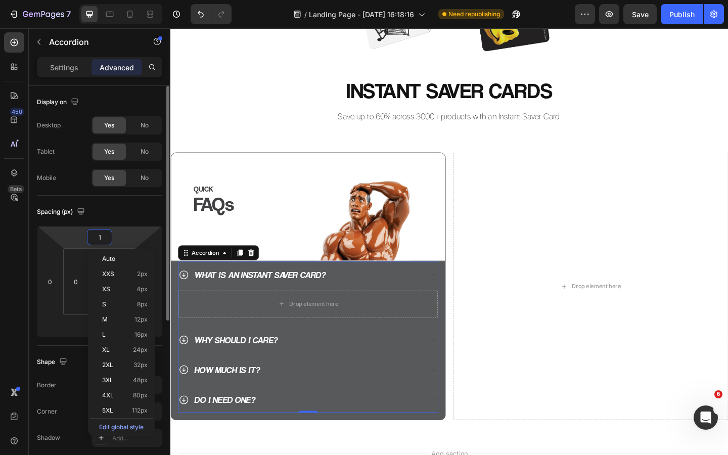
type input "10"
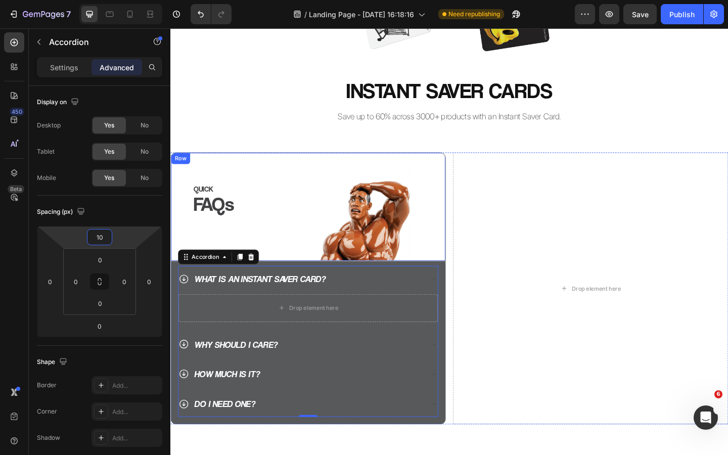
click at [261, 118] on h2 "Save up to 60% across 3000+ products with an Instant Saver Card." at bounding box center [473, 124] width 607 height 14
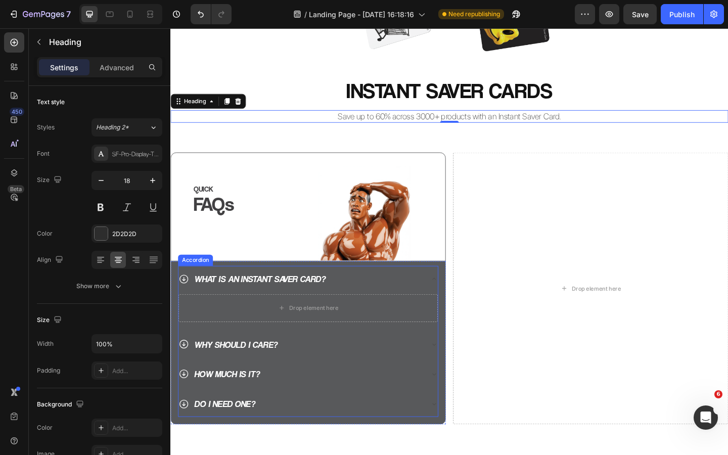
click at [360, 302] on div "WHAT IS AN INSTANT SAVER CARD?" at bounding box center [312, 301] width 266 height 20
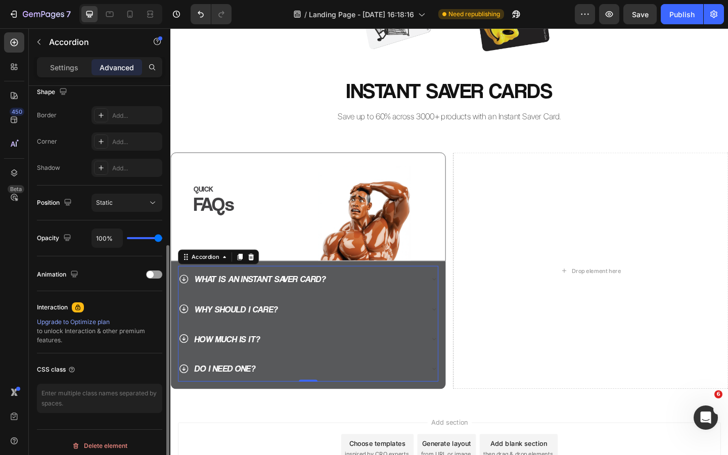
scroll to position [277, 0]
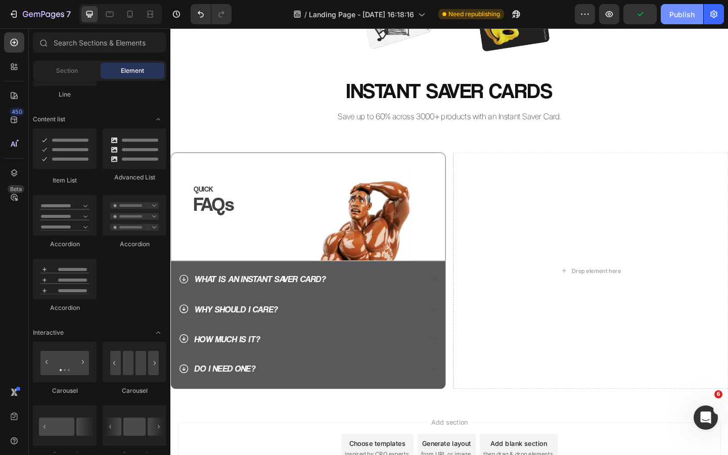
click at [676, 12] on div "Publish" at bounding box center [681, 14] width 25 height 11
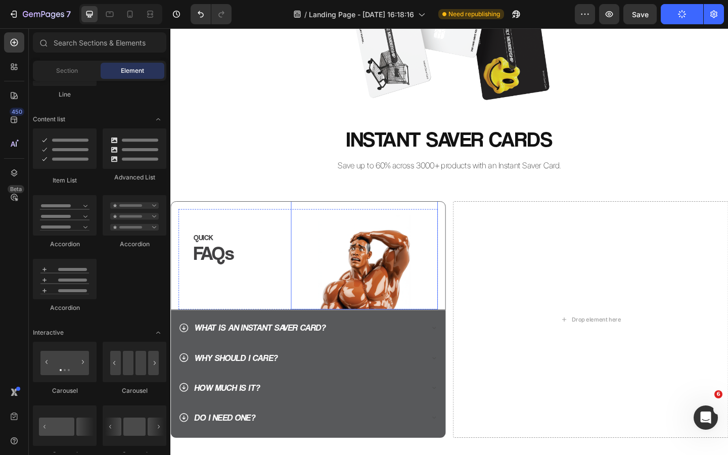
scroll to position [140, 0]
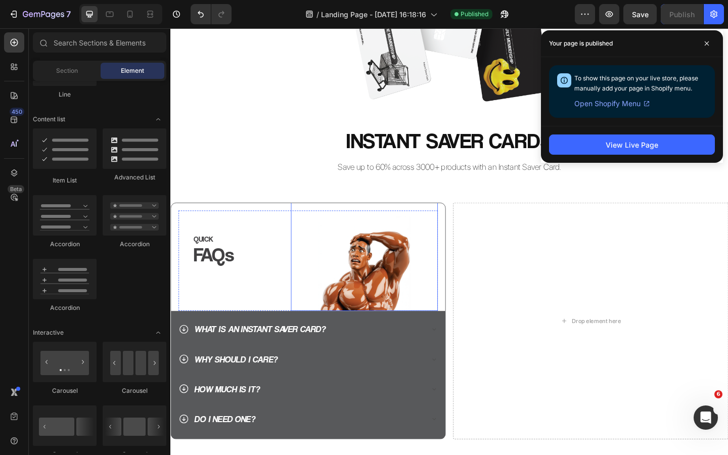
click at [379, 284] on img at bounding box center [381, 256] width 160 height 160
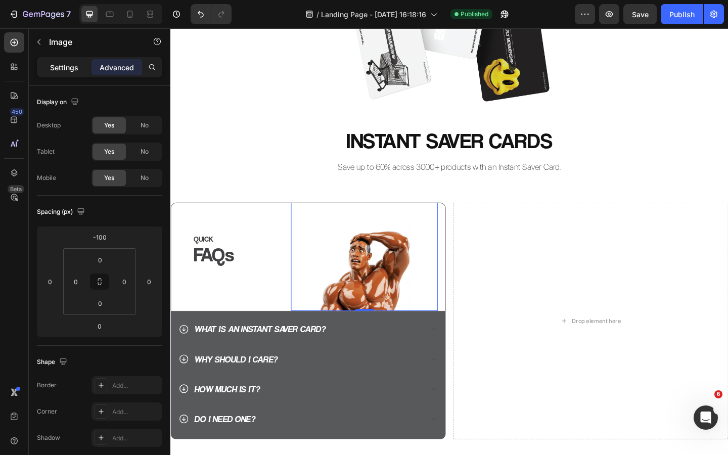
click at [72, 64] on p "Settings" at bounding box center [64, 67] width 28 height 11
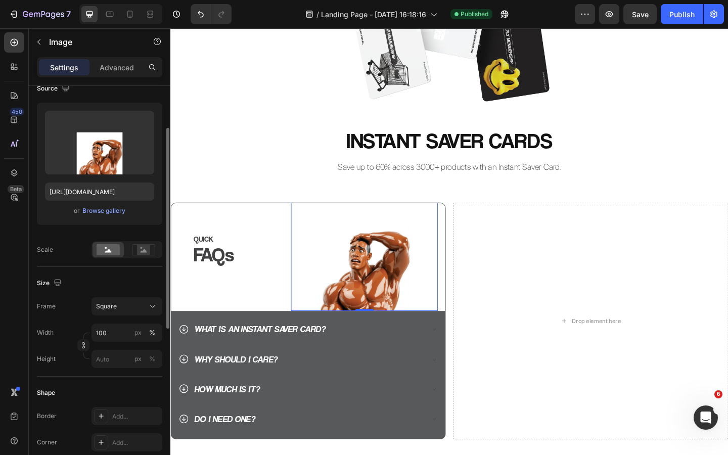
scroll to position [106, 0]
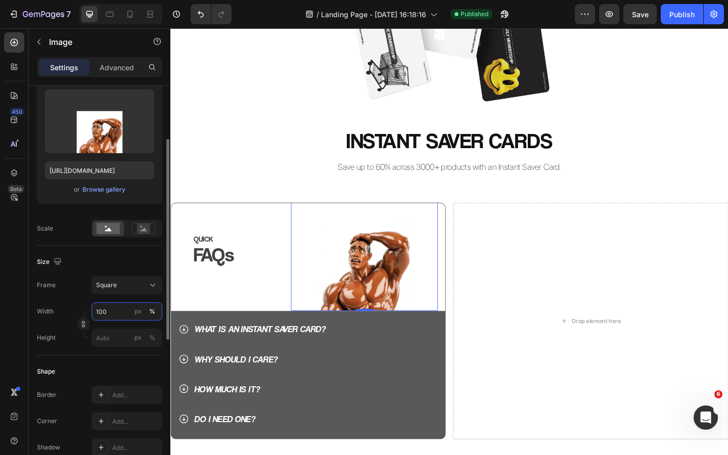
click at [115, 314] on input "100" at bounding box center [127, 311] width 71 height 18
type input "90"
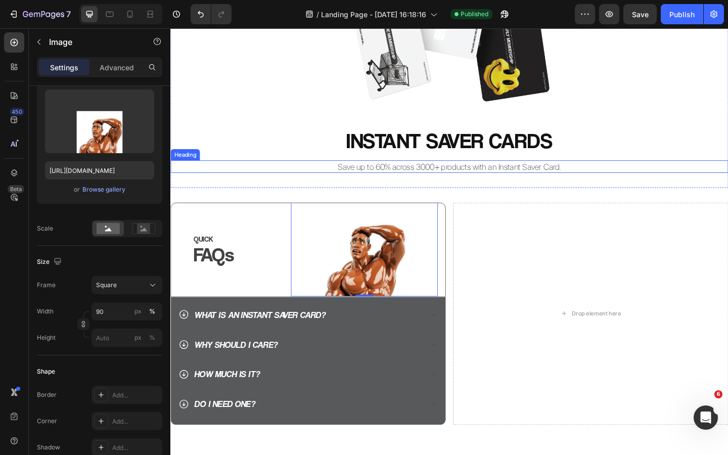
click at [269, 184] on h2 "Save up to 60% across 3000+ products with an Instant Saver Card." at bounding box center [473, 179] width 607 height 14
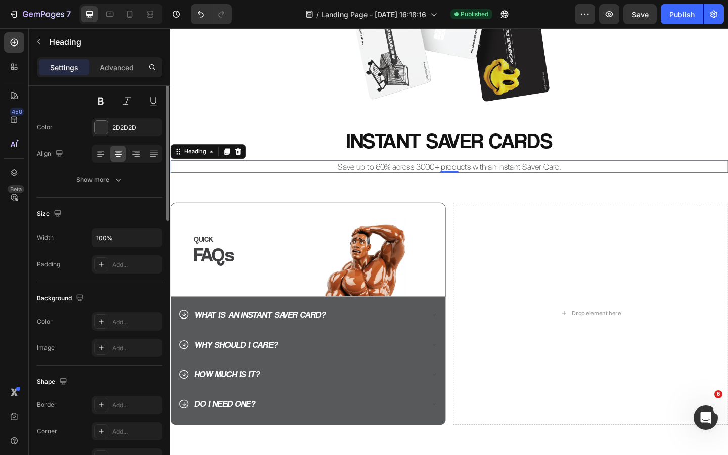
scroll to position [0, 0]
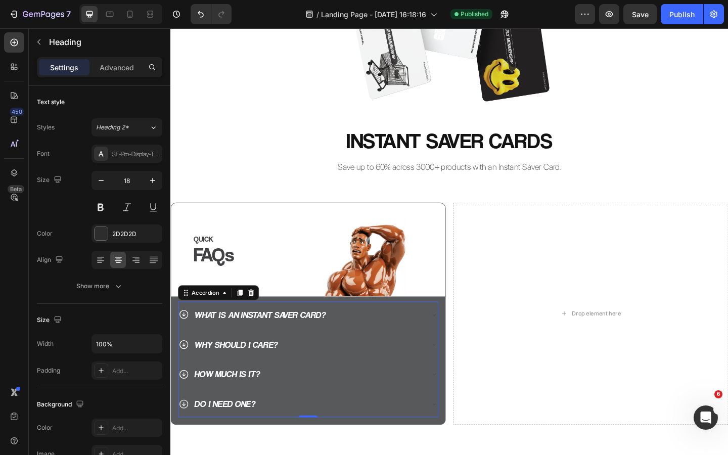
click at [273, 356] on div "WHAT IS AN INSTANT SAVER CARD? WHY SHOULD I CARE? HOW MUCH IS IT? DO I NEED ONE?" at bounding box center [319, 389] width 283 height 126
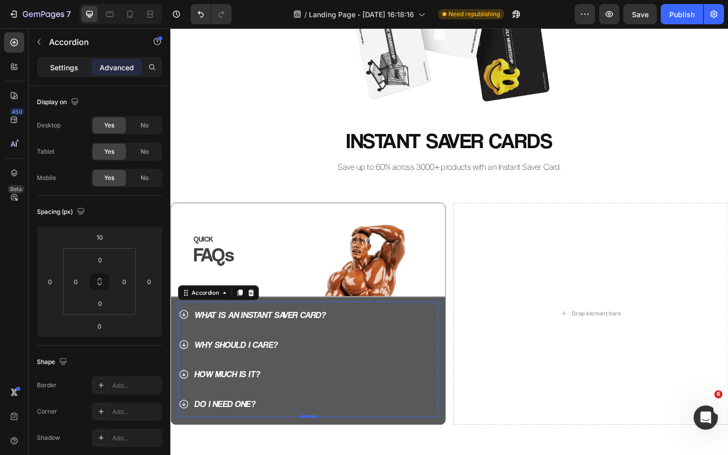
click at [72, 71] on p "Settings" at bounding box center [64, 67] width 28 height 11
type input "8"
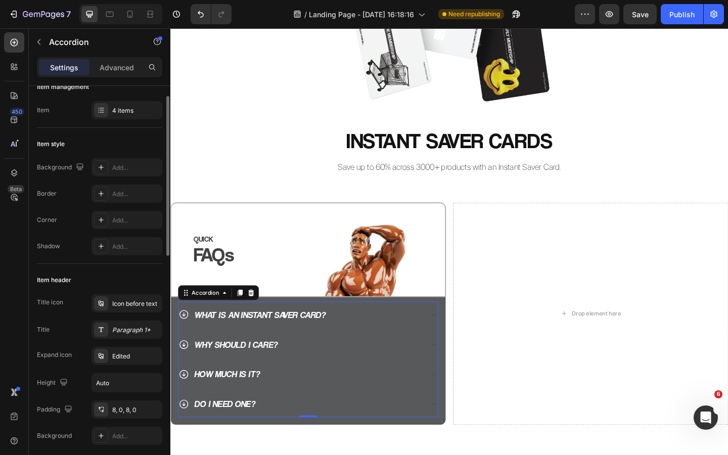
scroll to position [19, 0]
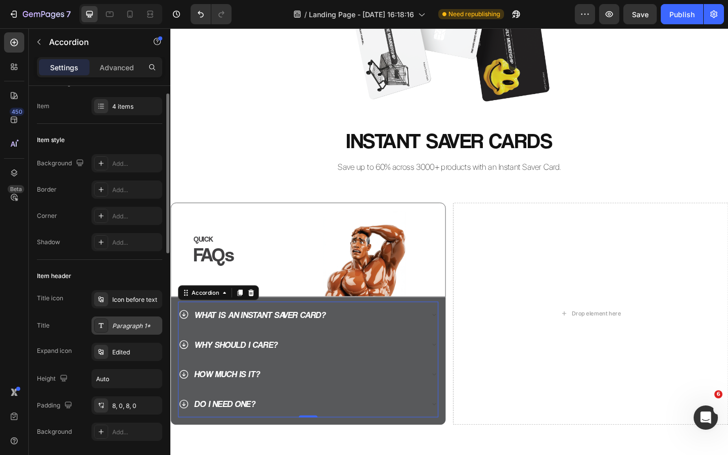
click at [129, 322] on div "Paragraph 1*" at bounding box center [136, 326] width 48 height 9
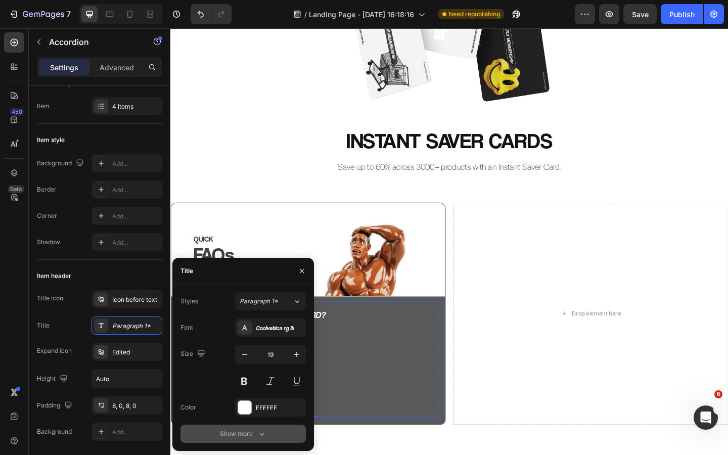
click at [259, 436] on icon "button" at bounding box center [262, 434] width 10 height 10
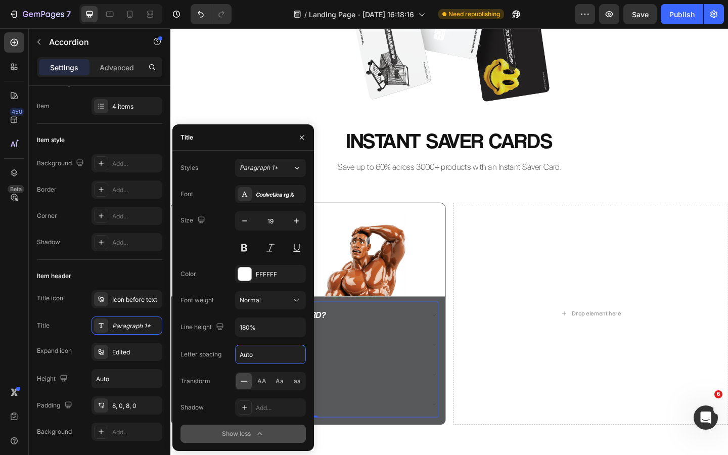
click at [261, 355] on input "Auto" at bounding box center [271, 354] width 70 height 18
type input "1"
click at [303, 131] on button "button" at bounding box center [302, 137] width 16 height 16
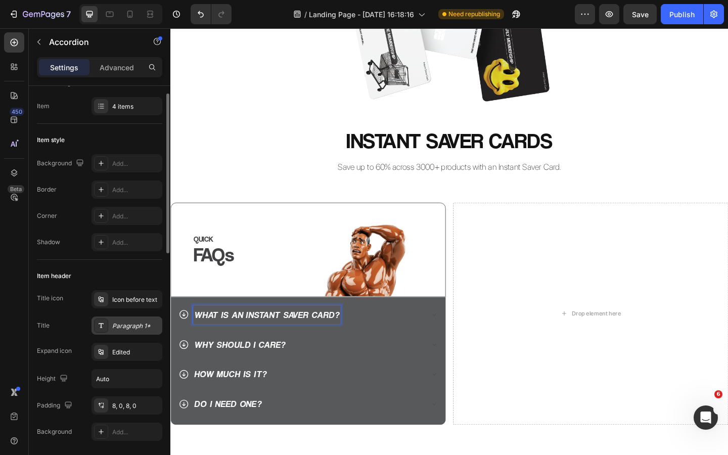
click at [131, 331] on div "Paragraph 1*" at bounding box center [127, 326] width 71 height 18
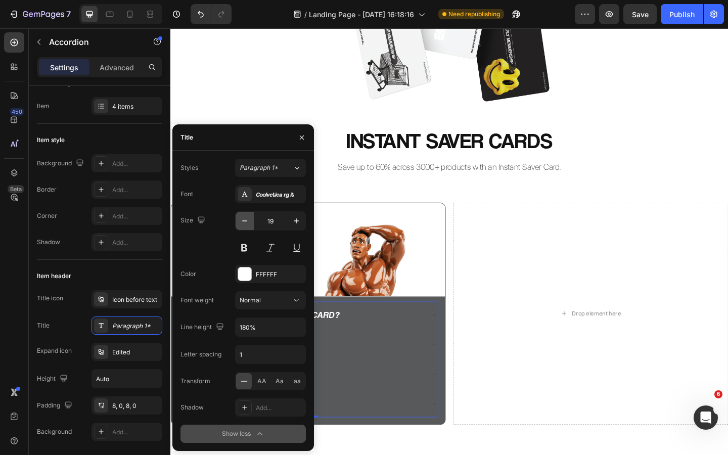
click at [246, 223] on icon "button" at bounding box center [245, 221] width 10 height 10
type input "18"
click at [301, 135] on icon "button" at bounding box center [302, 137] width 8 height 8
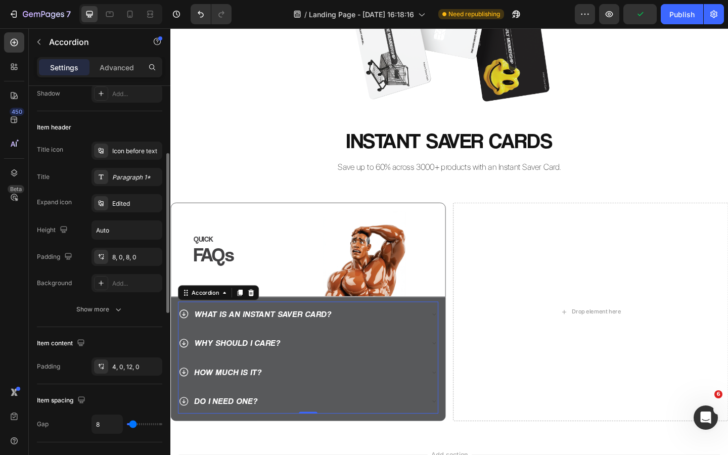
scroll to position [192, 0]
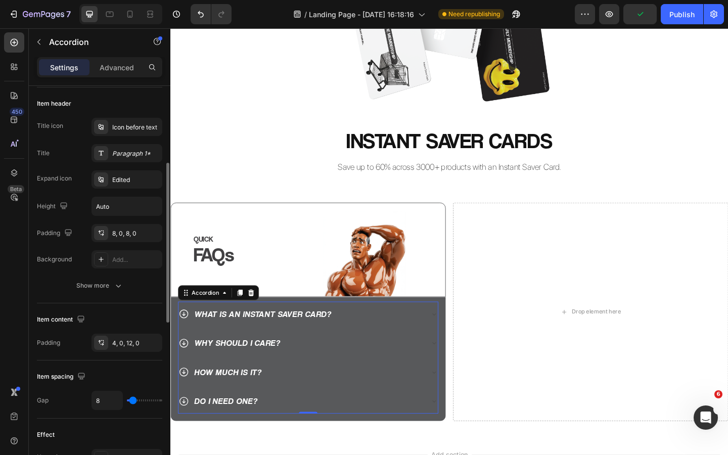
type input "3"
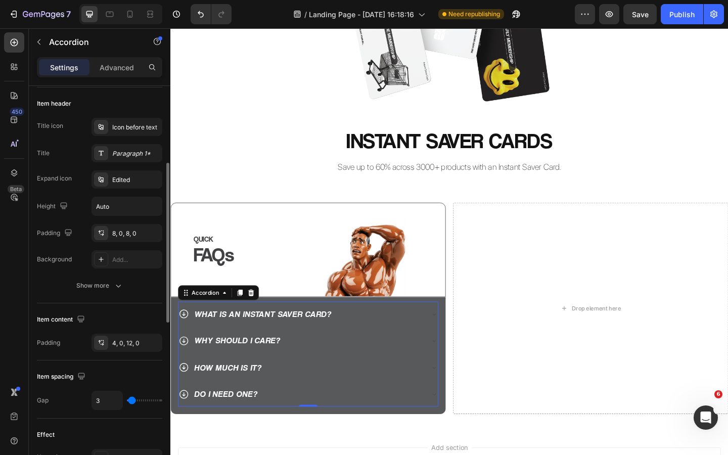
type input "2"
type input "1"
type input "0"
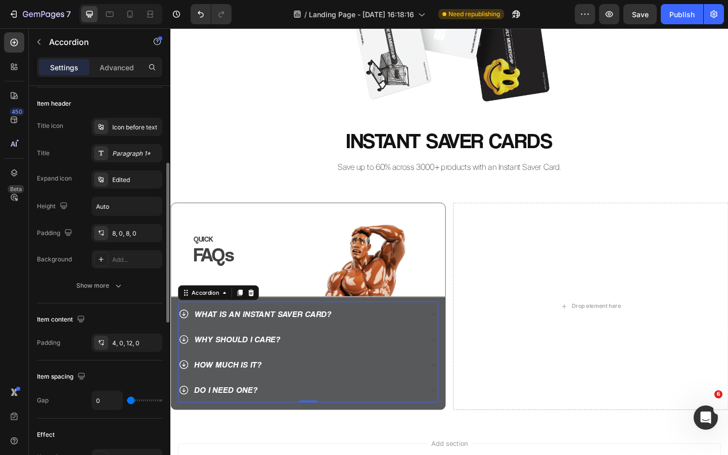
type input "0"
drag, startPoint x: 131, startPoint y: 403, endPoint x: 124, endPoint y: 403, distance: 7.6
click at [124, 403] on div "0" at bounding box center [127, 400] width 71 height 19
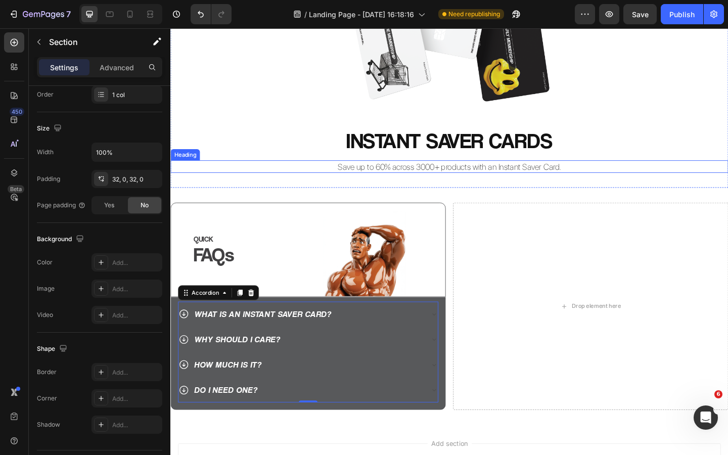
click at [209, 170] on div "Image Row INSTANT SAVER CARDS Heading Save up to 60% across 3000+ products with…" at bounding box center [473, 56] width 607 height 260
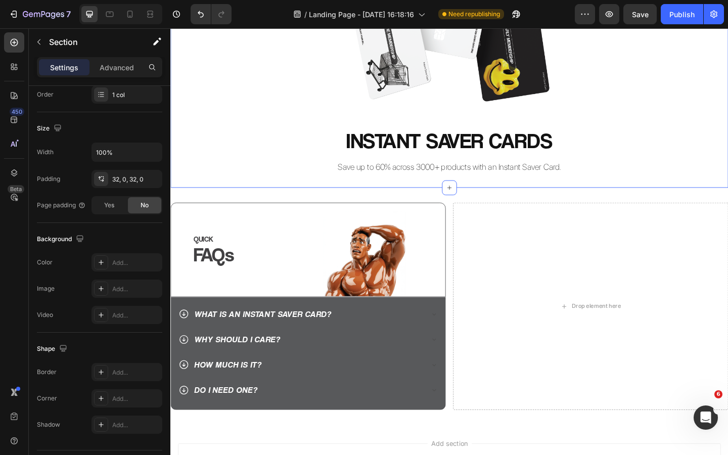
scroll to position [0, 0]
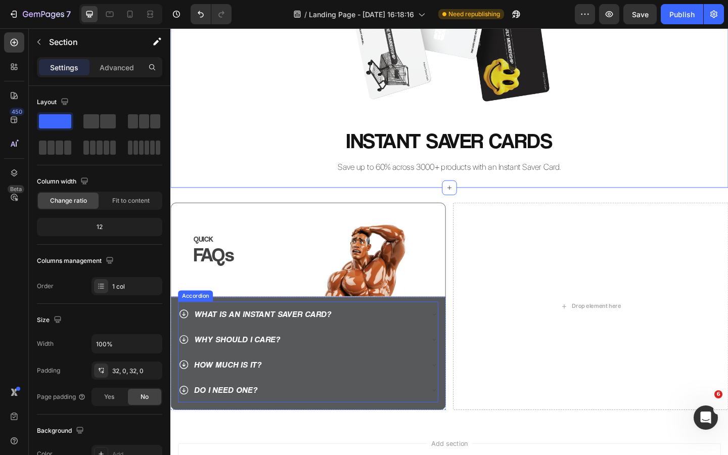
click at [208, 345] on p "WHAT IS AN INSTANT SAVER CARD?" at bounding box center [270, 339] width 149 height 16
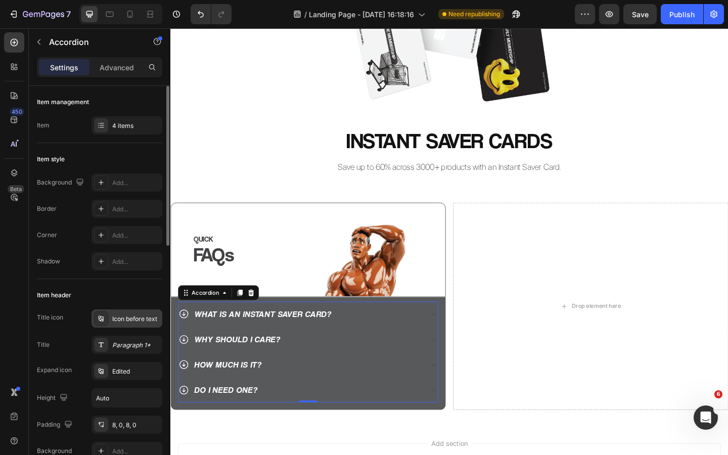
click at [129, 319] on div "Icon before text" at bounding box center [136, 318] width 48 height 9
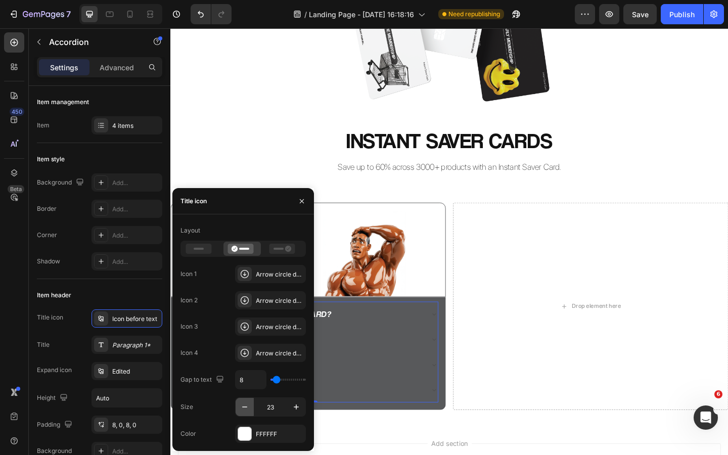
click at [246, 404] on icon "button" at bounding box center [245, 407] width 10 height 10
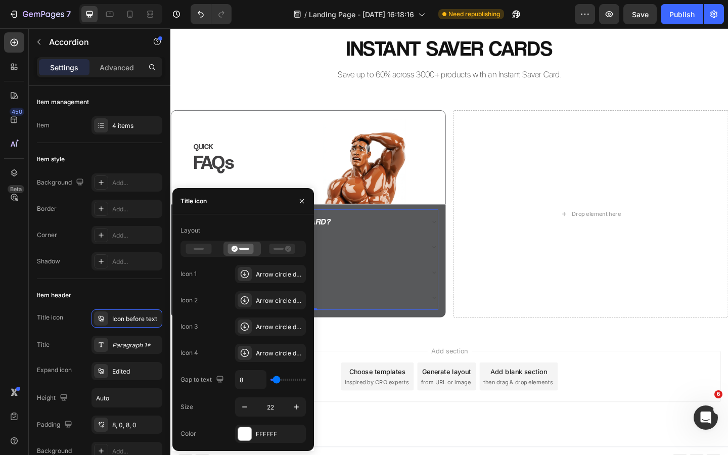
scroll to position [252, 0]
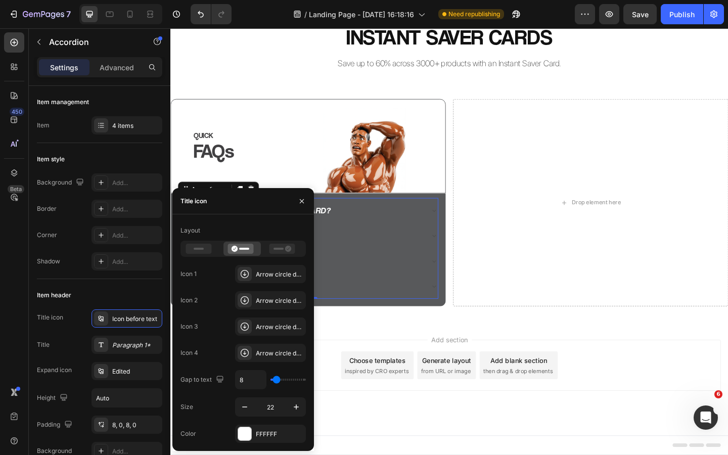
drag, startPoint x: 420, startPoint y: 229, endPoint x: 330, endPoint y: 213, distance: 91.9
click at [244, 406] on icon "button" at bounding box center [245, 407] width 10 height 10
type input "19"
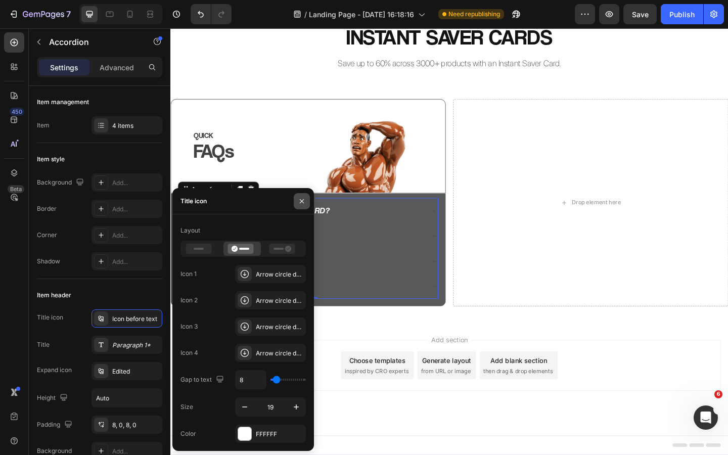
click at [300, 203] on icon "button" at bounding box center [302, 201] width 8 height 8
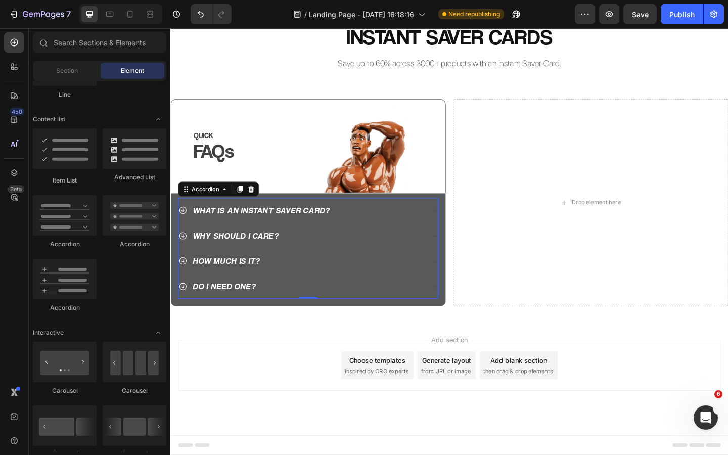
click at [267, 369] on div "Add section Choose templates inspired by CRO experts Generate layout from URL o…" at bounding box center [473, 395] width 591 height 56
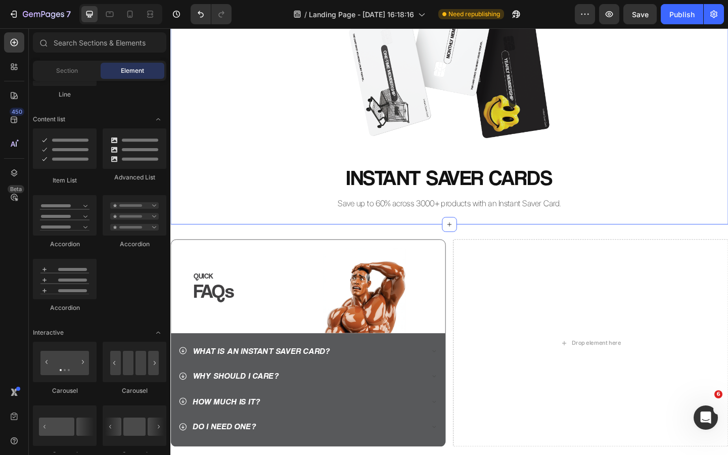
scroll to position [95, 0]
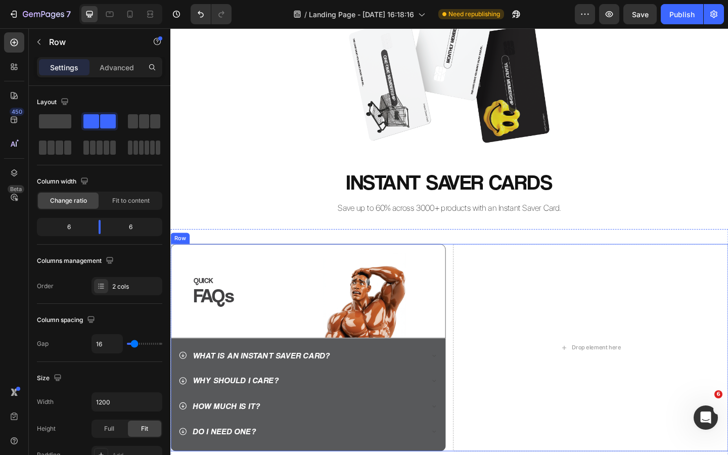
click at [473, 287] on div "QUICK Heading FAQs Heading Image Row Row WHAT IS AN INSTANT SAVER CARD? WHY SHO…" at bounding box center [473, 376] width 607 height 226
click at [474, 282] on div "QUICK Heading FAQs Heading Image Row Row WHAT IS AN INSTANT SAVER CARD? WHY SHO…" at bounding box center [473, 376] width 607 height 226
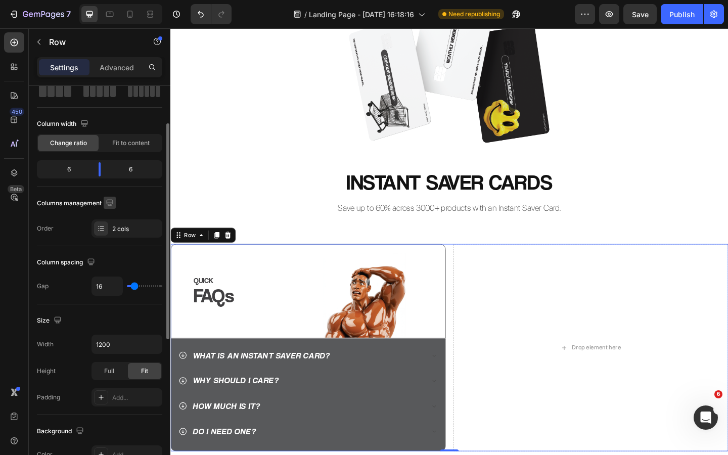
scroll to position [62, 0]
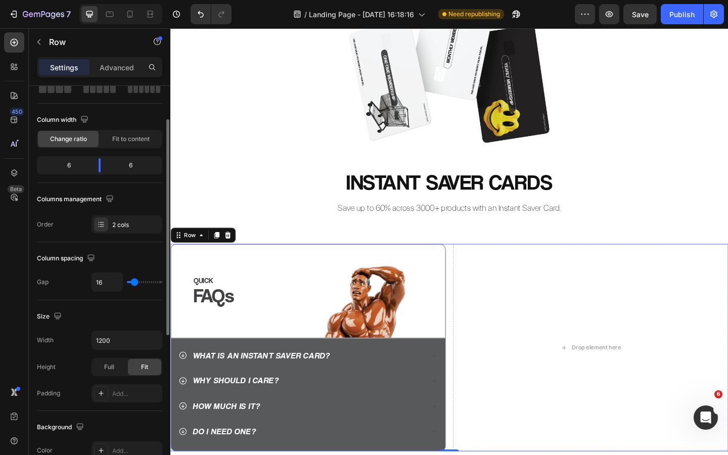
type input "15"
type input "16"
type input "18"
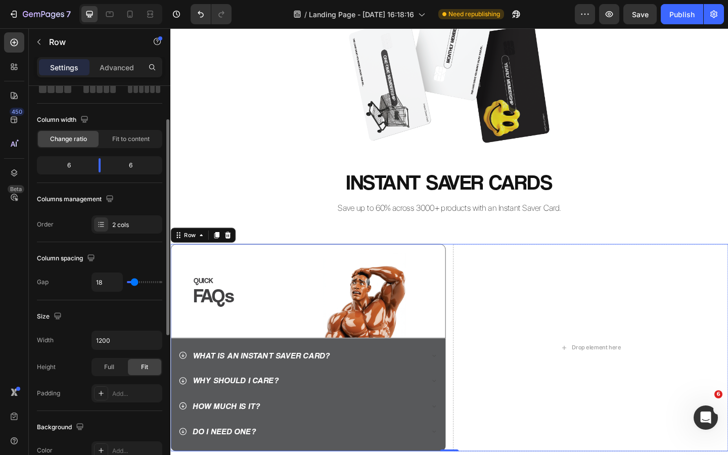
type input "18"
type input "20"
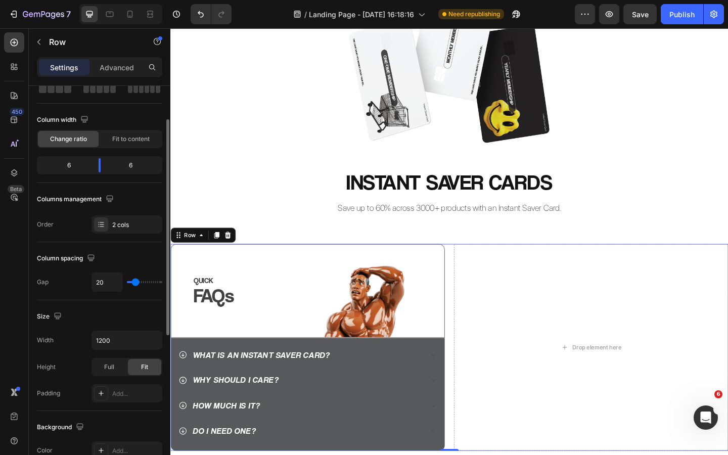
type input "21"
type input "22"
type input "23"
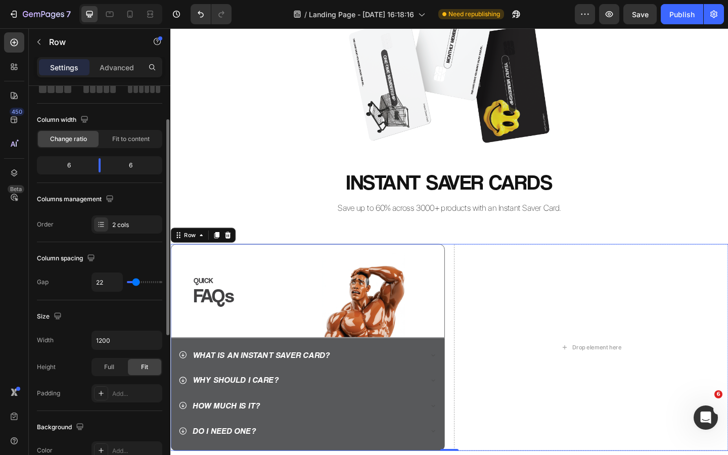
type input "23"
type input "25"
type input "27"
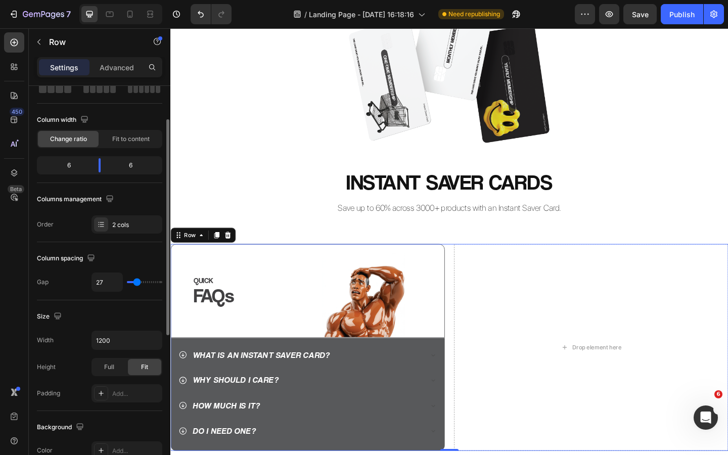
type input "28"
type input "29"
type input "32"
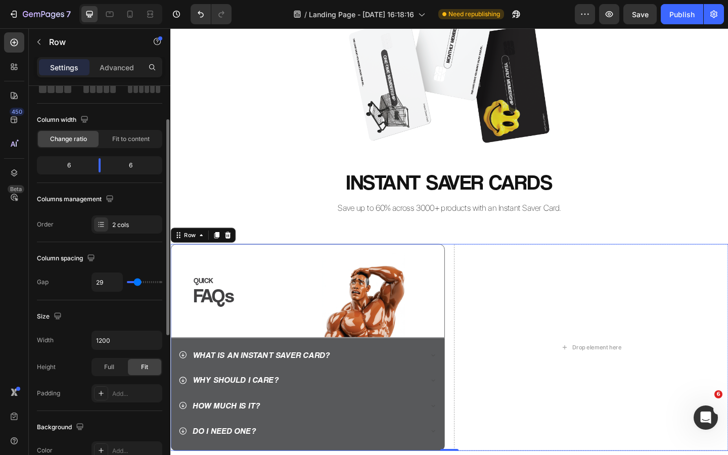
type input "32"
type input "33"
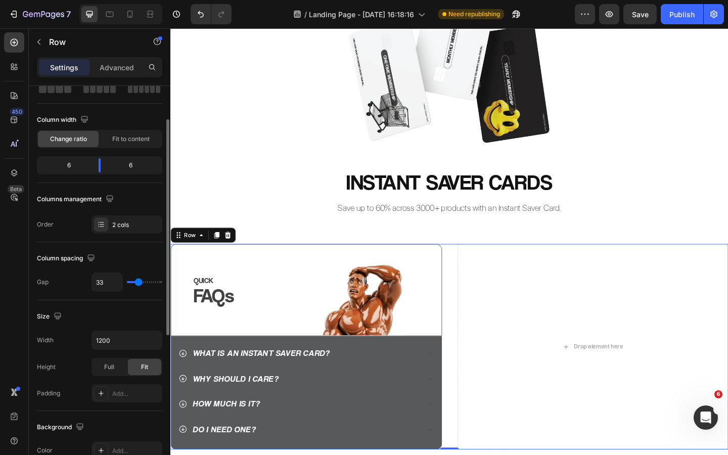
type input "34"
type input "35"
type input "36"
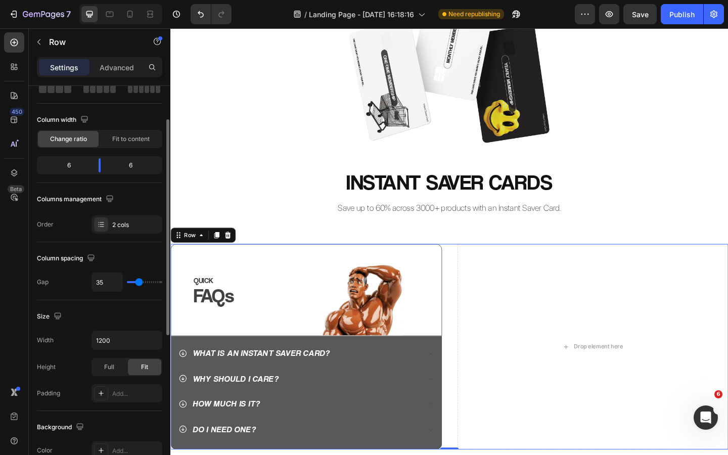
type input "36"
type input "37"
type input "38"
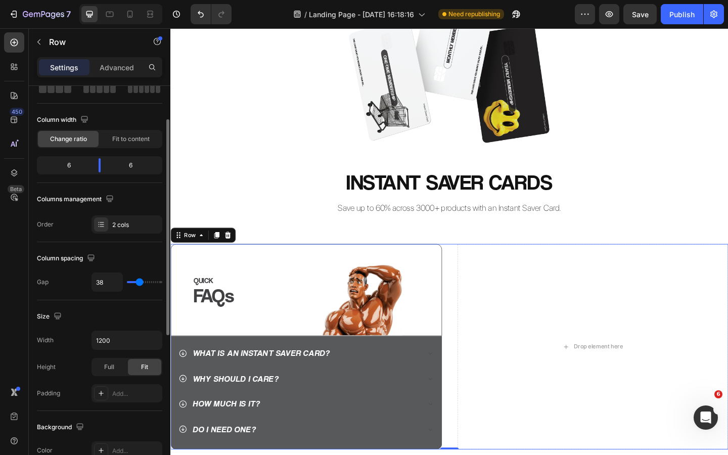
type input "39"
type input "40"
type input "42"
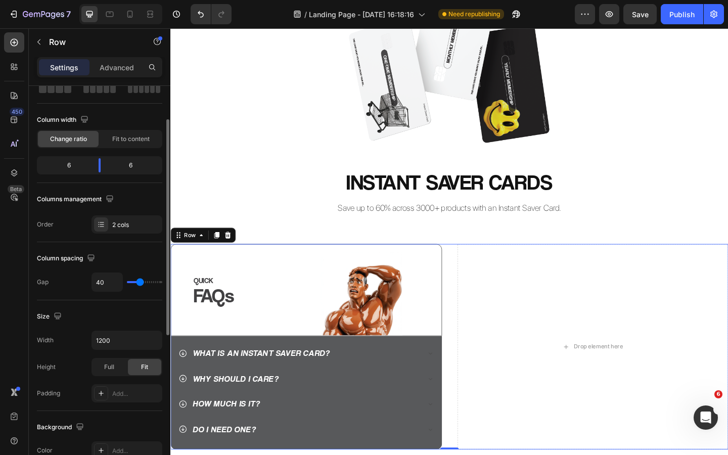
type input "42"
type input "43"
type input "46"
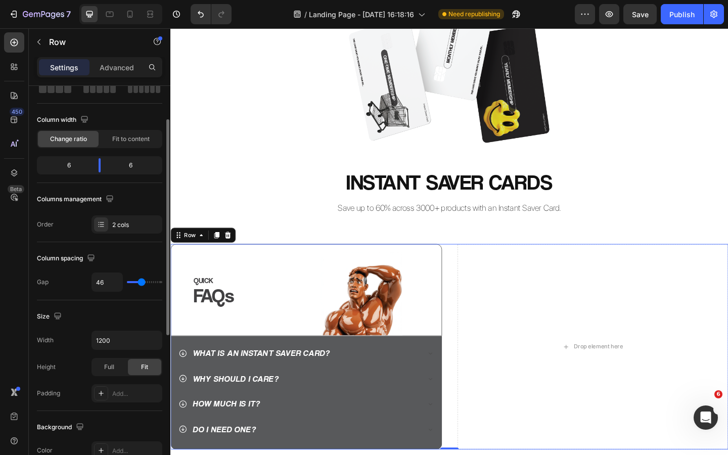
type input "47"
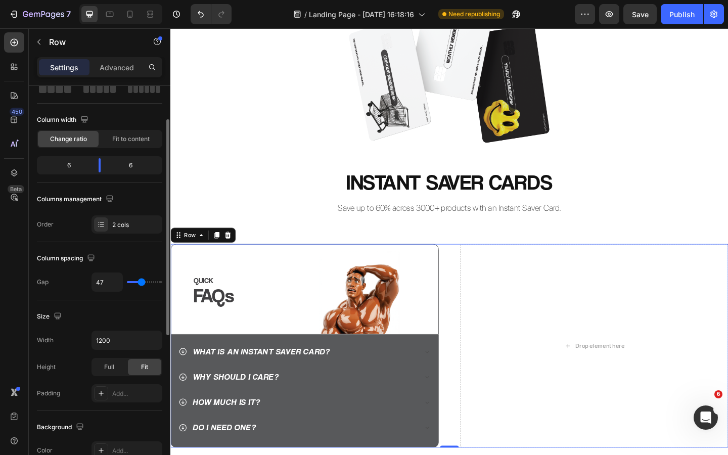
type input "48"
type input "49"
type input "50"
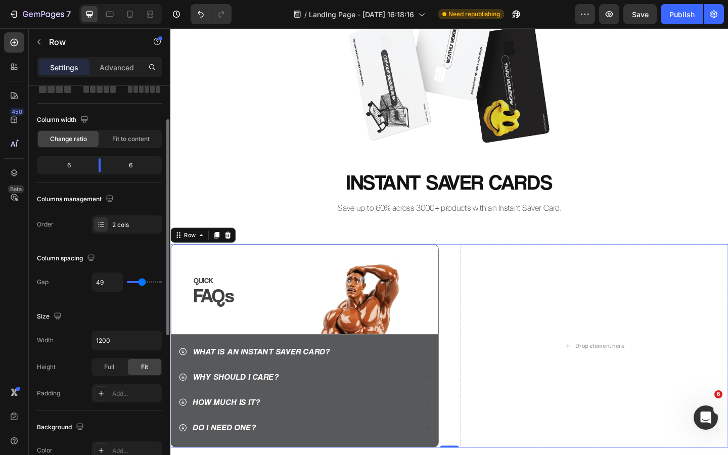
type input "50"
type input "51"
type input "54"
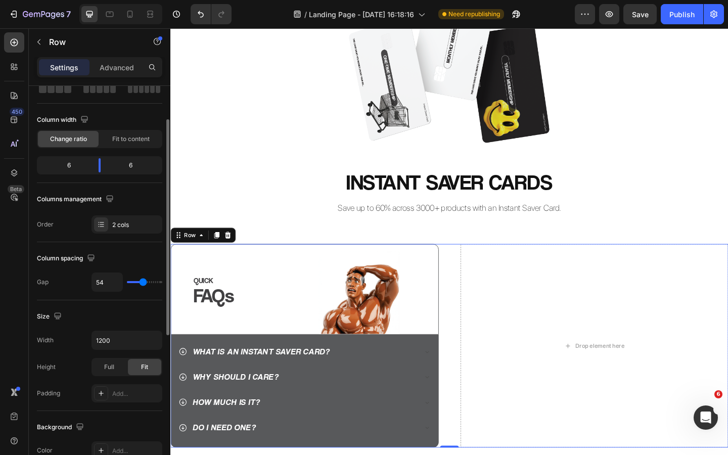
type input "55"
type input "56"
type input "59"
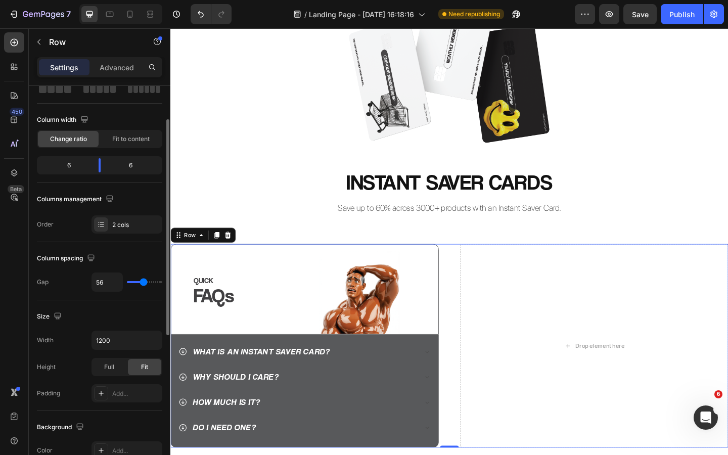
type input "59"
type input "60"
type input "62"
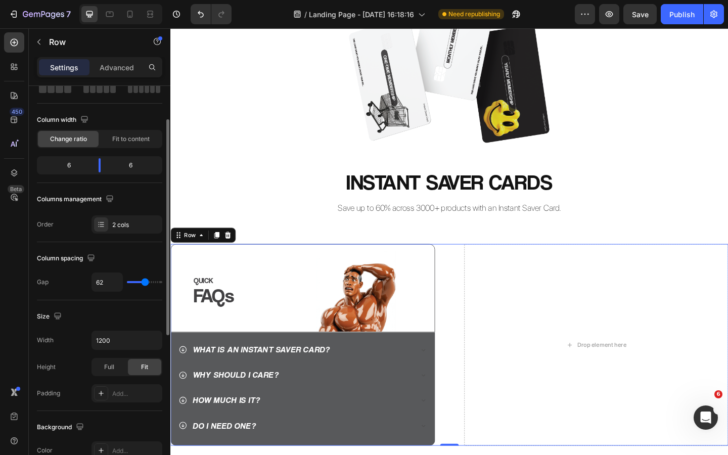
type input "63"
type input "66"
type input "67"
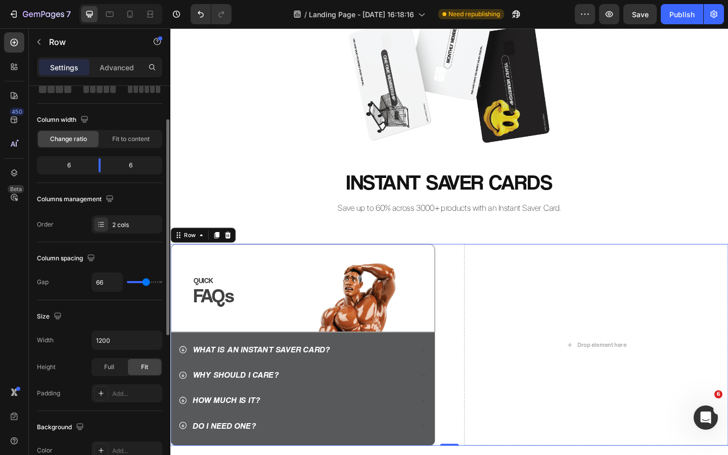
type input "67"
type input "70"
type input "71"
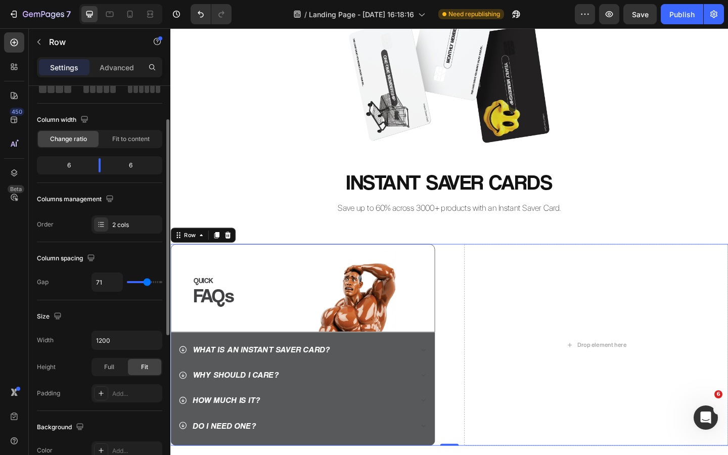
type input "72"
type input "73"
type input "74"
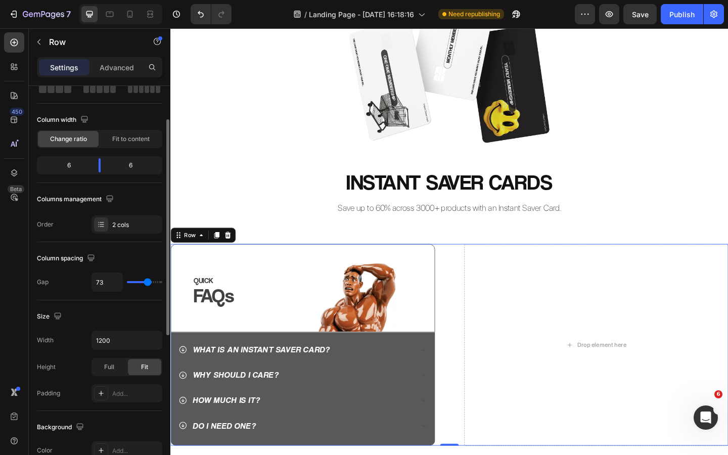
type input "74"
type input "75"
type input "78"
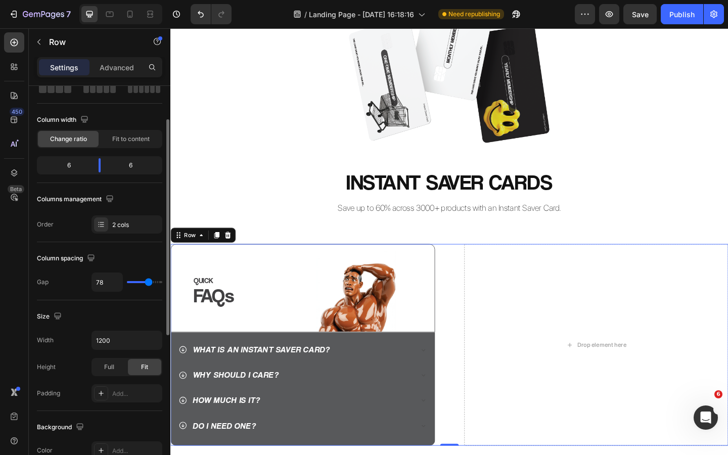
type input "79"
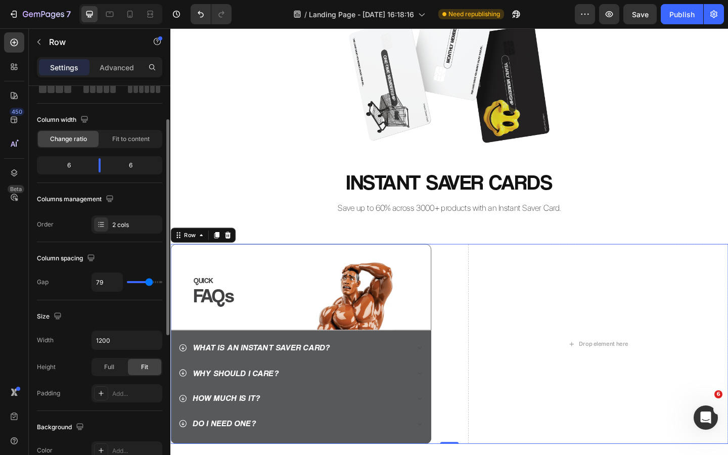
type input "80"
type input "81"
type input "65"
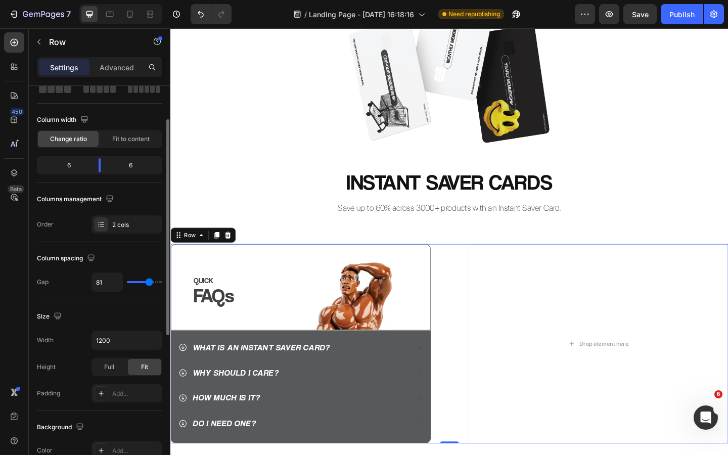
type input "65"
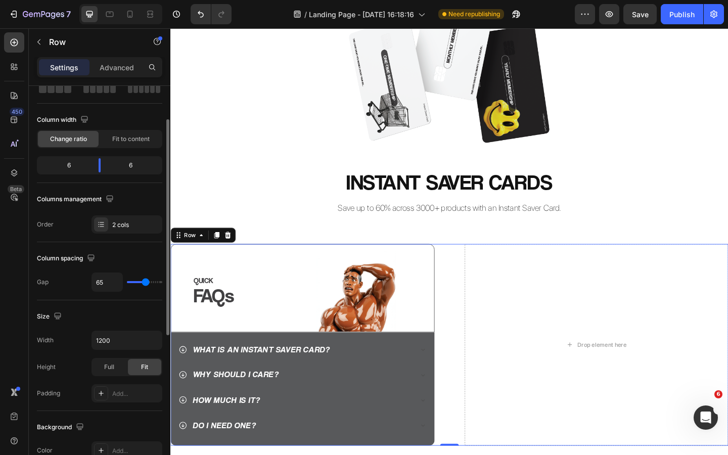
type input "64"
type input "61"
type input "64"
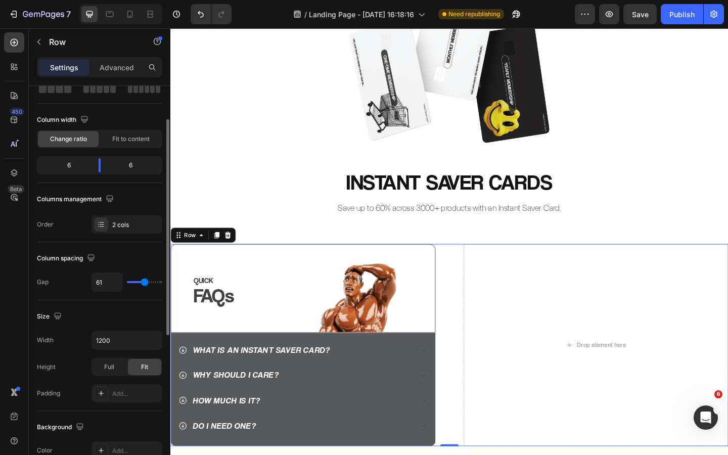
type input "64"
type input "65"
drag, startPoint x: 134, startPoint y: 285, endPoint x: 146, endPoint y: 285, distance: 11.6
type input "65"
click at [146, 283] on input "range" at bounding box center [144, 282] width 35 height 2
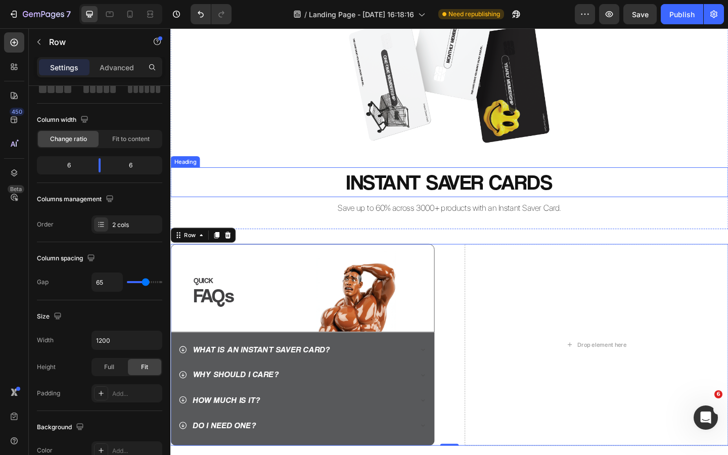
click at [241, 194] on h2 "INSTANT SAVER CARDS" at bounding box center [473, 195] width 607 height 32
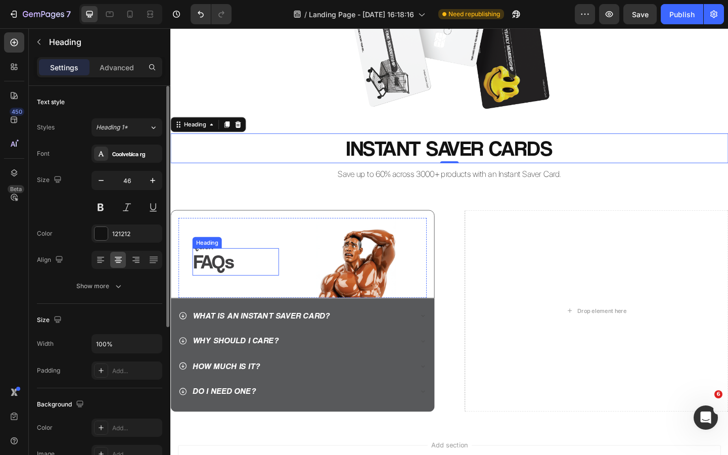
scroll to position [146, 0]
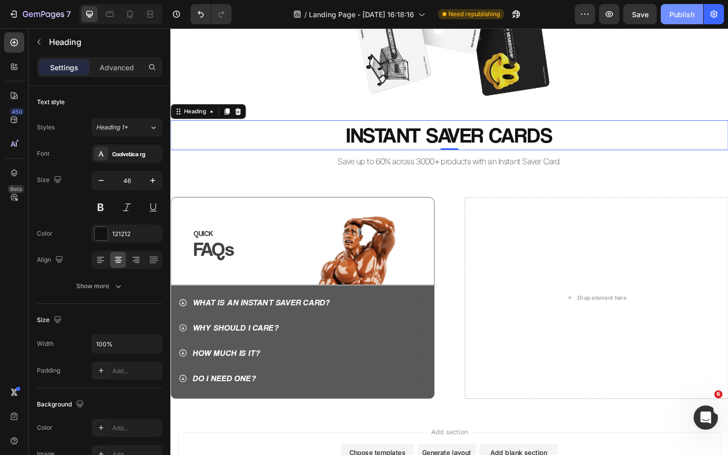
click at [679, 6] on button "Publish" at bounding box center [682, 14] width 42 height 20
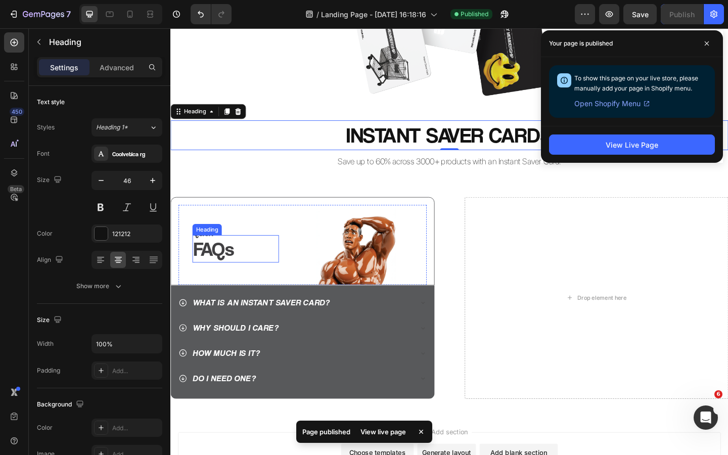
click at [218, 269] on p "FAQs" at bounding box center [241, 268] width 92 height 28
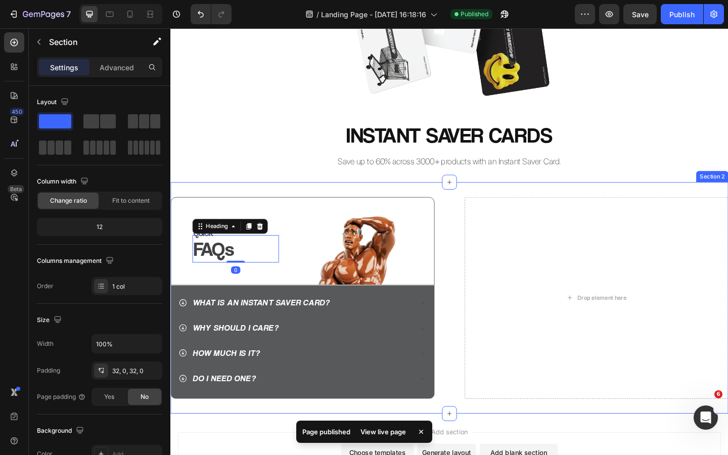
click at [255, 199] on div "QUICK Heading FAQs Heading 0 Image Row Row WHAT IS AN INSTANT SAVER CARD? WHY S…" at bounding box center [473, 321] width 607 height 251
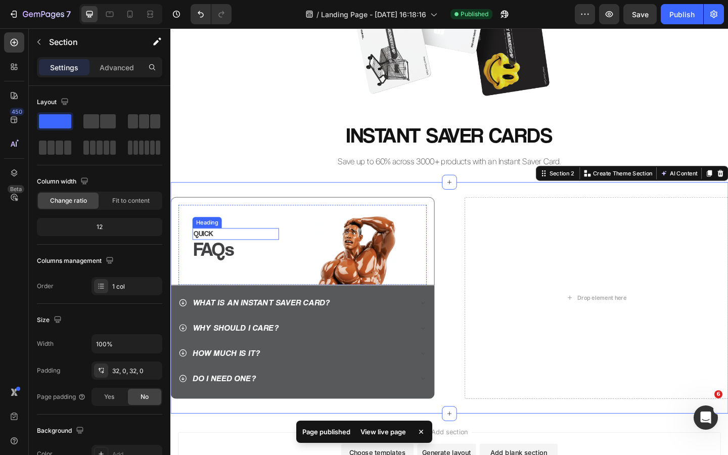
click at [213, 247] on p "QUICK" at bounding box center [241, 252] width 92 height 11
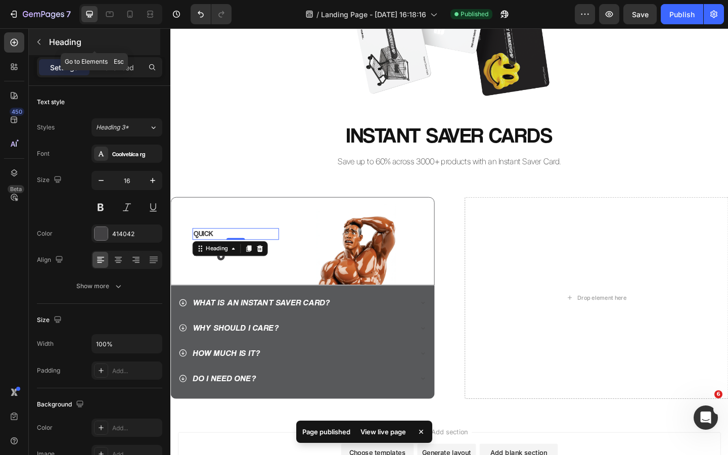
click at [114, 50] on div "Heading" at bounding box center [94, 42] width 131 height 26
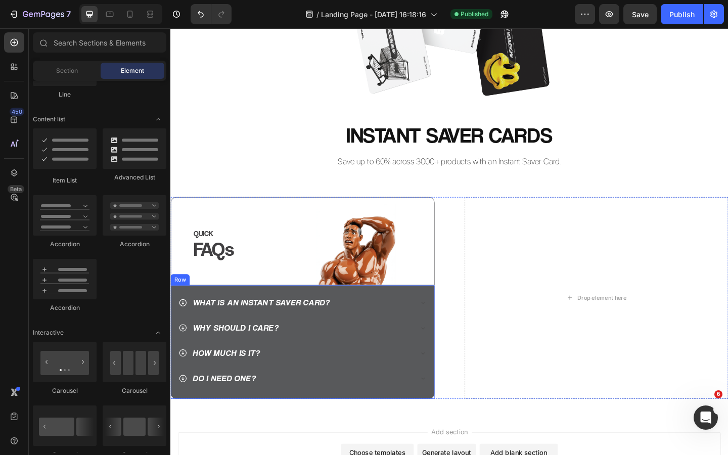
click at [396, 311] on div "WHAT IS AN INSTANT SAVER CARD? WHY SHOULD I CARE? HOW MUCH IS IT? DO I NEED ONE…" at bounding box center [313, 365] width 271 height 115
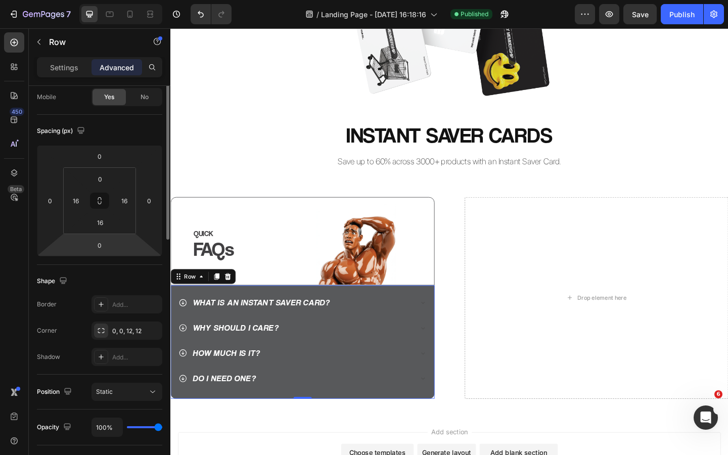
scroll to position [0, 0]
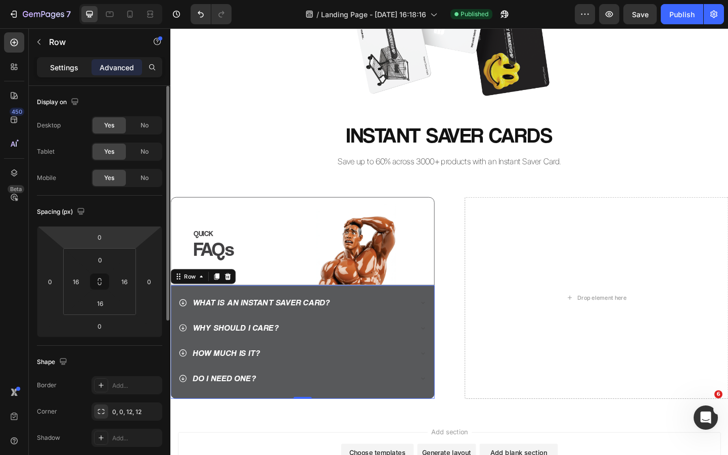
click at [67, 66] on p "Settings" at bounding box center [64, 67] width 28 height 11
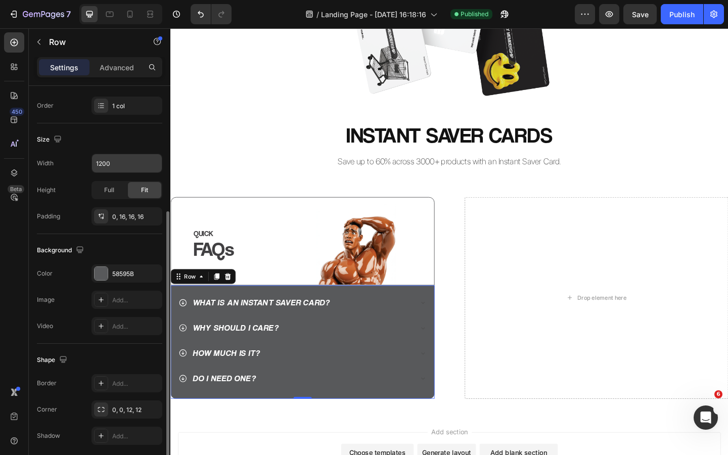
scroll to position [189, 0]
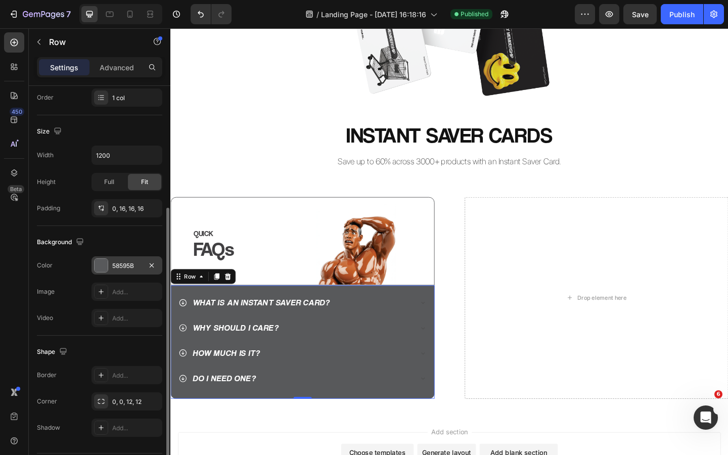
click at [127, 267] on div "58595B" at bounding box center [126, 265] width 29 height 9
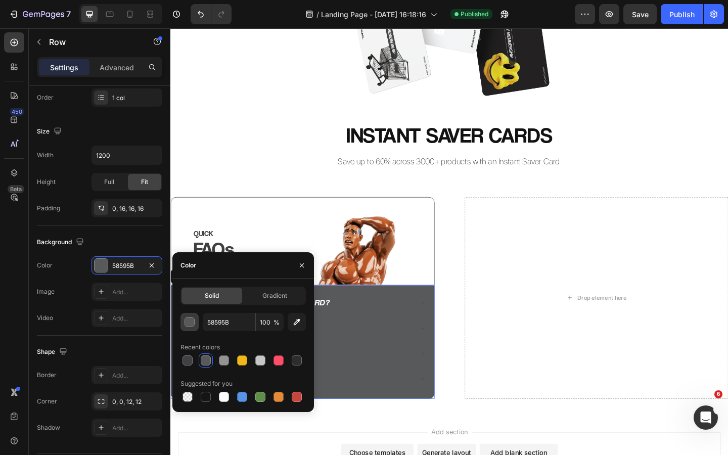
click at [188, 322] on div "button" at bounding box center [190, 323] width 10 height 10
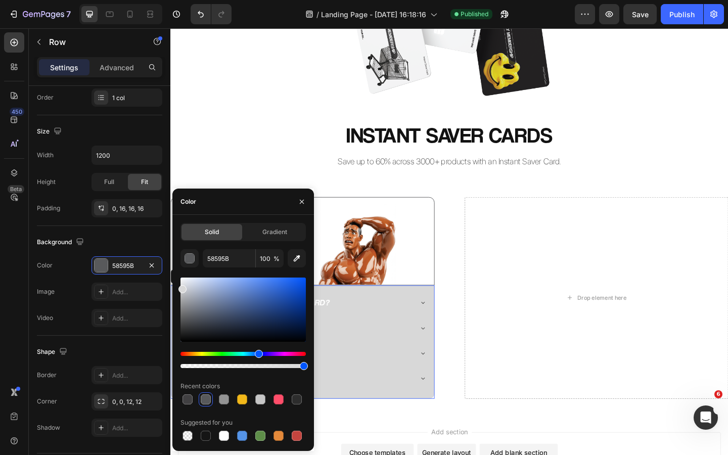
type input "D8D8D8"
drag, startPoint x: 190, startPoint y: 319, endPoint x: 173, endPoint y: 287, distance: 35.7
click at [173, 287] on div "Solid Gradient D8D8D8 100 % Recent colors Suggested for you" at bounding box center [243, 333] width 142 height 220
click at [305, 202] on icon "button" at bounding box center [302, 202] width 8 height 8
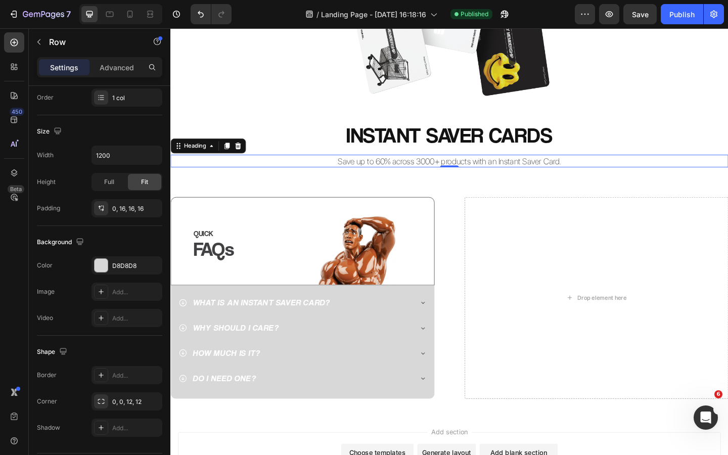
click at [286, 178] on h2 "Save up to 60% across 3000+ products with an Instant Saver Card." at bounding box center [473, 173] width 607 height 14
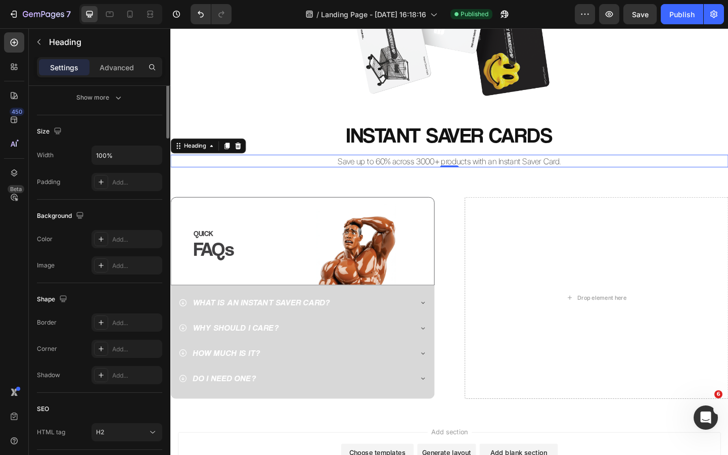
scroll to position [0, 0]
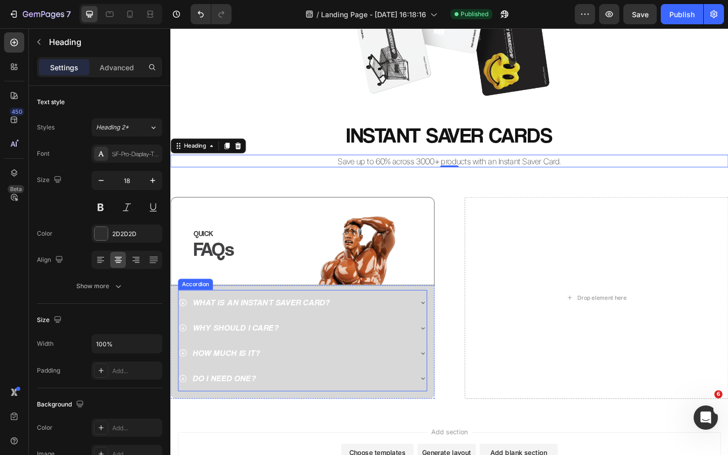
click at [290, 326] on p "WHAT IS AN INSTANT SAVER CARD?" at bounding box center [268, 327] width 149 height 16
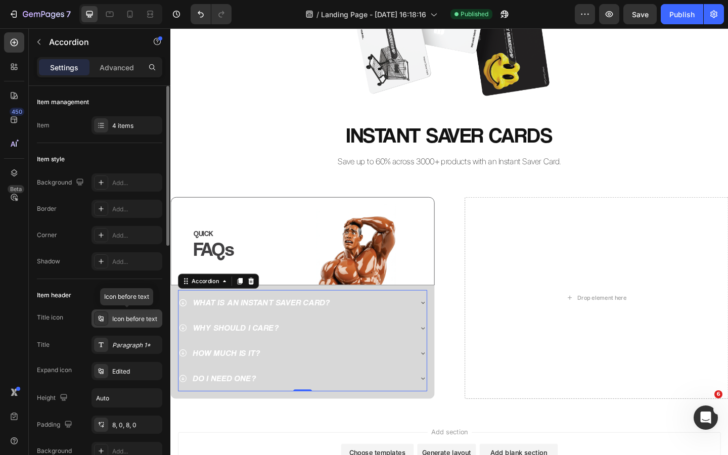
click at [130, 318] on div "Icon before text" at bounding box center [136, 318] width 48 height 9
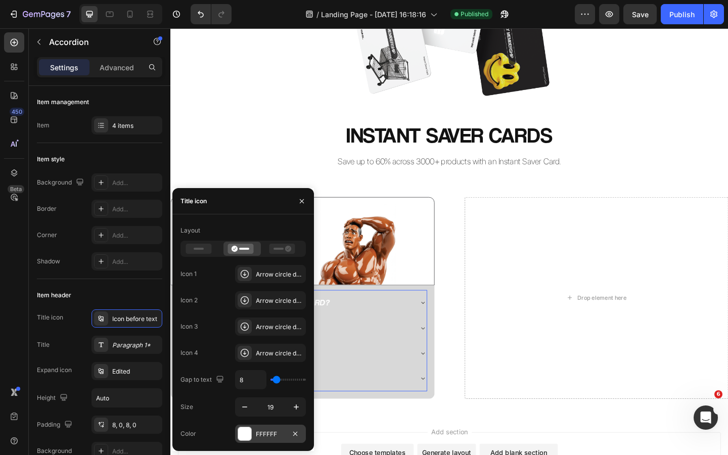
click at [264, 432] on div "FFFFFF" at bounding box center [270, 434] width 29 height 9
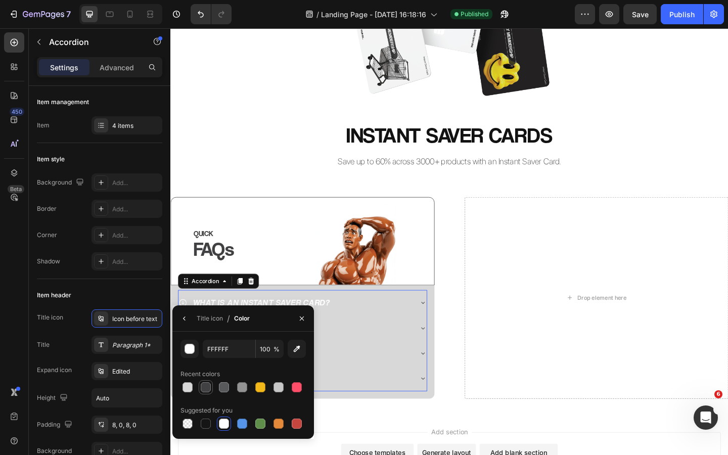
click at [208, 389] on div at bounding box center [206, 387] width 10 height 10
type input "414042"
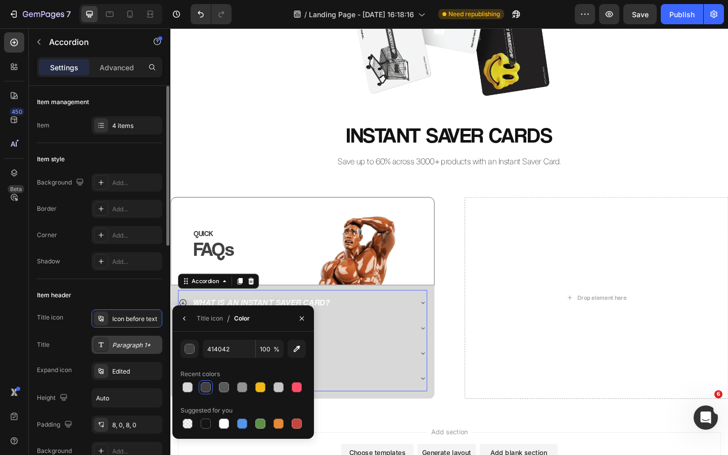
click at [131, 343] on div "Paragraph 1*" at bounding box center [136, 345] width 48 height 9
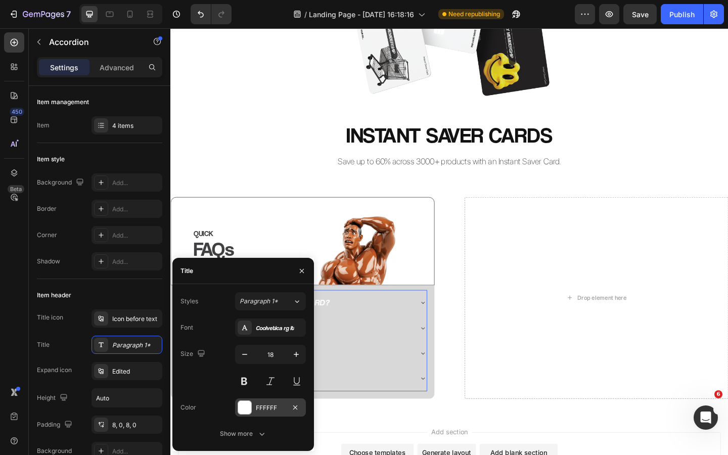
click at [260, 404] on div "FFFFFF" at bounding box center [270, 407] width 29 height 9
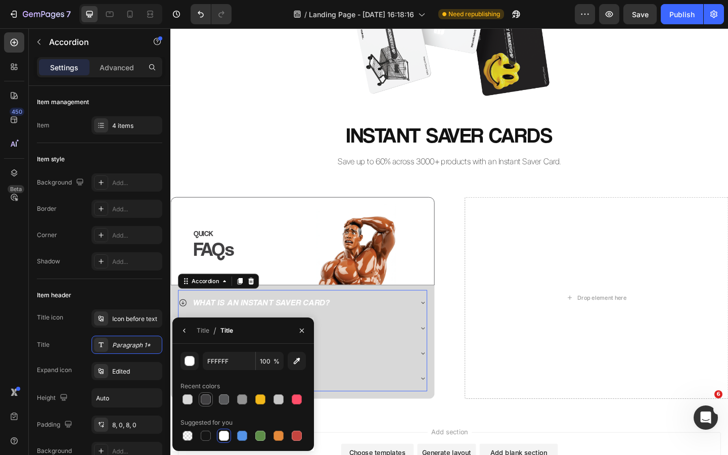
click at [203, 397] on div at bounding box center [206, 399] width 10 height 10
type input "414042"
click at [301, 334] on icon "button" at bounding box center [302, 331] width 8 height 8
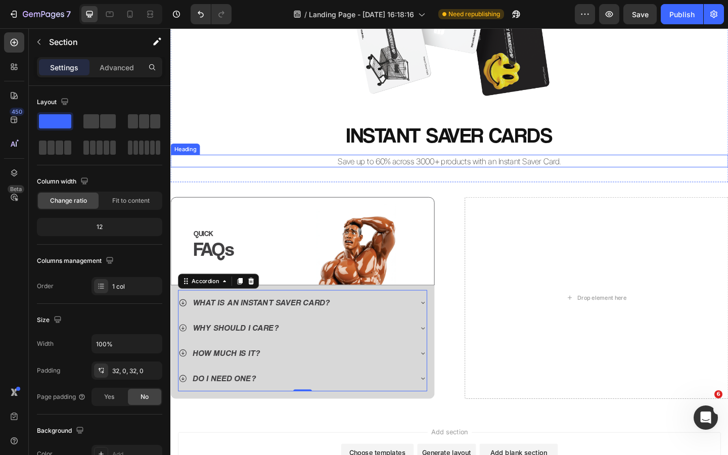
click at [242, 161] on div "Image Row INSTANT SAVER CARDS Heading Save up to 60% across 3000+ products with…" at bounding box center [473, 50] width 607 height 260
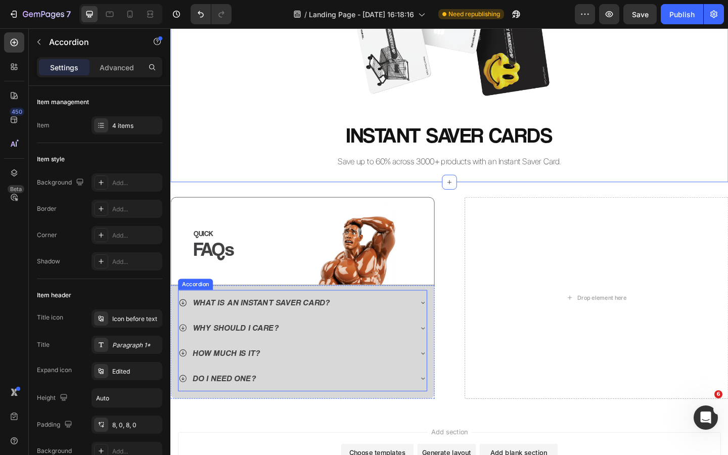
click at [247, 328] on p "WHAT IS AN INSTANT SAVER CARD?" at bounding box center [268, 327] width 149 height 16
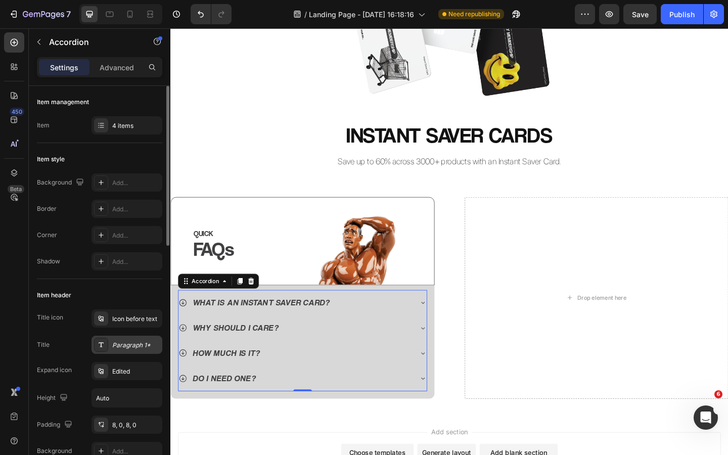
click at [131, 345] on div "Paragraph 1*" at bounding box center [136, 345] width 48 height 9
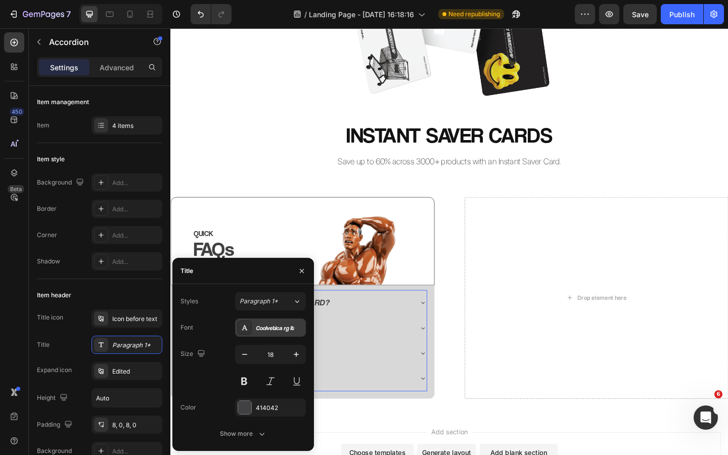
click at [267, 331] on div "Coolvetica rg it" at bounding box center [280, 328] width 48 height 9
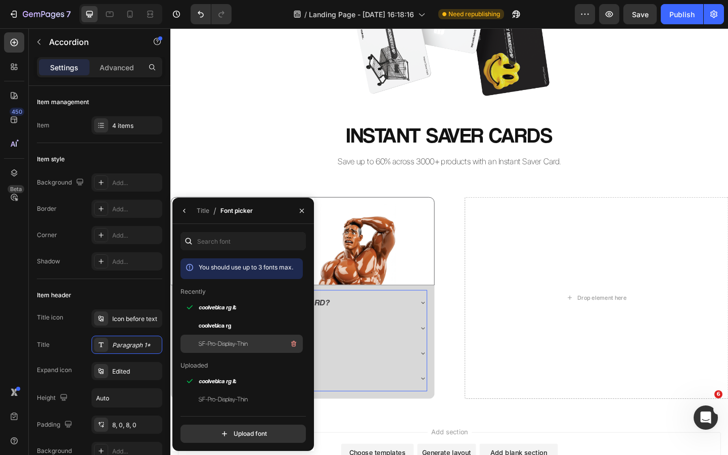
click at [233, 342] on span "SF-Pro-Display-Thin" at bounding box center [223, 343] width 49 height 9
click at [304, 211] on icon "button" at bounding box center [302, 211] width 8 height 8
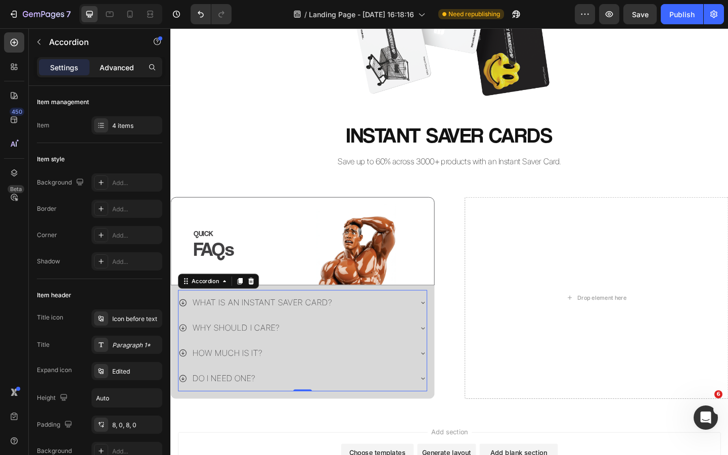
click at [115, 70] on p "Advanced" at bounding box center [117, 67] width 34 height 11
type input "100%"
type input "100"
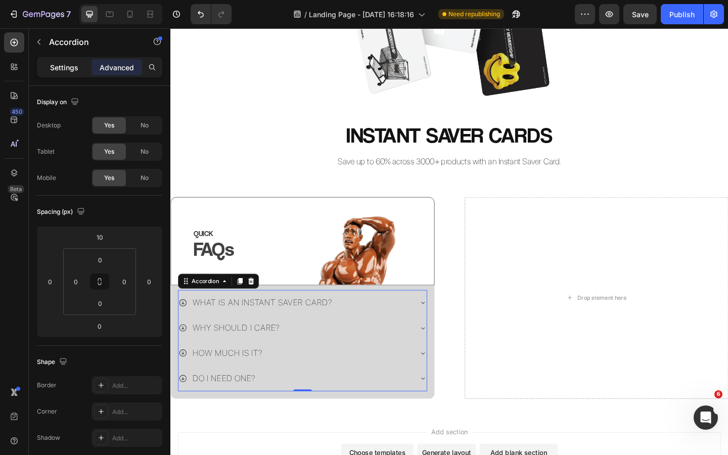
click at [73, 68] on p "Settings" at bounding box center [64, 67] width 28 height 11
type input "8"
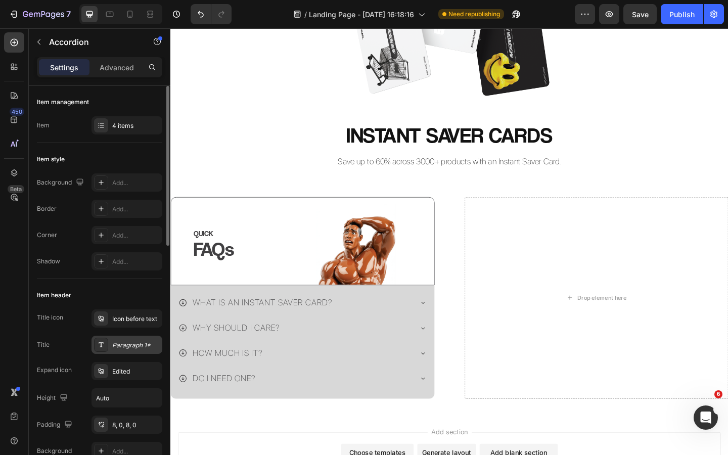
click at [131, 343] on div "Paragraph 1*" at bounding box center [136, 345] width 48 height 9
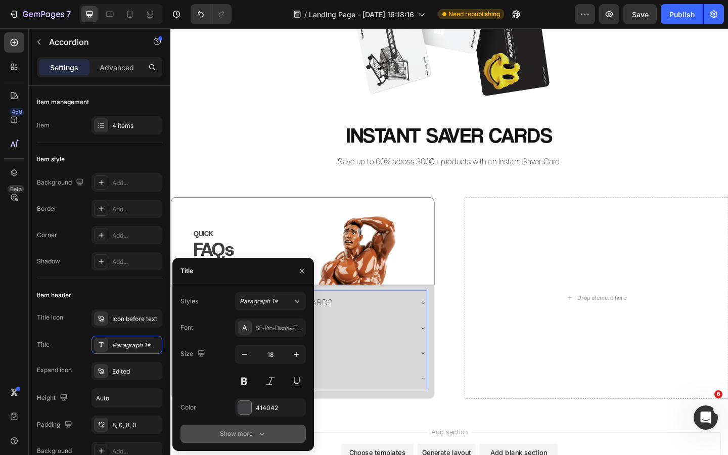
click at [253, 435] on div "Show more" at bounding box center [243, 434] width 47 height 10
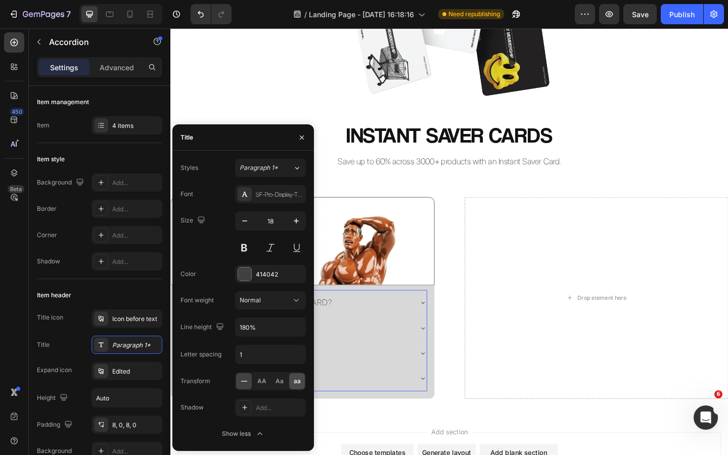
click at [297, 385] on span "aa" at bounding box center [297, 381] width 7 height 9
click at [278, 377] on span "Aa" at bounding box center [280, 381] width 8 height 9
click at [303, 141] on icon "button" at bounding box center [302, 137] width 8 height 8
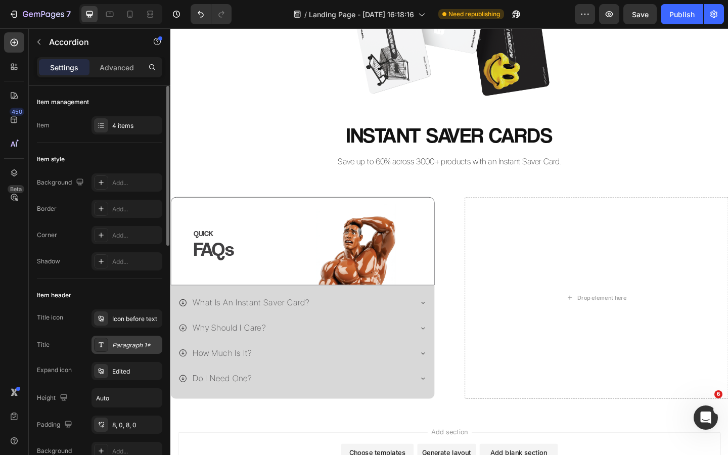
click at [130, 346] on div "Paragraph 1*" at bounding box center [136, 345] width 48 height 9
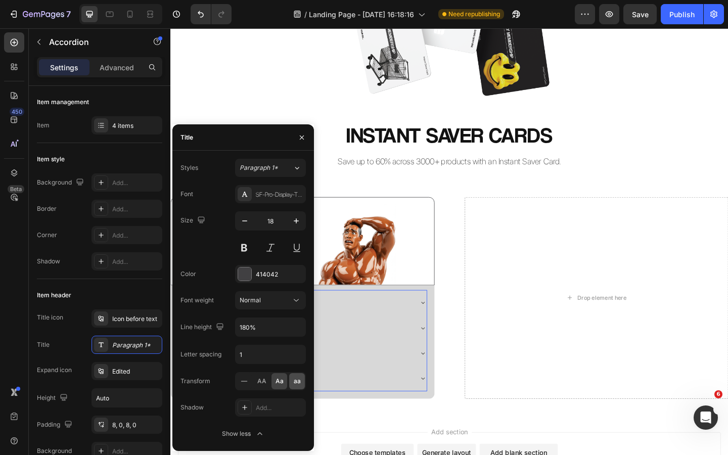
click at [292, 381] on div "aa" at bounding box center [297, 381] width 16 height 16
click at [302, 133] on icon "button" at bounding box center [302, 137] width 8 height 8
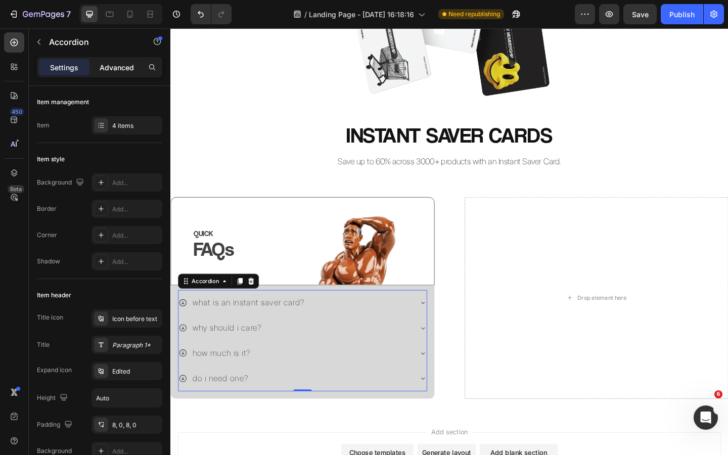
click at [119, 72] on p "Advanced" at bounding box center [117, 67] width 34 height 11
type input "100%"
type input "100"
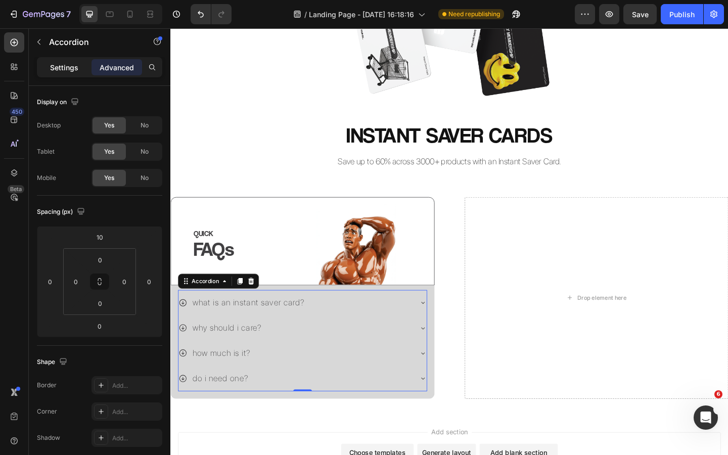
click at [73, 68] on p "Settings" at bounding box center [64, 67] width 28 height 11
type input "8"
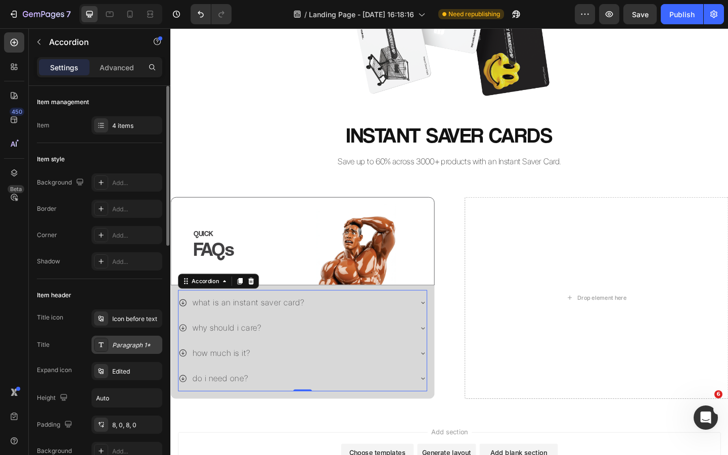
click at [129, 343] on div "Paragraph 1*" at bounding box center [136, 345] width 48 height 9
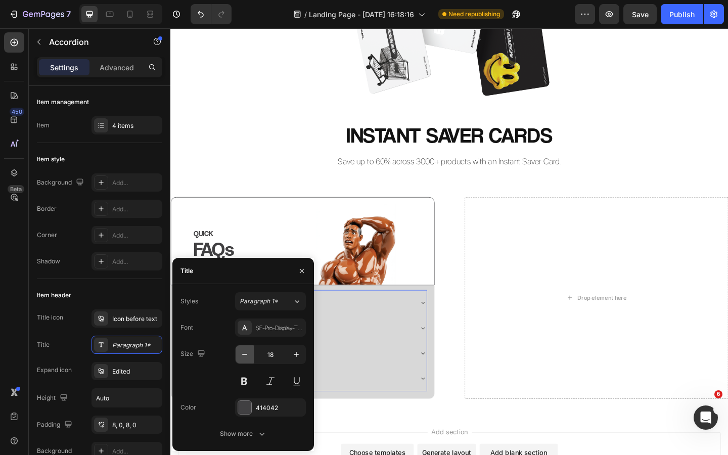
click at [249, 357] on icon "button" at bounding box center [245, 354] width 10 height 10
type input "15"
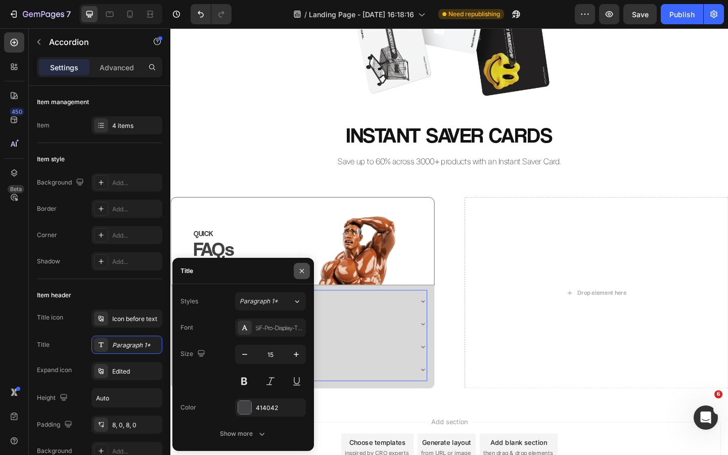
click at [307, 274] on button "button" at bounding box center [302, 271] width 16 height 16
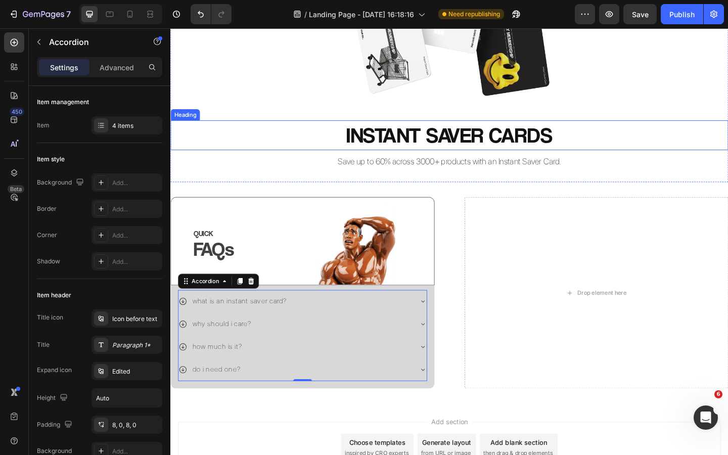
click at [263, 151] on h2 "INSTANT SAVER CARDS" at bounding box center [473, 144] width 607 height 32
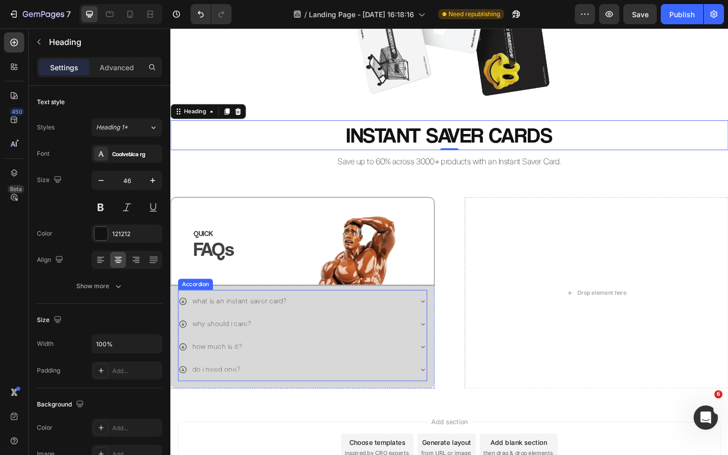
click at [272, 328] on p "WHAT IS AN INSTANT SAVER CARD?" at bounding box center [245, 326] width 103 height 14
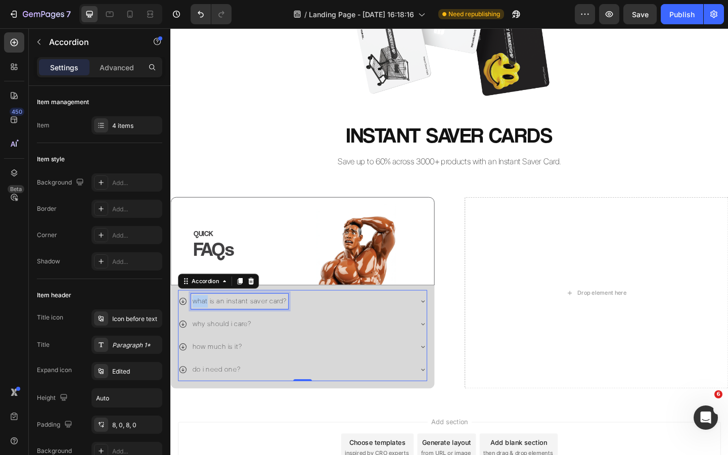
click at [199, 327] on p "WHAT IS AN INSTANT SAVER CARD?" at bounding box center [245, 326] width 103 height 14
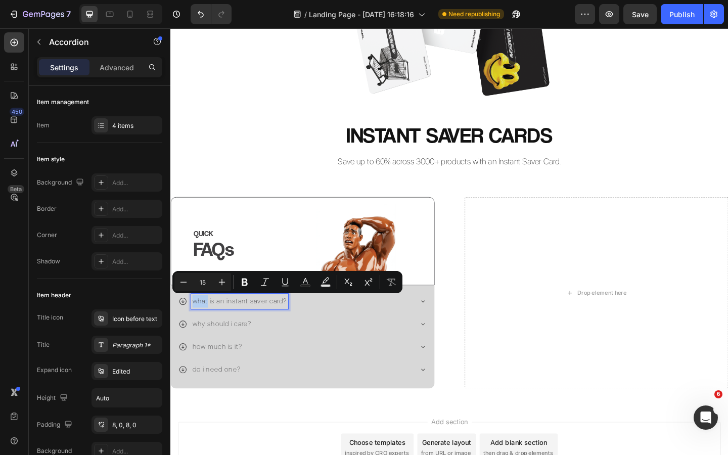
click at [199, 327] on p "WHAT IS AN INSTANT SAVER CARD?" at bounding box center [245, 326] width 103 height 14
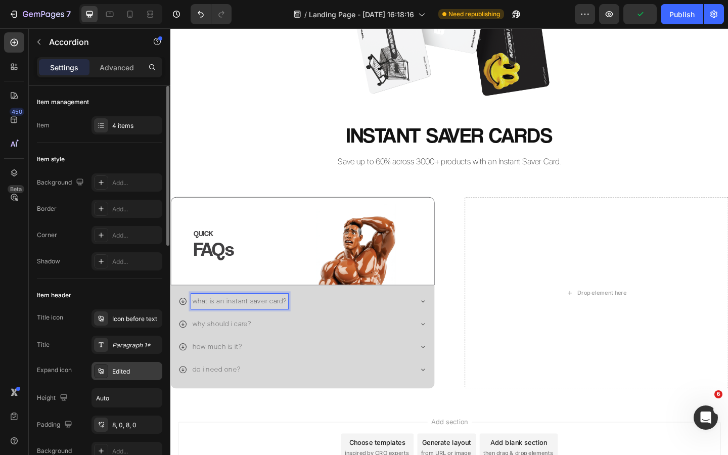
click at [124, 369] on div "Edited" at bounding box center [136, 371] width 48 height 9
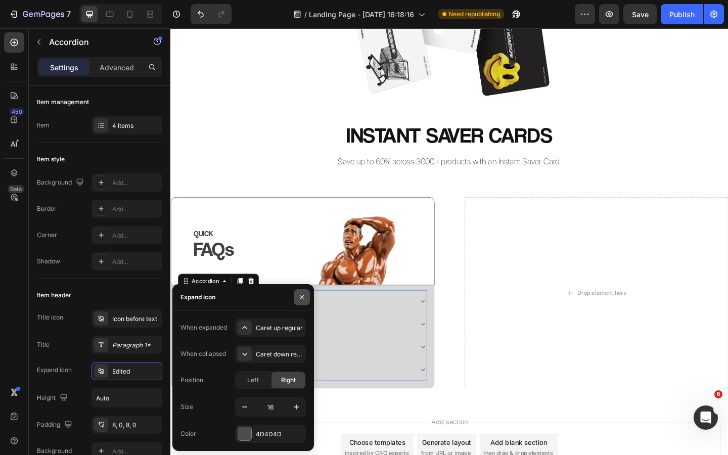
click at [303, 298] on icon "button" at bounding box center [302, 297] width 4 height 4
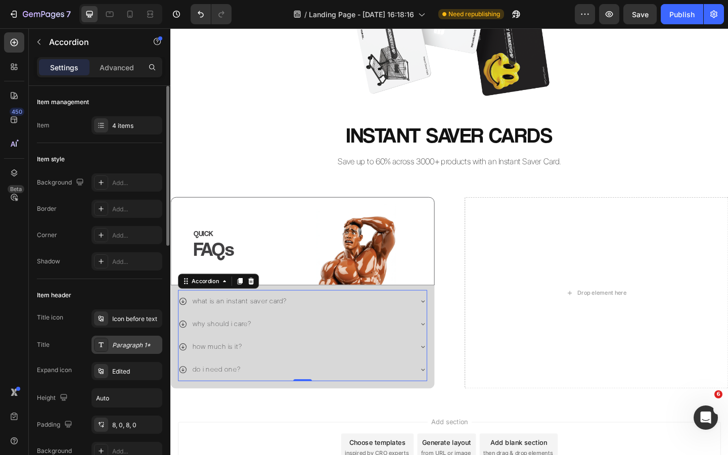
click at [128, 347] on div "Paragraph 1*" at bounding box center [136, 345] width 48 height 9
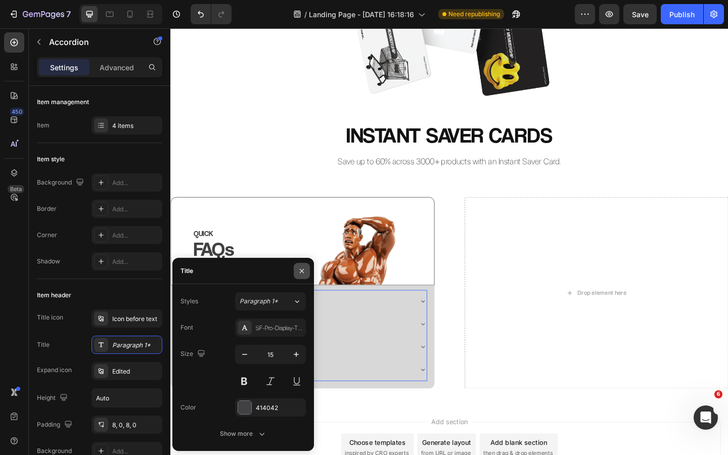
click at [303, 274] on icon "button" at bounding box center [302, 271] width 8 height 8
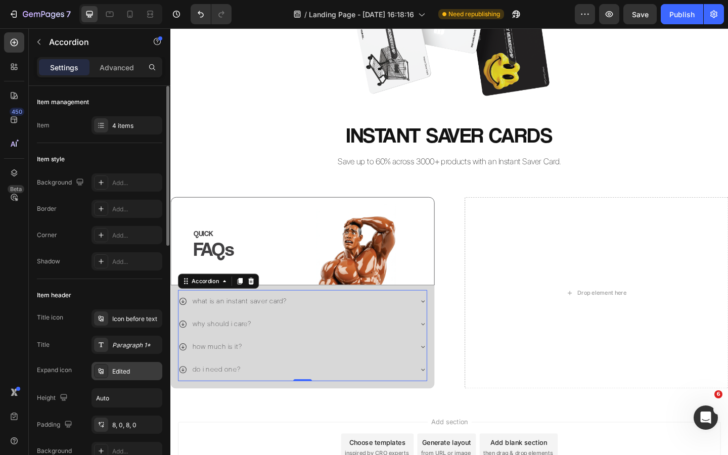
click at [125, 366] on div "Edited" at bounding box center [127, 371] width 71 height 18
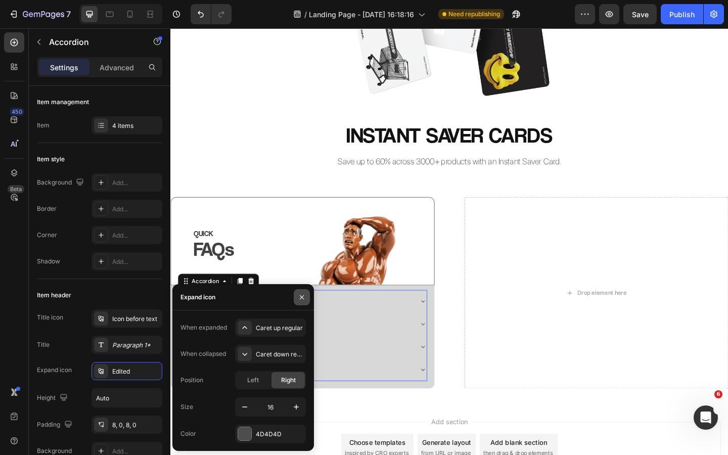
click at [305, 296] on icon "button" at bounding box center [302, 297] width 8 height 8
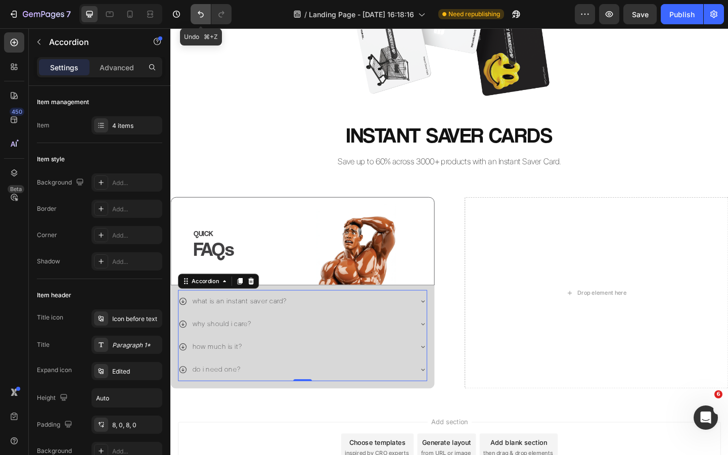
click at [201, 16] on icon "Undo/Redo" at bounding box center [201, 14] width 10 height 10
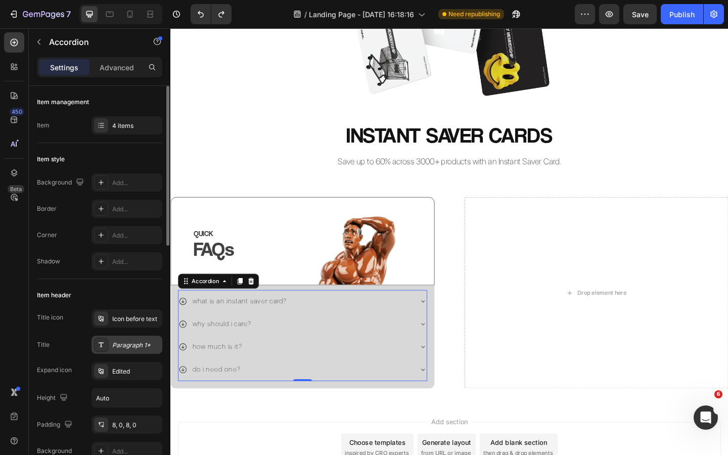
click at [128, 345] on div "Paragraph 1*" at bounding box center [136, 345] width 48 height 9
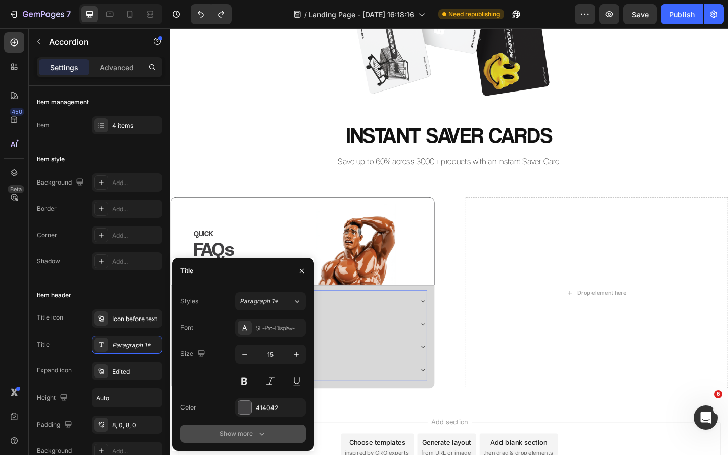
click at [255, 436] on div "Show more" at bounding box center [243, 434] width 47 height 10
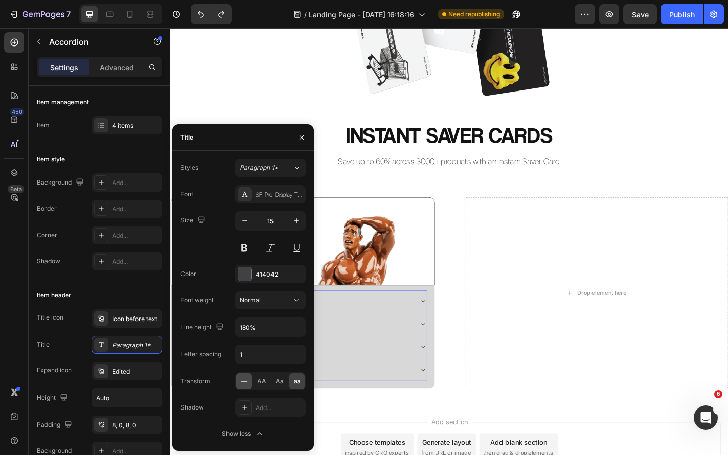
click at [245, 382] on icon at bounding box center [244, 381] width 10 height 10
click at [301, 139] on icon "button" at bounding box center [302, 137] width 8 height 8
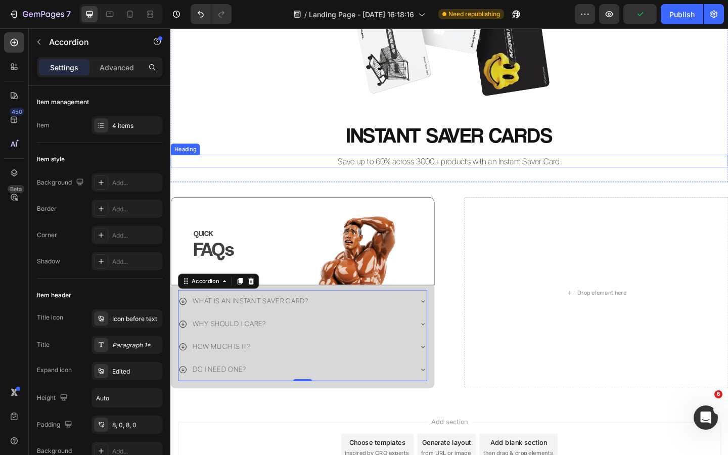
click at [265, 167] on h2 "Save up to 60% across 3000+ products with an Instant Saver Card." at bounding box center [473, 173] width 607 height 14
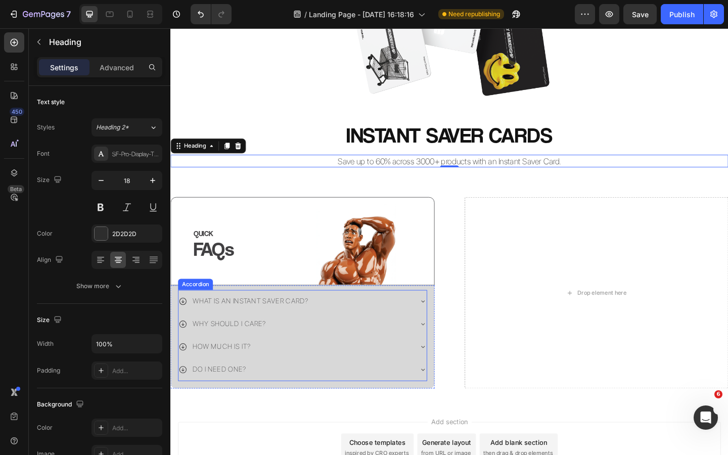
click at [240, 325] on p "WHAT IS AN INSTANT SAVER CARD?" at bounding box center [257, 326] width 126 height 14
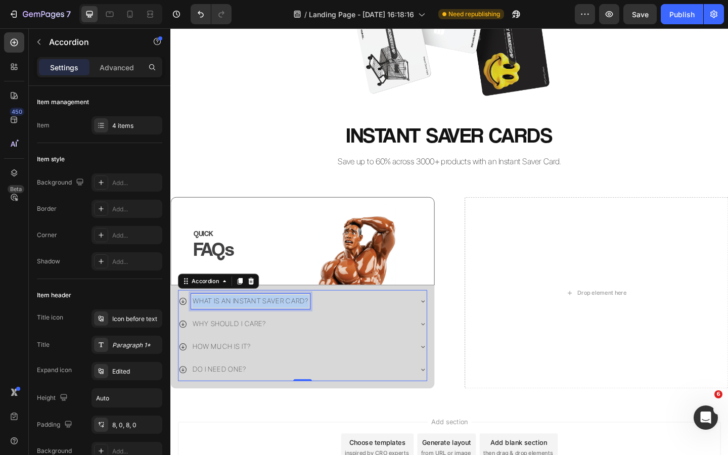
click at [240, 325] on p "WHAT IS AN INSTANT SAVER CARD?" at bounding box center [257, 326] width 126 height 14
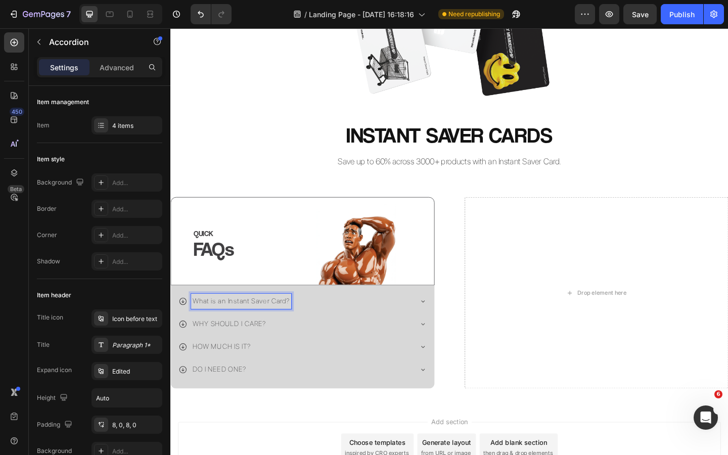
click at [211, 350] on p "WHY SHOULD I CARE?" at bounding box center [234, 350] width 80 height 14
click at [212, 372] on p "HOW MUCH IS IT?" at bounding box center [226, 375] width 64 height 14
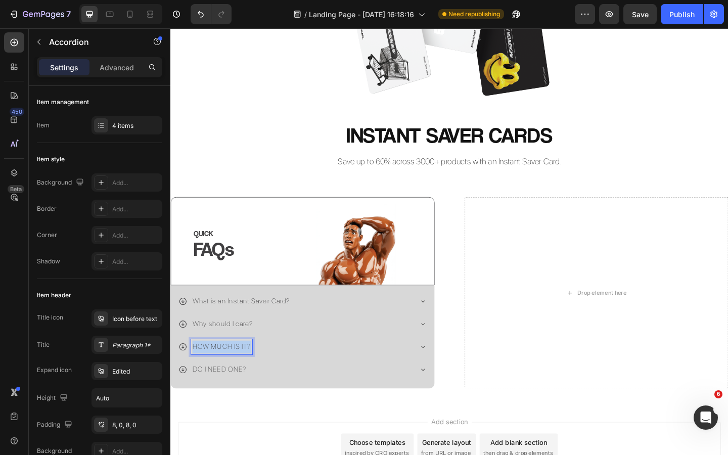
click at [212, 372] on p "HOW MUCH IS IT?" at bounding box center [226, 375] width 64 height 14
click at [208, 401] on p "DO I NEED ONE?" at bounding box center [223, 400] width 59 height 14
click at [234, 155] on h2 "INSTANT SAVER CARDS" at bounding box center [473, 144] width 607 height 32
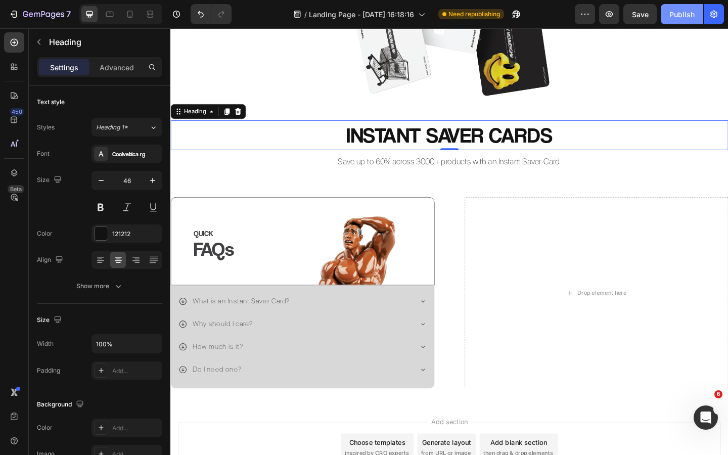
click at [679, 19] on button "Publish" at bounding box center [682, 14] width 42 height 20
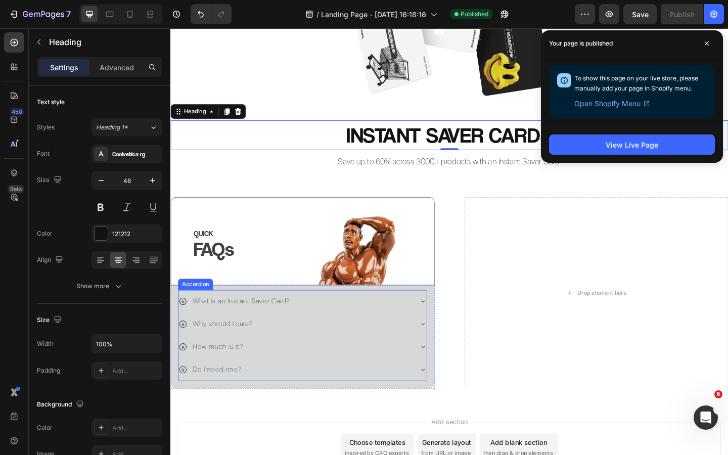
click at [209, 317] on div "What is an Instant Saver Card?" at bounding box center [247, 325] width 109 height 17
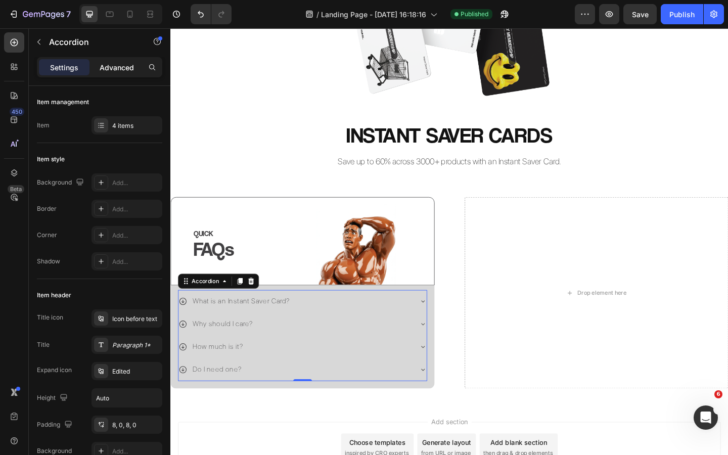
click at [112, 67] on p "Advanced" at bounding box center [117, 67] width 34 height 11
type input "100%"
type input "100"
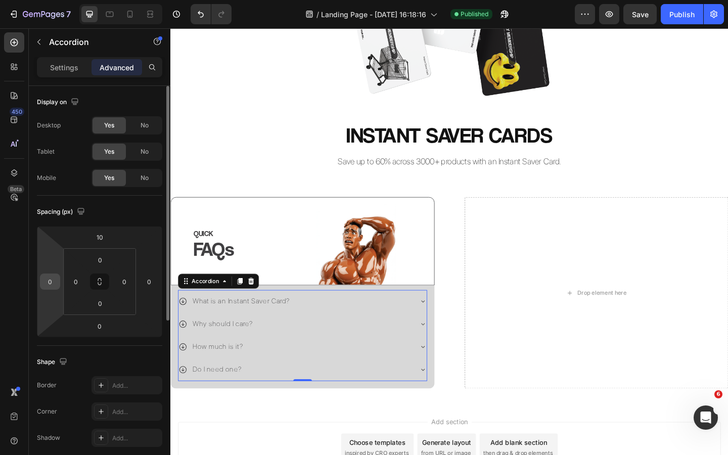
click at [53, 281] on input "0" at bounding box center [49, 281] width 15 height 15
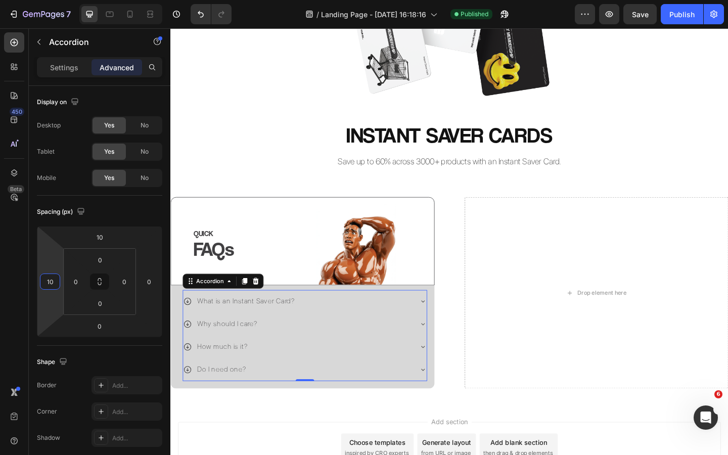
type input "10"
click at [311, 328] on div "What is an Instant Saver Card?" at bounding box center [308, 325] width 249 height 17
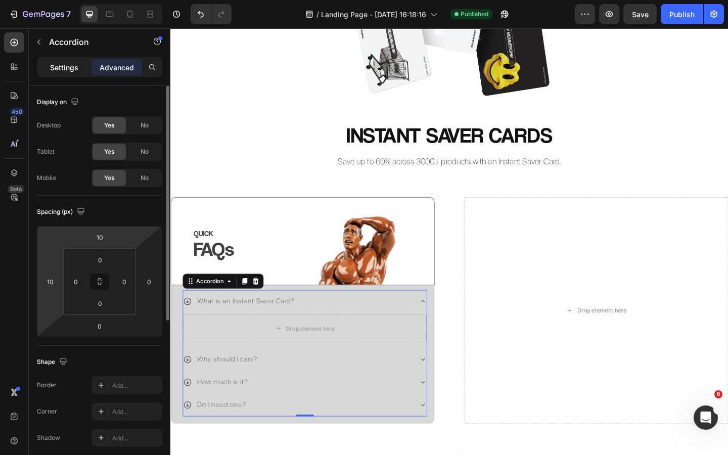
click at [68, 67] on p "Settings" at bounding box center [64, 67] width 28 height 11
type input "8"
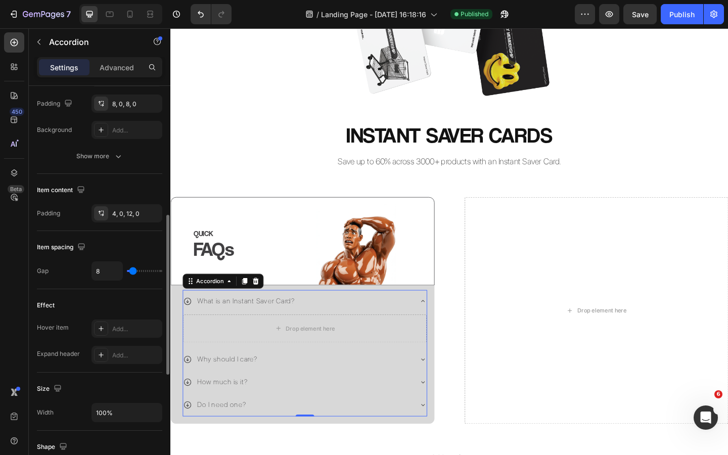
scroll to position [325, 0]
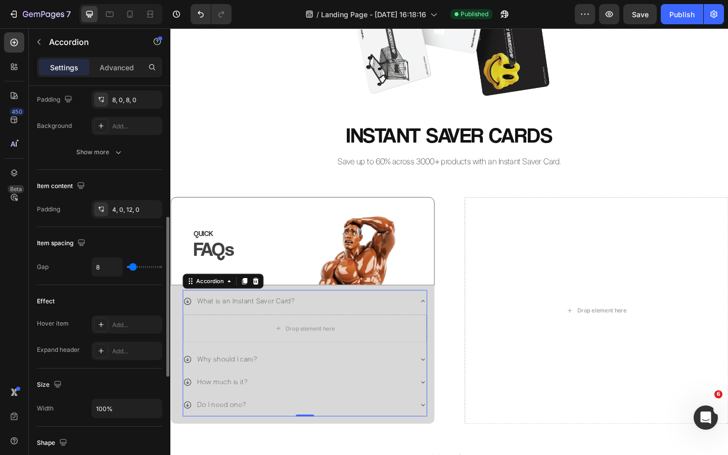
type input "10"
type input "8"
type input "4"
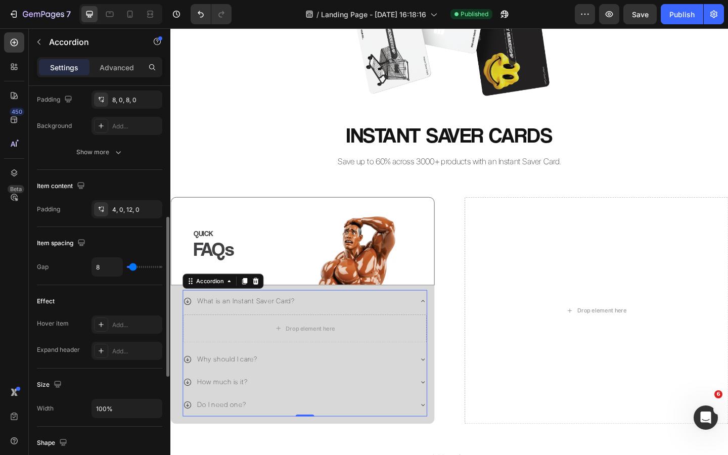
type input "4"
type input "3"
type input "2"
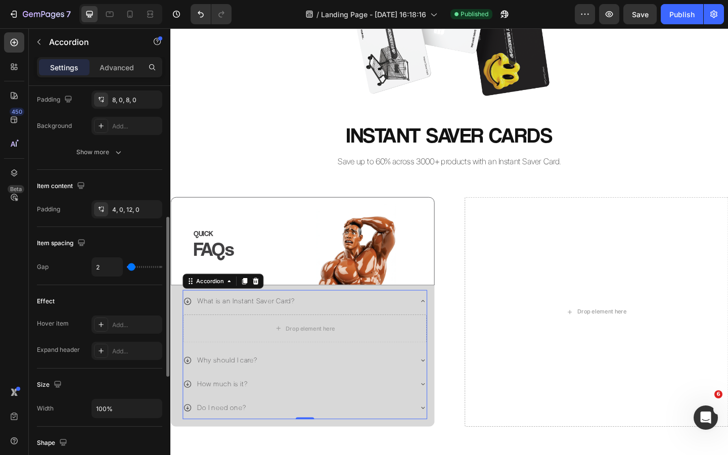
type input "1"
type input "0"
drag, startPoint x: 134, startPoint y: 268, endPoint x: 119, endPoint y: 269, distance: 14.7
type input "0"
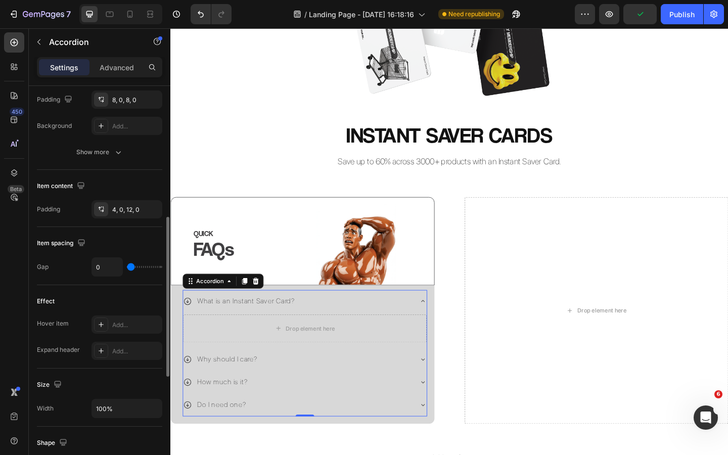
click at [127, 268] on input "range" at bounding box center [144, 267] width 35 height 2
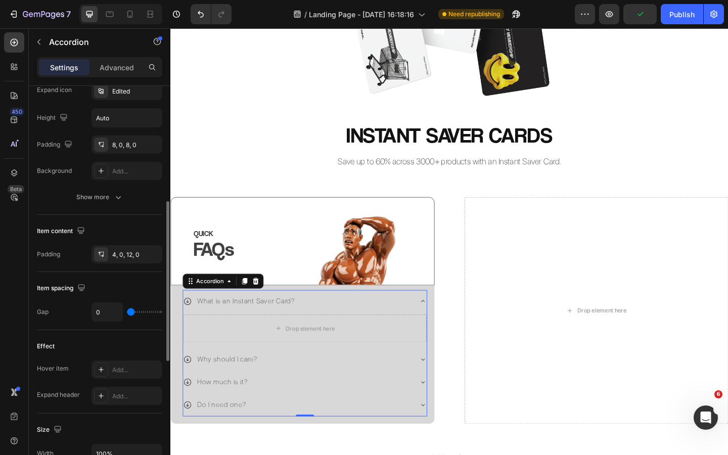
scroll to position [276, 0]
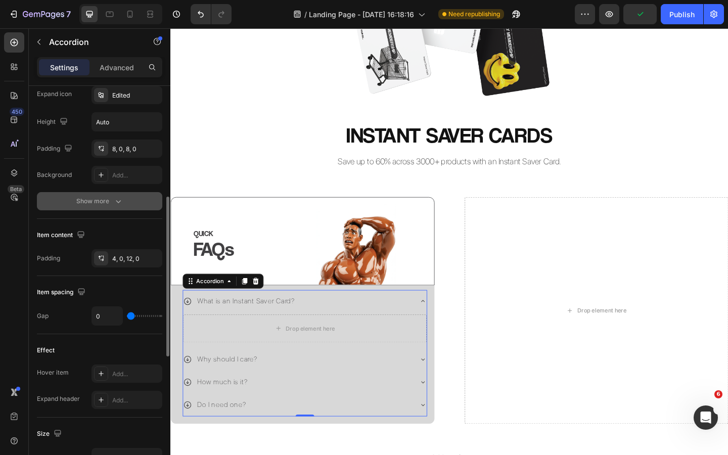
click at [110, 205] on div "Show more" at bounding box center [99, 201] width 47 height 10
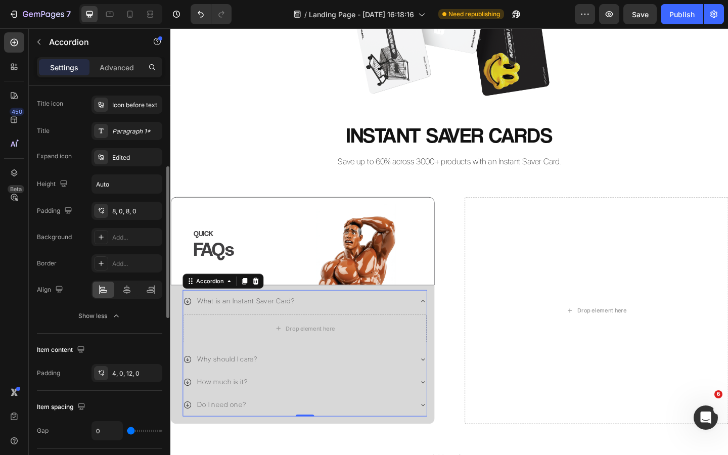
scroll to position [210, 0]
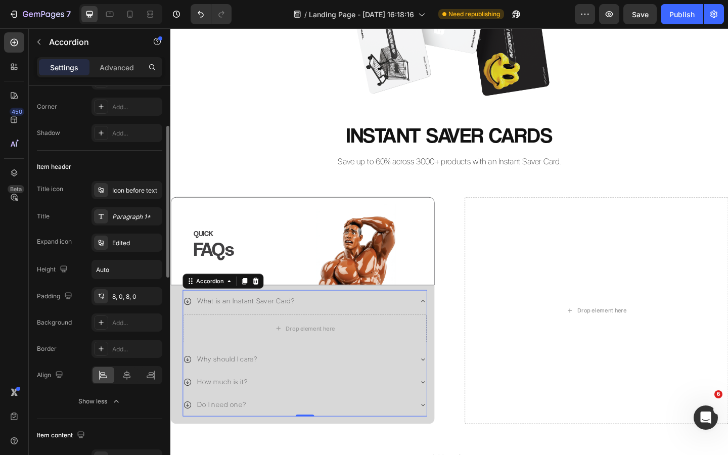
scroll to position [120, 0]
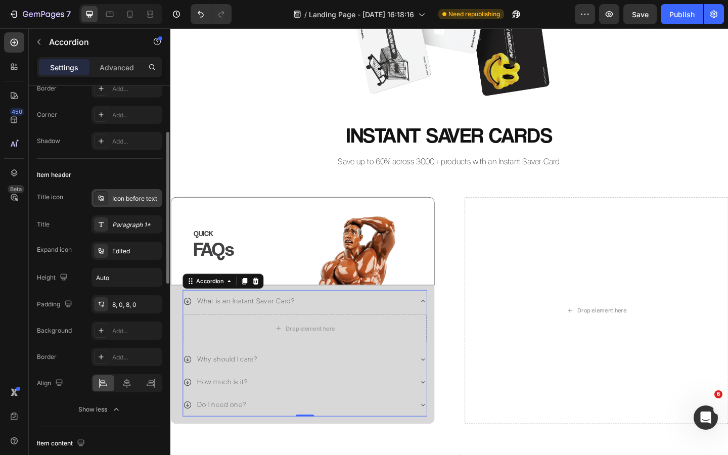
click at [123, 197] on div "Icon before text" at bounding box center [136, 198] width 48 height 9
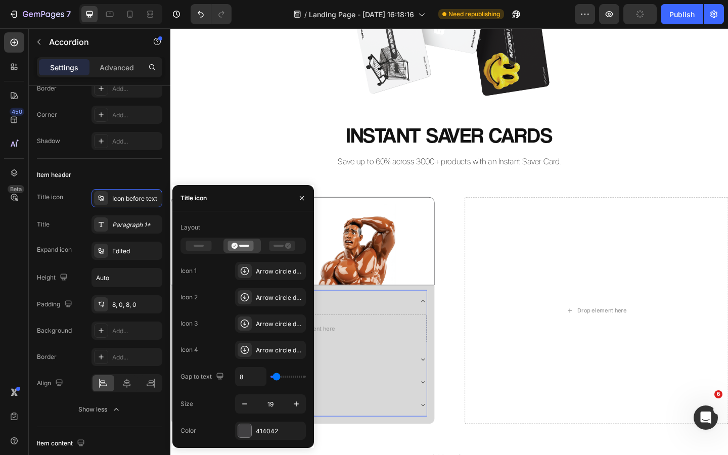
type input "20"
type input "21"
type input "22"
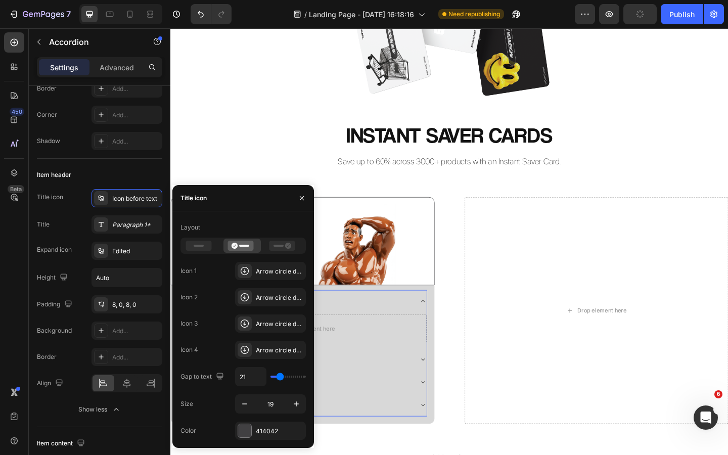
type input "22"
type input "24"
type input "25"
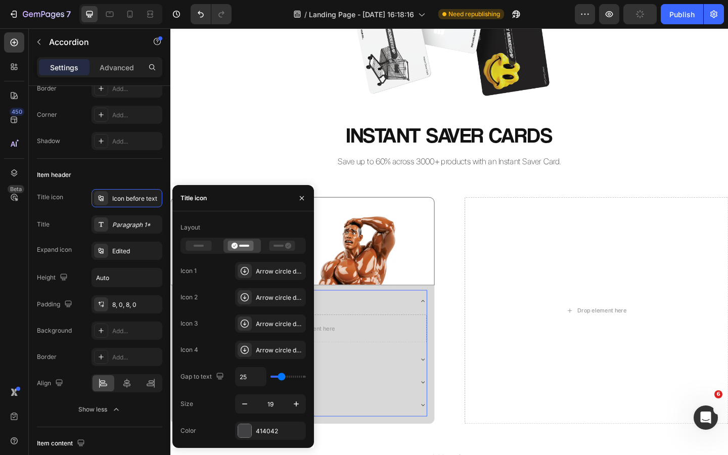
type input "26"
type input "27"
type input "28"
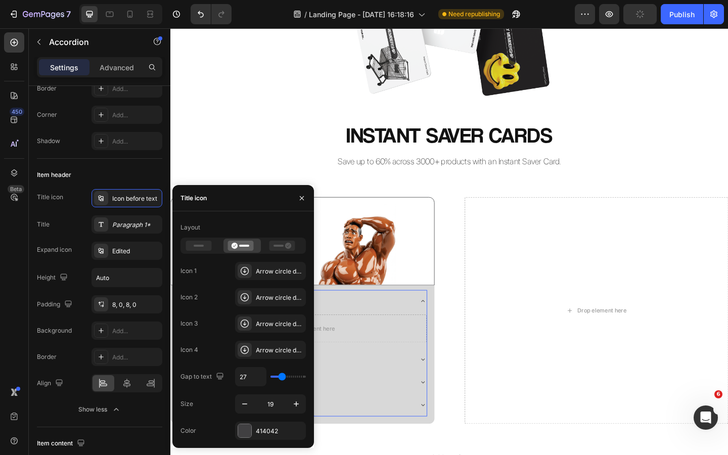
type input "28"
type input "29"
type input "30"
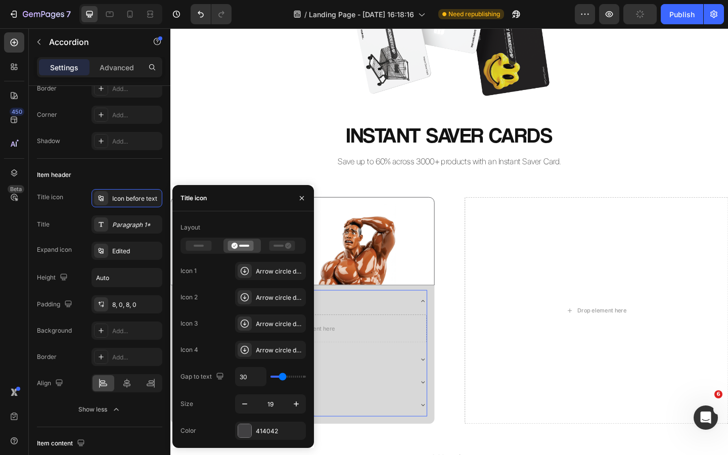
type input "31"
type input "32"
type input "33"
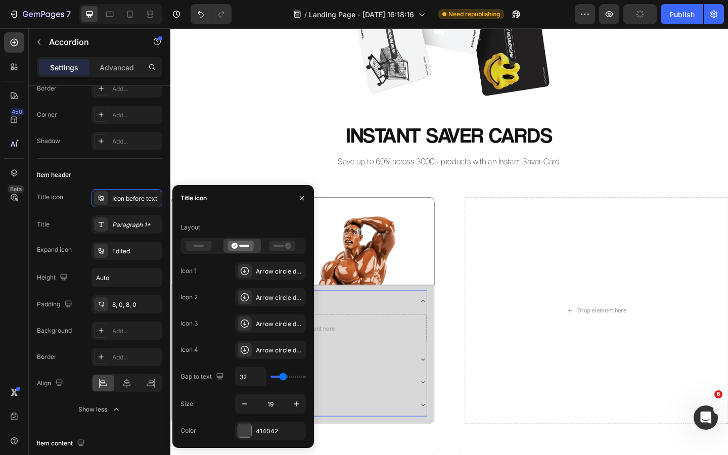
type input "33"
type input "34"
type input "33"
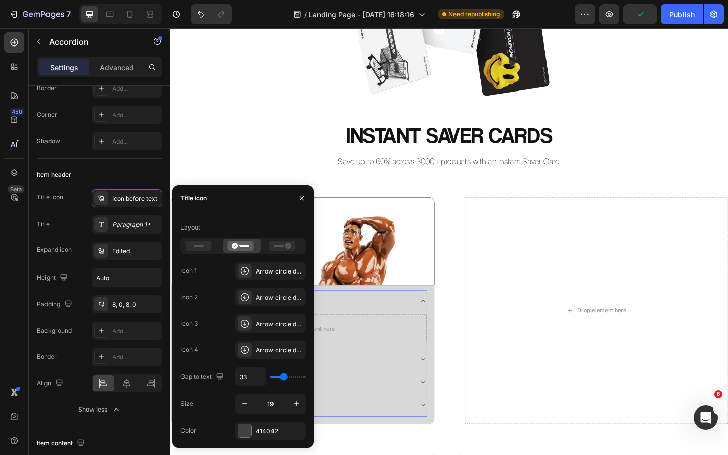
type input "32"
type input "31"
type input "30"
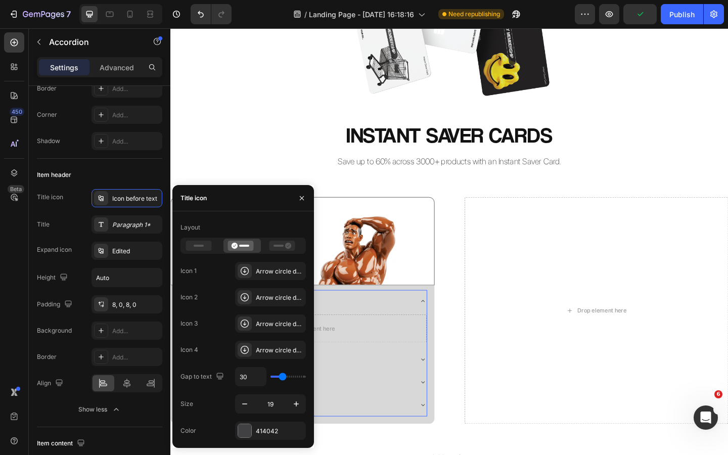
type input "30"
click at [283, 376] on input "range" at bounding box center [288, 377] width 35 height 2
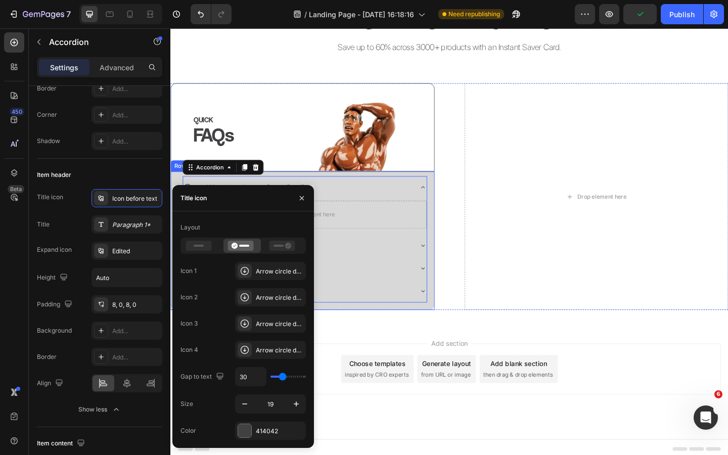
scroll to position [274, 0]
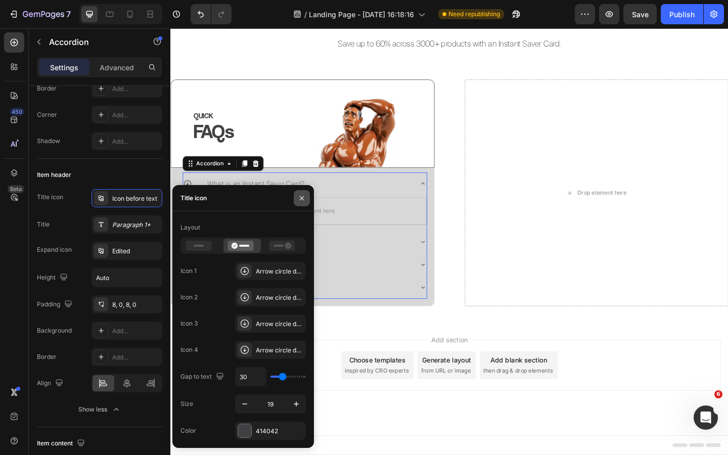
click at [302, 194] on icon "button" at bounding box center [302, 198] width 8 height 8
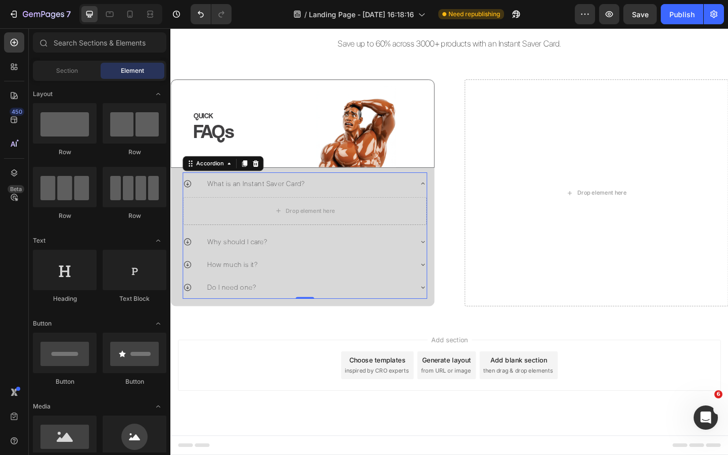
click at [297, 380] on div "Add section Choose templates inspired by CRO experts Generate layout from URL o…" at bounding box center [473, 395] width 591 height 56
click at [202, 199] on div "What is an Instant Saver Card?" at bounding box center [308, 197] width 249 height 17
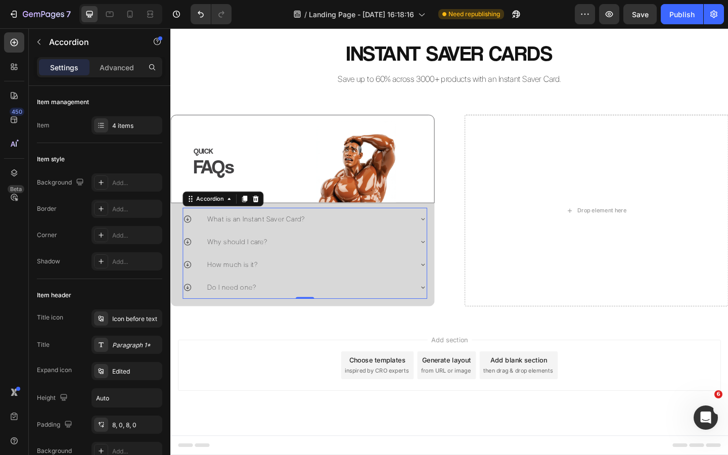
scroll to position [235, 0]
click at [126, 314] on div "Icon before text" at bounding box center [136, 318] width 48 height 9
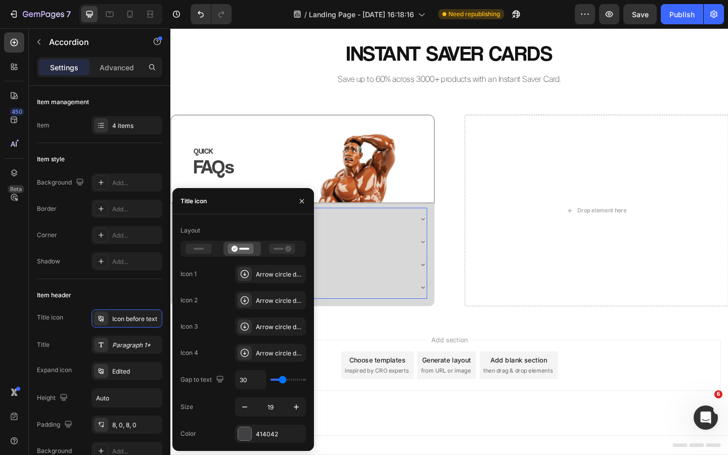
click at [284, 379] on input "range" at bounding box center [288, 380] width 35 height 2
type input "29"
type input "28"
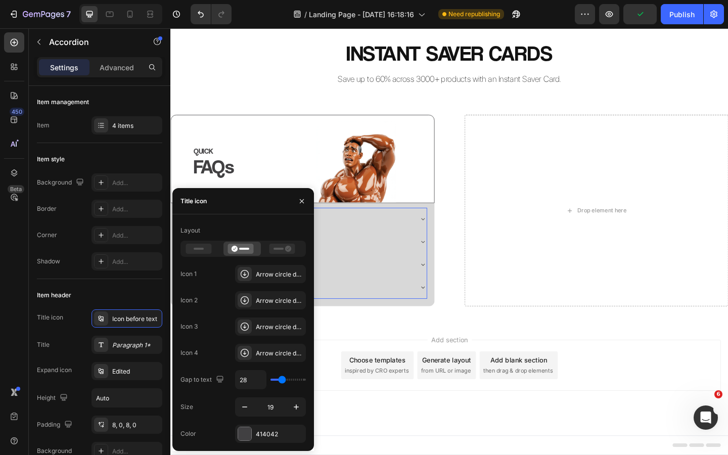
type input "27"
type input "26"
type input "25"
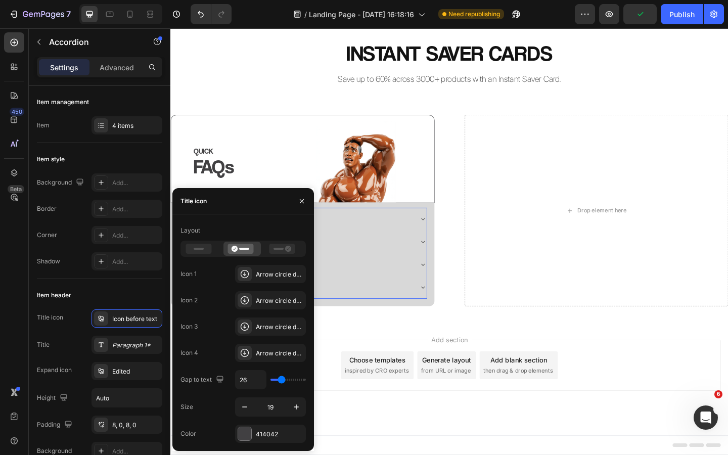
type input "25"
type input "24"
type input "23"
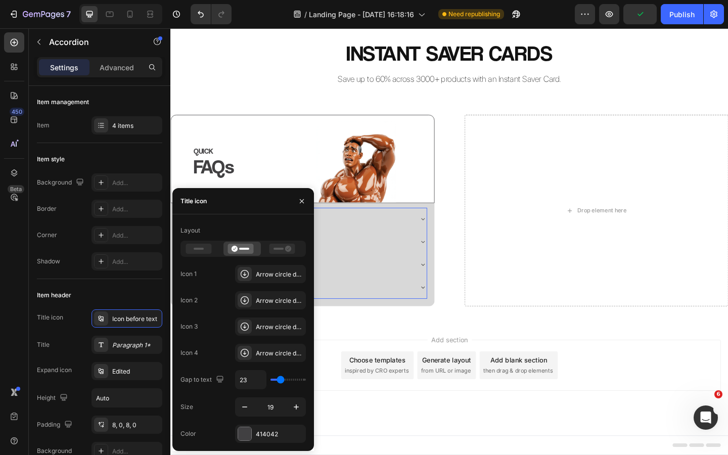
type input "22"
type input "21"
type input "20"
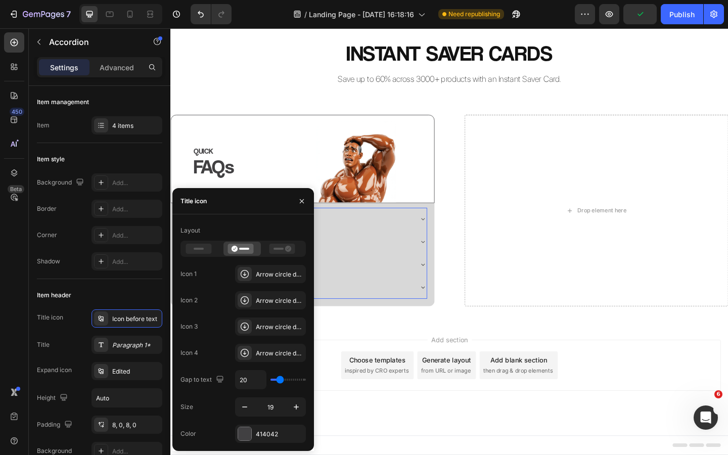
type input "20"
click at [280, 379] on input "range" at bounding box center [288, 380] width 35 height 2
click at [300, 200] on icon "button" at bounding box center [302, 201] width 4 height 4
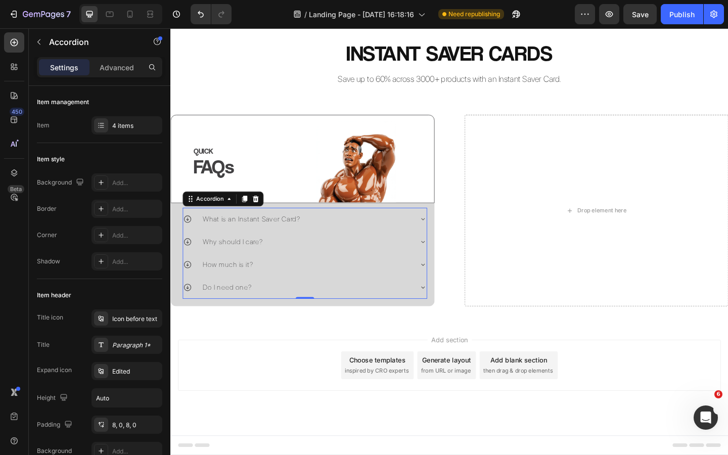
click at [290, 396] on div "Add section Choose templates inspired by CRO experts Generate layout from URL o…" at bounding box center [473, 395] width 591 height 56
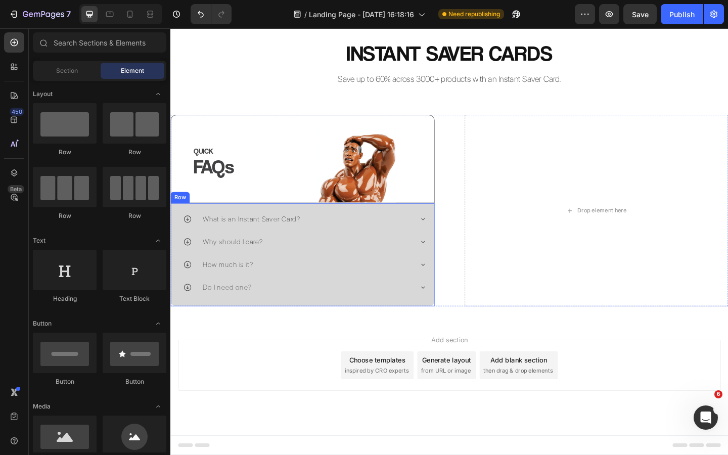
click at [354, 221] on div "What is an Instant Saver Card? Why should I care? How much is it? Do I need one…" at bounding box center [313, 270] width 271 height 104
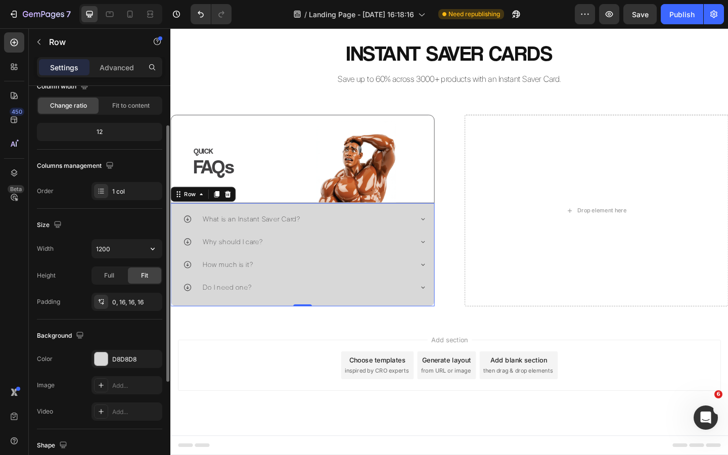
scroll to position [98, 0]
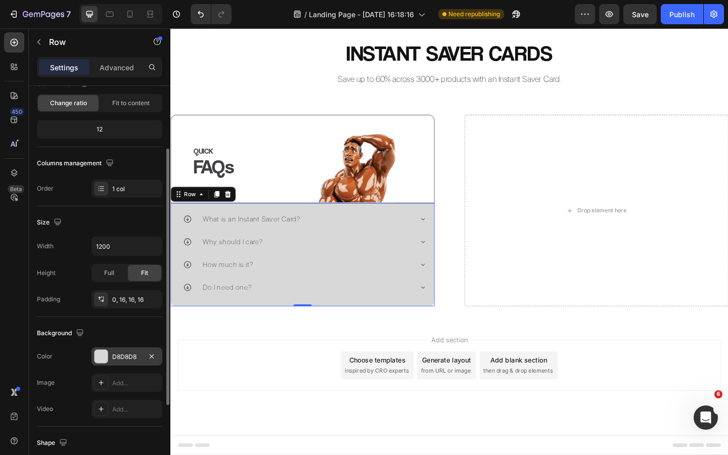
click at [118, 357] on div "D8D8D8" at bounding box center [126, 356] width 29 height 9
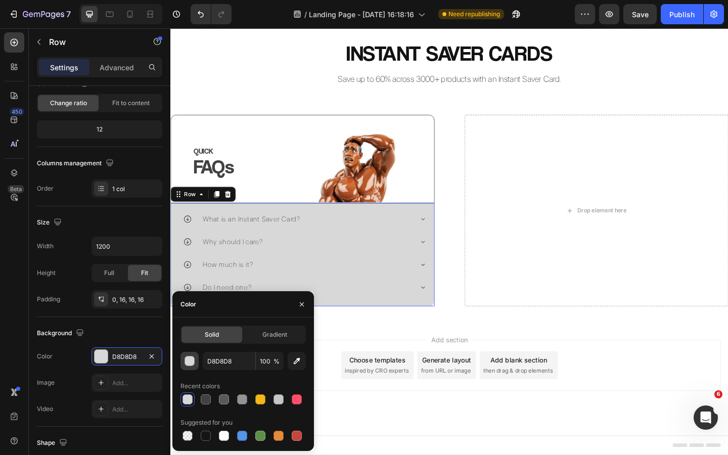
click at [193, 359] on div "button" at bounding box center [190, 361] width 10 height 10
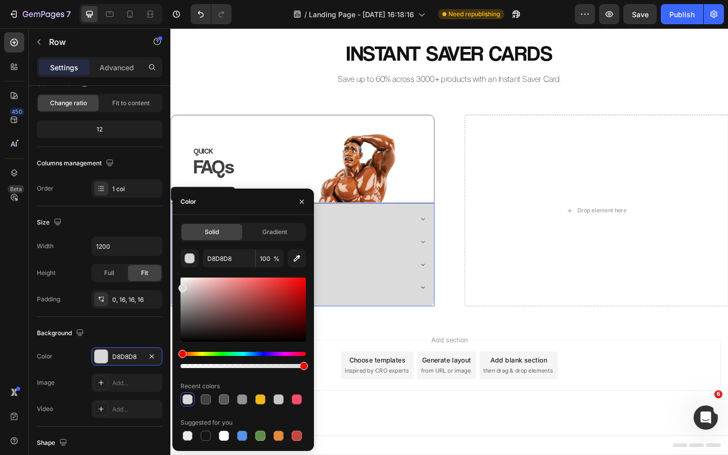
click at [181, 286] on div at bounding box center [182, 288] width 8 height 8
type input "DBDBDB"
click at [305, 198] on icon "button" at bounding box center [302, 202] width 8 height 8
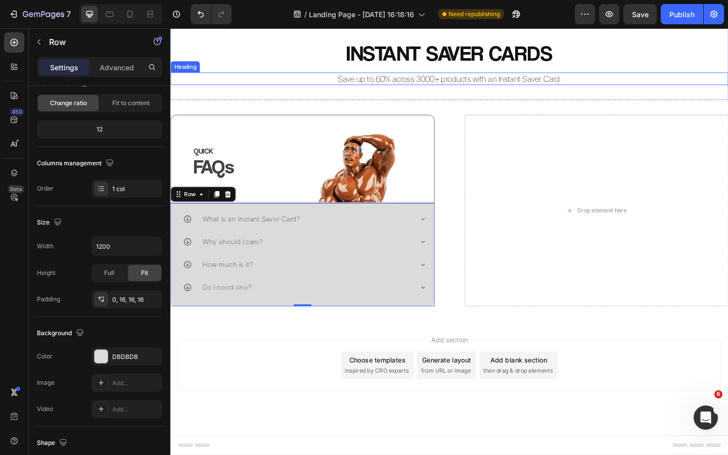
click at [258, 64] on h2 "INSTANT SAVER CARDS" at bounding box center [473, 55] width 607 height 32
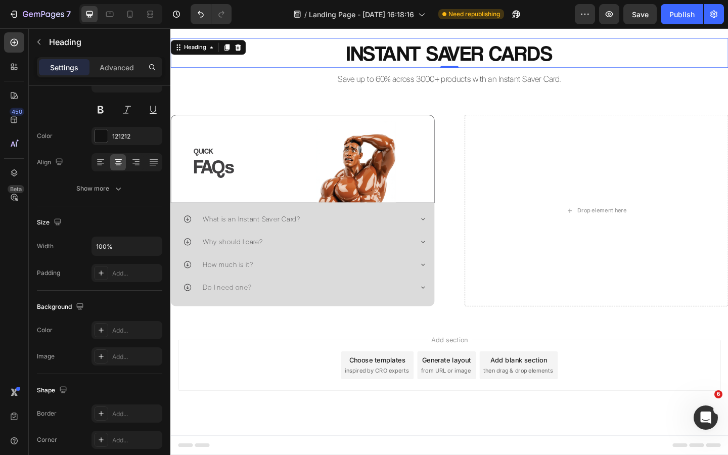
scroll to position [0, 0]
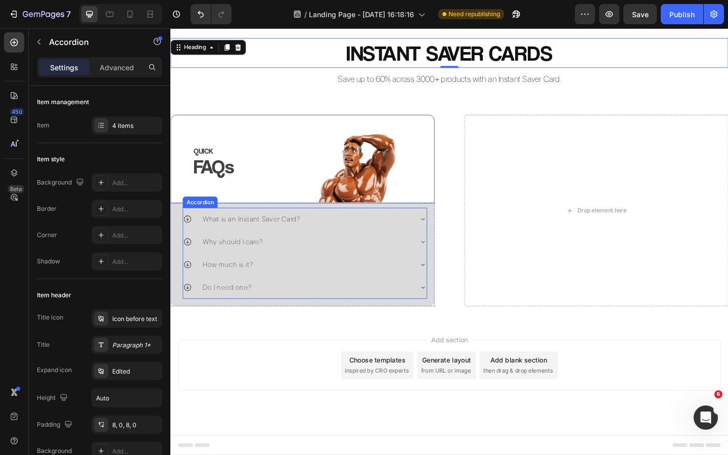
click at [268, 233] on p "What is an Instant Saver Card?" at bounding box center [258, 236] width 106 height 14
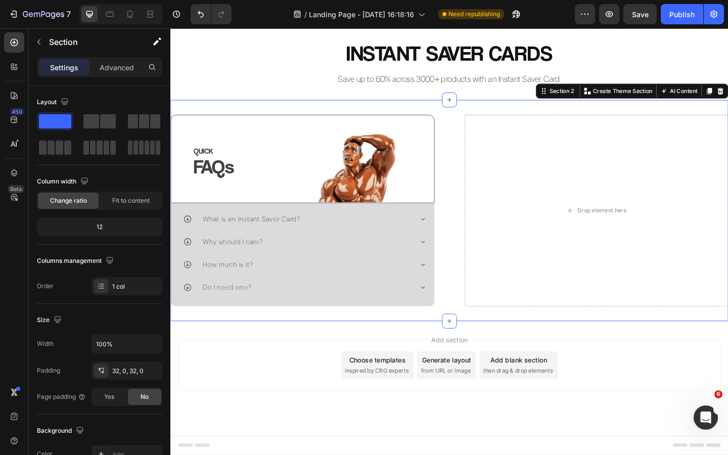
click at [241, 343] on div "QUICK Heading FAQs Heading Image Row Row What is an Instant Saver Card? Why sho…" at bounding box center [473, 226] width 607 height 241
click at [676, 17] on div "Publish" at bounding box center [681, 14] width 25 height 11
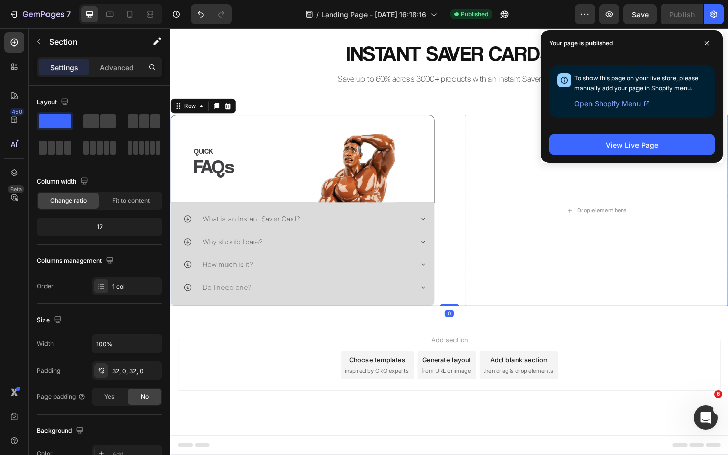
click at [466, 140] on div "QUICK Heading FAQs Heading Image Row Row What is an Instant Saver Card? Why sho…" at bounding box center [473, 226] width 607 height 208
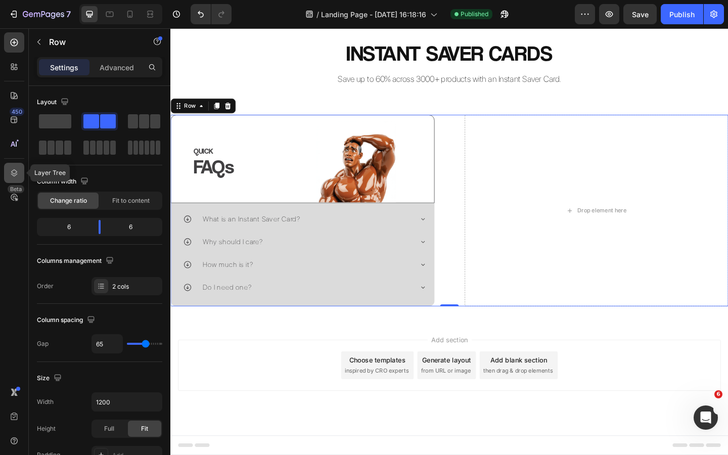
click at [11, 168] on icon at bounding box center [14, 173] width 10 height 10
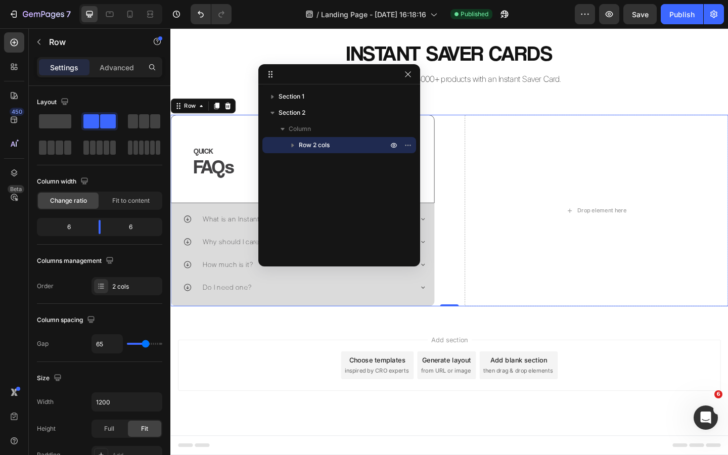
click at [290, 143] on icon "button" at bounding box center [293, 145] width 10 height 10
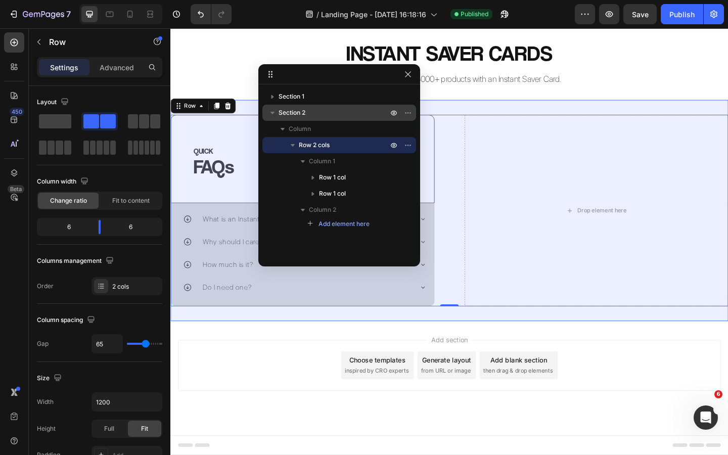
click at [274, 113] on icon "button" at bounding box center [272, 113] width 10 height 10
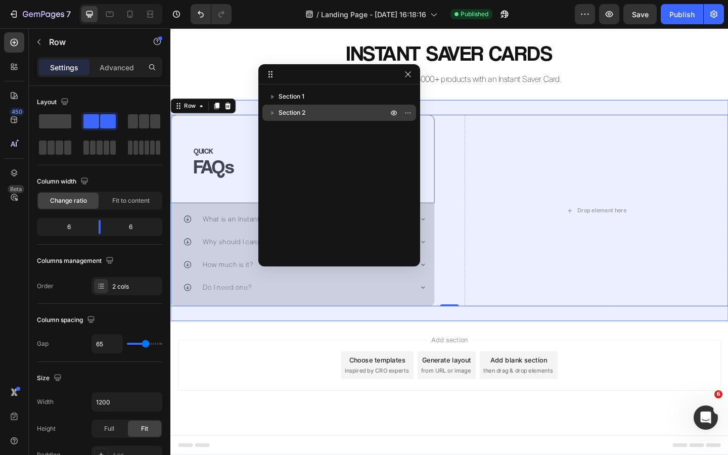
click at [274, 113] on icon "button" at bounding box center [272, 113] width 10 height 10
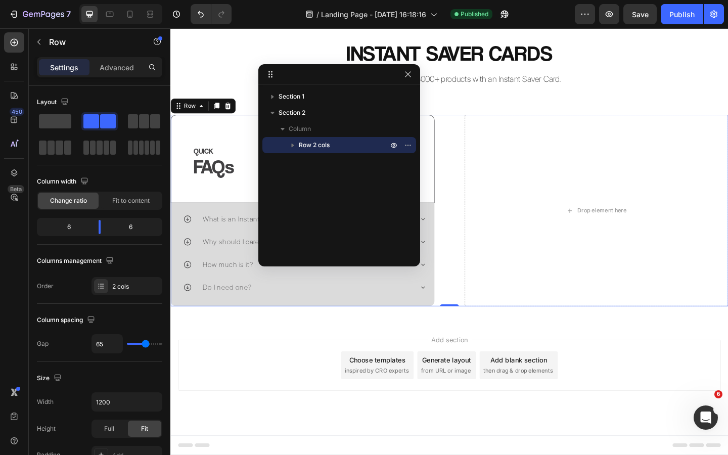
click at [294, 142] on icon "button" at bounding box center [293, 145] width 10 height 10
click at [411, 77] on icon "button" at bounding box center [408, 74] width 8 height 8
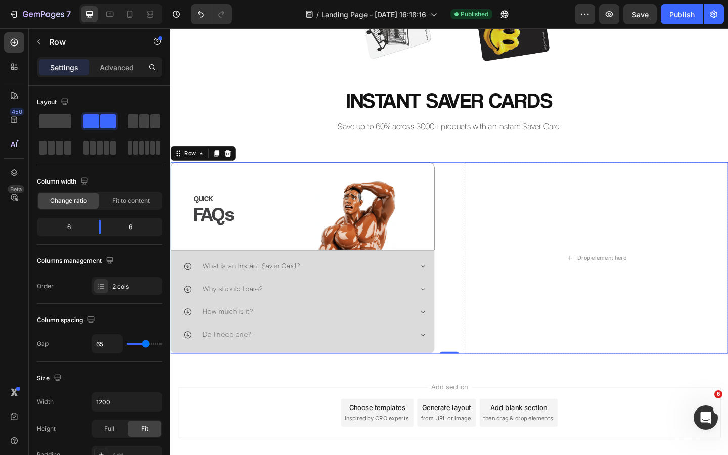
scroll to position [182, 0]
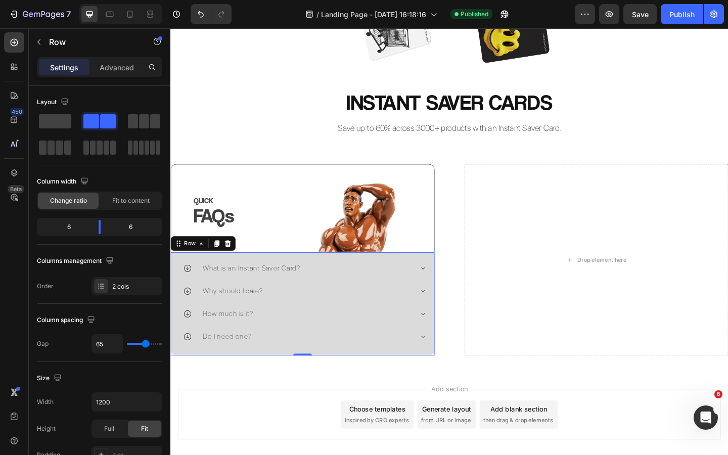
click at [454, 277] on div "What is an Instant Saver Card? Why should I care? How much is it? Do I need one…" at bounding box center [313, 328] width 287 height 112
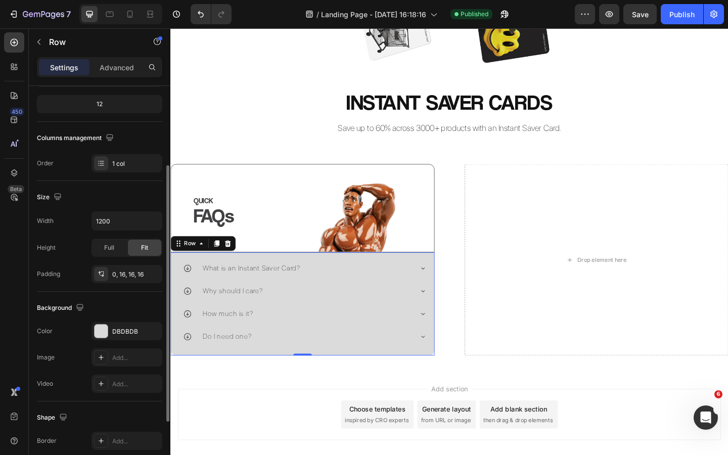
scroll to position [219, 0]
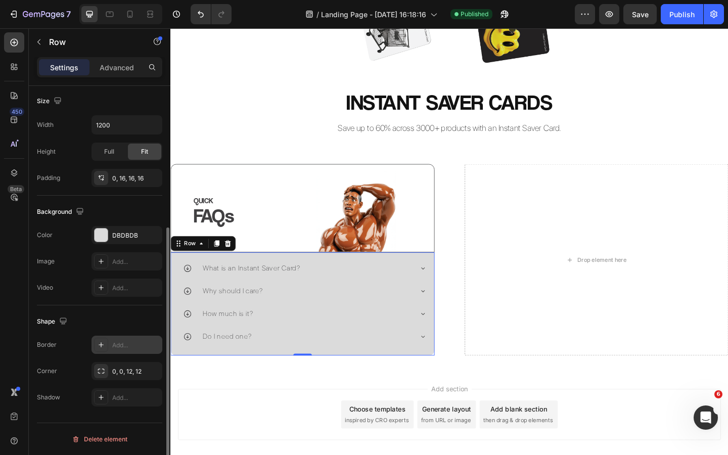
click at [121, 348] on div "Add..." at bounding box center [136, 345] width 48 height 9
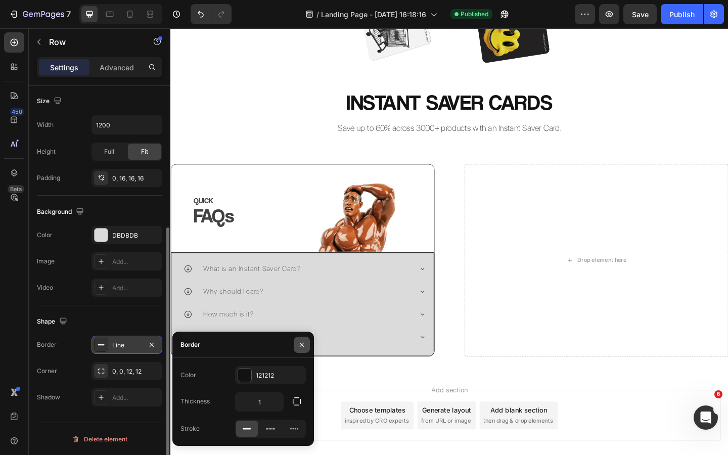
click at [299, 344] on icon "button" at bounding box center [302, 345] width 8 height 8
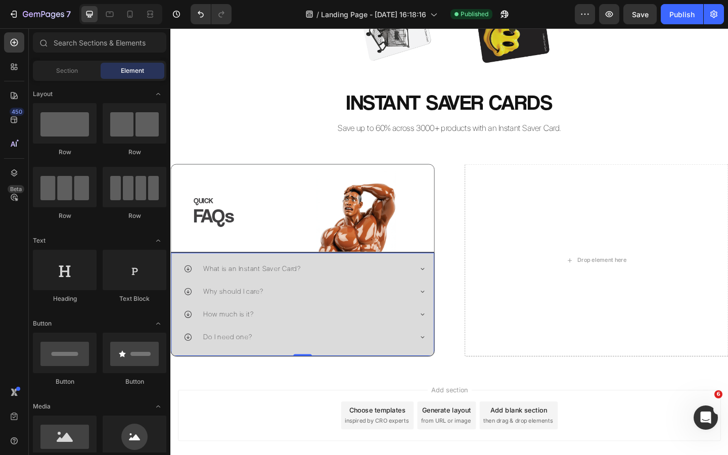
click at [313, 413] on div "Add section Choose templates inspired by CRO experts Generate layout from URL o…" at bounding box center [473, 463] width 607 height 124
click at [400, 384] on div "What is an Instant Saver Card? Why should I care? How much is it? Do I need one…" at bounding box center [313, 328] width 287 height 113
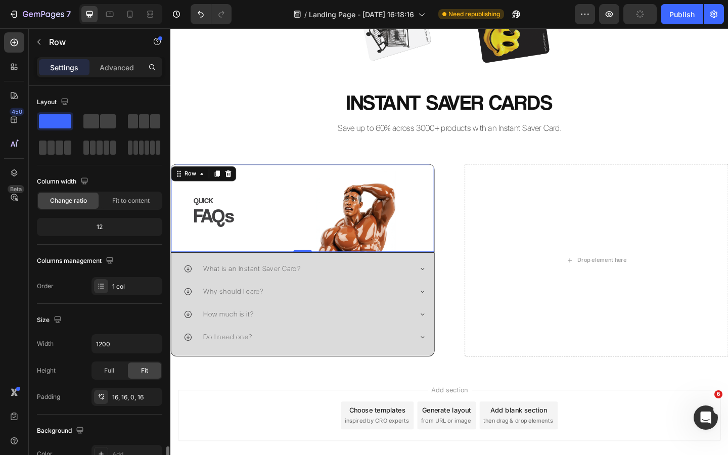
click at [455, 221] on div "QUICK Heading FAQs Heading Image Row Row 0" at bounding box center [313, 224] width 287 height 96
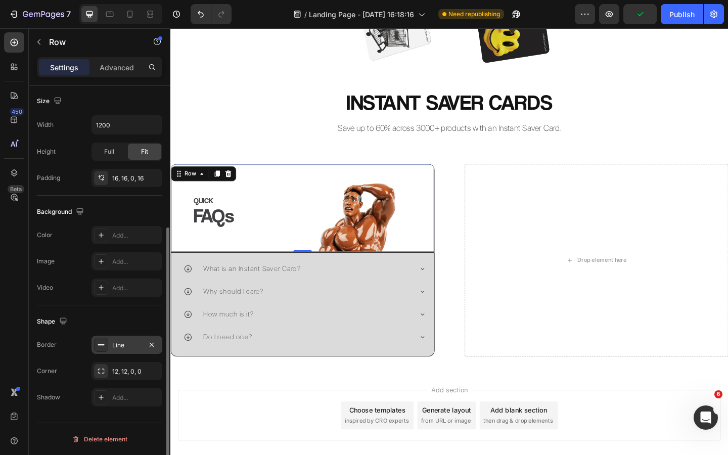
click at [118, 353] on div "Line" at bounding box center [127, 345] width 71 height 18
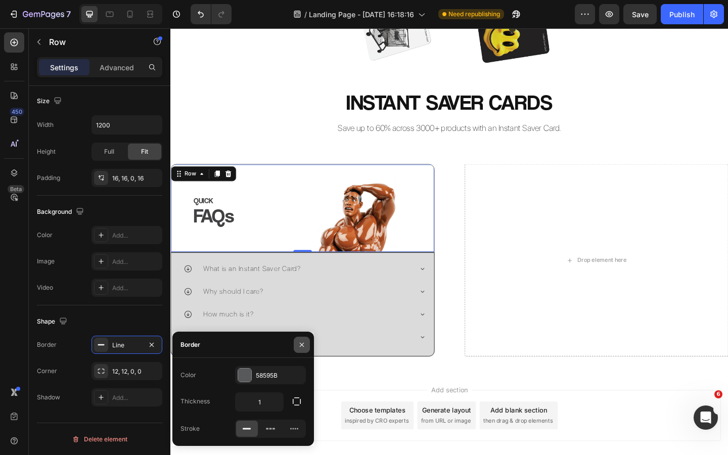
click at [300, 344] on icon "button" at bounding box center [302, 345] width 8 height 8
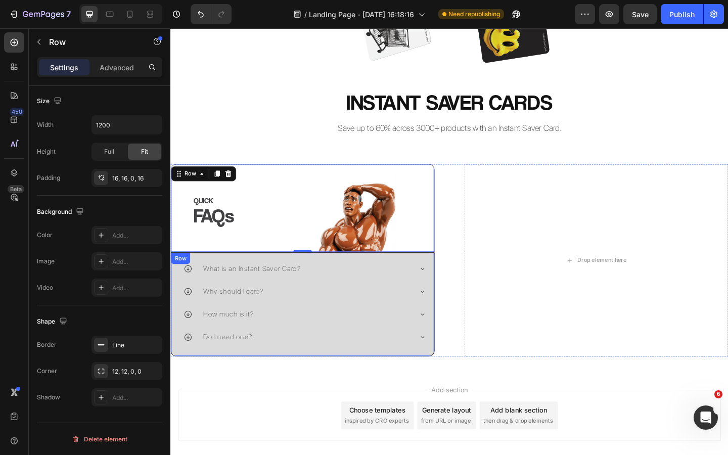
click at [443, 382] on div "What is an Instant Saver Card? Why should I care? How much is it? Do I need one…" at bounding box center [313, 328] width 287 height 113
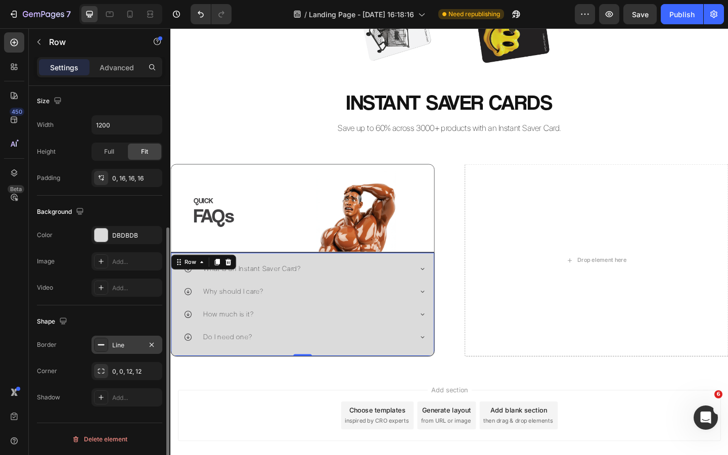
click at [125, 351] on div "Line" at bounding box center [127, 345] width 71 height 18
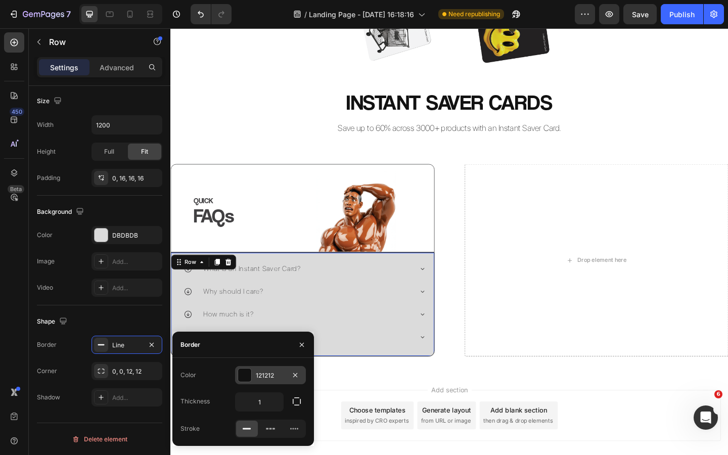
click at [262, 371] on div "121212" at bounding box center [270, 375] width 29 height 9
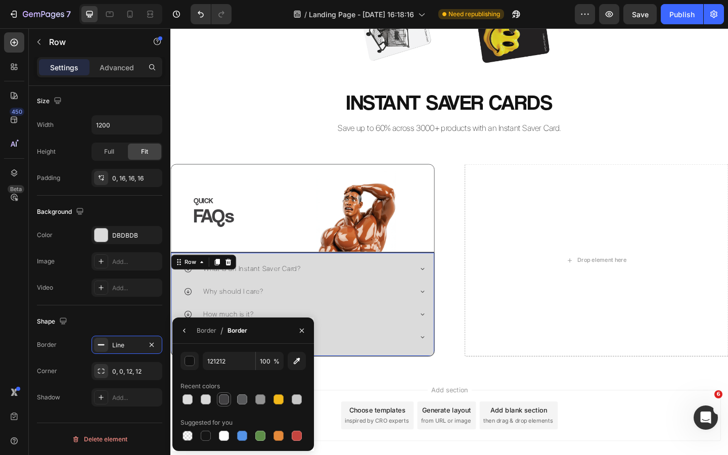
click at [223, 398] on div at bounding box center [224, 399] width 10 height 10
click at [244, 398] on div at bounding box center [242, 399] width 10 height 10
type input "58595B"
click at [298, 329] on icon "button" at bounding box center [302, 331] width 8 height 8
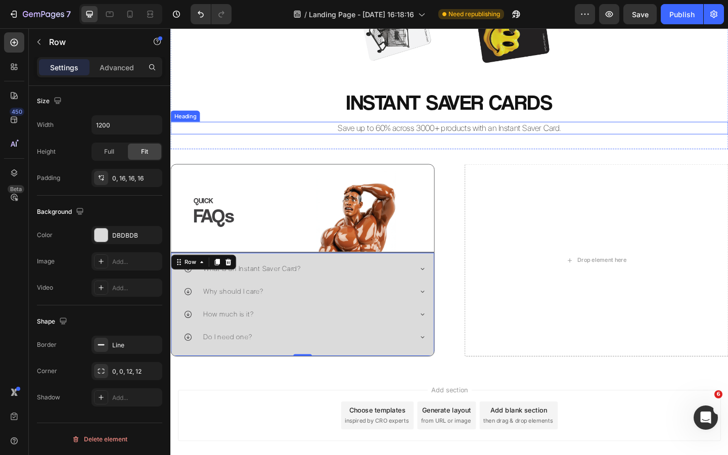
click at [273, 138] on h2 "Save up to 60% across 3000+ products with an Instant Saver Card." at bounding box center [473, 137] width 607 height 14
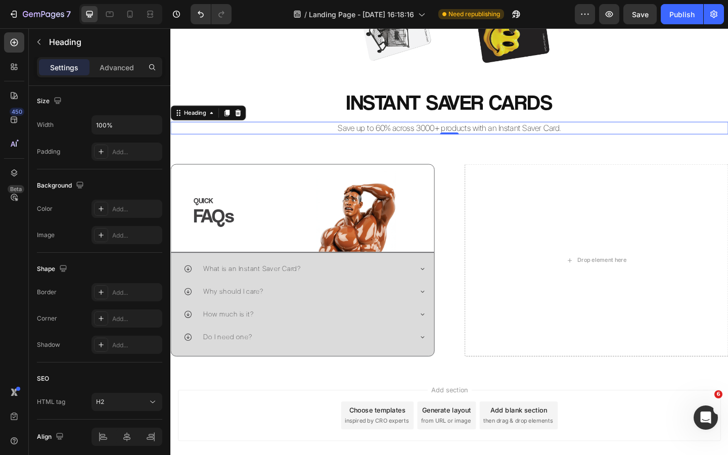
scroll to position [0, 0]
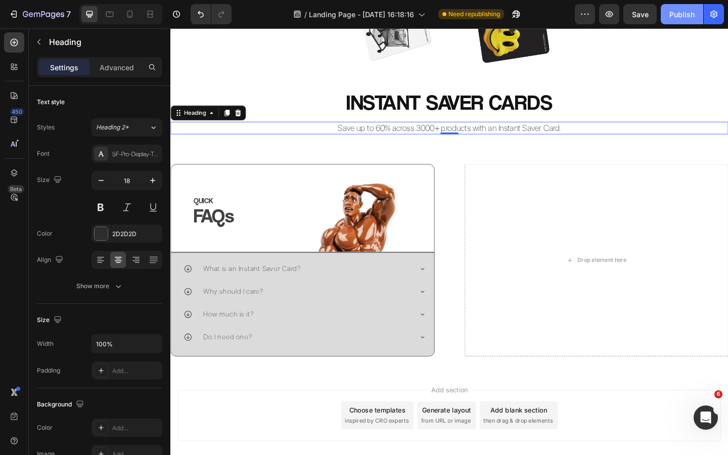
click at [677, 19] on div "Publish" at bounding box center [681, 14] width 25 height 11
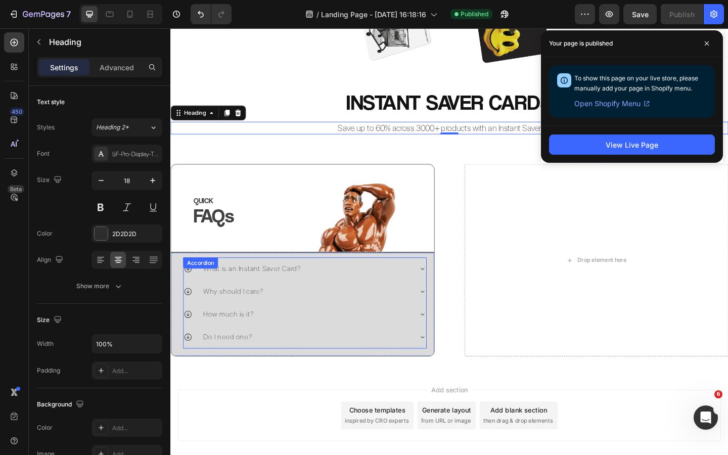
click at [252, 287] on p "What is an Instant Saver Card?" at bounding box center [259, 290] width 106 height 14
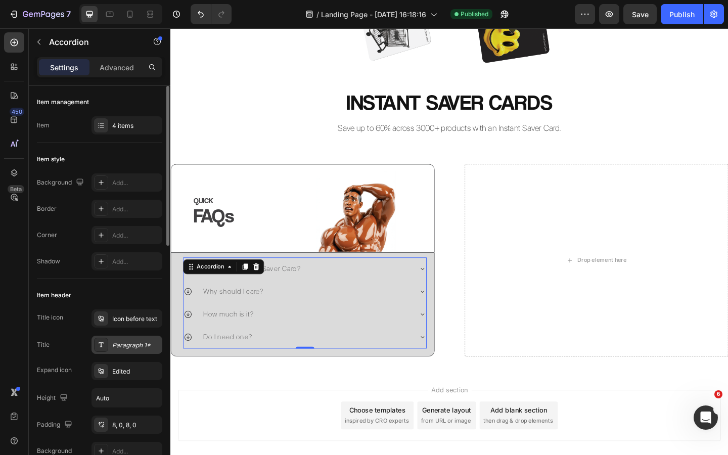
click at [126, 342] on div "Paragraph 1*" at bounding box center [136, 345] width 48 height 9
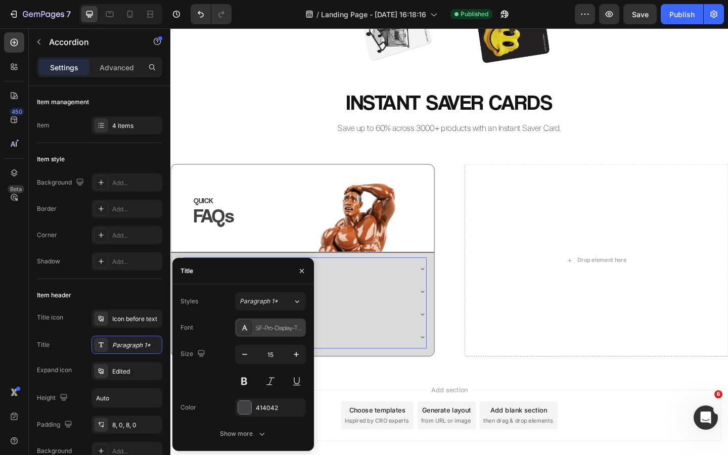
click at [278, 324] on div "SF-Pro-Display-Thin" at bounding box center [280, 328] width 48 height 9
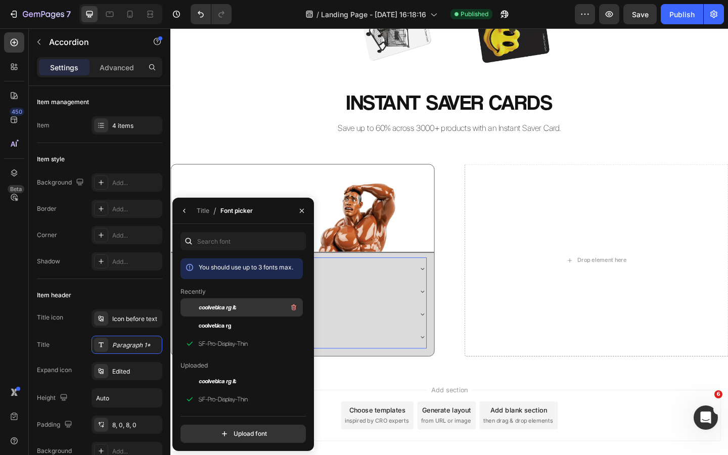
click at [236, 312] on div "coolvetica rg it" at bounding box center [250, 307] width 102 height 12
click at [302, 215] on button "button" at bounding box center [302, 211] width 16 height 16
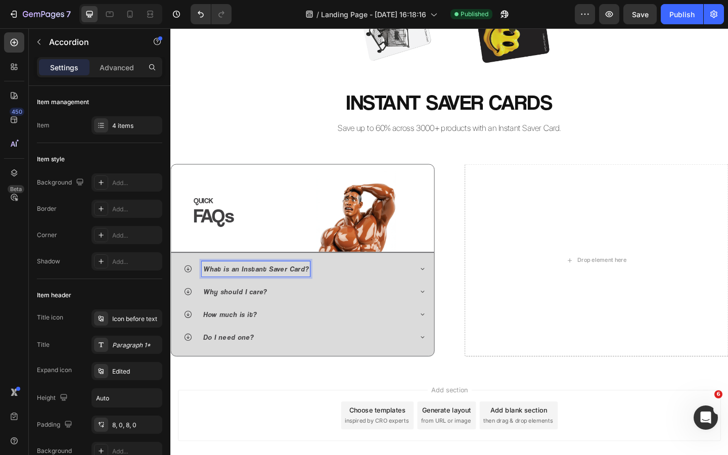
click at [299, 291] on p "What is an Instant Saver Card?" at bounding box center [263, 290] width 115 height 14
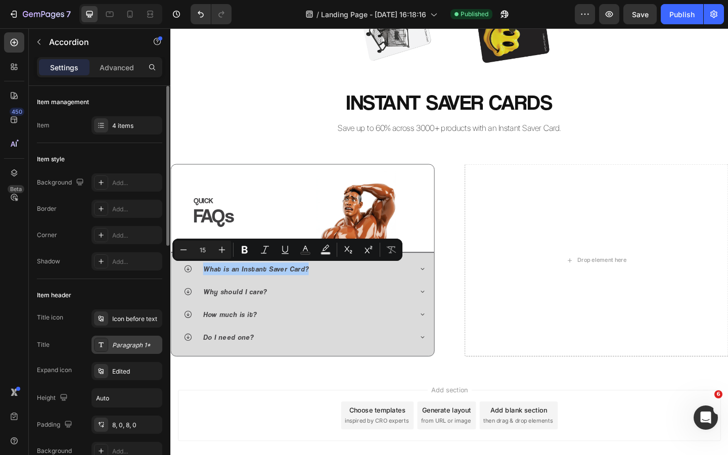
click at [131, 344] on div "Paragraph 1*" at bounding box center [136, 345] width 48 height 9
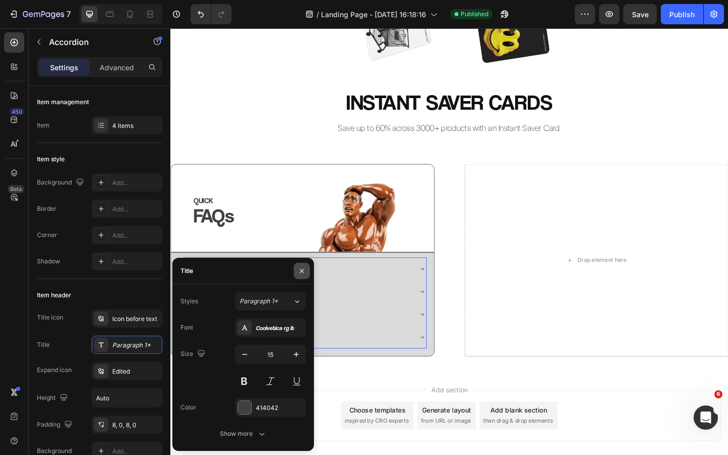
click at [301, 273] on icon "button" at bounding box center [302, 271] width 8 height 8
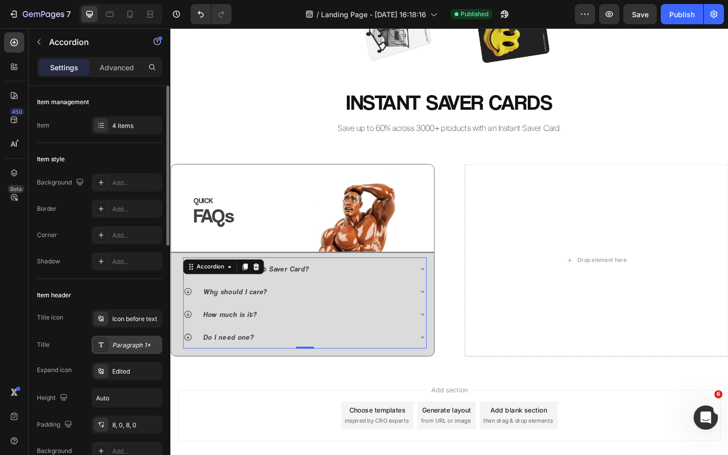
click at [116, 341] on div "Paragraph 1*" at bounding box center [136, 345] width 48 height 9
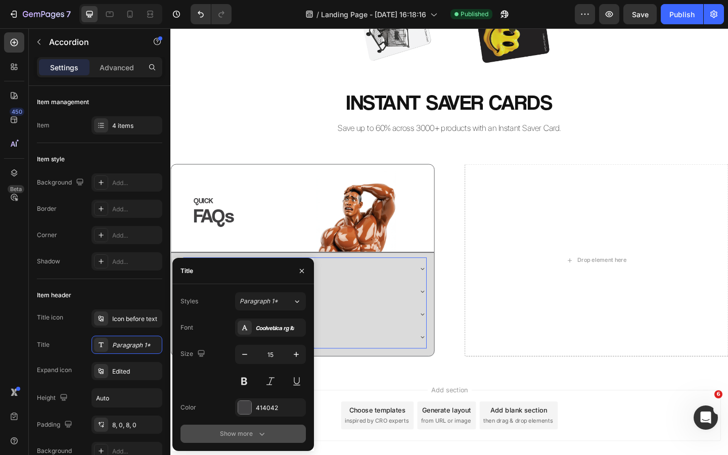
click at [259, 435] on icon "button" at bounding box center [262, 434] width 10 height 10
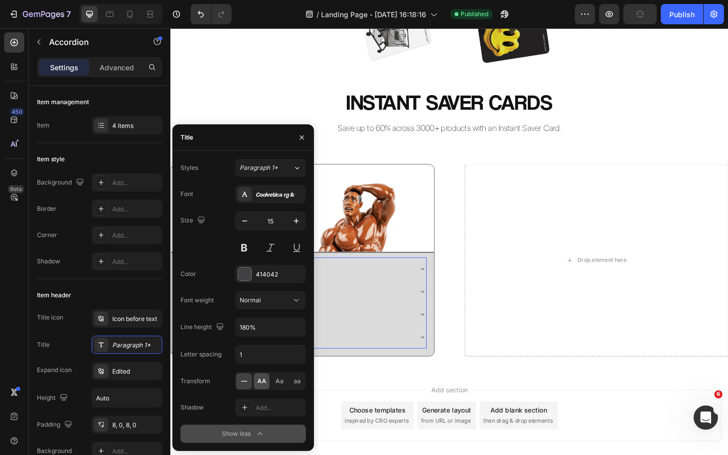
click at [265, 383] on span "AA" at bounding box center [261, 381] width 9 height 9
click at [302, 142] on button "button" at bounding box center [302, 137] width 16 height 16
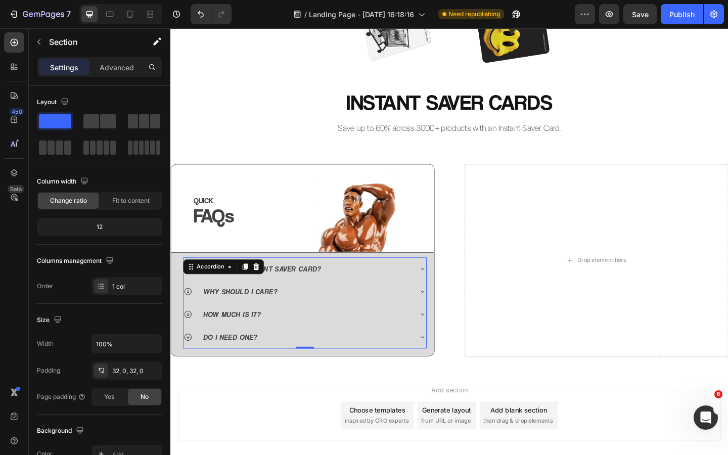
click at [291, 145] on div "Image Row INSTANT SAVER CARDS Heading Save up to 60% across 3000+ products with…" at bounding box center [473, 14] width 607 height 292
click at [294, 292] on p "What is an Instant Saver Card?" at bounding box center [270, 290] width 128 height 14
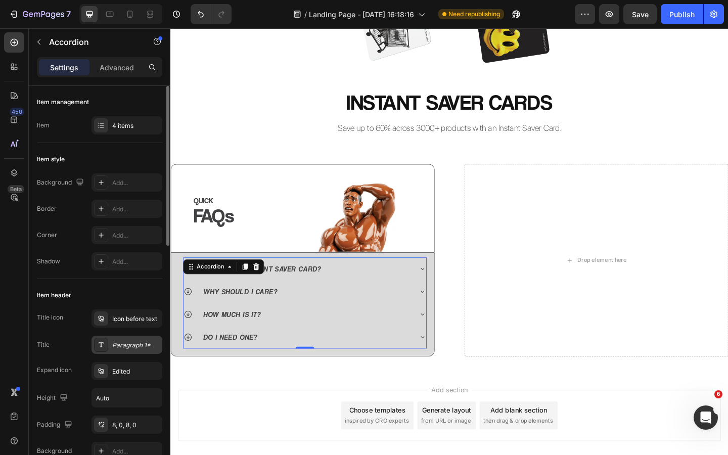
click at [128, 345] on div "Paragraph 1*" at bounding box center [136, 345] width 48 height 9
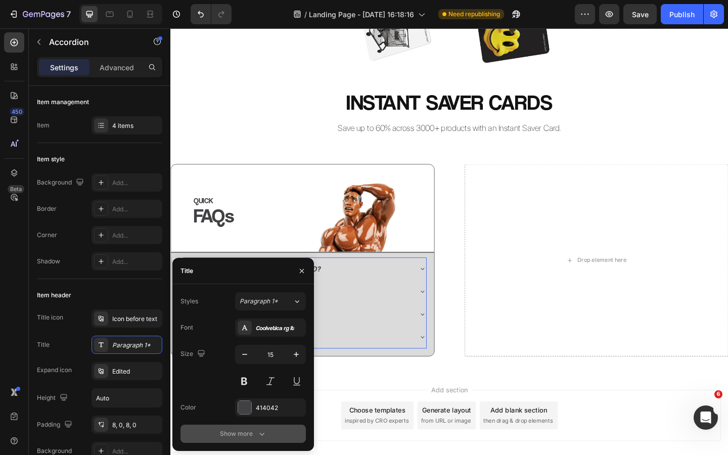
click at [253, 433] on div "Show more" at bounding box center [243, 434] width 47 height 10
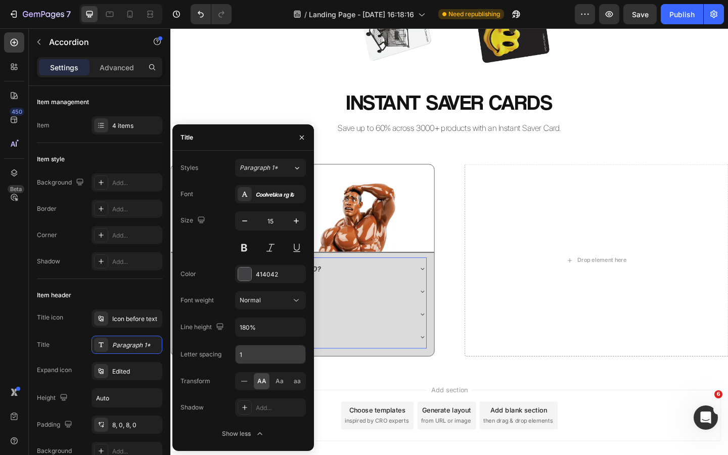
click at [260, 358] on input "1" at bounding box center [271, 354] width 70 height 18
type input "0"
click at [304, 137] on icon "button" at bounding box center [302, 137] width 8 height 8
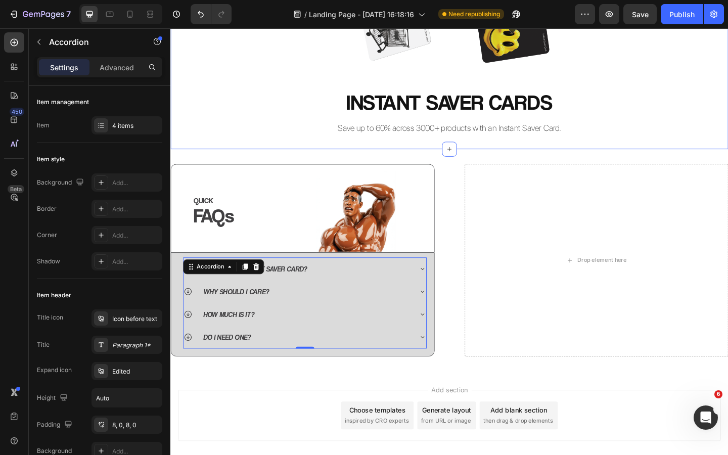
click at [296, 145] on div "Image Row INSTANT SAVER CARDS Heading Save up to 60% across 3000+ products with…" at bounding box center [473, 14] width 607 height 292
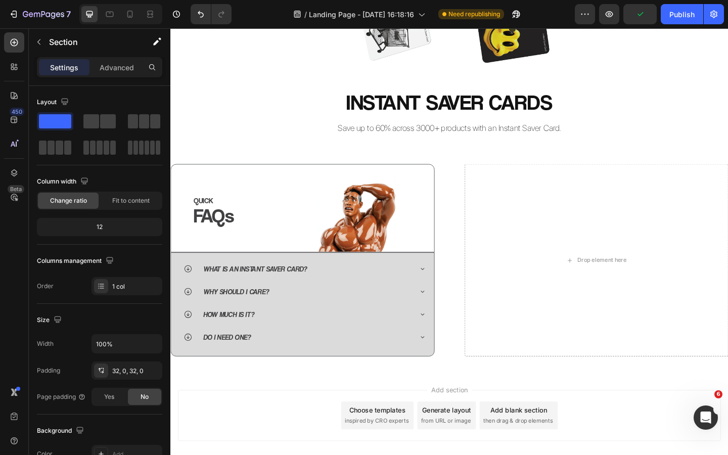
click at [292, 413] on div "Add section Choose templates inspired by CRO experts Generate layout from URL o…" at bounding box center [473, 463] width 607 height 124
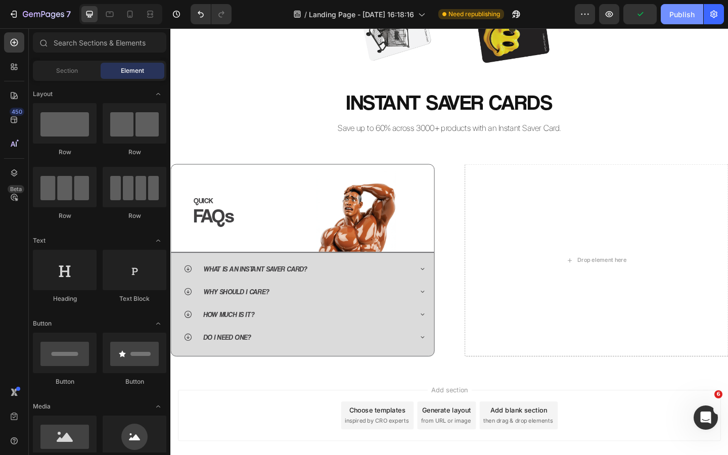
click at [686, 20] on button "Publish" at bounding box center [682, 14] width 42 height 20
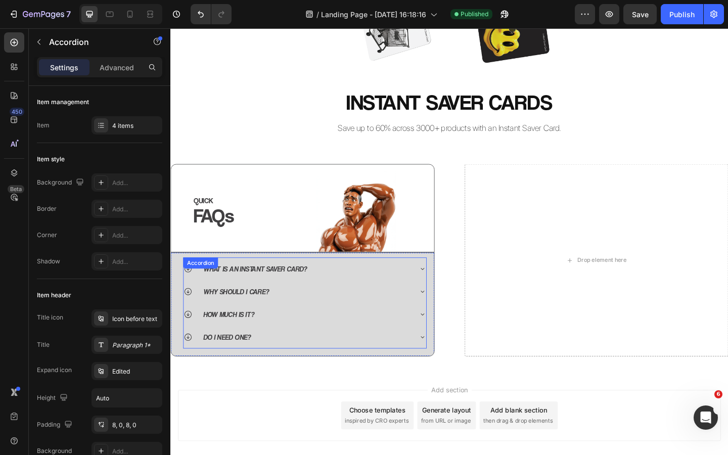
click at [316, 292] on p "What is an Instant Saver Card?" at bounding box center [262, 290] width 113 height 14
click at [317, 292] on p "What is an Instant Saver Card?" at bounding box center [262, 290] width 113 height 14
click at [307, 142] on h2 "Save up to 60% across 3000+ products with an Instant Saver Card." at bounding box center [473, 137] width 607 height 14
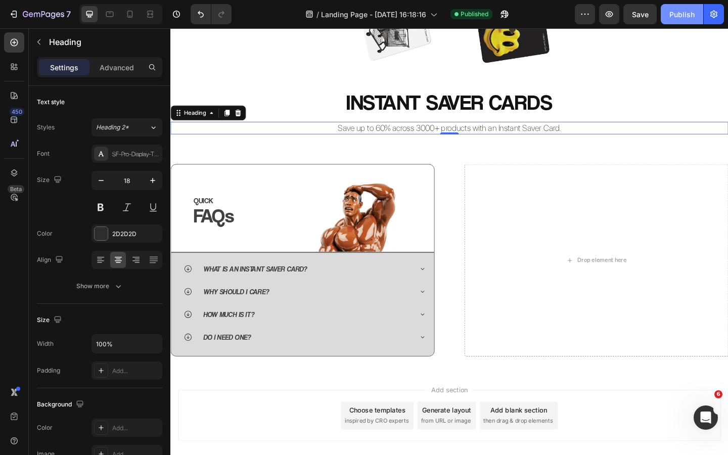
click at [671, 18] on div "Publish" at bounding box center [681, 14] width 25 height 11
click at [341, 277] on div "What is an Instant Saver Card? Why should I care? How much is it? Do I need one…" at bounding box center [314, 325] width 270 height 104
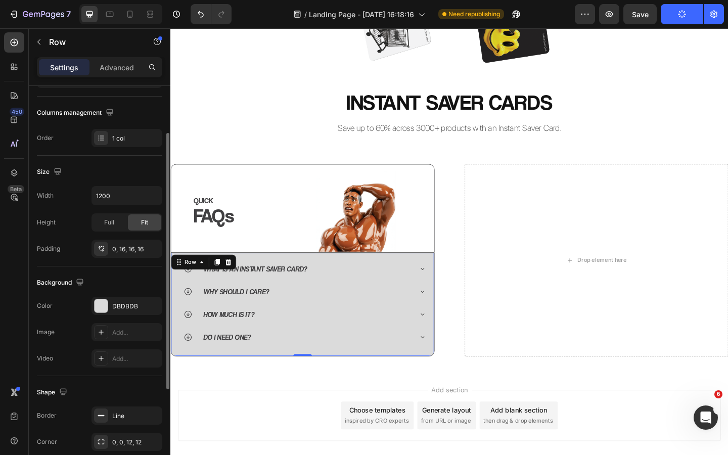
scroll to position [151, 0]
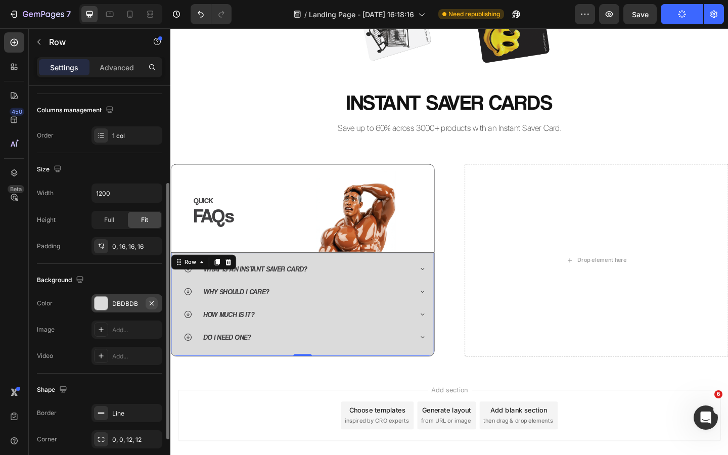
click at [149, 301] on icon "button" at bounding box center [152, 303] width 8 height 8
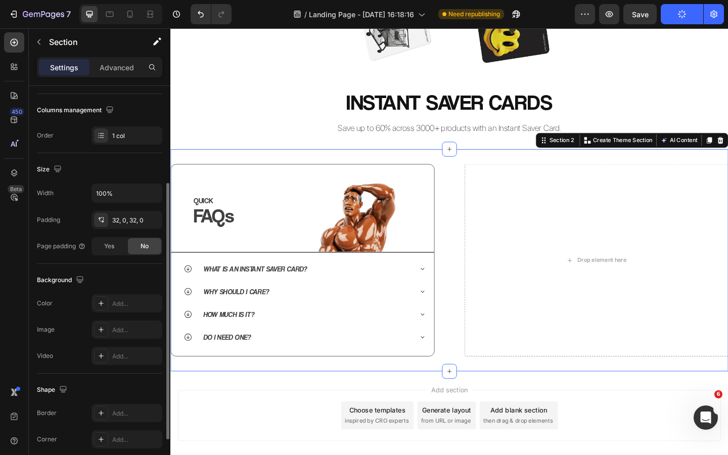
click at [369, 400] on div "QUICK Heading FAQs Heading Image Row Row What is an Instant Saver Card? Why sho…" at bounding box center [473, 281] width 607 height 242
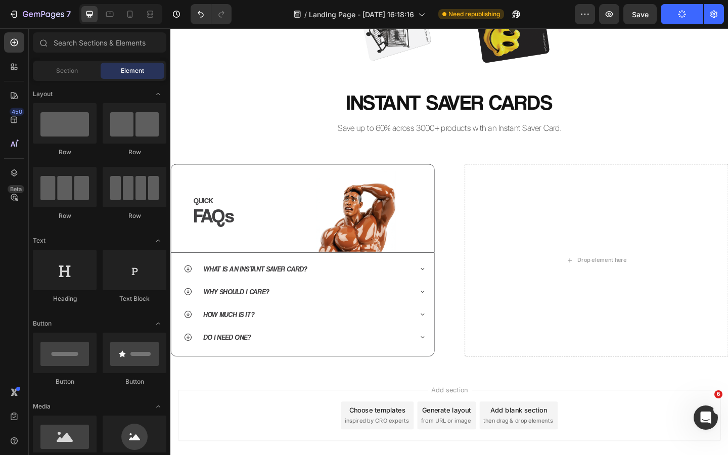
click at [300, 415] on div "Add section Choose templates inspired by CRO experts Generate layout from URL o…" at bounding box center [473, 463] width 607 height 124
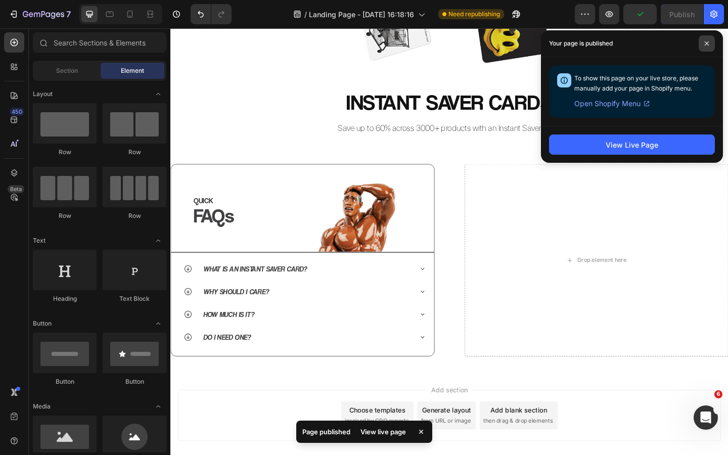
click at [707, 41] on icon at bounding box center [706, 43] width 5 height 5
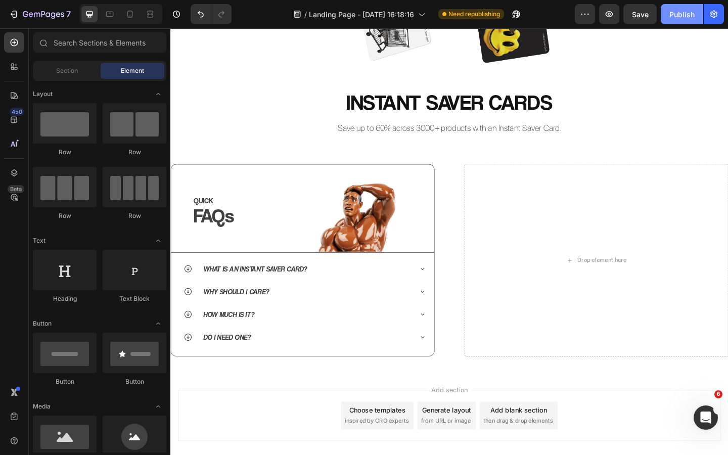
click at [683, 13] on div "Publish" at bounding box center [681, 14] width 25 height 11
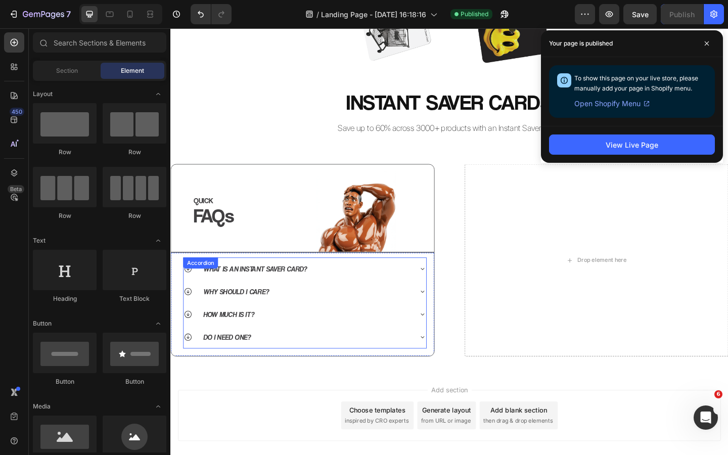
click at [267, 294] on p "What is an Instant Saver Card?" at bounding box center [262, 290] width 113 height 14
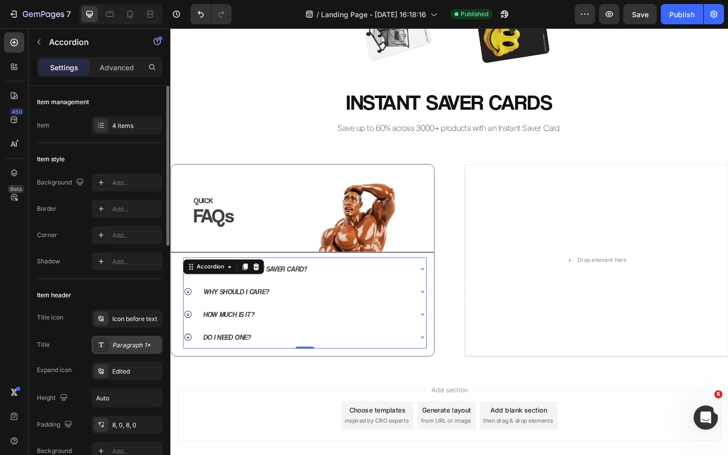
click at [126, 342] on div "Paragraph 1*" at bounding box center [136, 345] width 48 height 9
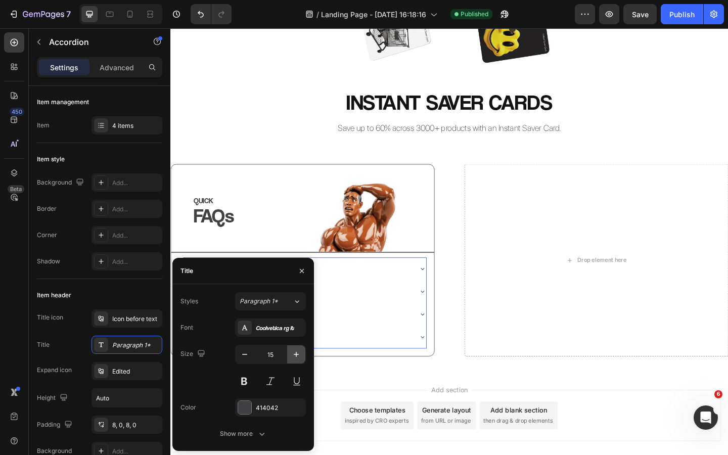
click at [293, 355] on icon "button" at bounding box center [296, 354] width 10 height 10
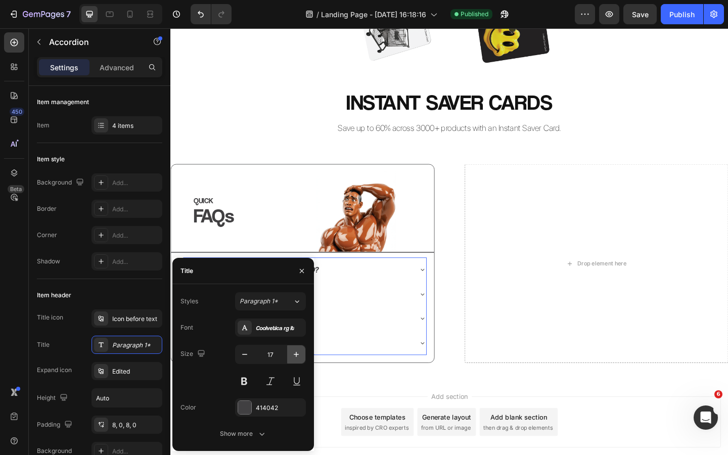
click at [293, 355] on icon "button" at bounding box center [296, 354] width 10 height 10
type input "19"
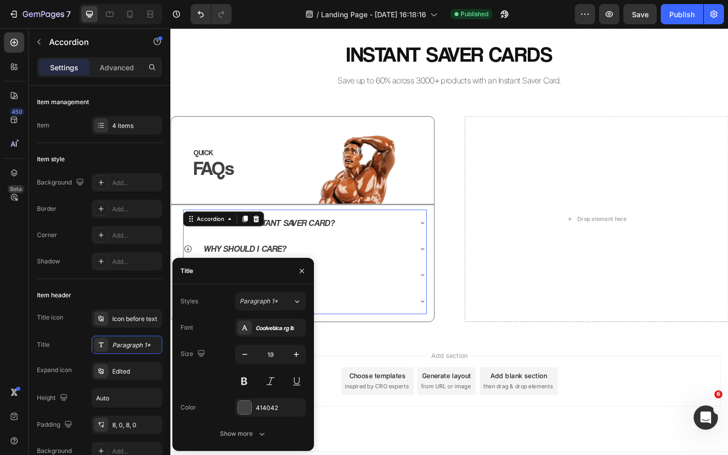
scroll to position [250, 0]
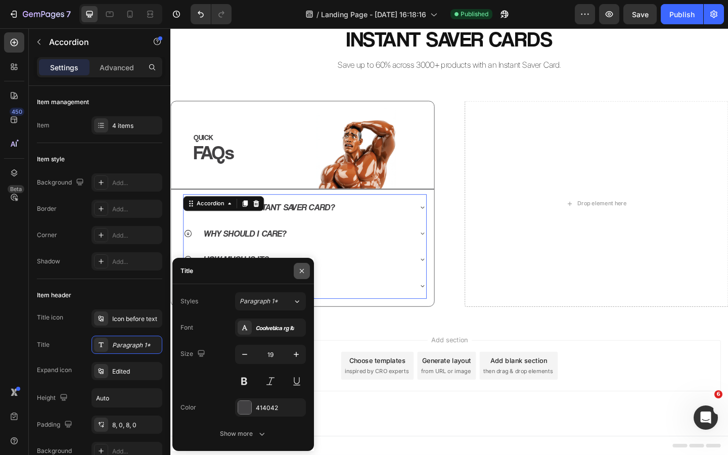
click at [298, 271] on icon "button" at bounding box center [302, 271] width 8 height 8
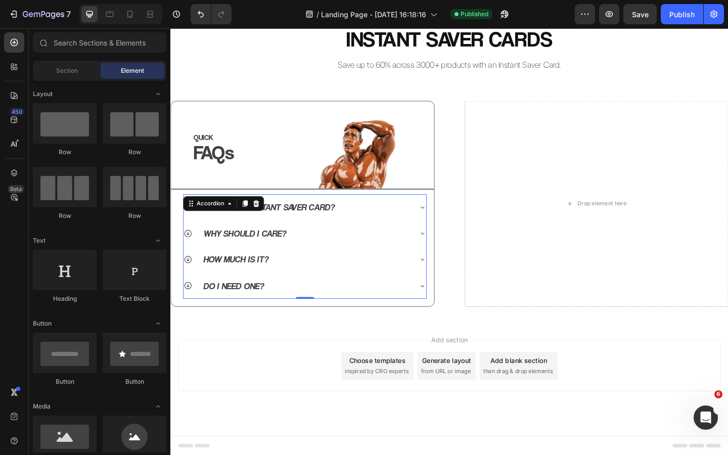
click at [312, 355] on div "Add section Choose templates inspired by CRO experts Generate layout from URL o…" at bounding box center [473, 409] width 607 height 124
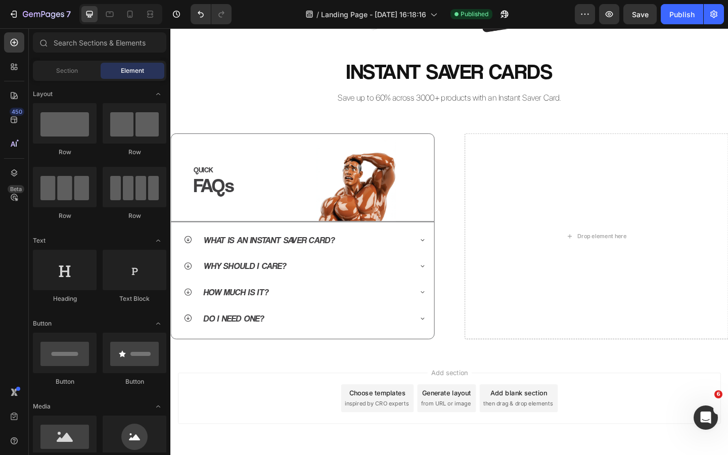
scroll to position [193, 0]
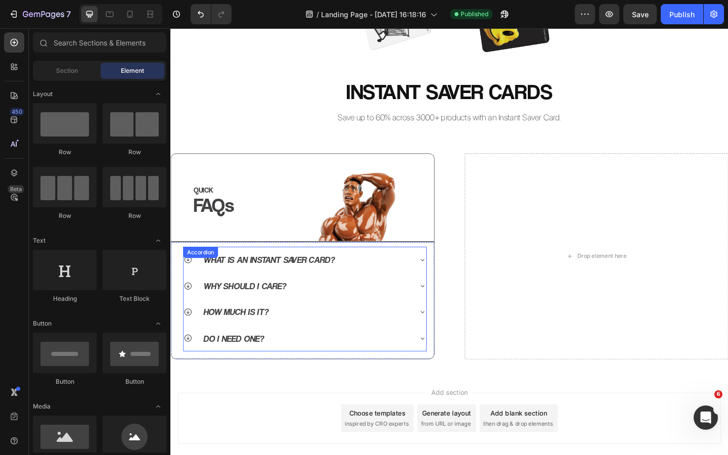
click at [438, 280] on div "What is an Instant Saver Card?" at bounding box center [317, 280] width 264 height 28
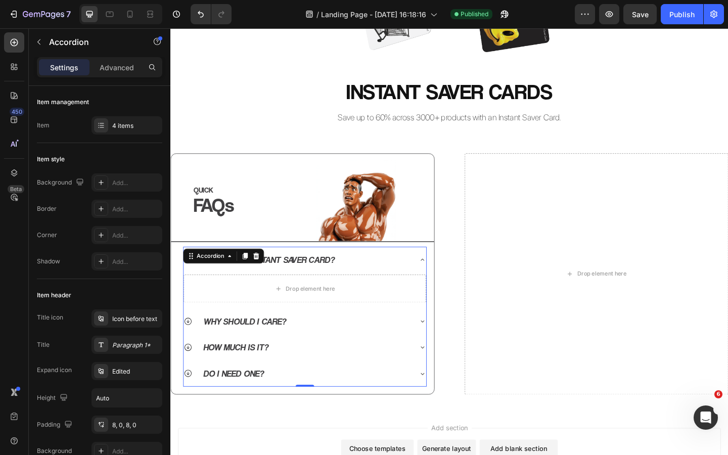
click at [438, 280] on div "What is an Instant Saver Card?" at bounding box center [317, 280] width 264 height 28
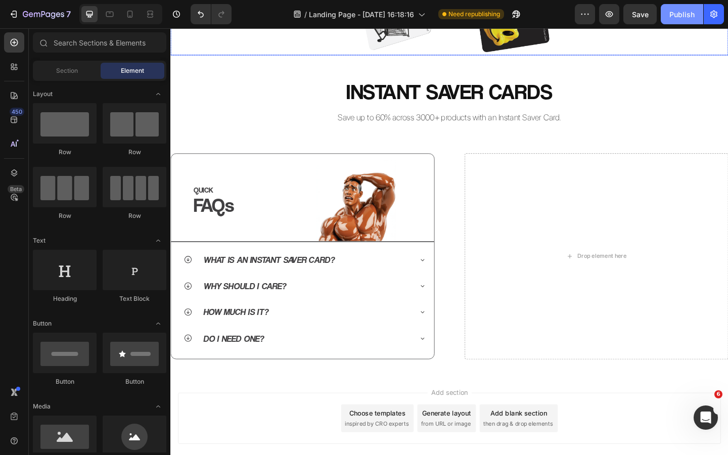
click at [681, 15] on div "Publish" at bounding box center [681, 14] width 25 height 11
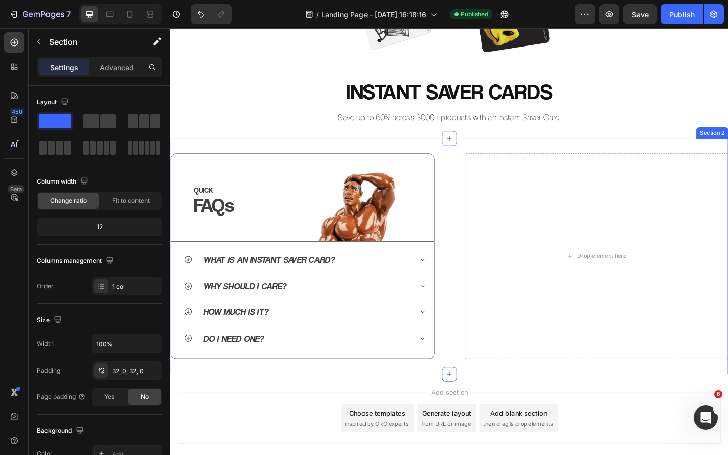
click at [466, 161] on div "QUICK Heading FAQs Heading Image Row Row What is an Instant Saver Card? Why sho…" at bounding box center [473, 276] width 607 height 256
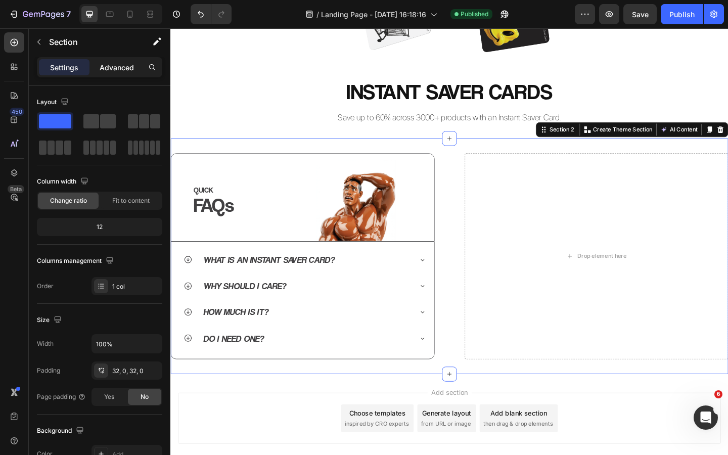
click at [108, 70] on p "Advanced" at bounding box center [117, 67] width 34 height 11
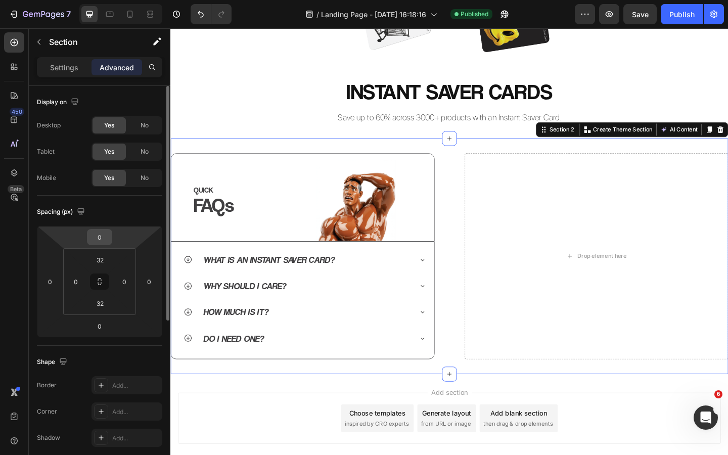
click at [103, 238] on input "0" at bounding box center [99, 237] width 20 height 15
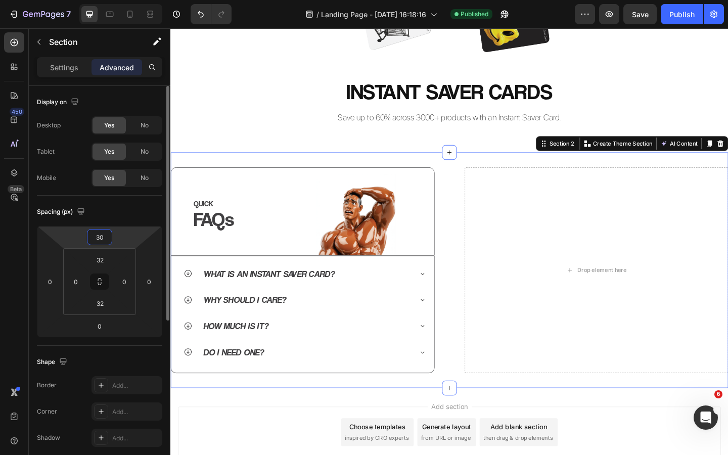
type input "3"
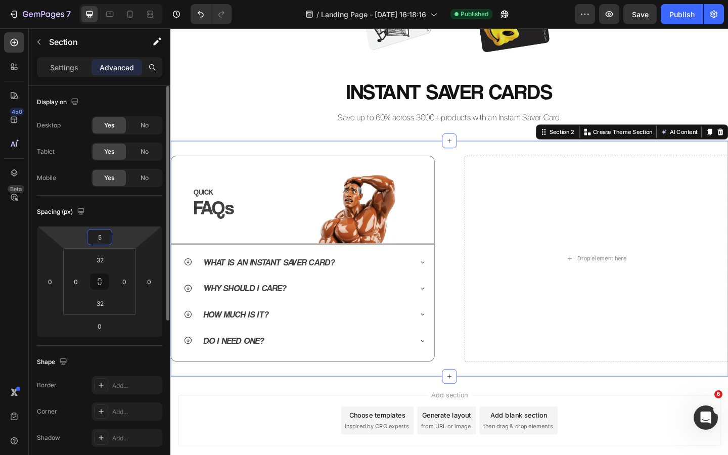
type input "50"
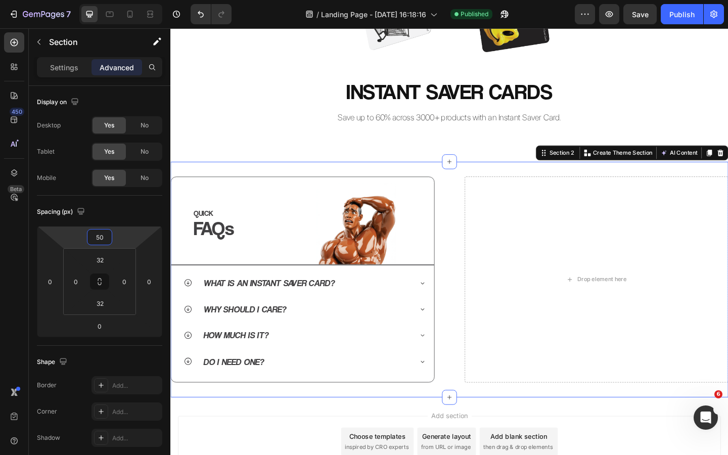
click at [288, 126] on h2 "Save up to 60% across 3000+ products with an Instant Saver Card." at bounding box center [473, 125] width 607 height 14
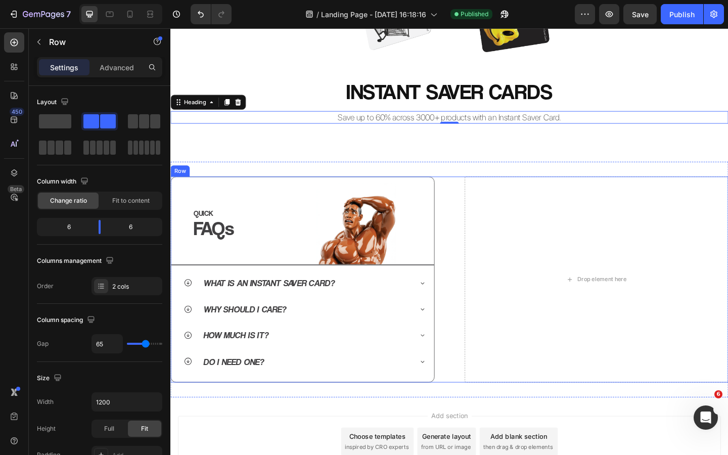
click at [469, 256] on div "QUICK Heading FAQs Heading Image Row Row What is an Instant Saver Card? Why sho…" at bounding box center [473, 302] width 607 height 224
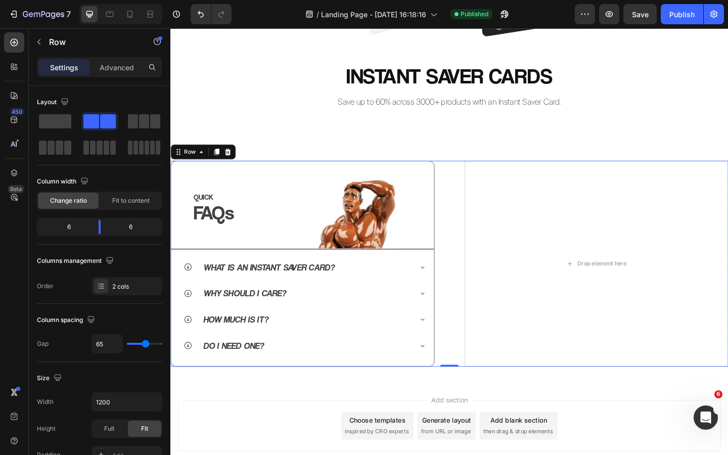
scroll to position [225, 0]
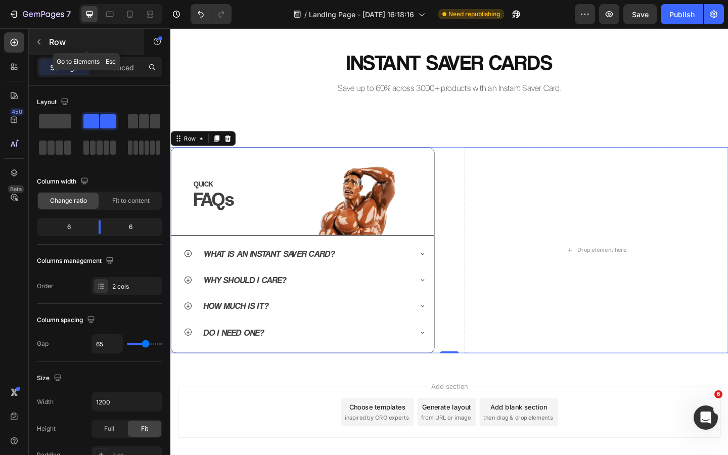
click at [35, 47] on button "button" at bounding box center [39, 42] width 16 height 16
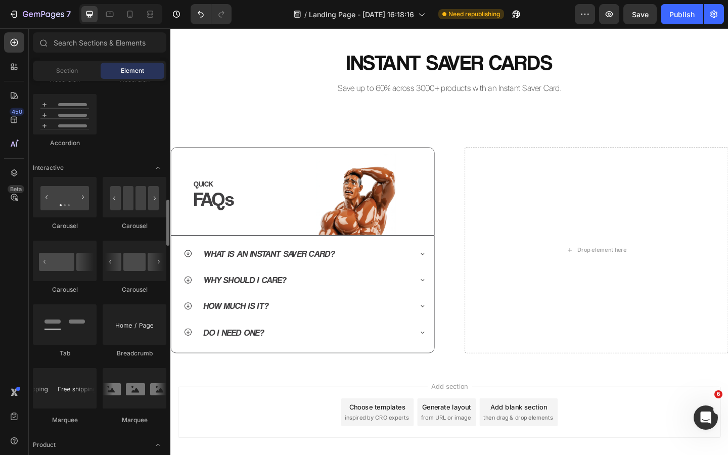
scroll to position [950, 0]
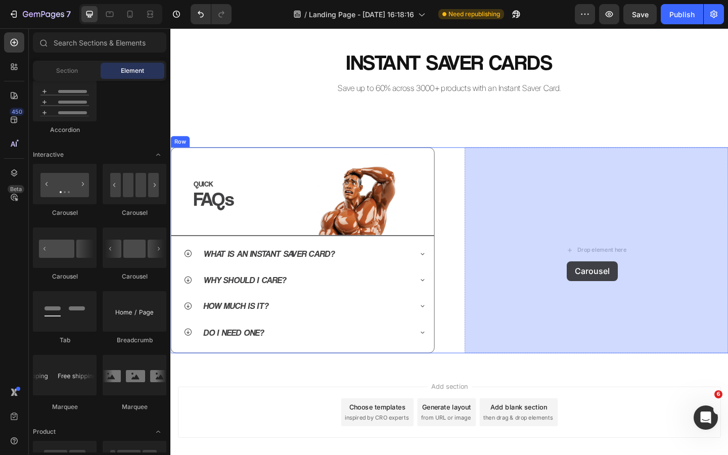
drag, startPoint x: 295, startPoint y: 283, endPoint x: 602, endPoint y: 282, distance: 306.4
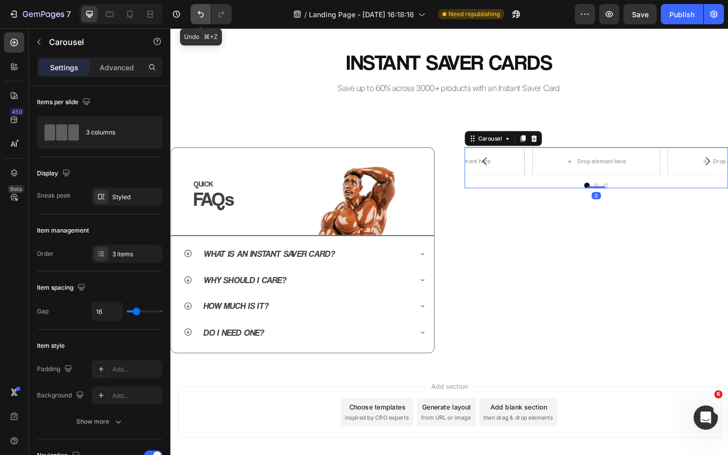
click at [203, 20] on button "Undo/Redo" at bounding box center [201, 14] width 20 height 20
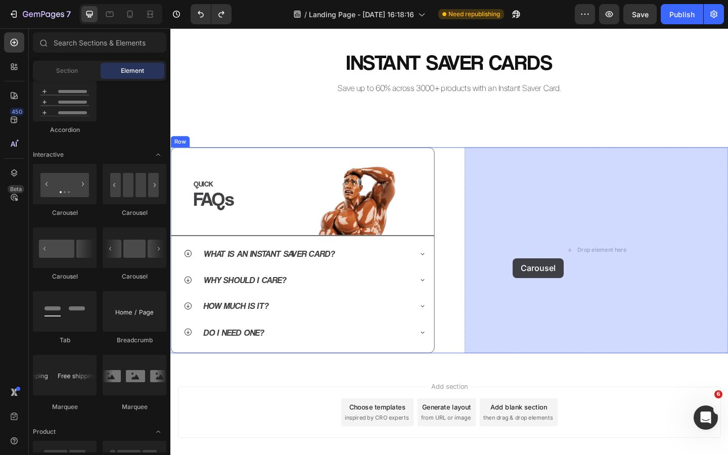
drag, startPoint x: 242, startPoint y: 228, endPoint x: 560, endPoint y: 278, distance: 322.0
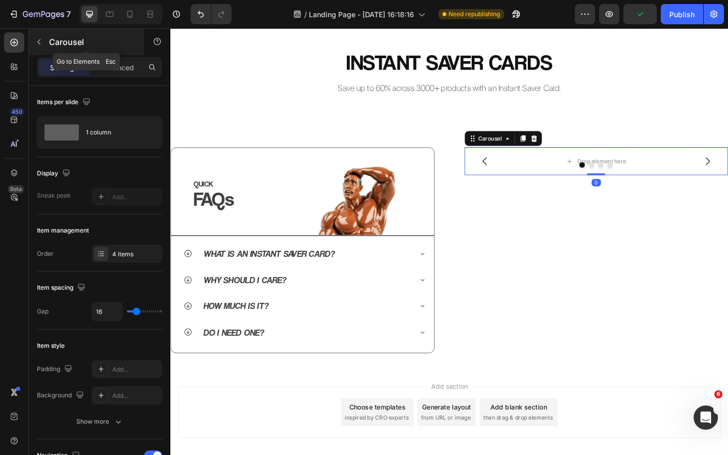
click at [40, 46] on button "button" at bounding box center [39, 42] width 16 height 16
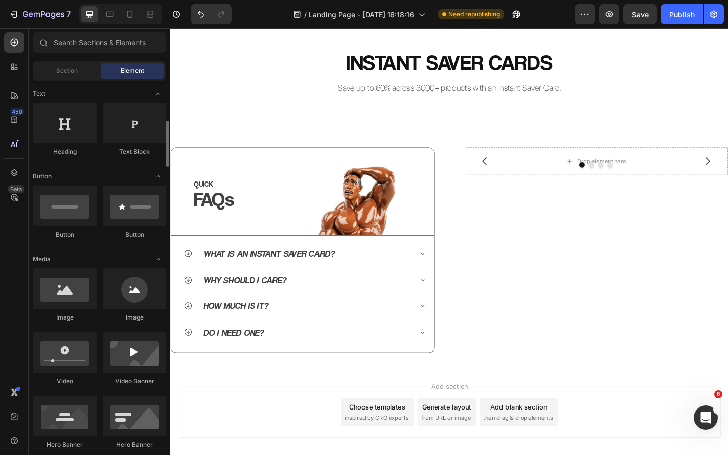
scroll to position [167, 0]
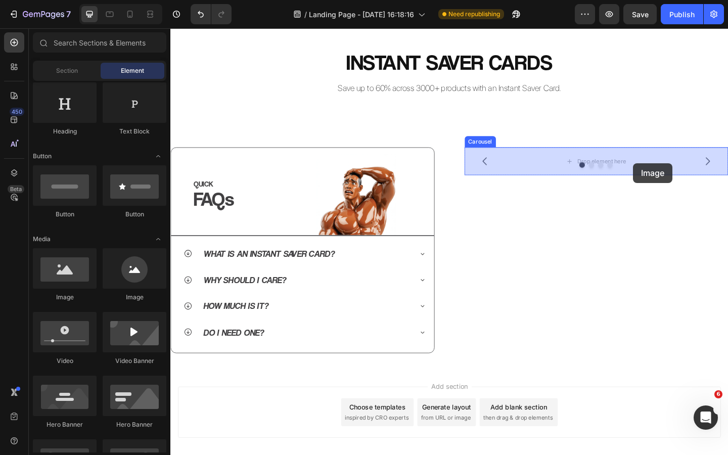
drag, startPoint x: 245, startPoint y: 297, endPoint x: 673, endPoint y: 175, distance: 445.3
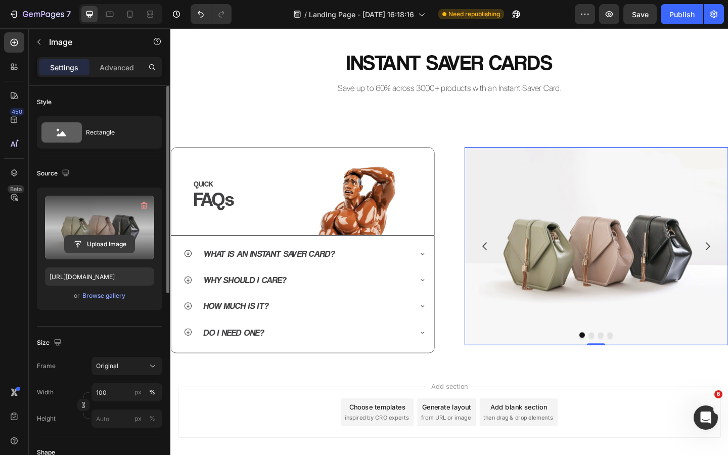
click at [97, 246] on input "file" at bounding box center [100, 244] width 70 height 17
